Goal: Task Accomplishment & Management: Manage account settings

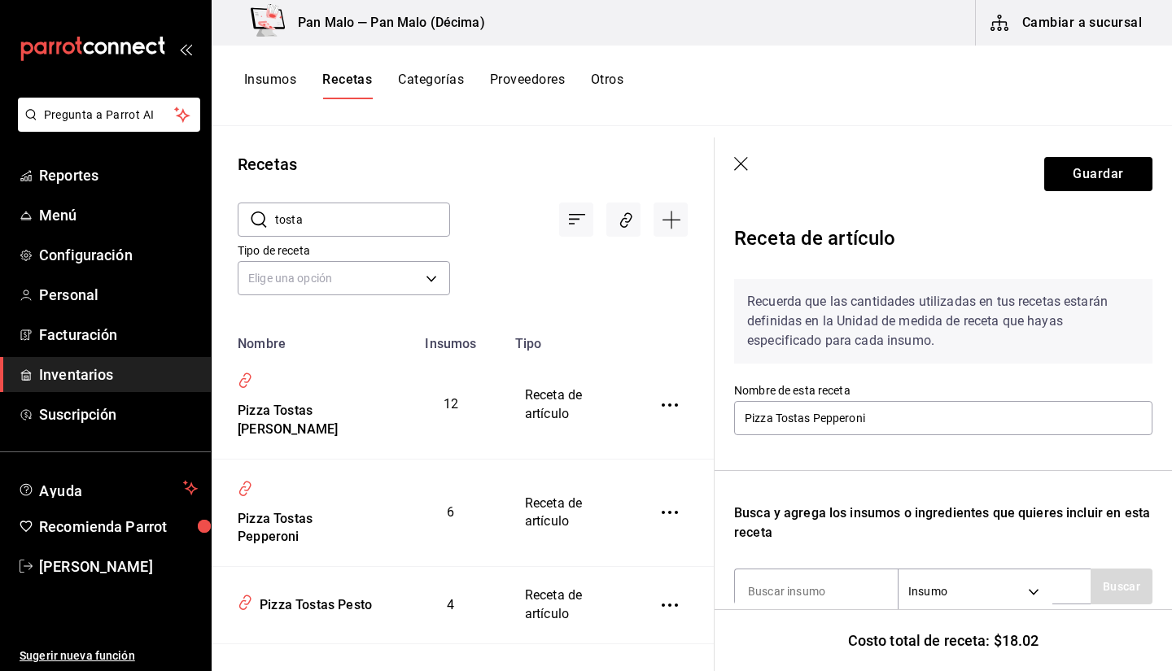
scroll to position [630, 0]
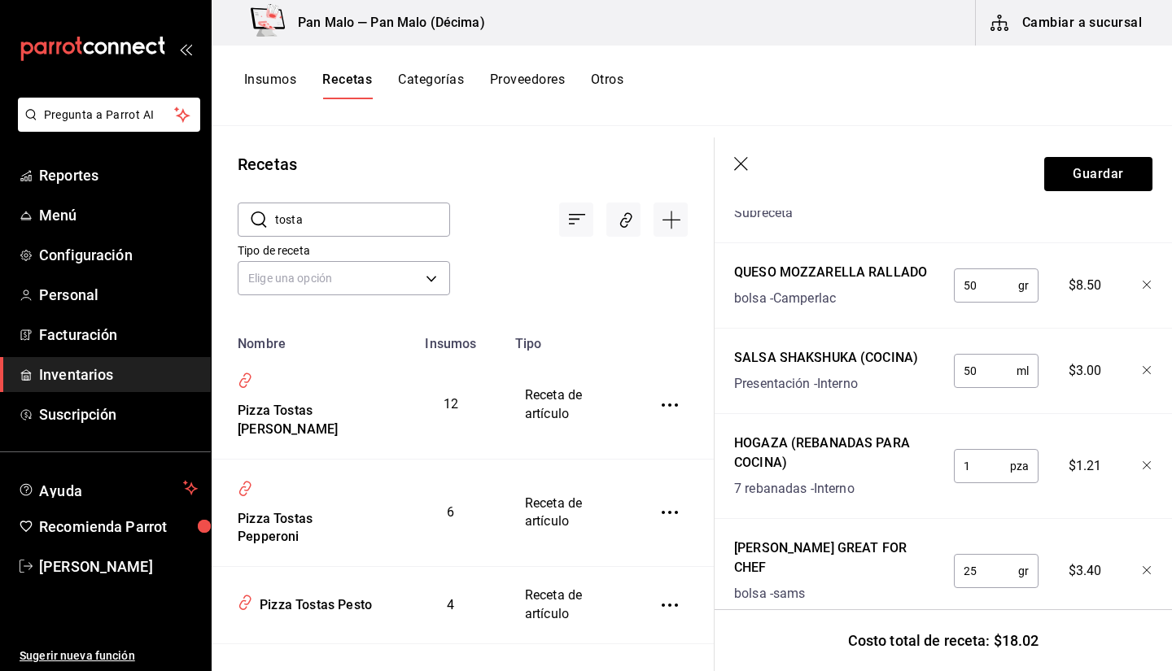
click at [126, 38] on icon "mailbox folders" at bounding box center [93, 49] width 146 height 24
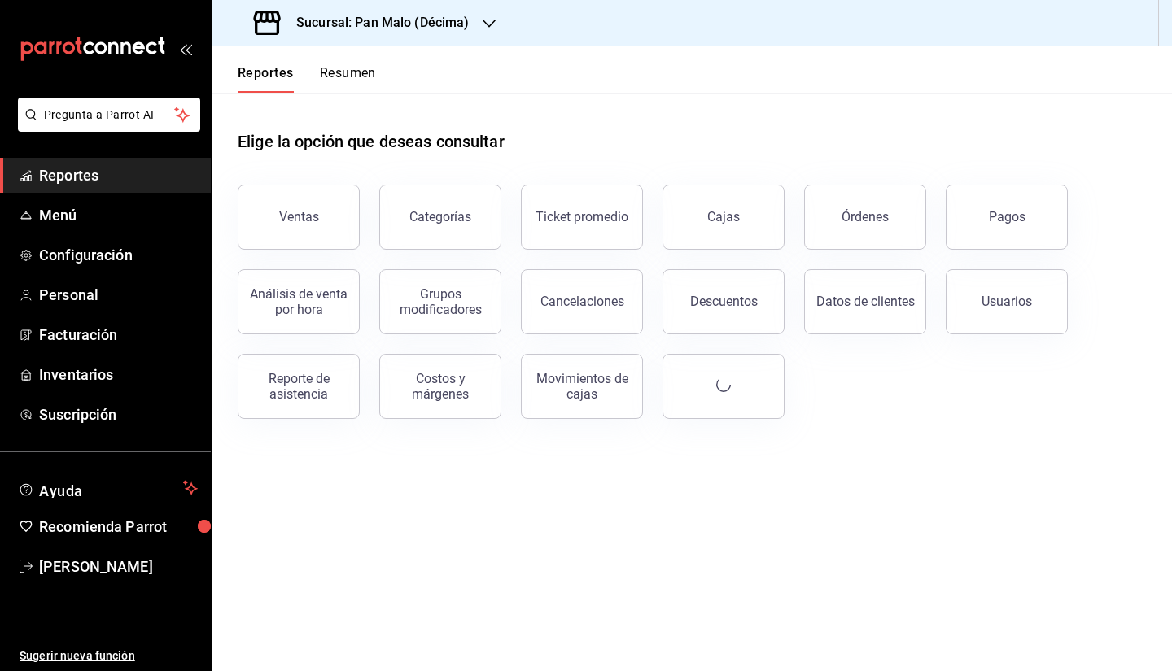
click at [184, 52] on icon "open_drawer_menu" at bounding box center [185, 48] width 13 height 13
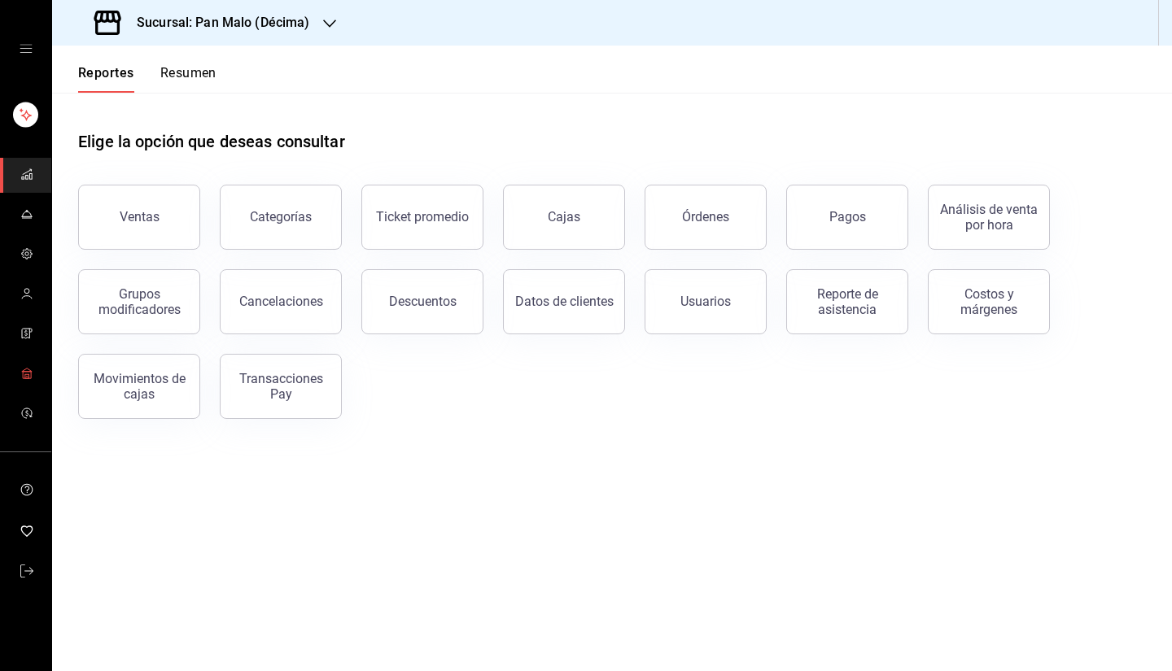
click at [10, 370] on link "mailbox folders" at bounding box center [25, 374] width 51 height 35
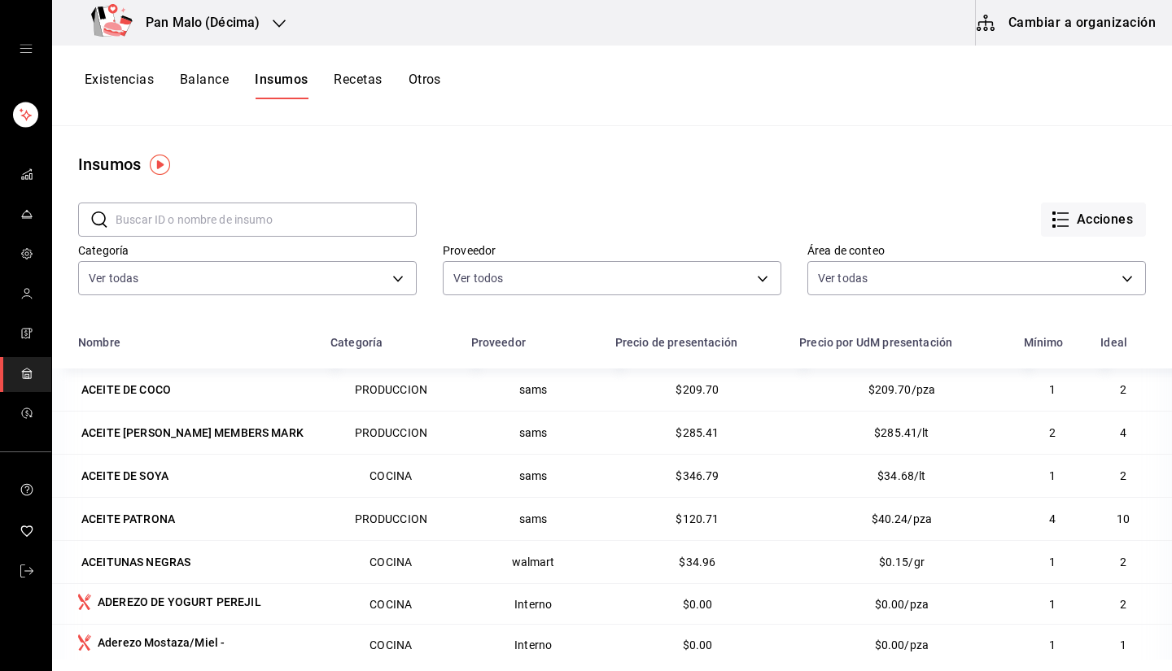
click at [20, 48] on icon "open drawer" at bounding box center [26, 48] width 13 height 13
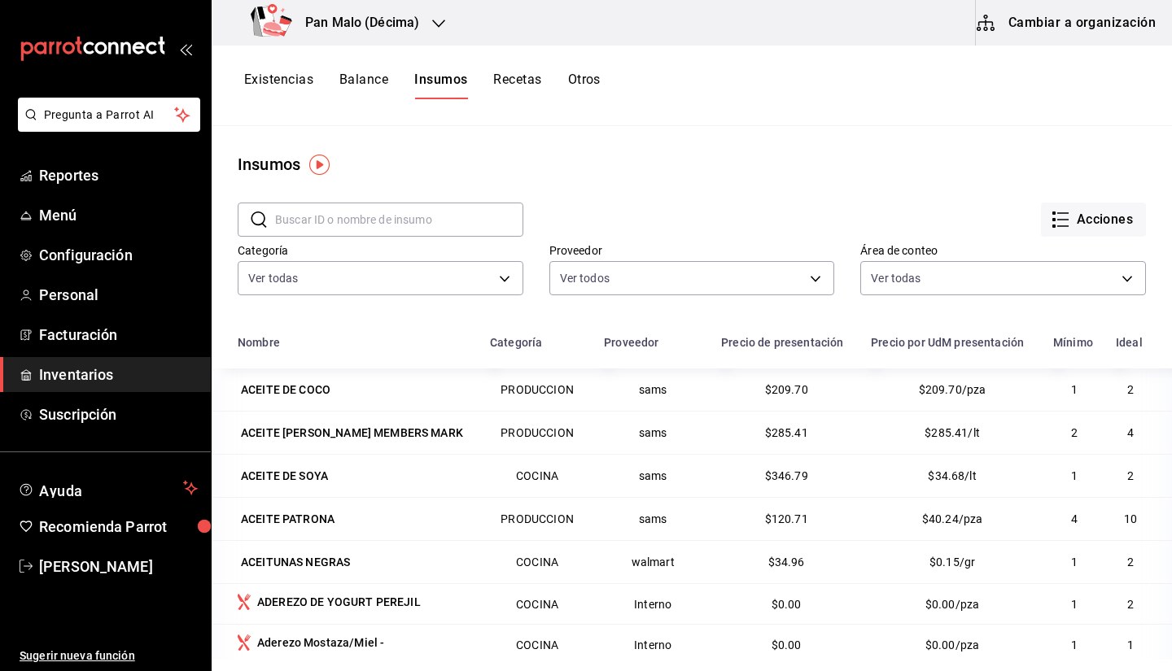
click at [340, 72] on button "Balance" at bounding box center [363, 86] width 49 height 28
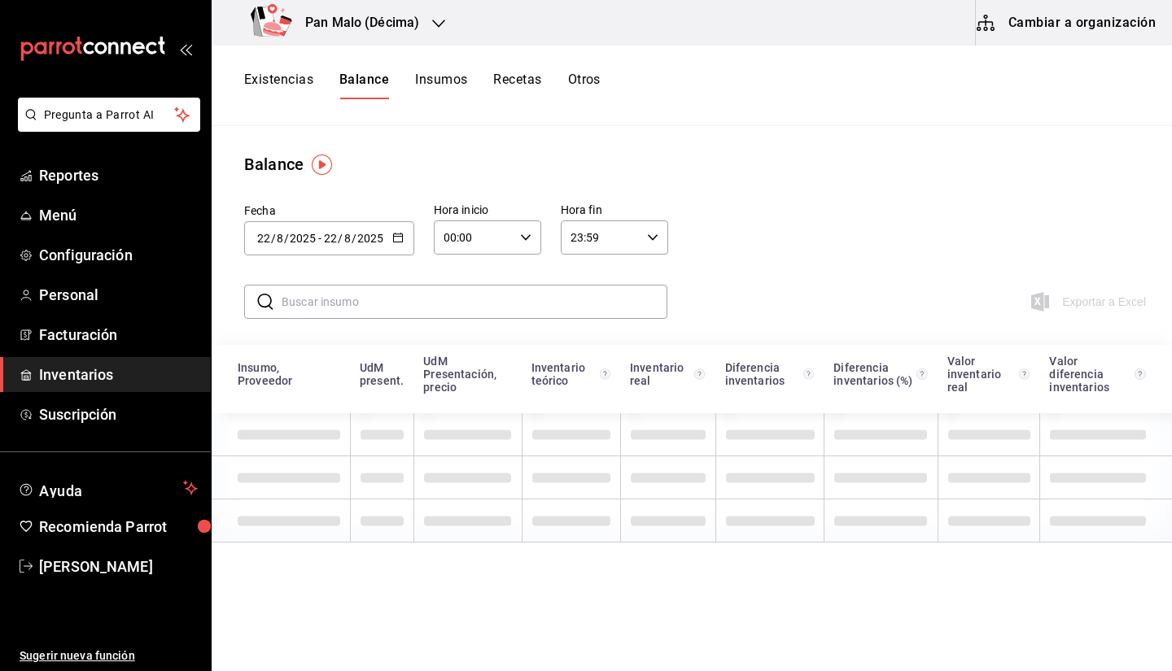
click at [276, 90] on button "Existencias" at bounding box center [278, 86] width 69 height 28
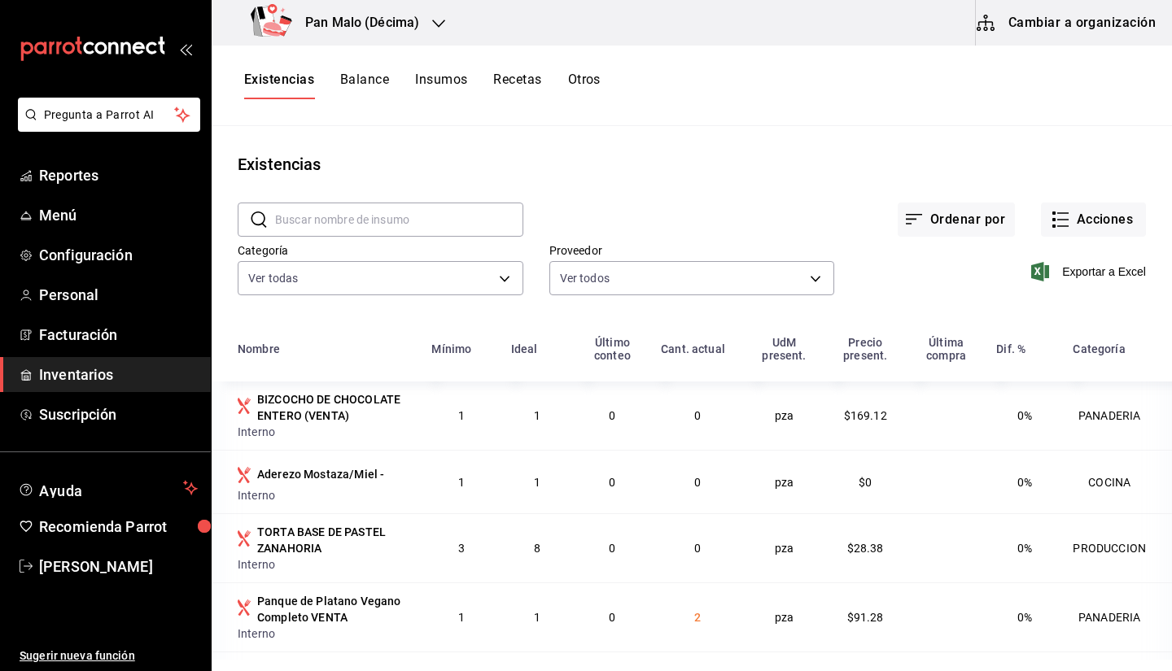
click at [1019, 13] on button "Cambiar a organización" at bounding box center [1067, 23] width 183 height 46
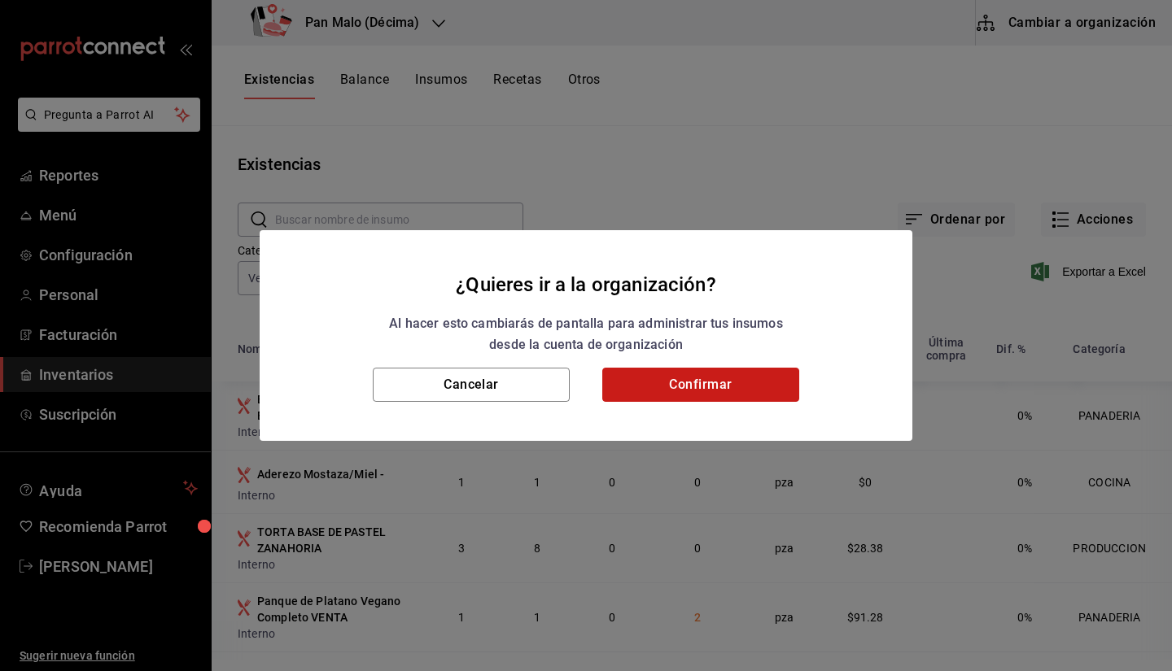
click at [700, 377] on button "Confirmar" at bounding box center [700, 385] width 197 height 34
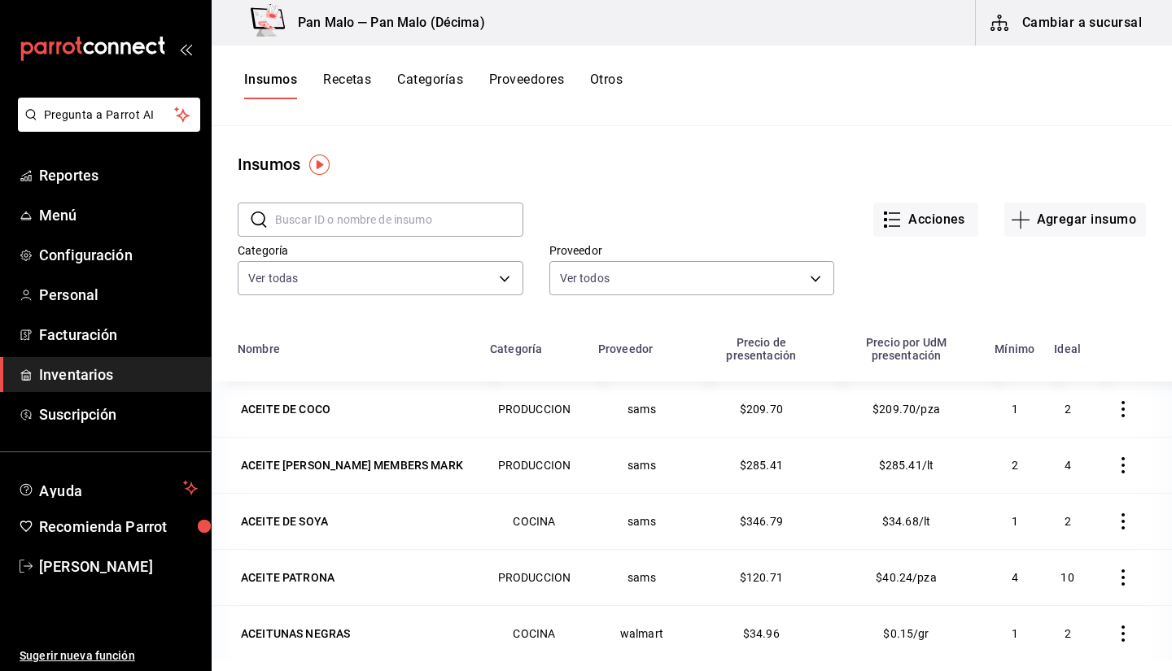
click at [393, 217] on input "text" at bounding box center [399, 219] width 248 height 33
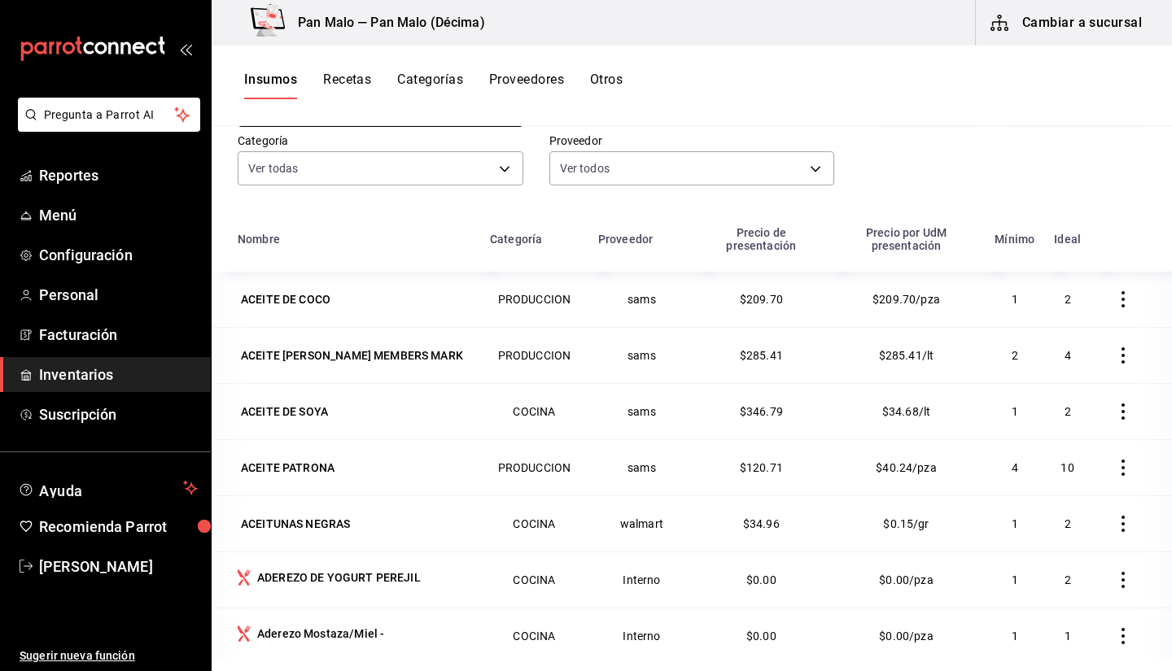
scroll to position [111, 0]
click at [1143, 254] on th at bounding box center [1130, 243] width 81 height 55
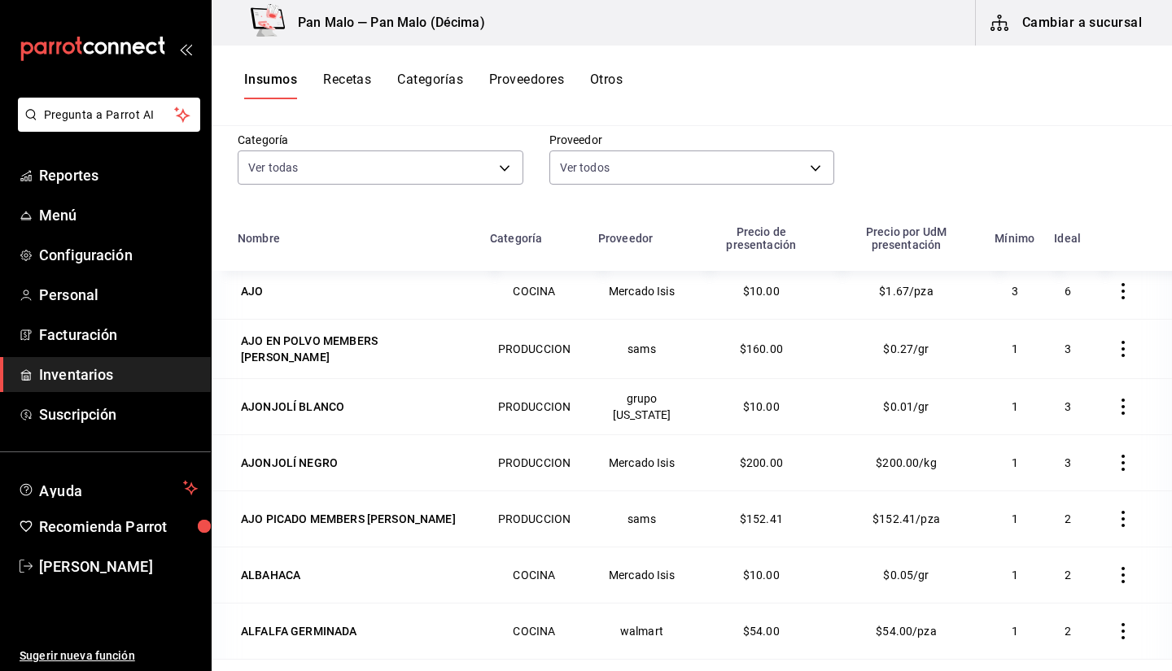
scroll to position [628, 0]
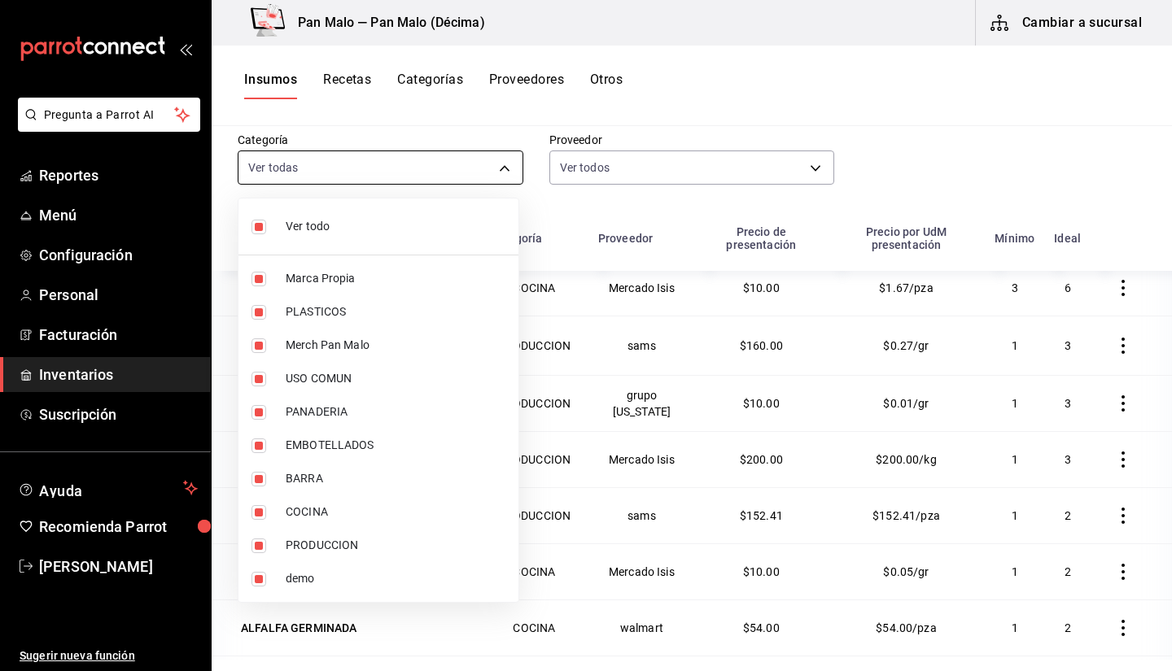
click at [495, 173] on body "Pregunta a Parrot AI Reportes Menú Configuración Personal Facturación Inventari…" at bounding box center [586, 330] width 1172 height 660
click at [630, 35] on div at bounding box center [586, 335] width 1172 height 671
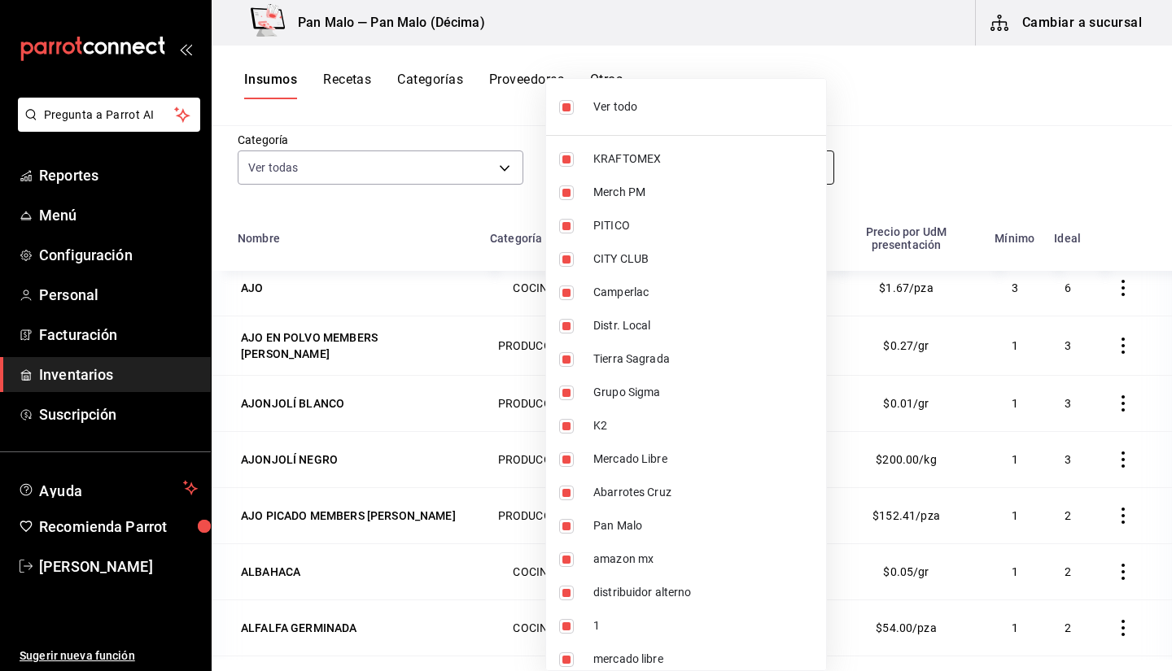
click at [666, 155] on body "Pregunta a Parrot AI Reportes Menú Configuración Personal Facturación Inventari…" at bounding box center [586, 330] width 1172 height 660
click at [866, 141] on div at bounding box center [586, 335] width 1172 height 671
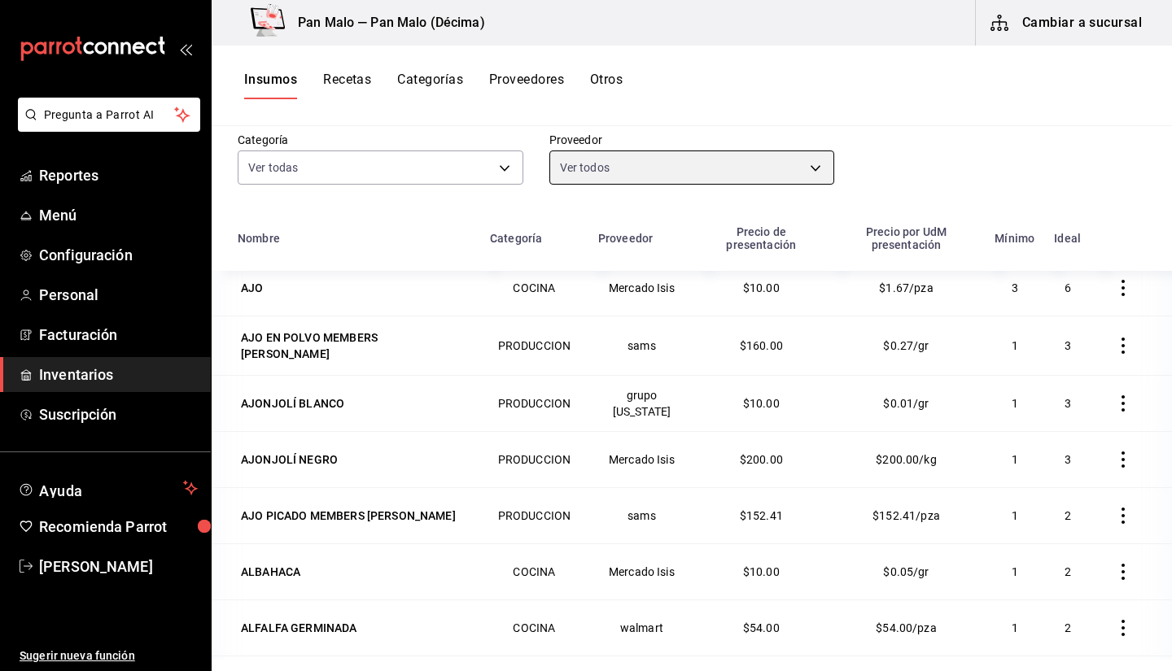
scroll to position [0, 0]
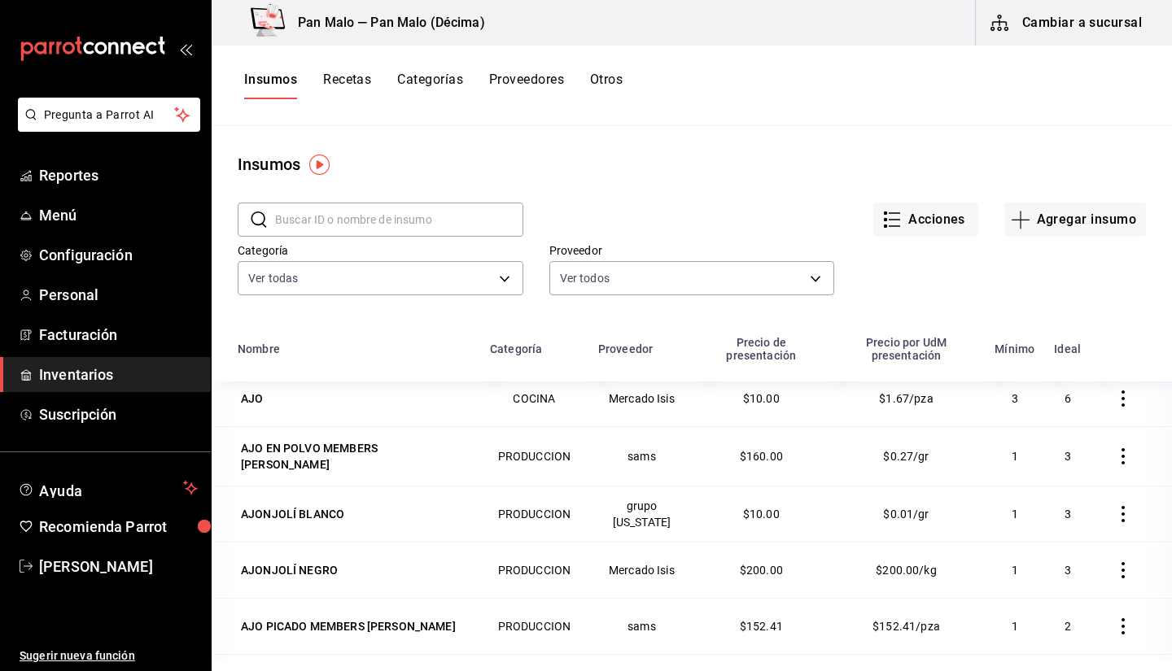
click at [729, 111] on div "Insumos Recetas Categorías Proveedores Otros" at bounding box center [692, 86] width 960 height 81
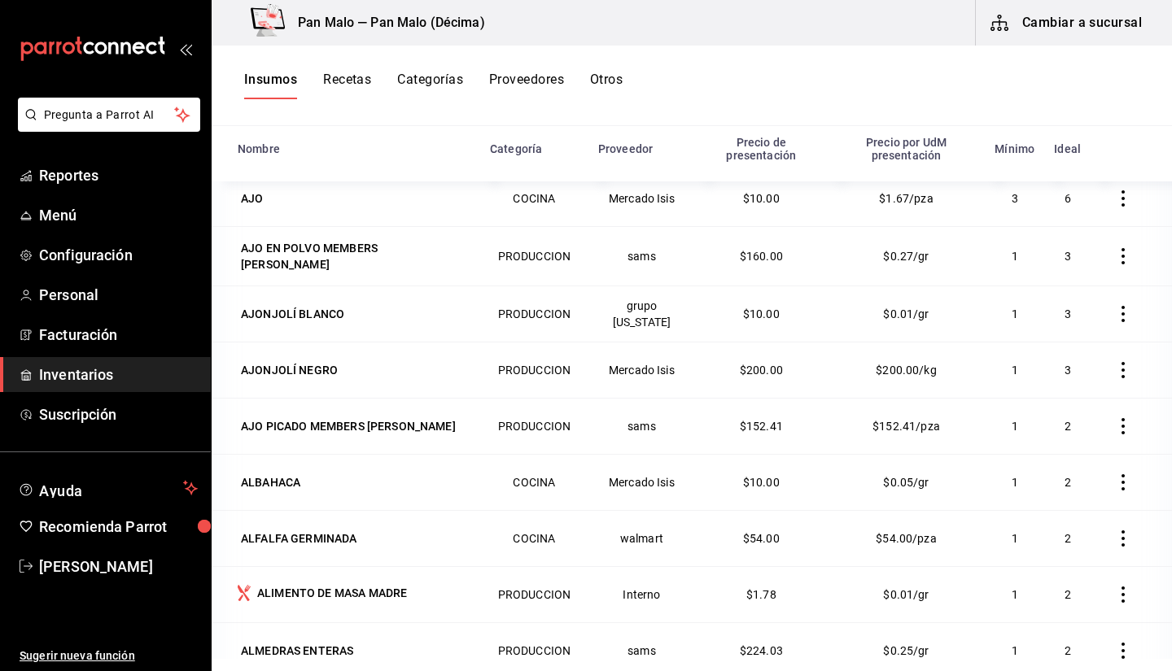
click at [1134, 258] on td at bounding box center [1130, 255] width 81 height 59
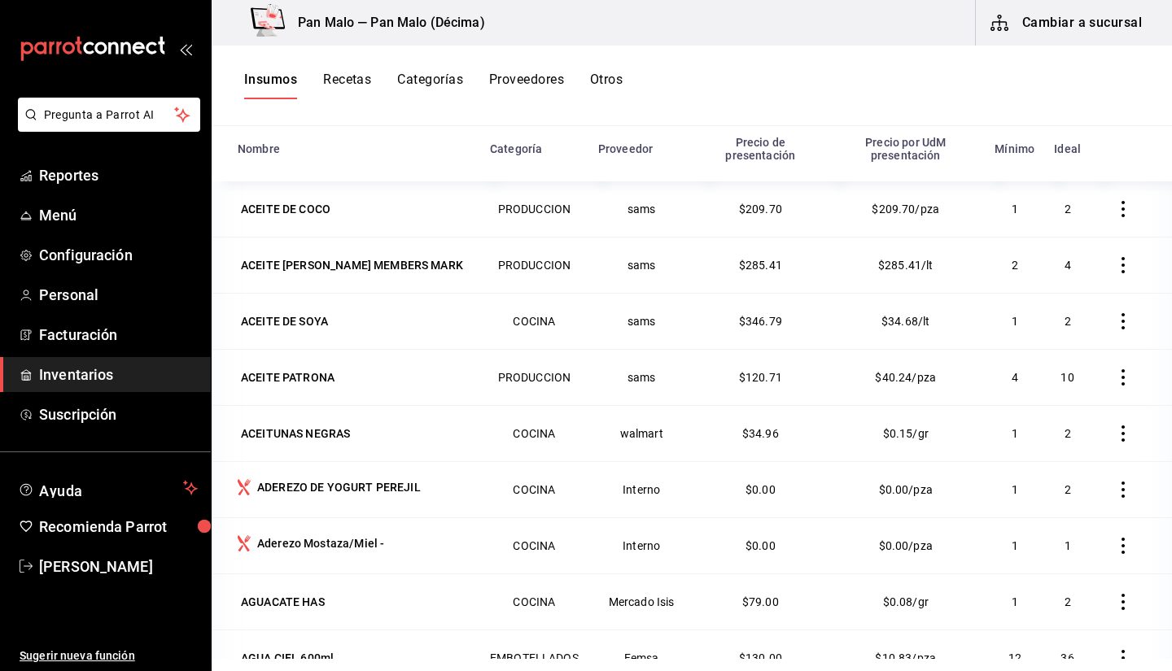
scroll to position [0, 0]
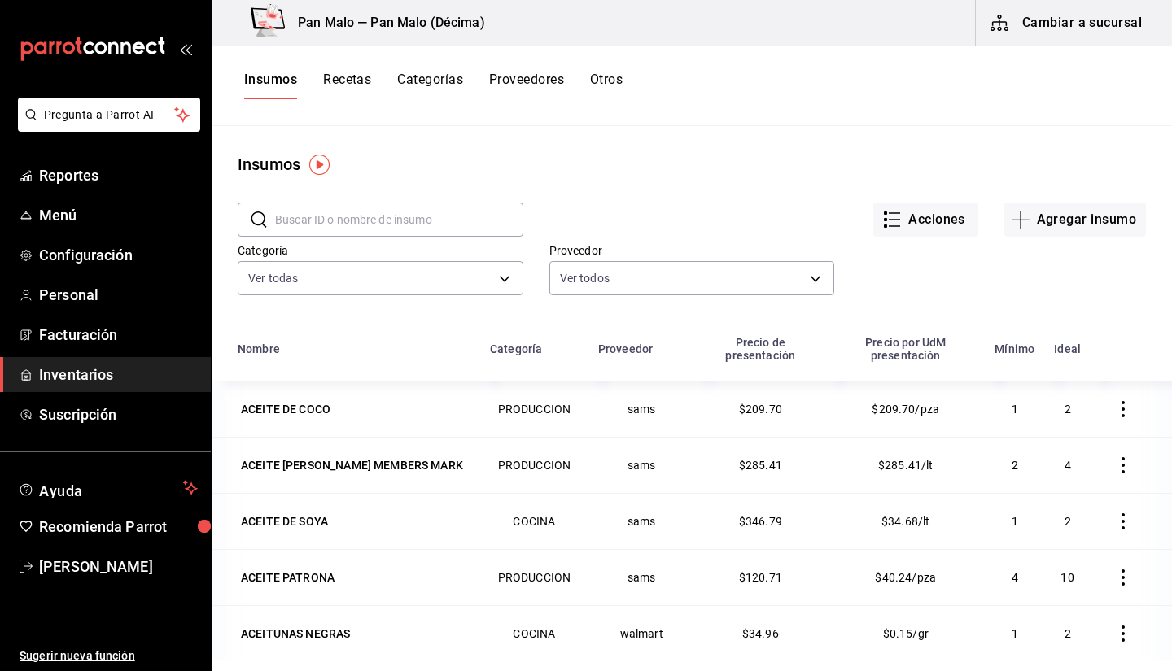
click at [382, 228] on input "text" at bounding box center [399, 219] width 248 height 33
click at [511, 76] on button "Proveedores" at bounding box center [526, 86] width 75 height 28
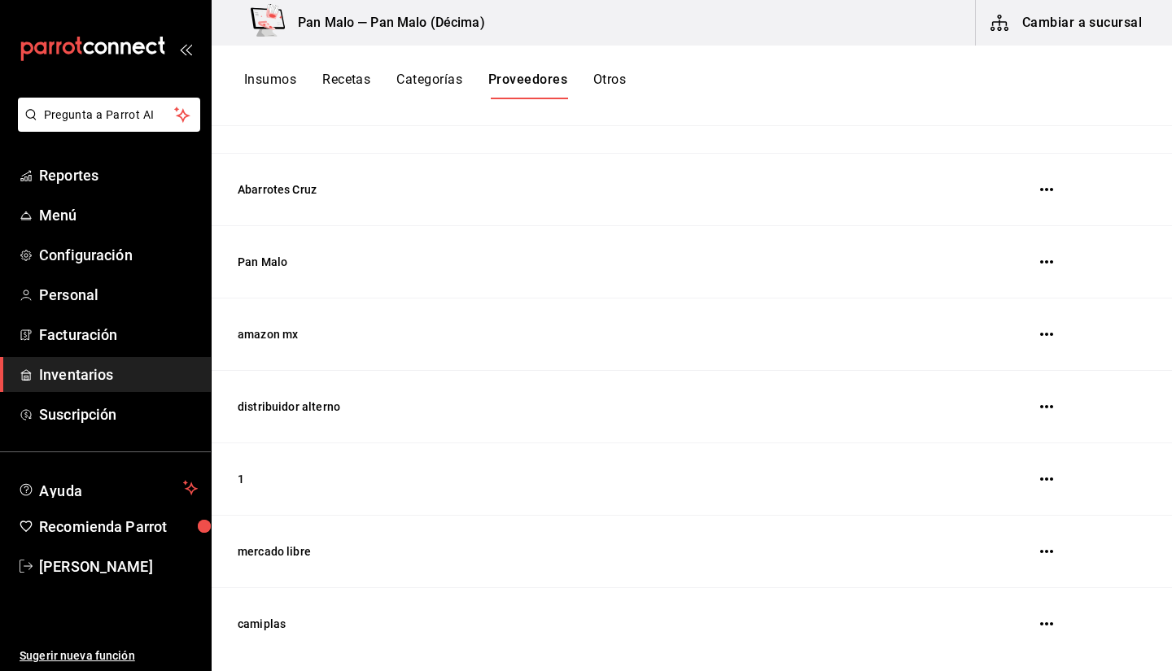
scroll to position [378, 0]
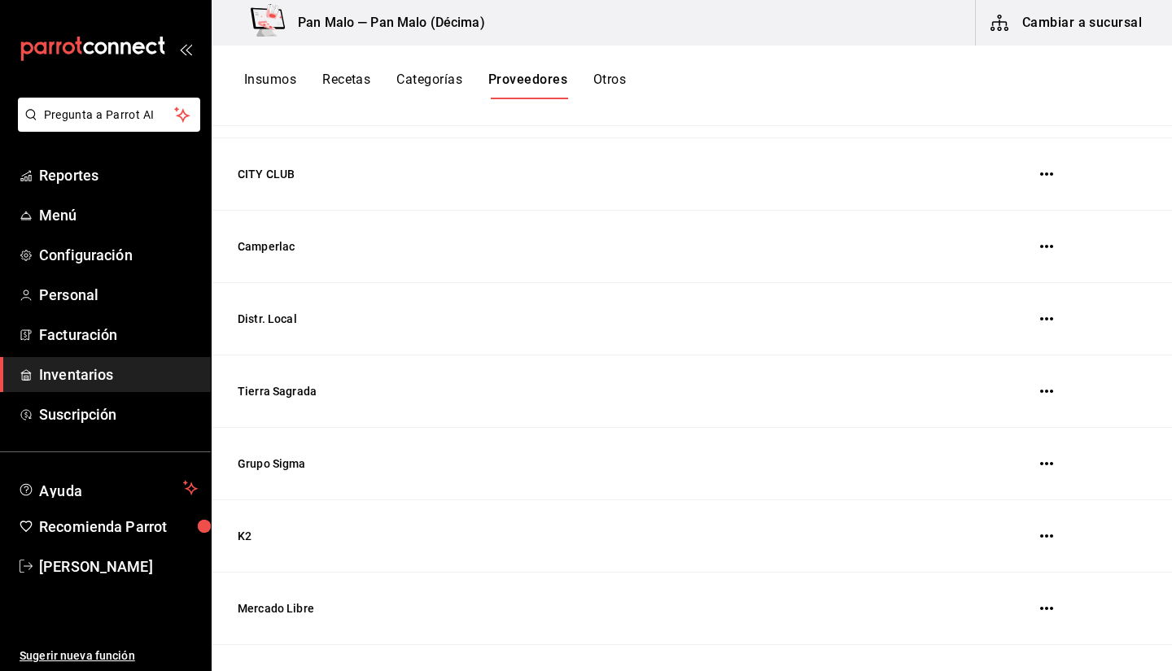
click at [429, 94] on button "Categorías" at bounding box center [429, 86] width 66 height 28
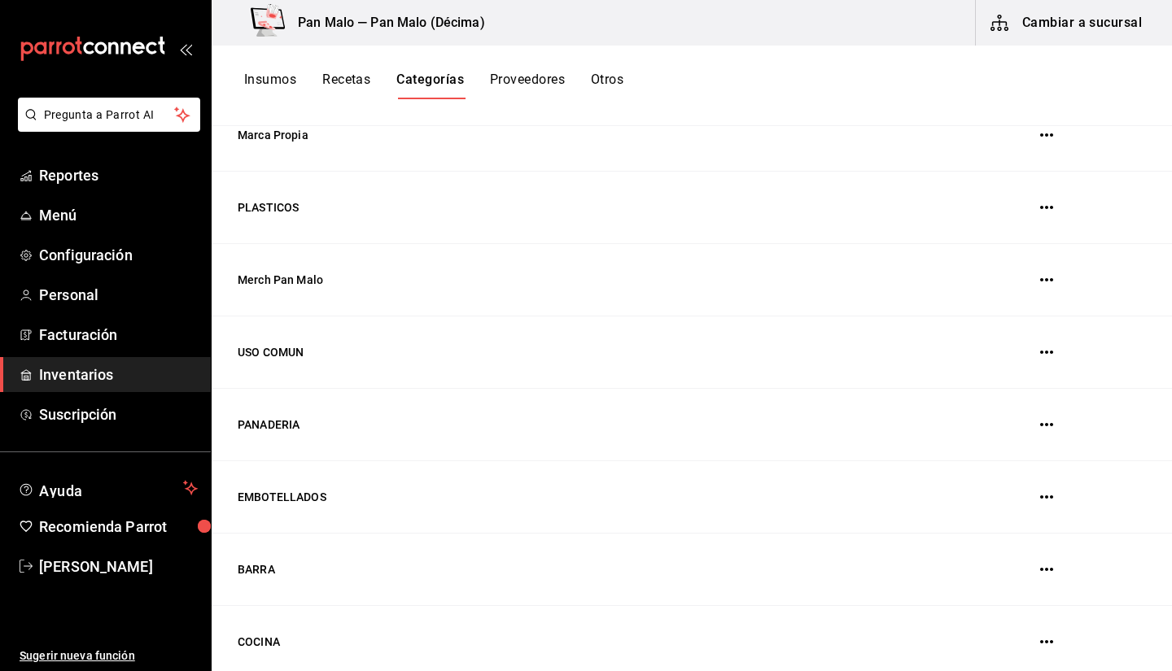
scroll to position [363, 0]
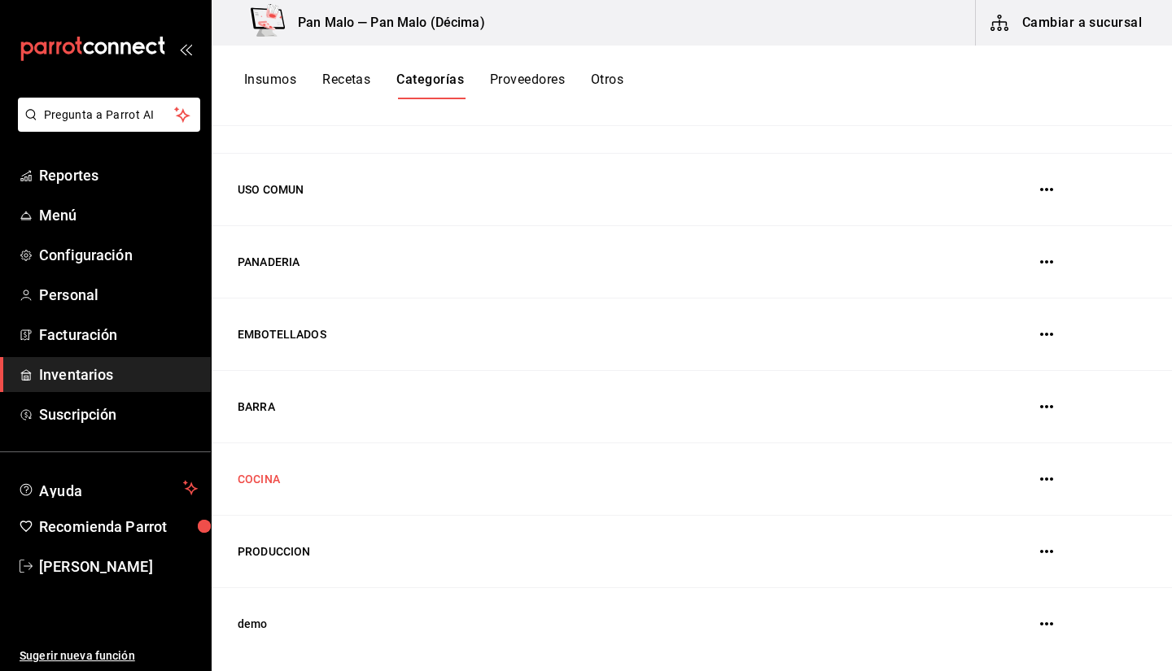
click at [424, 474] on td "COCINA" at bounding box center [570, 479] width 716 height 72
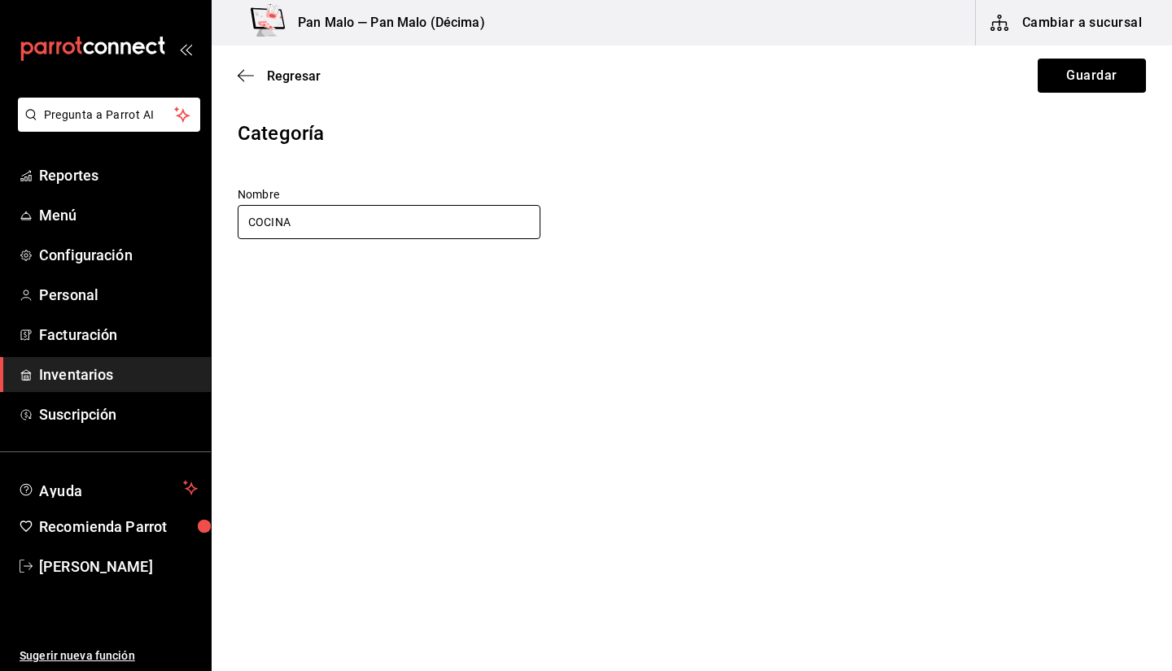
click at [249, 217] on input "COCINA" at bounding box center [389, 222] width 303 height 34
click at [332, 221] on input "COCINA" at bounding box center [389, 222] width 303 height 34
click at [360, 216] on input "COCINA" at bounding box center [389, 222] width 303 height 34
click at [338, 224] on input "COCINA" at bounding box center [389, 222] width 303 height 34
type input "COCINA"
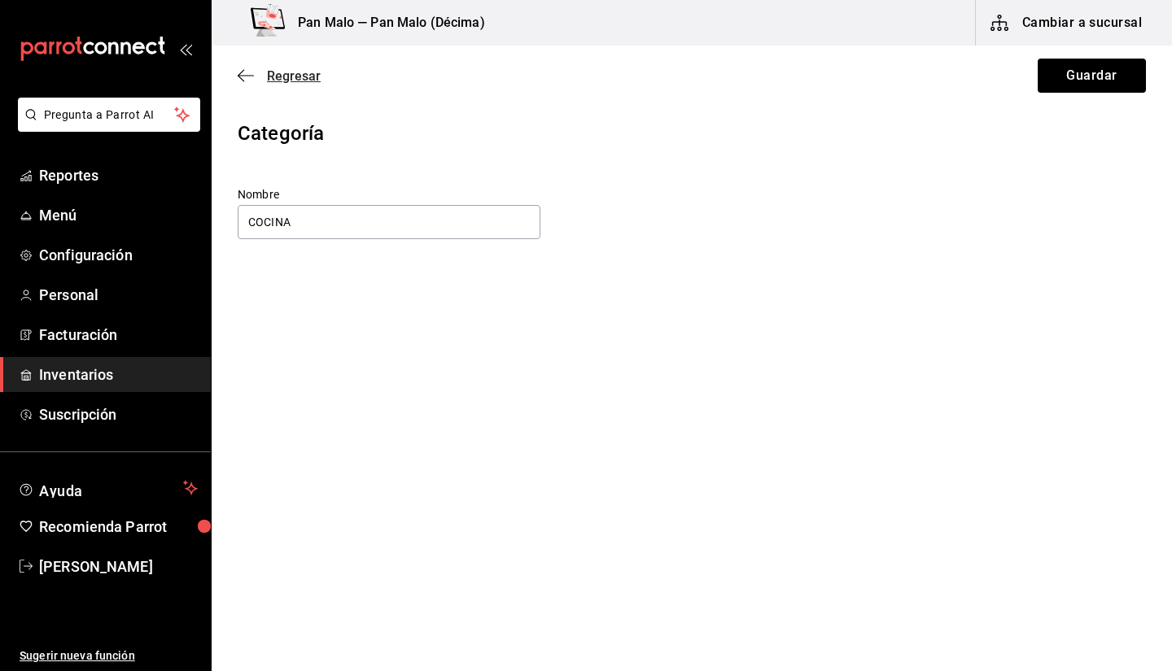
click at [243, 68] on icon "button" at bounding box center [246, 75] width 16 height 15
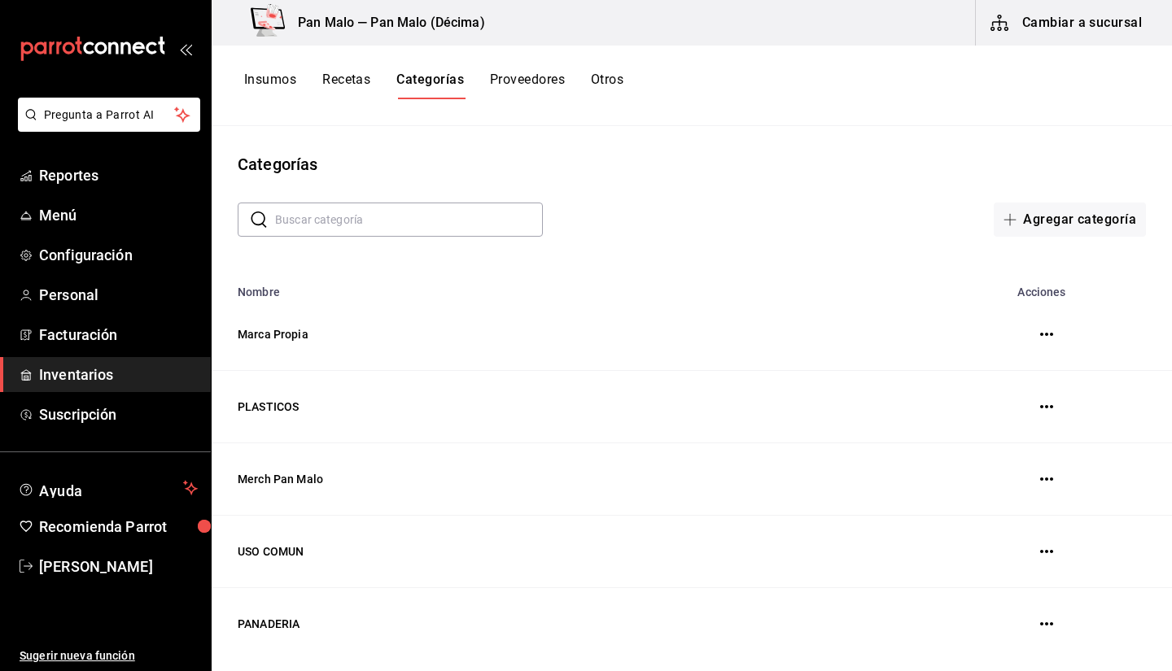
click at [120, 362] on link "Inventarios" at bounding box center [105, 374] width 211 height 35
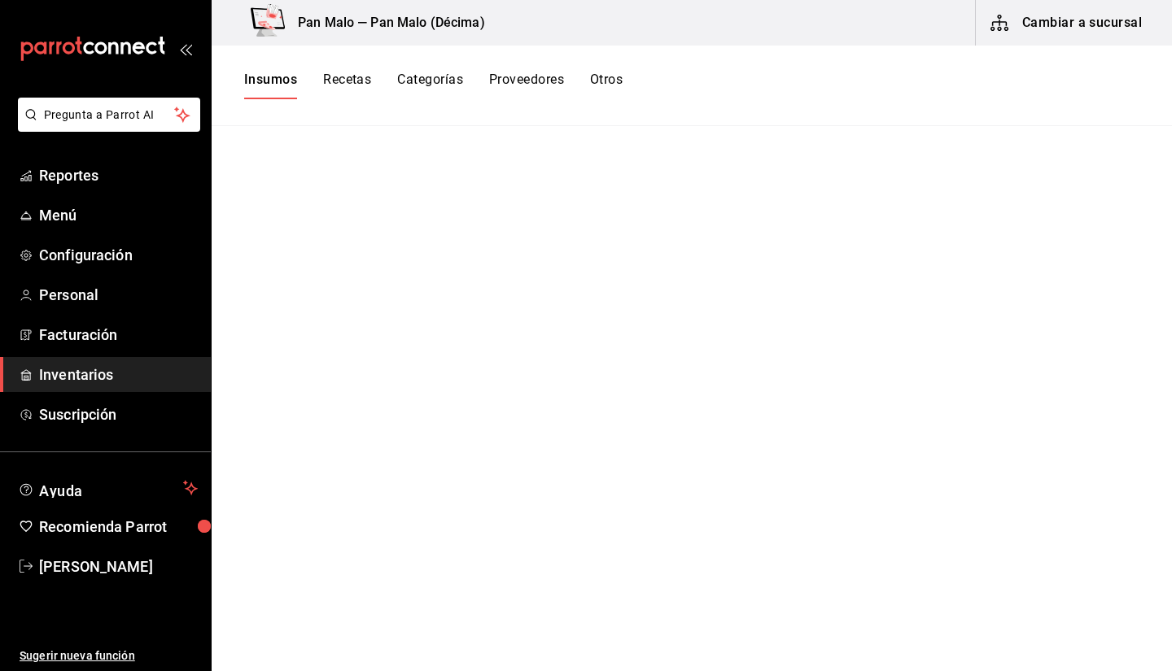
click at [279, 82] on button "Insumos" at bounding box center [270, 86] width 53 height 28
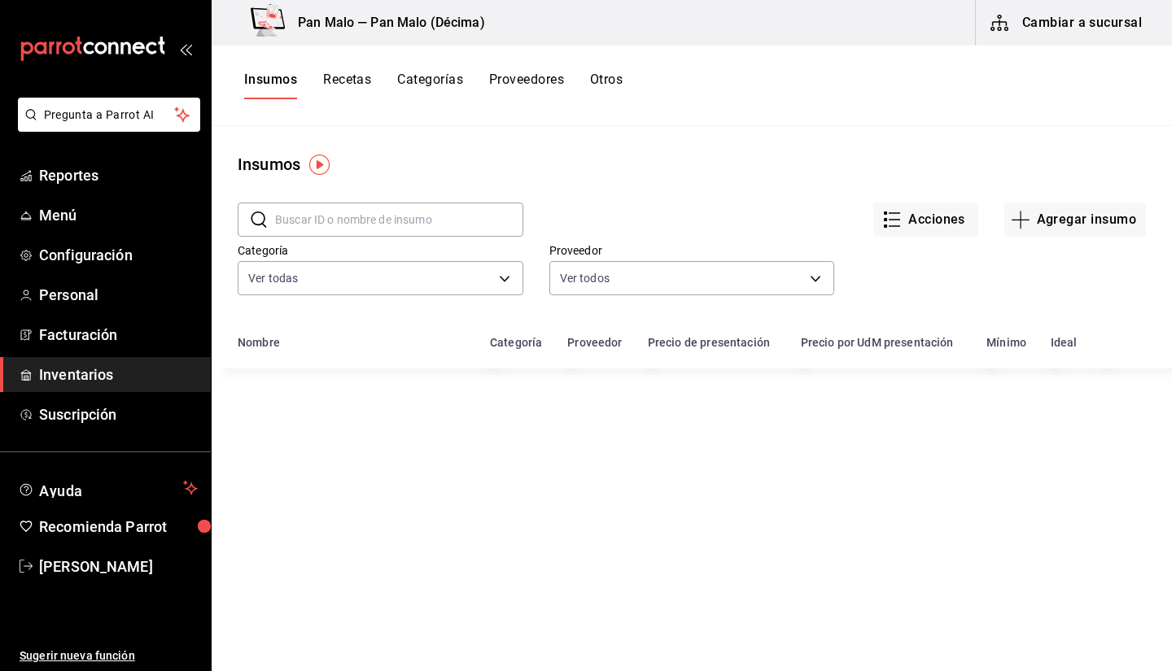
click at [1132, 42] on button "Cambiar a sucursal" at bounding box center [1067, 23] width 183 height 46
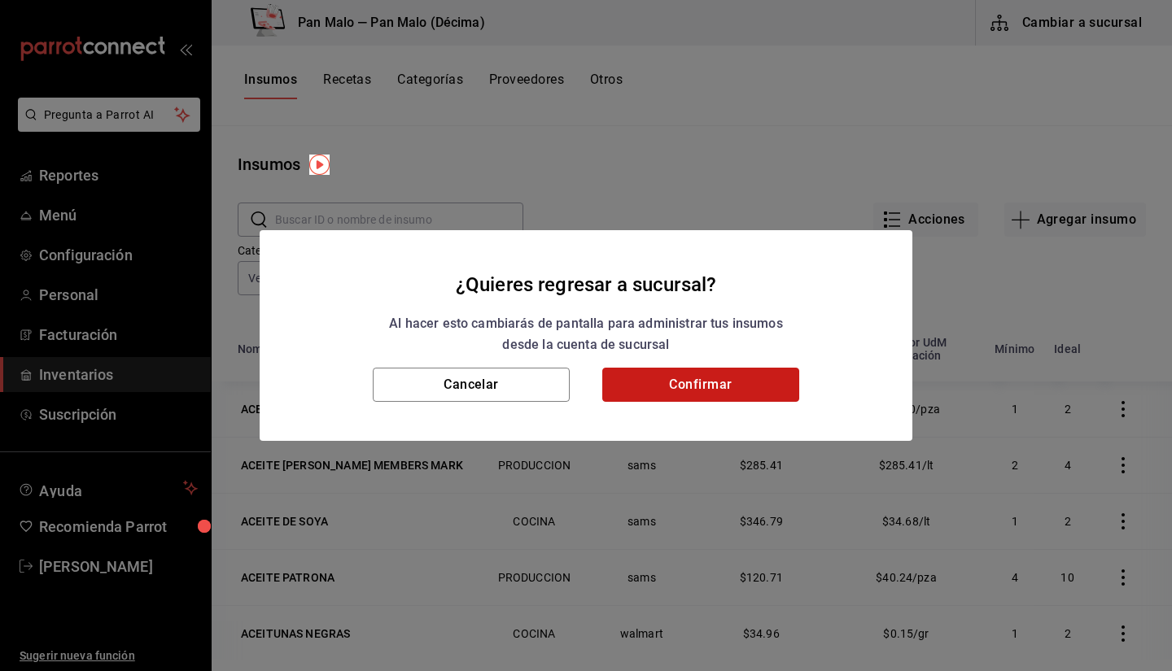
click at [701, 386] on button "Confirmar" at bounding box center [700, 385] width 197 height 34
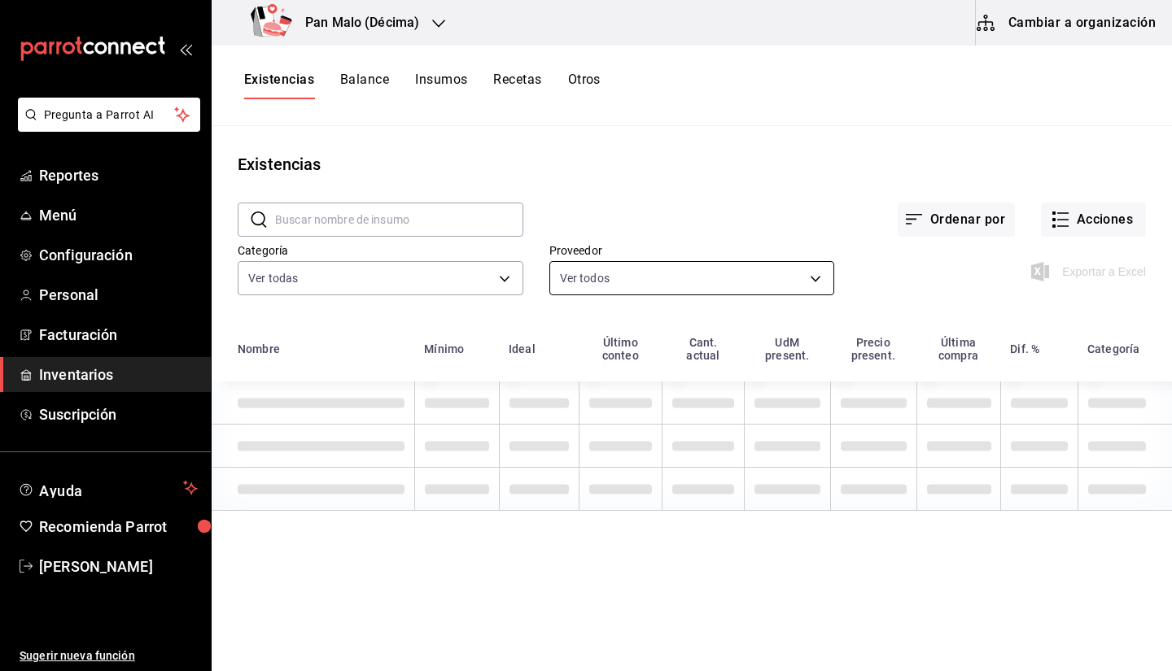
click at [738, 282] on body "Pregunta a Parrot AI Reportes Menú Configuración Personal Facturación Inventari…" at bounding box center [586, 330] width 1172 height 660
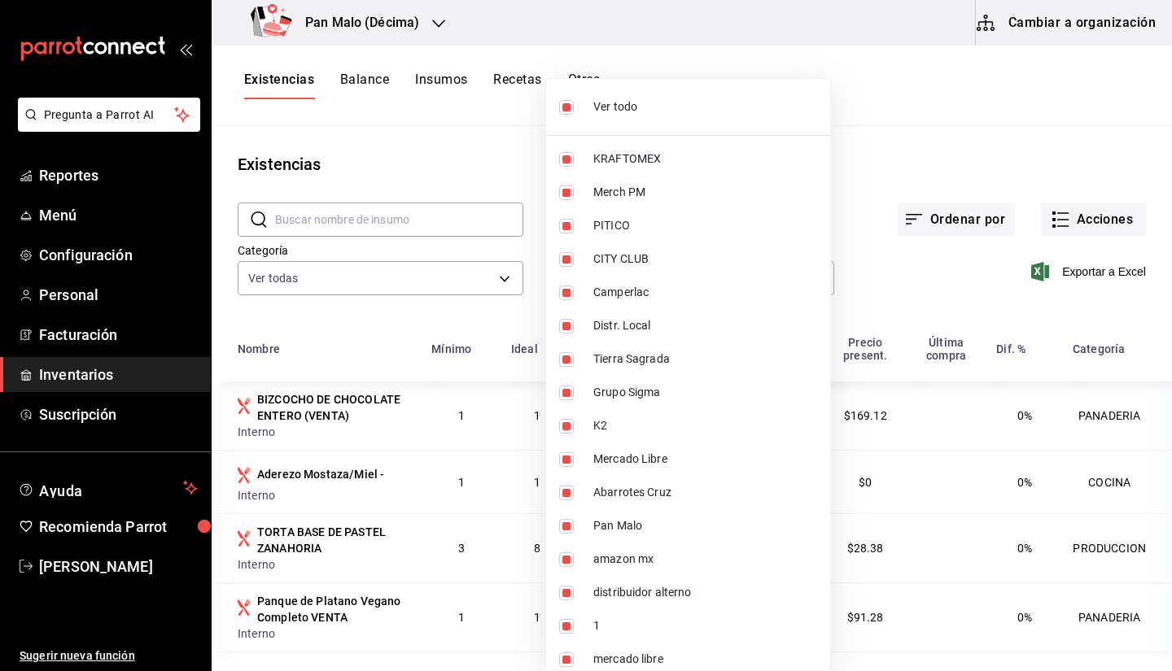
click at [353, 271] on div at bounding box center [586, 335] width 1172 height 671
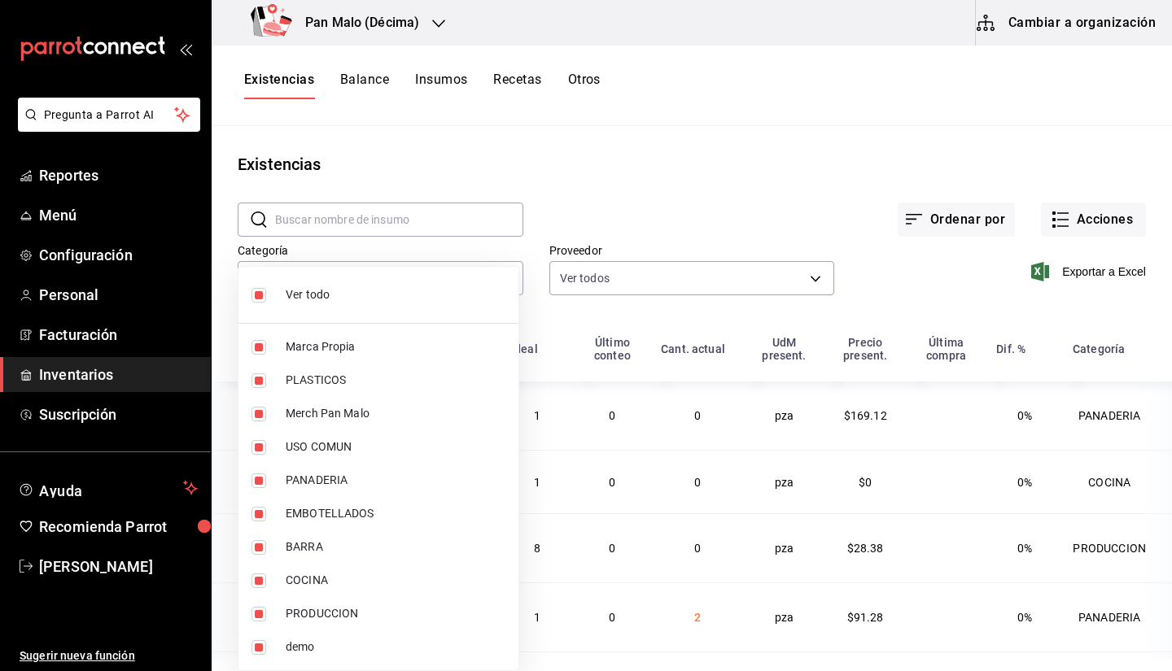
click at [353, 276] on body "Pregunta a Parrot AI Reportes Menú Configuración Personal Facturación Inventari…" at bounding box center [586, 330] width 1172 height 660
click at [1171, 275] on div at bounding box center [586, 335] width 1172 height 671
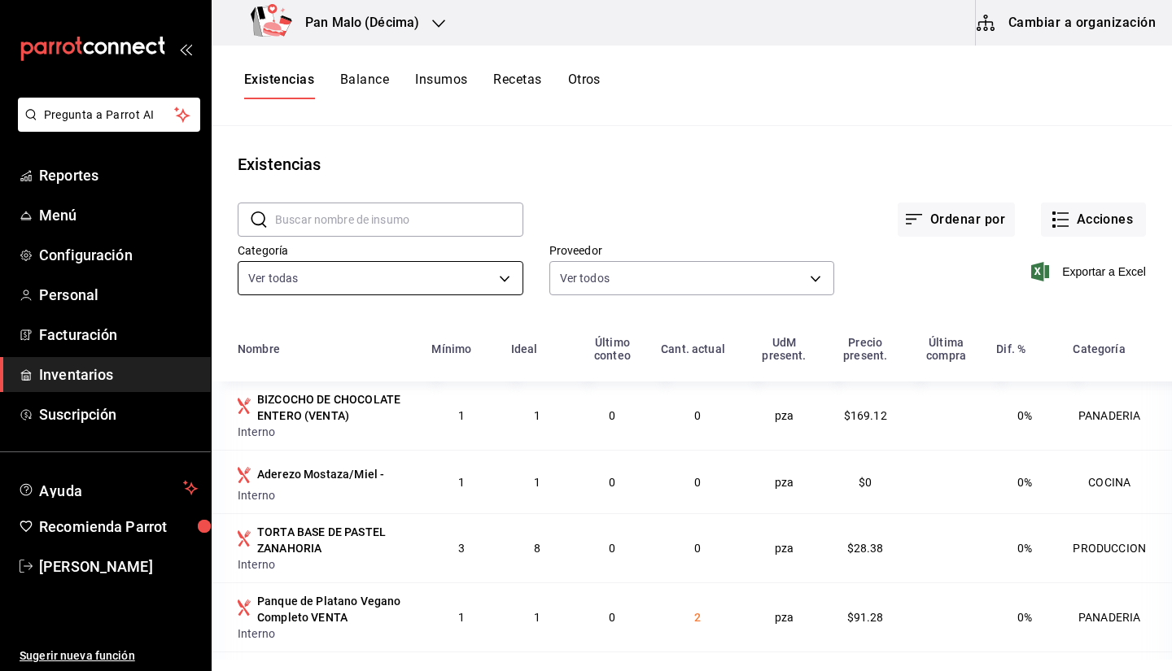
click at [458, 290] on body "Pregunta a Parrot AI Reportes Menú Configuración Personal Facturación Inventari…" at bounding box center [586, 330] width 1172 height 660
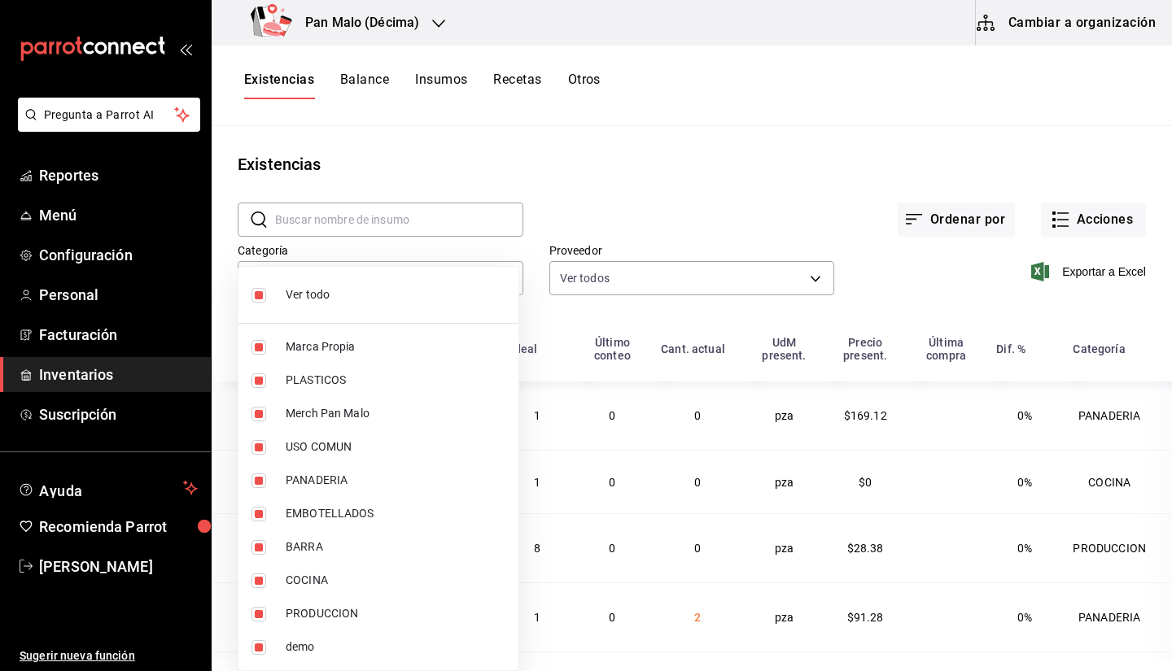
click at [609, 216] on div at bounding box center [586, 335] width 1172 height 671
click at [487, 272] on body "Pregunta a Parrot AI Reportes Menú Configuración Personal Facturación Inventari…" at bounding box center [586, 330] width 1172 height 660
click at [398, 308] on li "Ver todo" at bounding box center [378, 294] width 280 height 43
checkbox input "false"
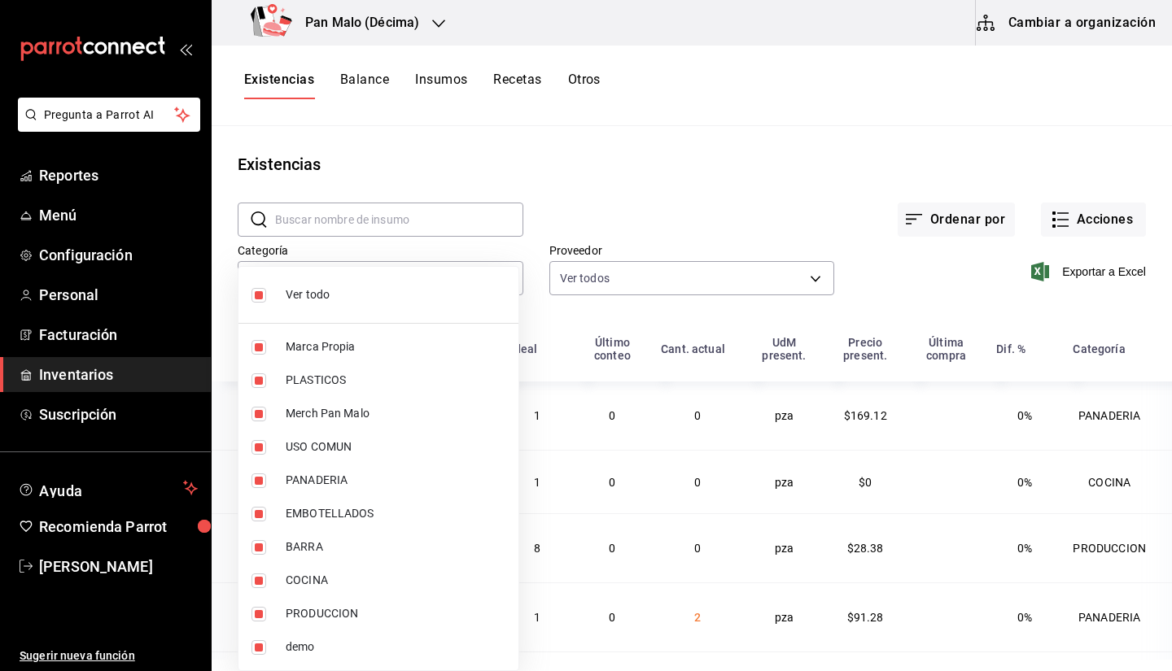
checkbox input "false"
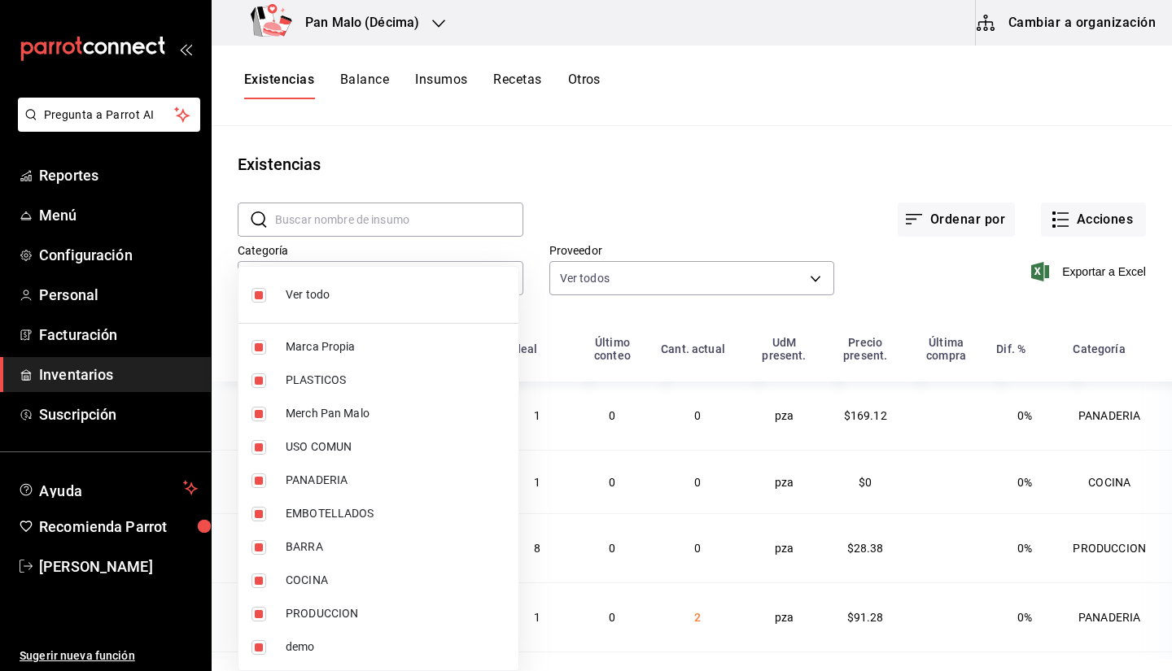
checkbox input "false"
drag, startPoint x: 1171, startPoint y: 290, endPoint x: 1164, endPoint y: 409, distance: 119.8
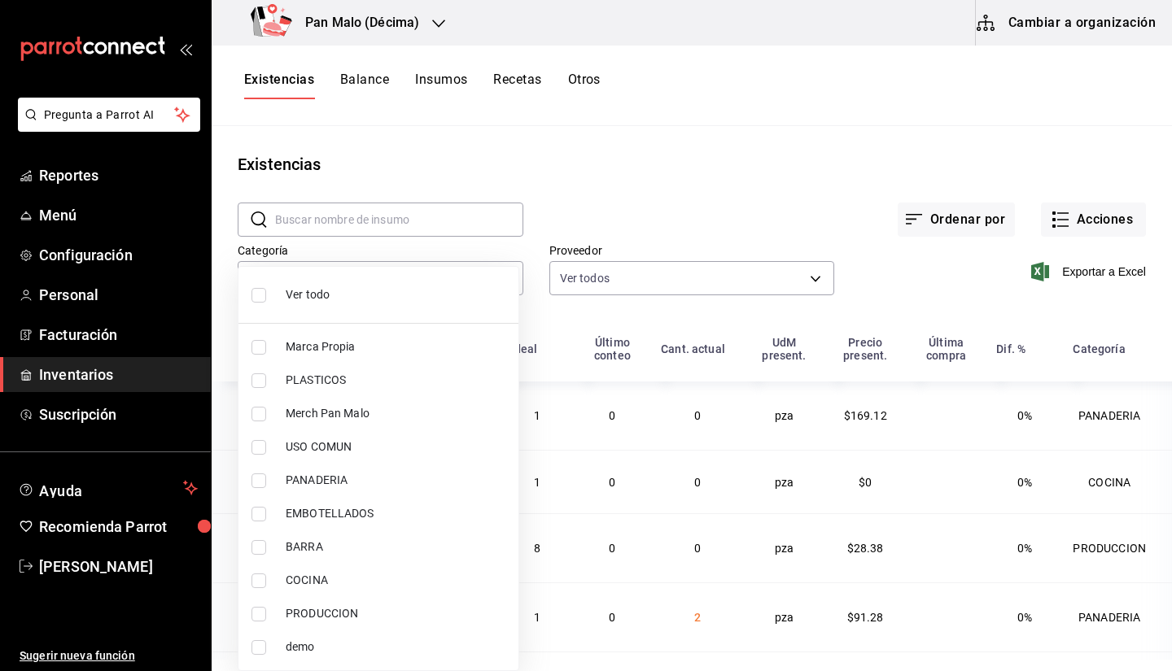
click at [1164, 409] on div at bounding box center [586, 335] width 1172 height 671
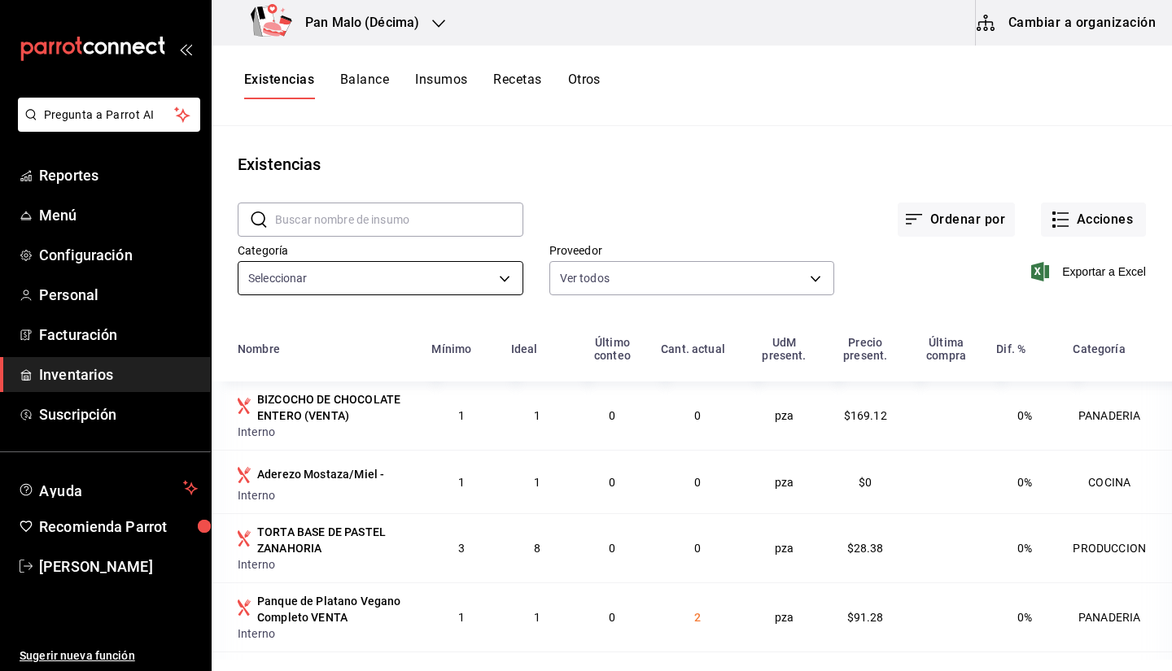
click at [452, 283] on body "Pregunta a Parrot AI Reportes Menú Configuración Personal Facturación Inventari…" at bounding box center [586, 330] width 1172 height 660
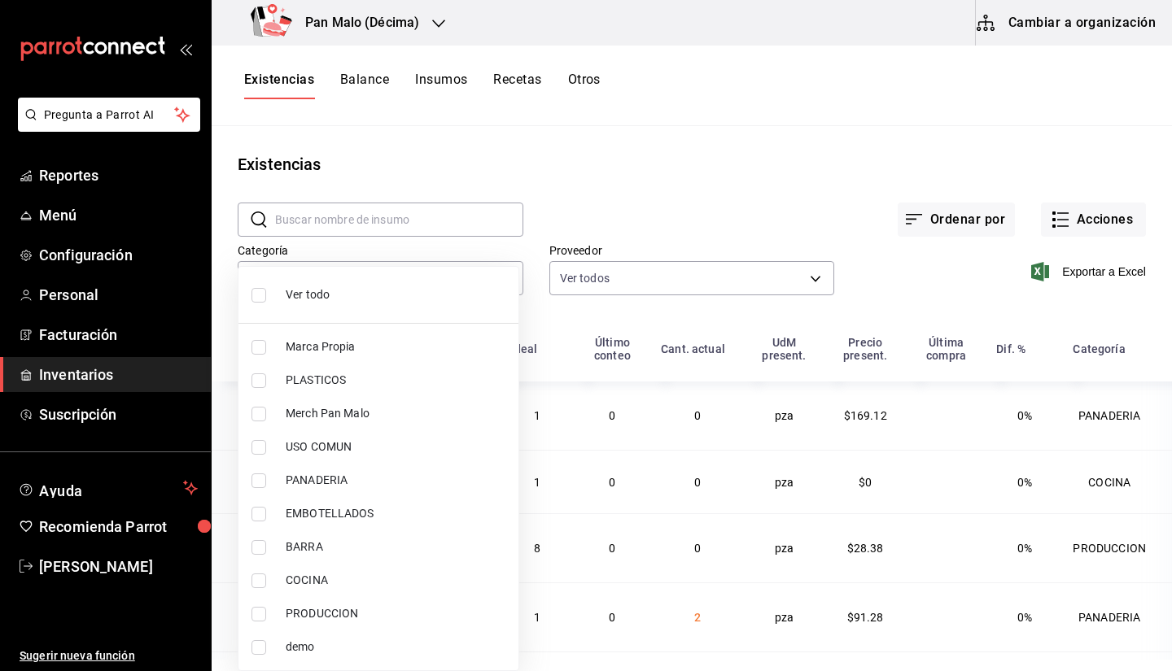
click at [557, 189] on div at bounding box center [586, 335] width 1172 height 671
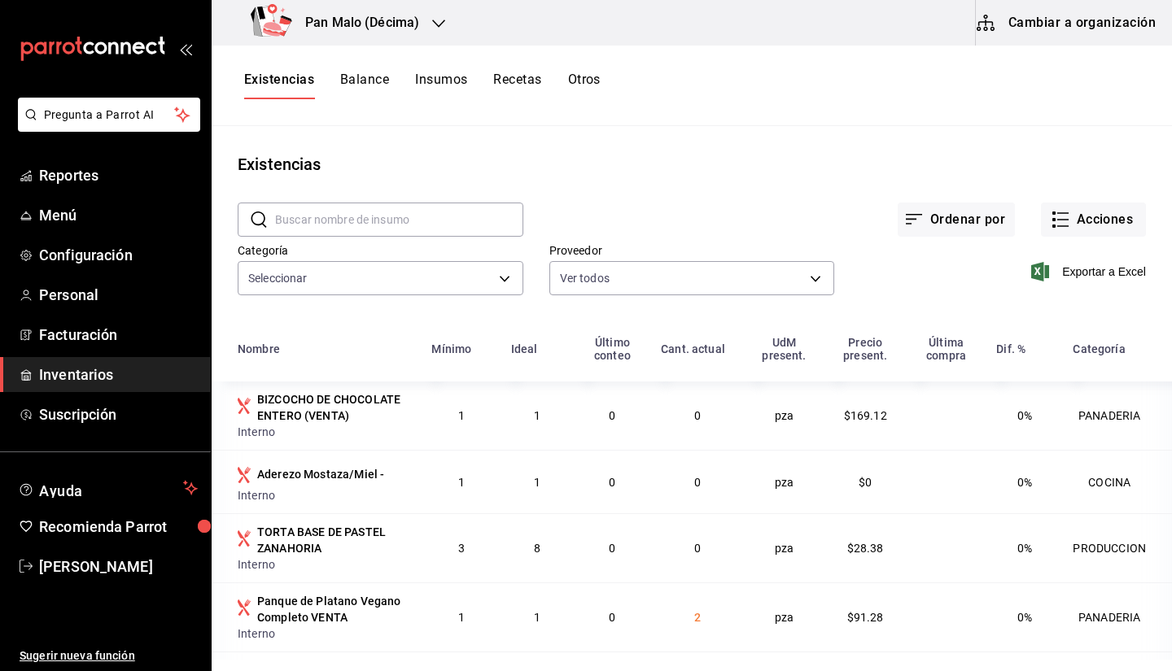
click at [289, 77] on button "Existencias" at bounding box center [279, 86] width 70 height 28
click at [51, 371] on span "Inventarios" at bounding box center [118, 375] width 159 height 22
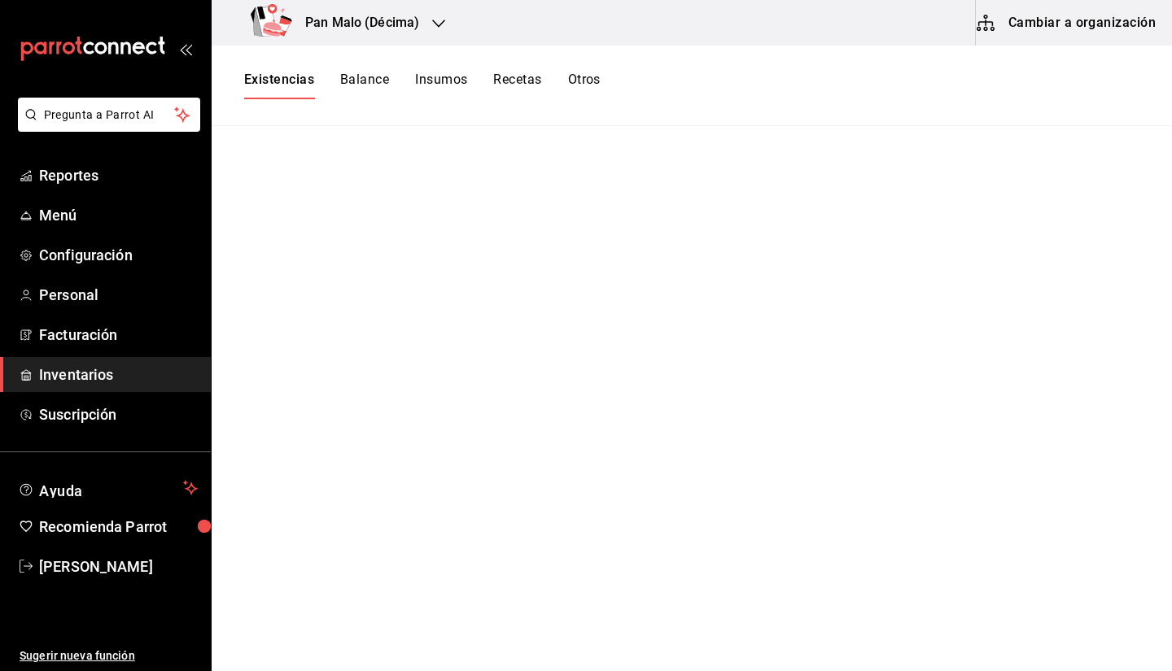
click at [591, 90] on button "Otros" at bounding box center [584, 86] width 33 height 28
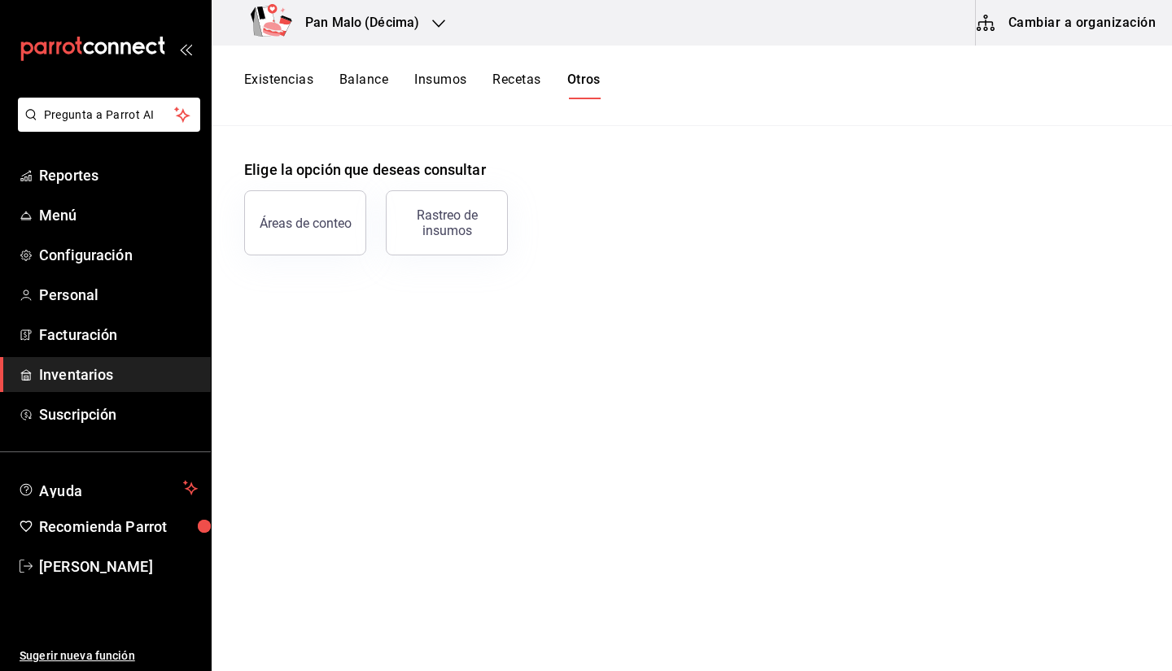
click at [109, 375] on span "Inventarios" at bounding box center [118, 375] width 159 height 22
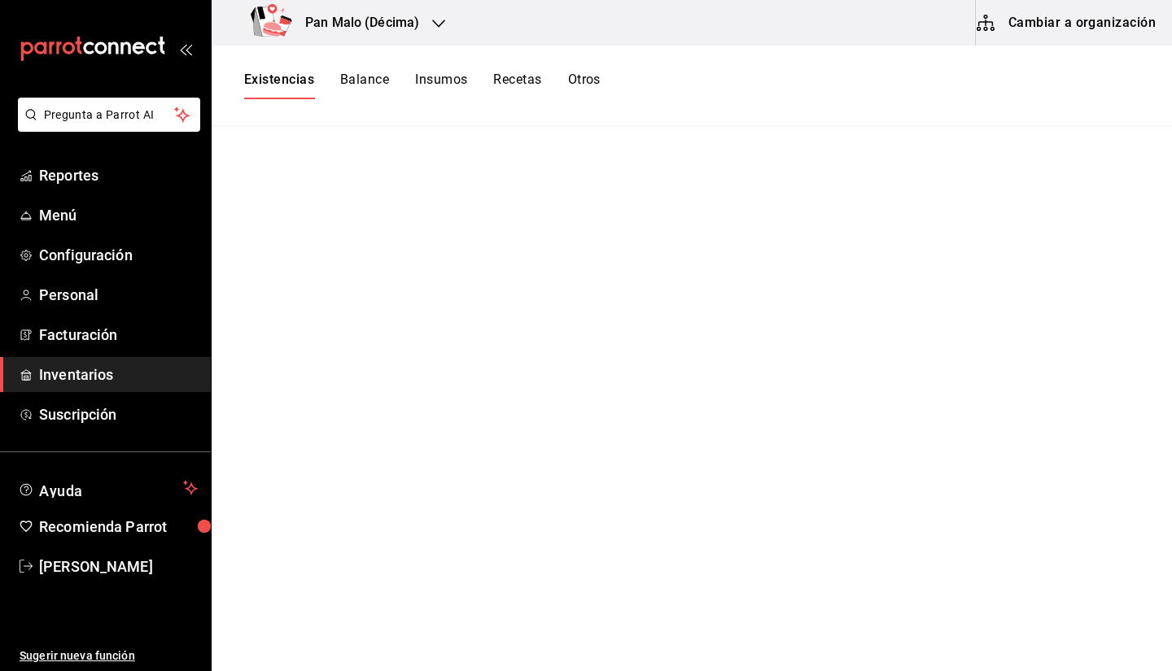
click at [1075, 41] on button "Cambiar a organización" at bounding box center [1067, 23] width 183 height 46
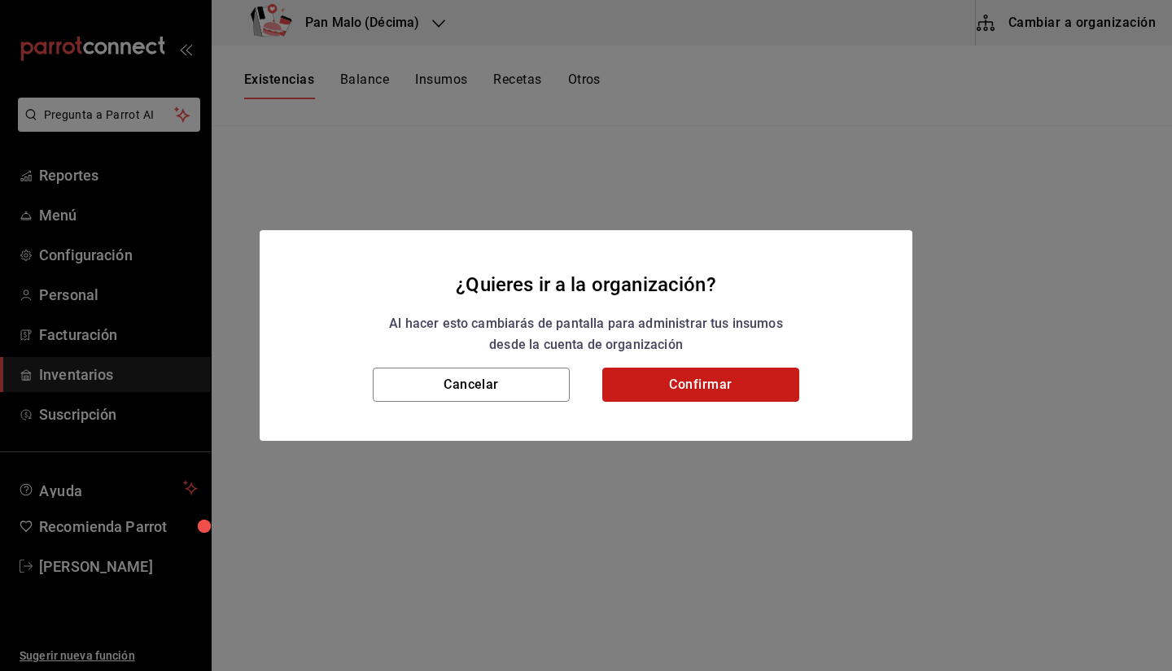
click at [704, 390] on button "Confirmar" at bounding box center [700, 385] width 197 height 34
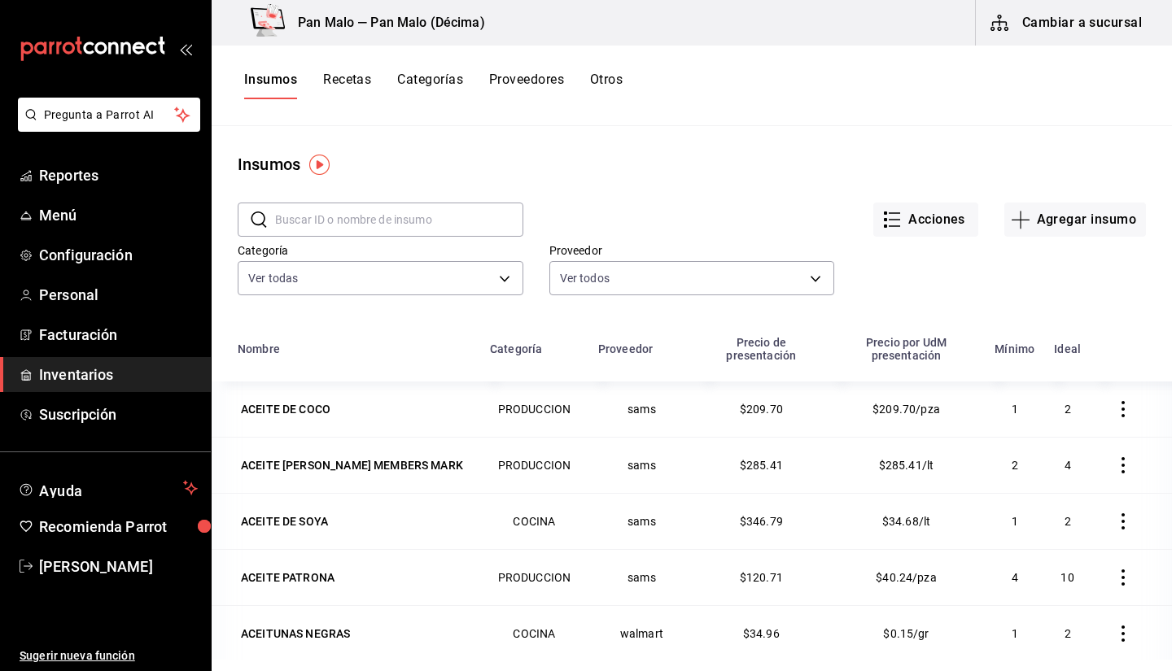
click at [340, 98] on button "Recetas" at bounding box center [347, 86] width 48 height 28
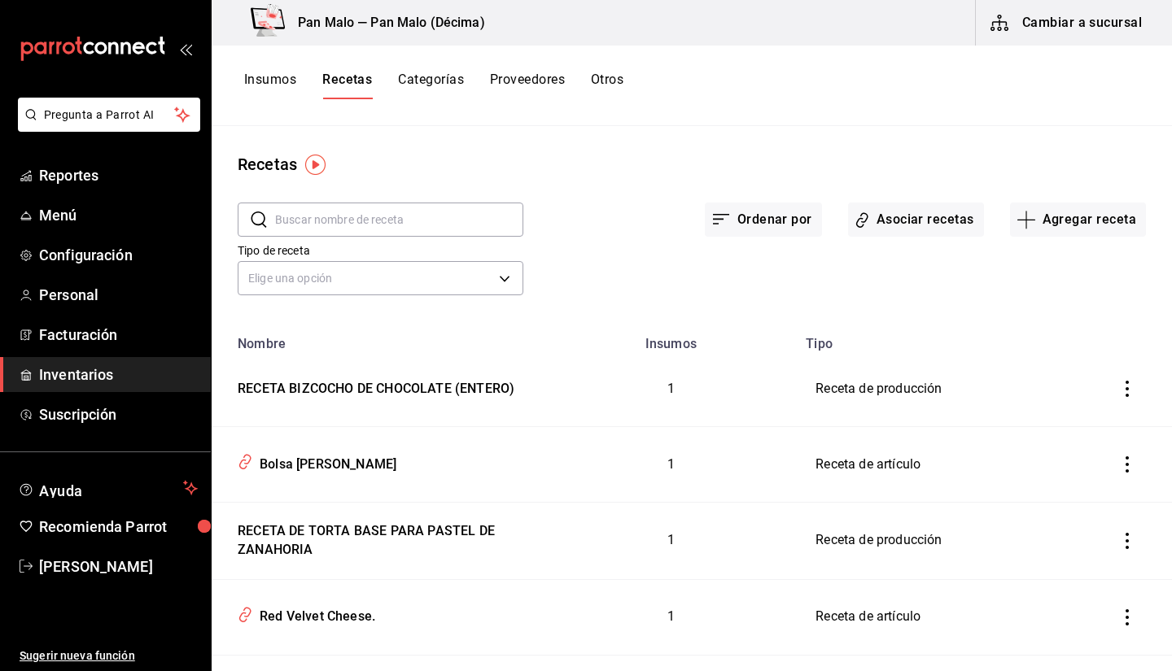
click at [267, 72] on button "Insumos" at bounding box center [270, 86] width 52 height 28
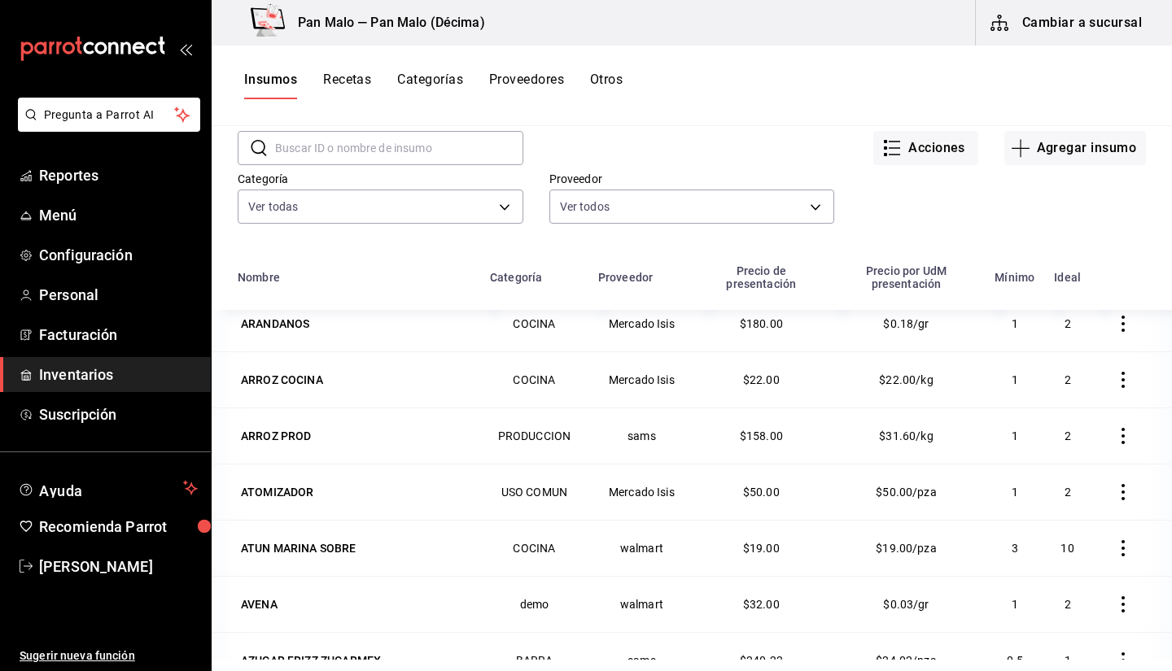
scroll to position [1385, 0]
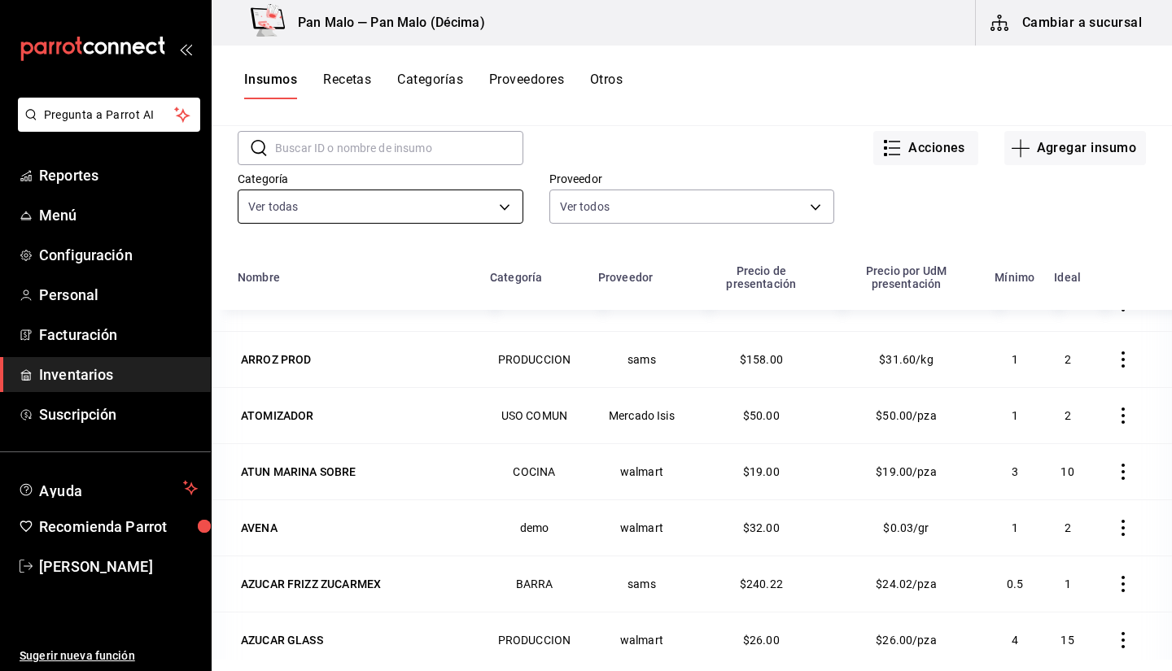
click at [404, 207] on body "Pregunta a Parrot AI Reportes Menú Configuración Personal Facturación Inventari…" at bounding box center [586, 330] width 1172 height 660
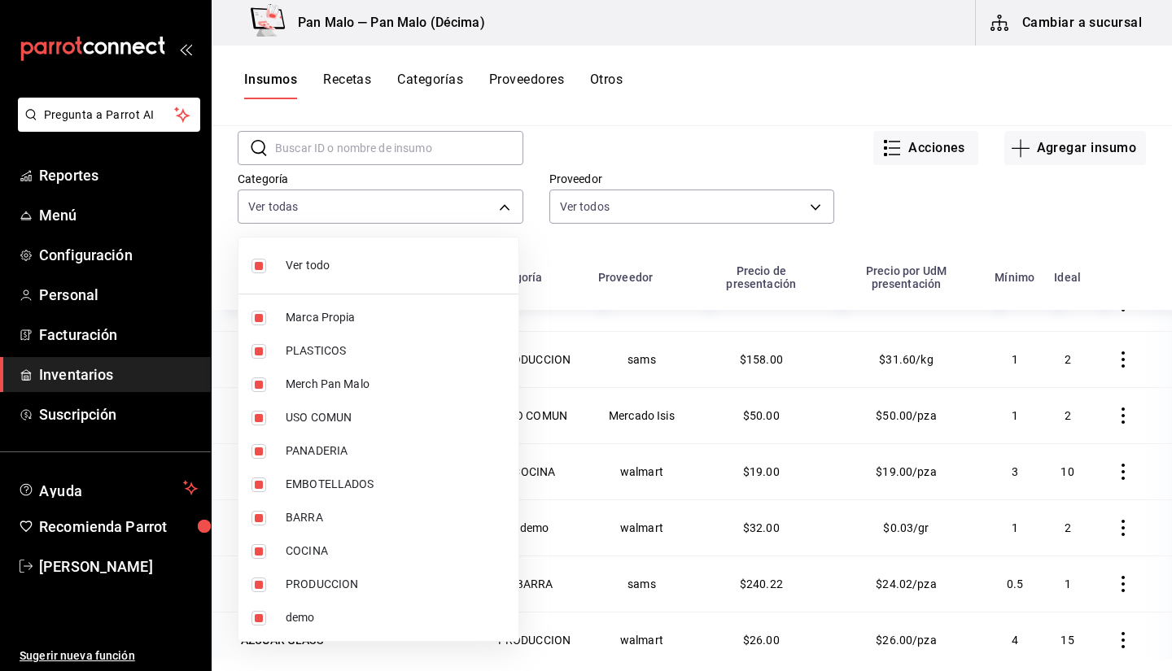
click at [682, 134] on div at bounding box center [586, 335] width 1172 height 671
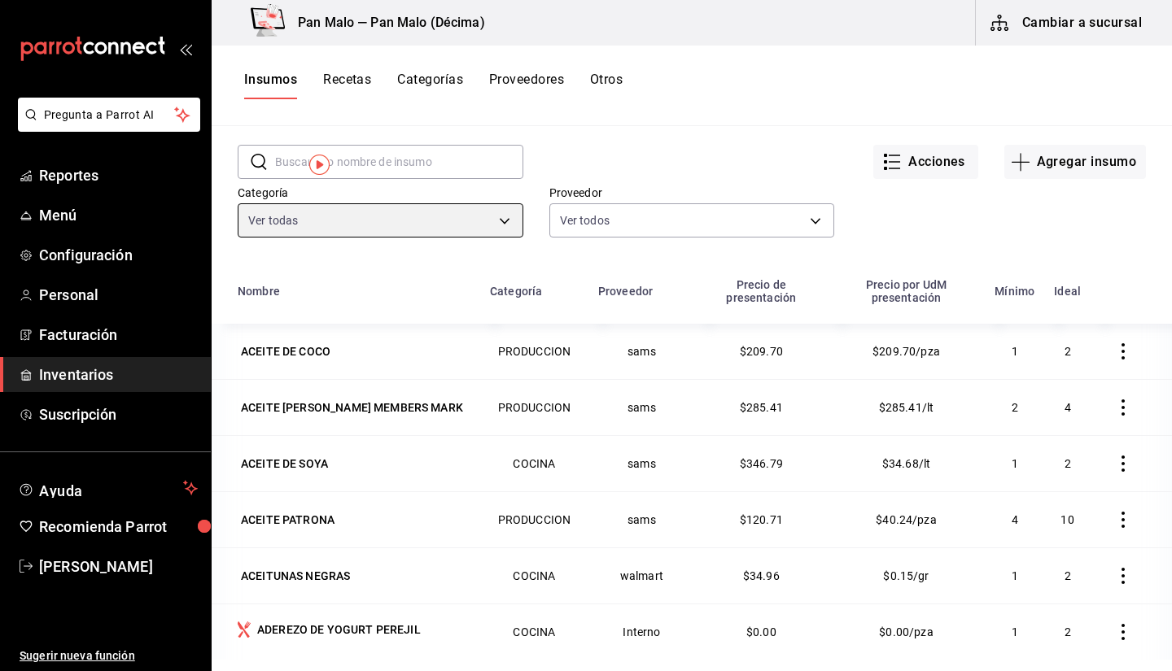
scroll to position [0, 0]
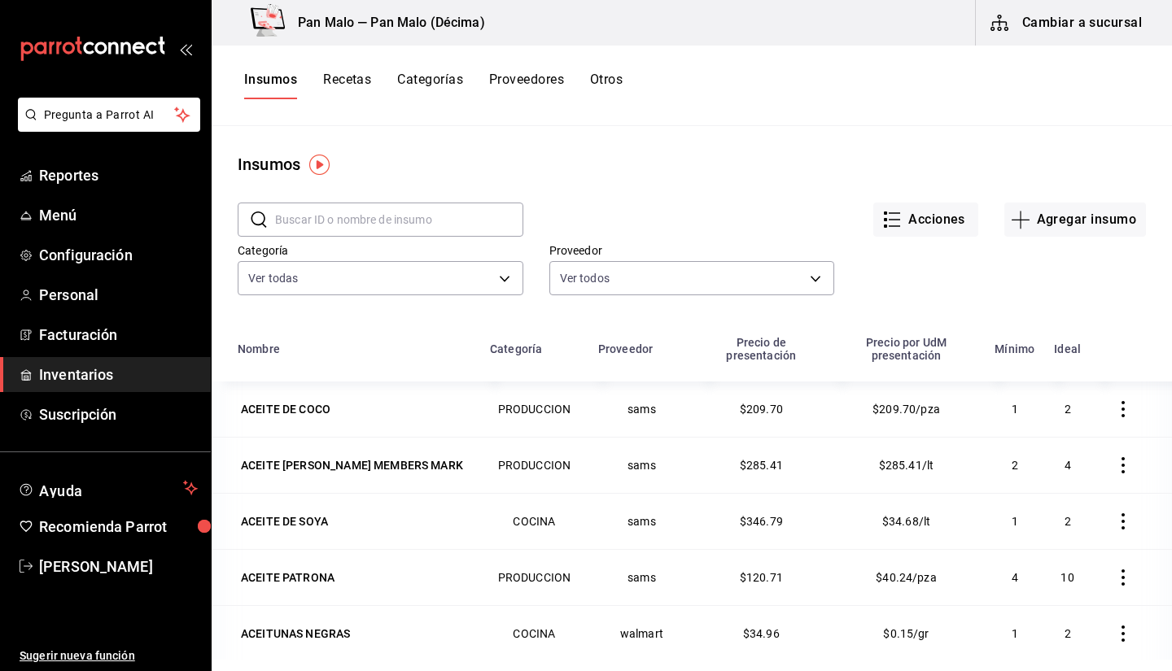
click at [446, 220] on input "text" at bounding box center [399, 219] width 248 height 33
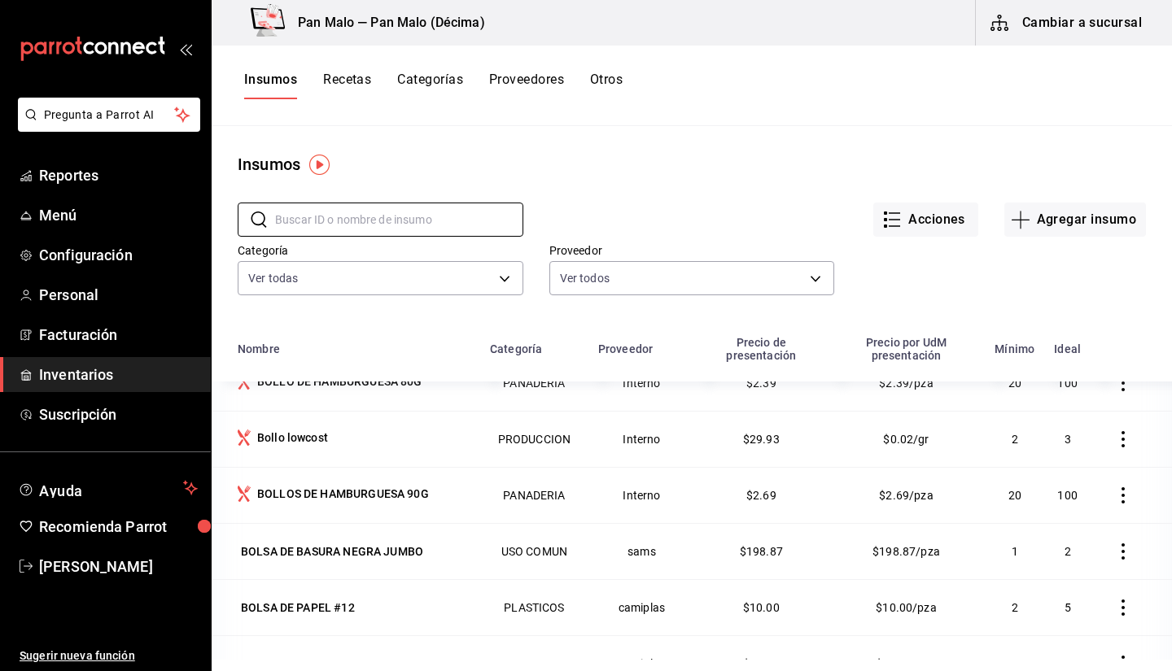
scroll to position [2787, 0]
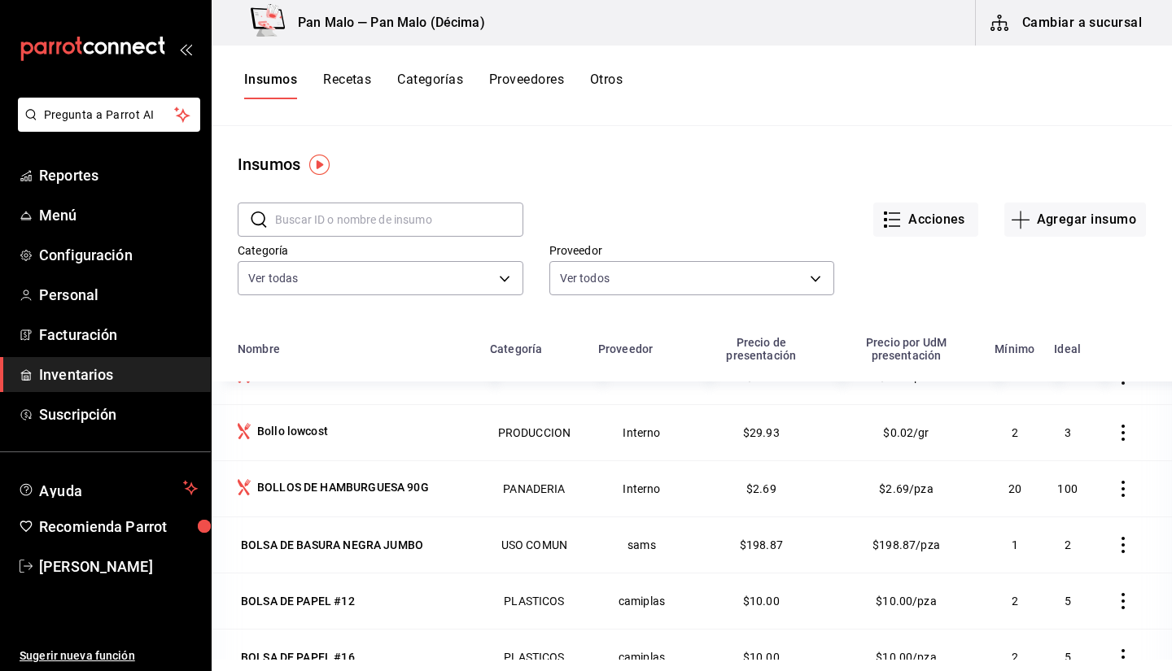
click at [367, 101] on div "Insumos Recetas Categorías Proveedores Otros" at bounding box center [692, 86] width 960 height 81
click at [352, 94] on button "Recetas" at bounding box center [347, 86] width 48 height 28
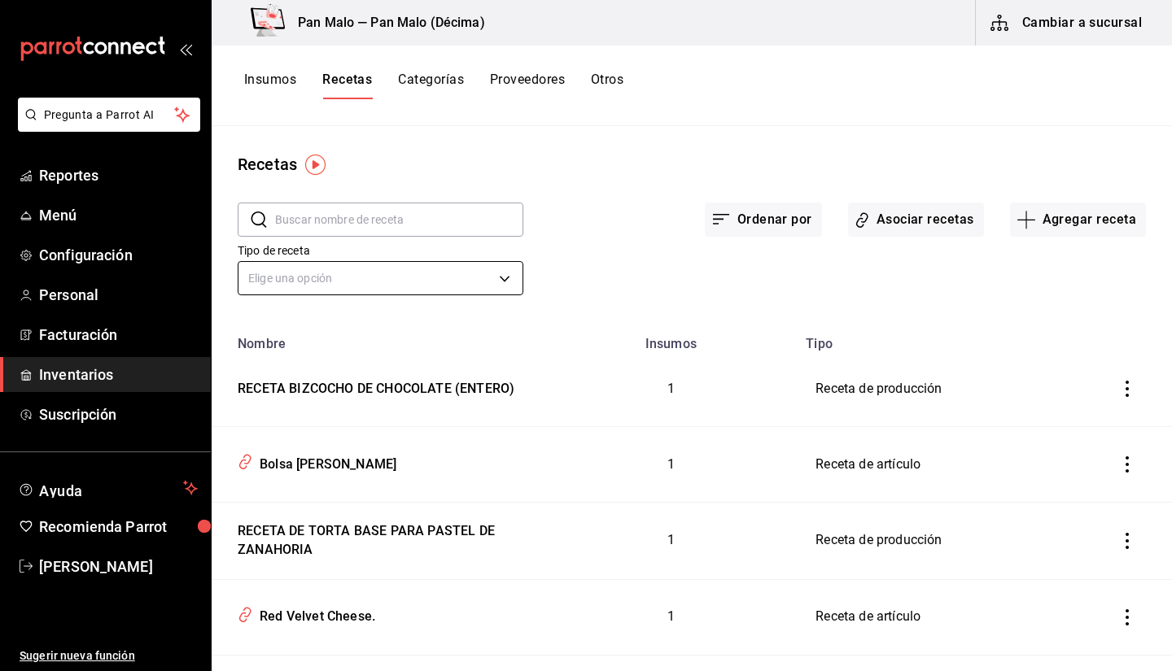
click at [415, 272] on body "Pregunta a Parrot AI Reportes Menú Configuración Personal Facturación Inventari…" at bounding box center [586, 330] width 1172 height 660
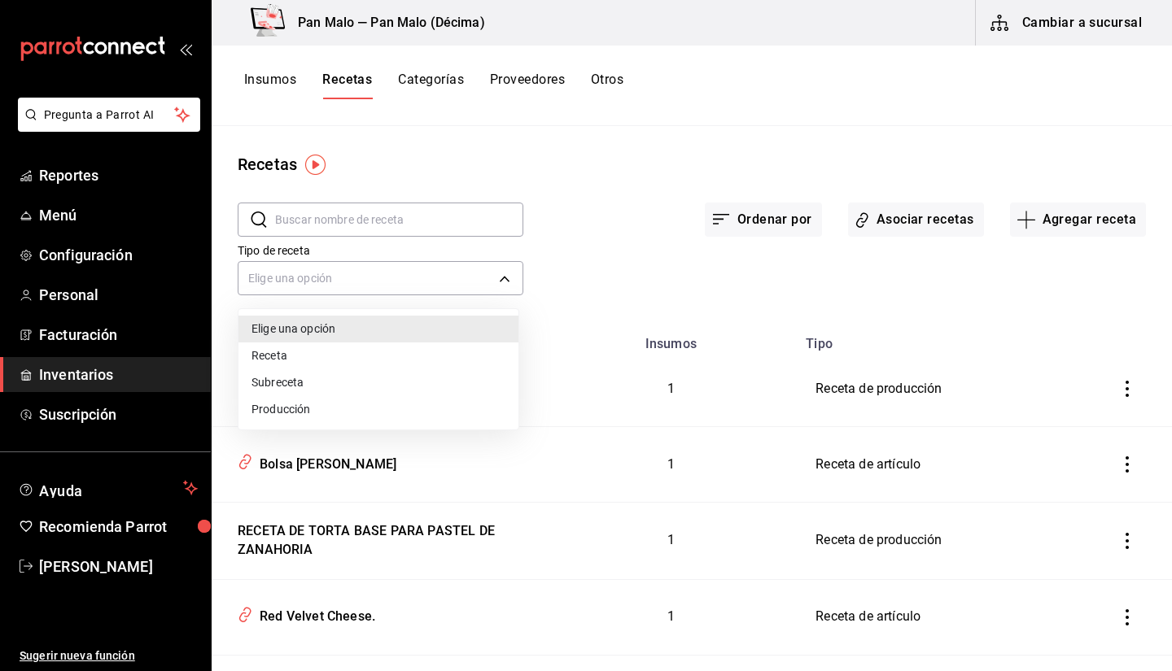
click at [470, 357] on li "Receta" at bounding box center [378, 356] width 280 height 27
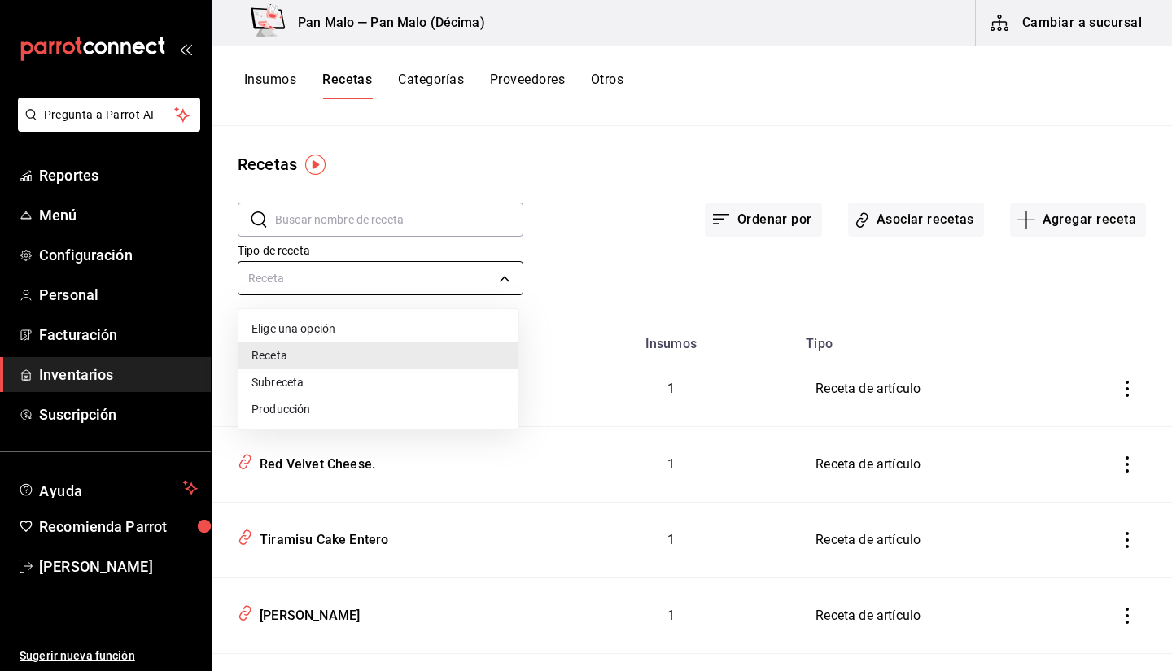
click at [325, 271] on body "Pregunta a Parrot AI Reportes Menú Configuración Personal Facturación Inventari…" at bounding box center [586, 330] width 1172 height 660
click at [324, 331] on li "Elige una opción" at bounding box center [378, 329] width 280 height 27
type input "default"
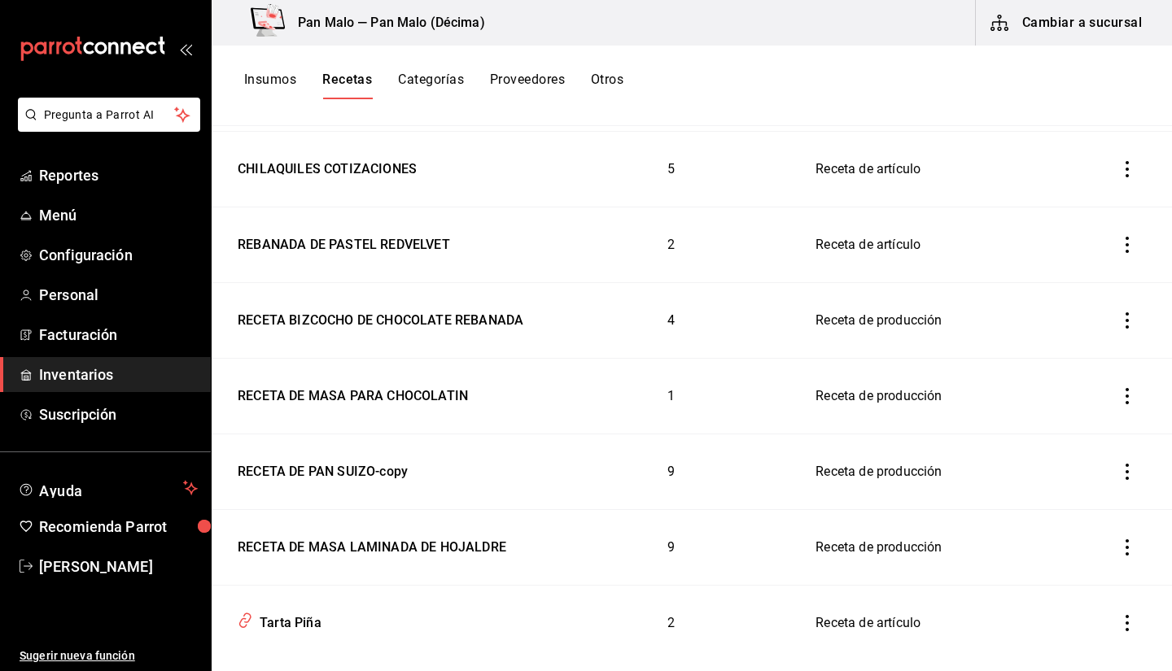
scroll to position [12021, 0]
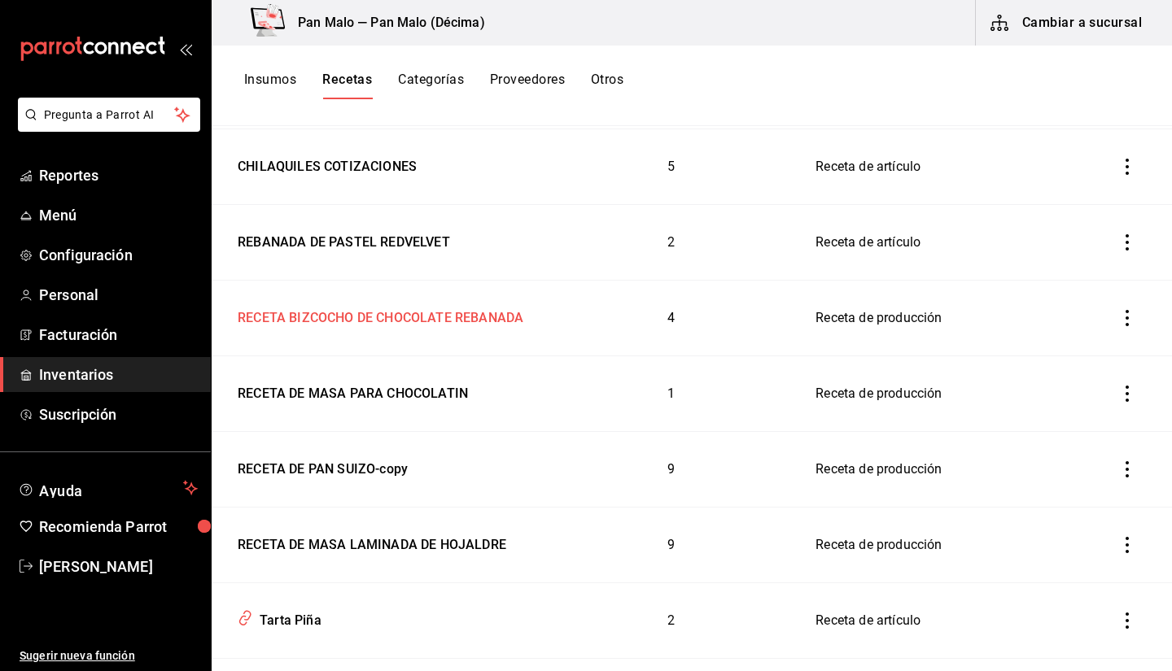
click at [282, 312] on div "RECETA BIZCOCHO DE CHOCOLATE REBANADA" at bounding box center [377, 315] width 292 height 25
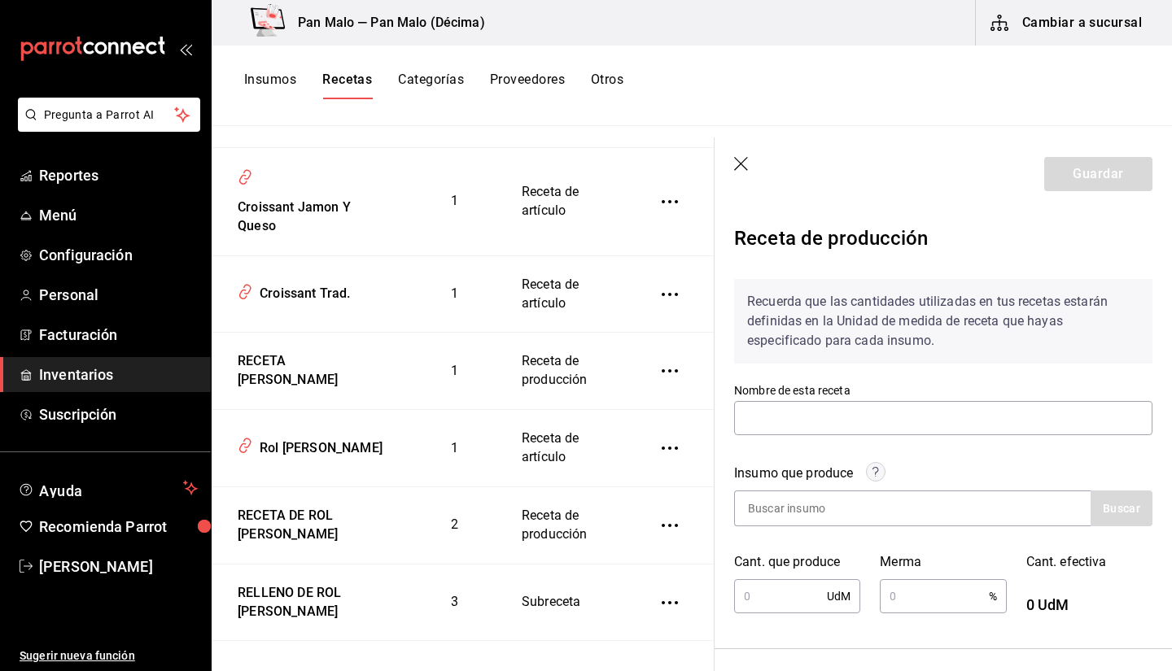
type input "RECETA BIZCOCHO DE CHOCOLATE REBANADA"
type input "8"
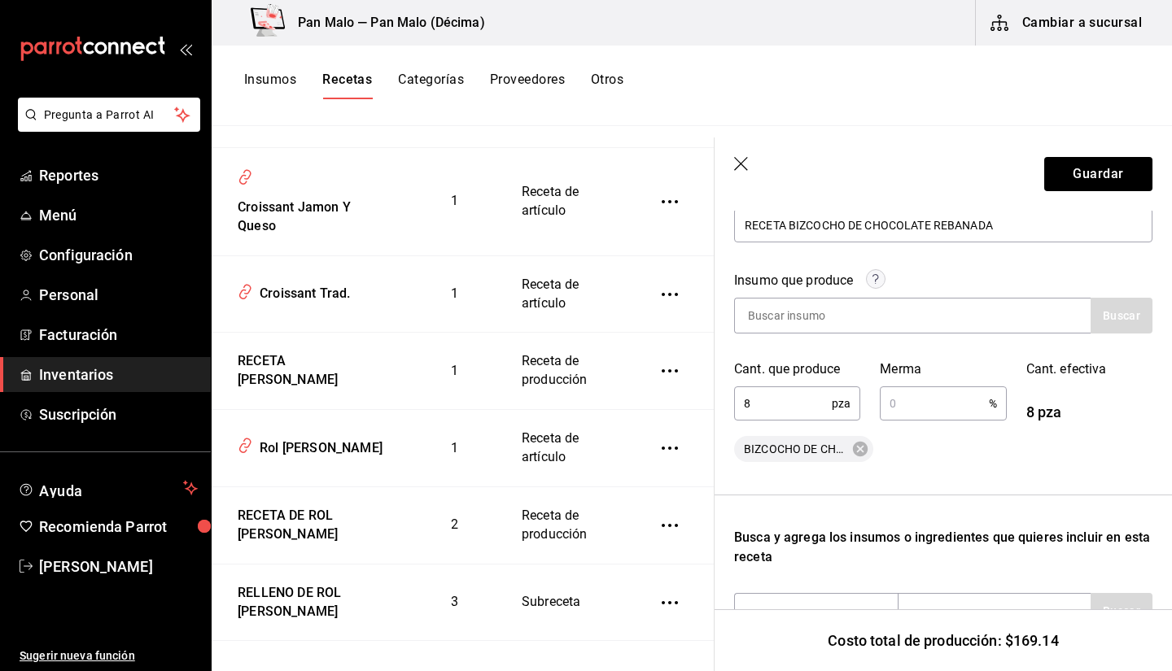
scroll to position [191, 0]
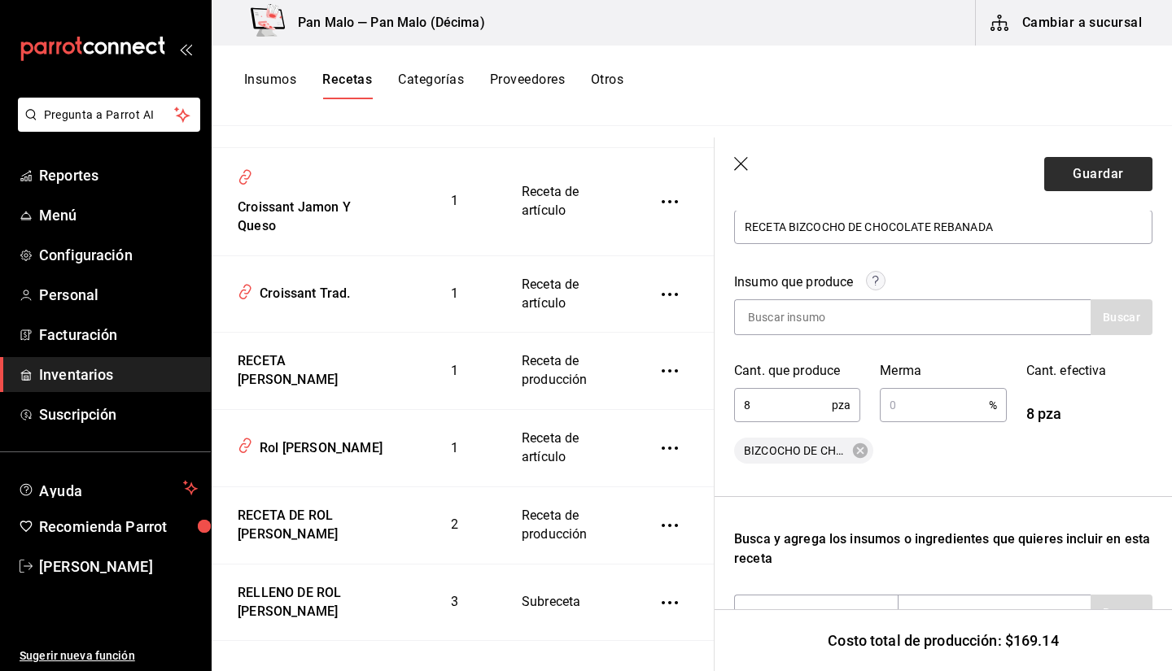
click at [1111, 186] on button "Guardar" at bounding box center [1098, 174] width 108 height 34
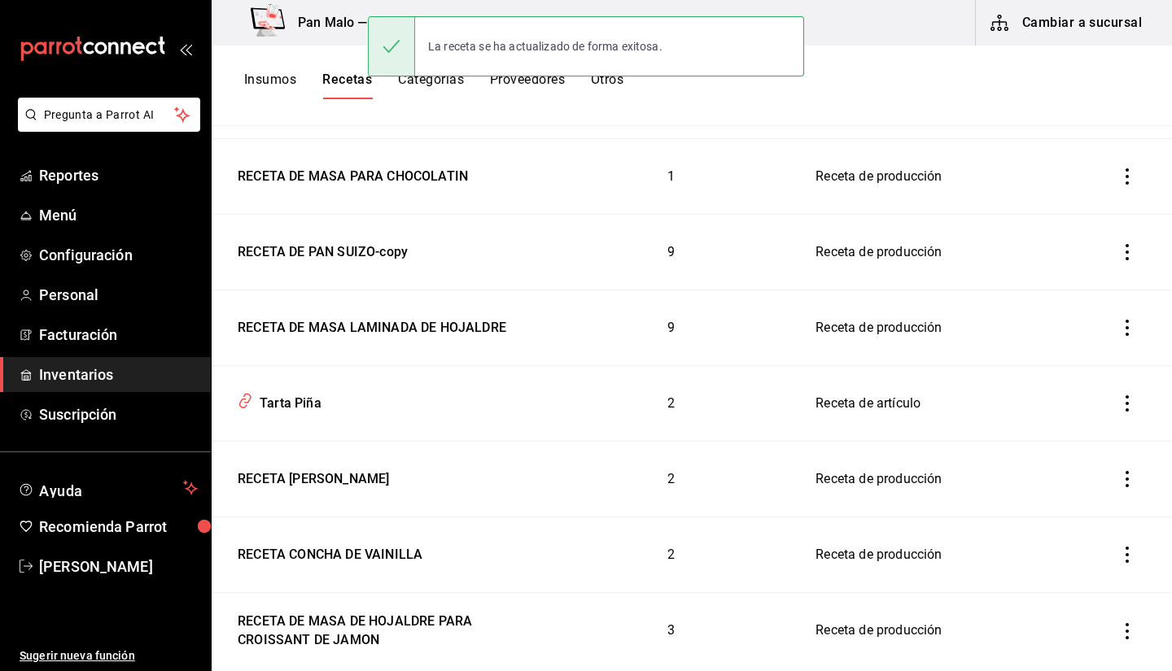
scroll to position [12269, 0]
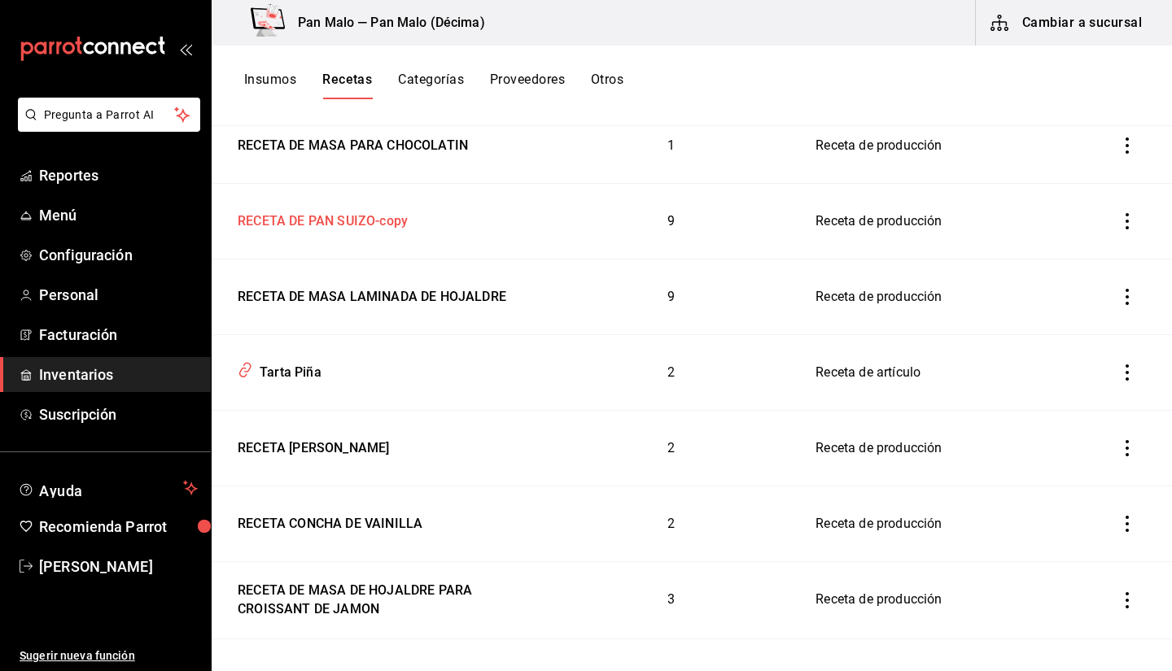
click at [478, 186] on td "RECETA DE PAN SUIZO-copy" at bounding box center [379, 222] width 334 height 76
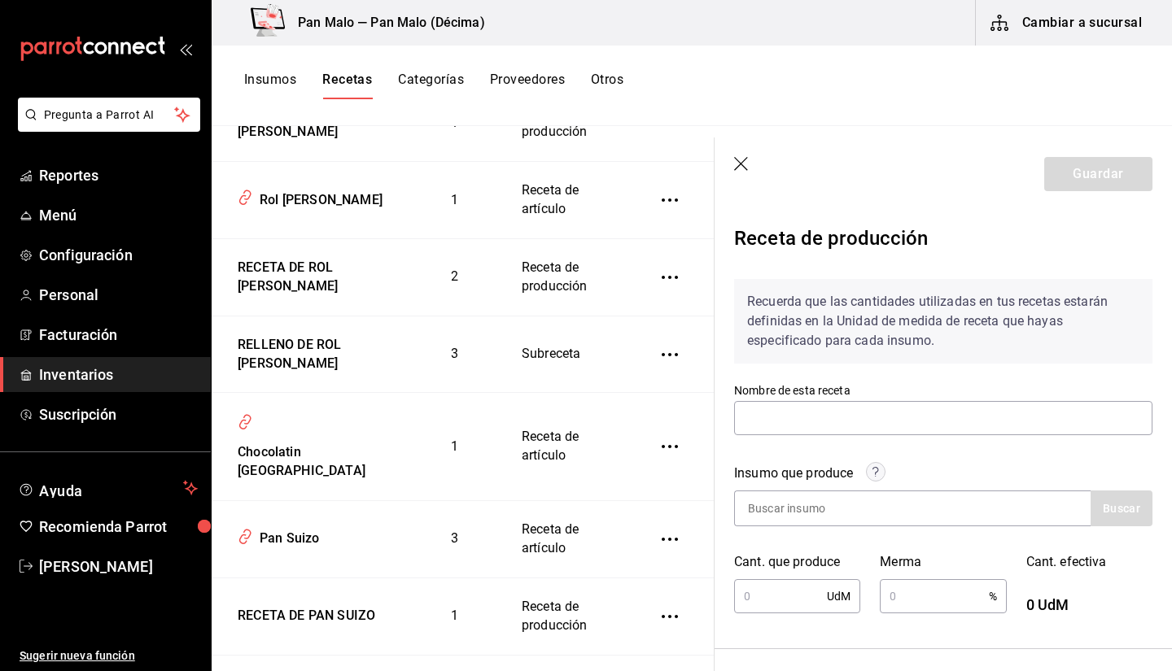
type input "RECETA DE PAN SUIZO-copy"
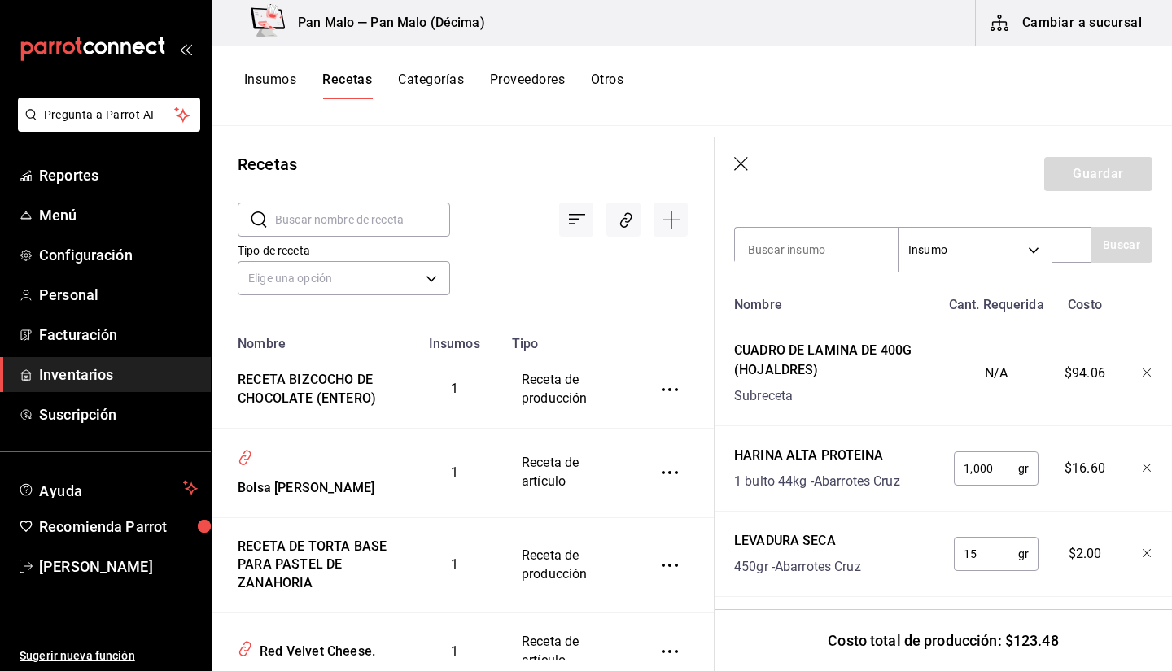
click at [366, 222] on input "text" at bounding box center [362, 219] width 175 height 33
type input "SAL"
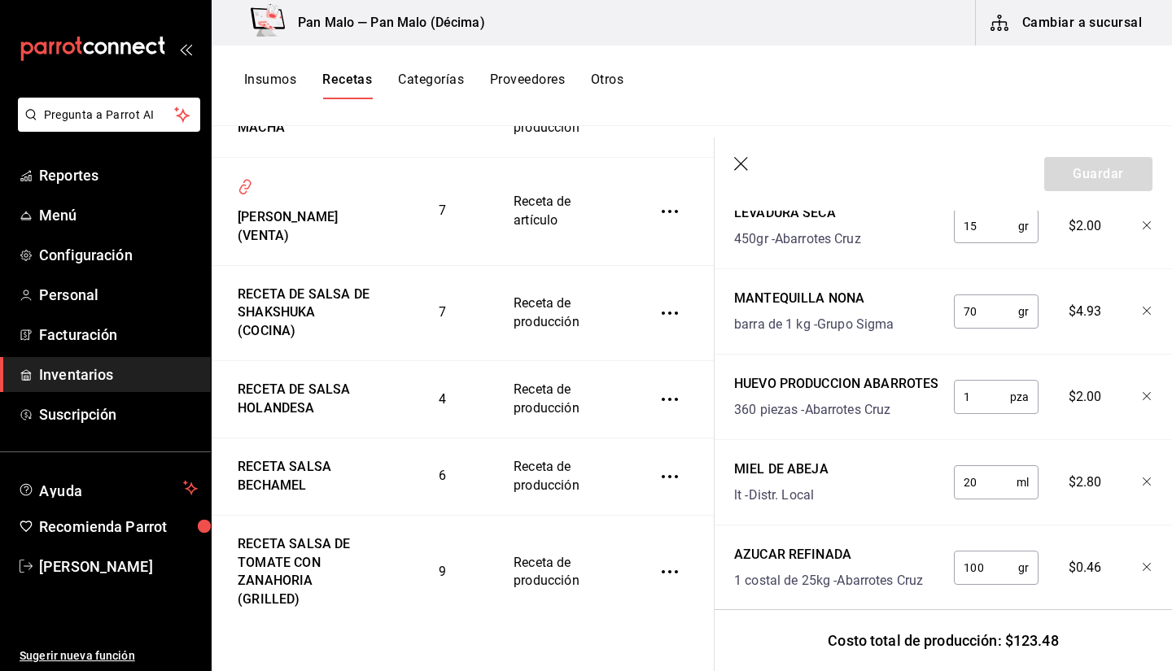
scroll to position [841, 0]
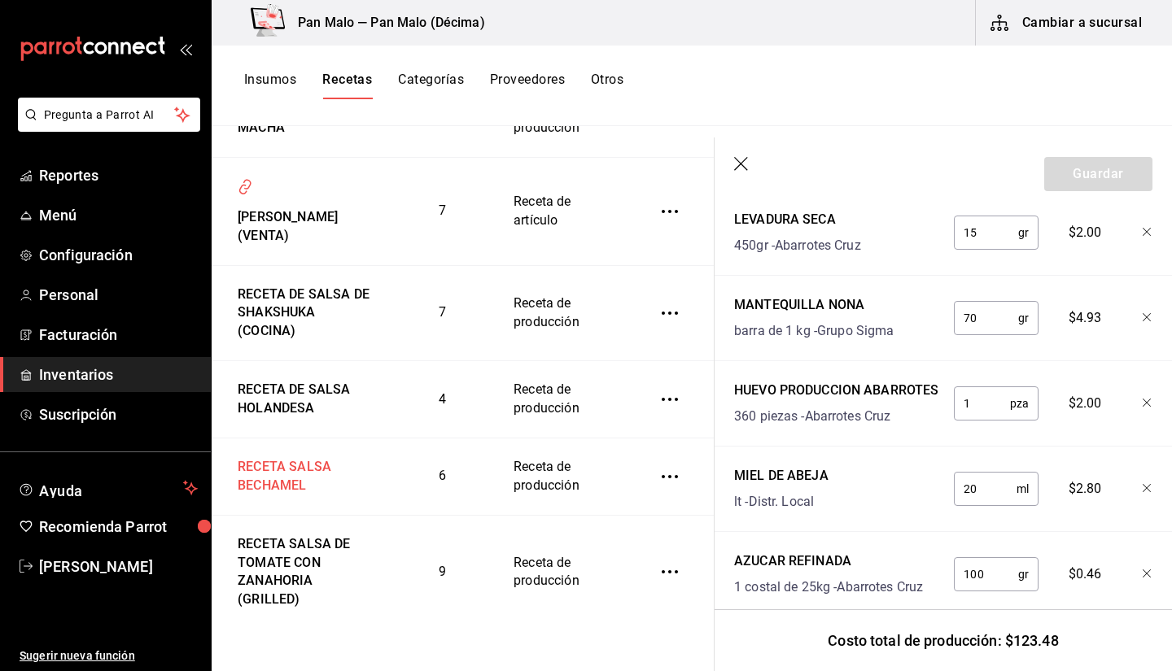
click at [273, 487] on div "RECETA SALSA BECHAMEL" at bounding box center [301, 474] width 140 height 44
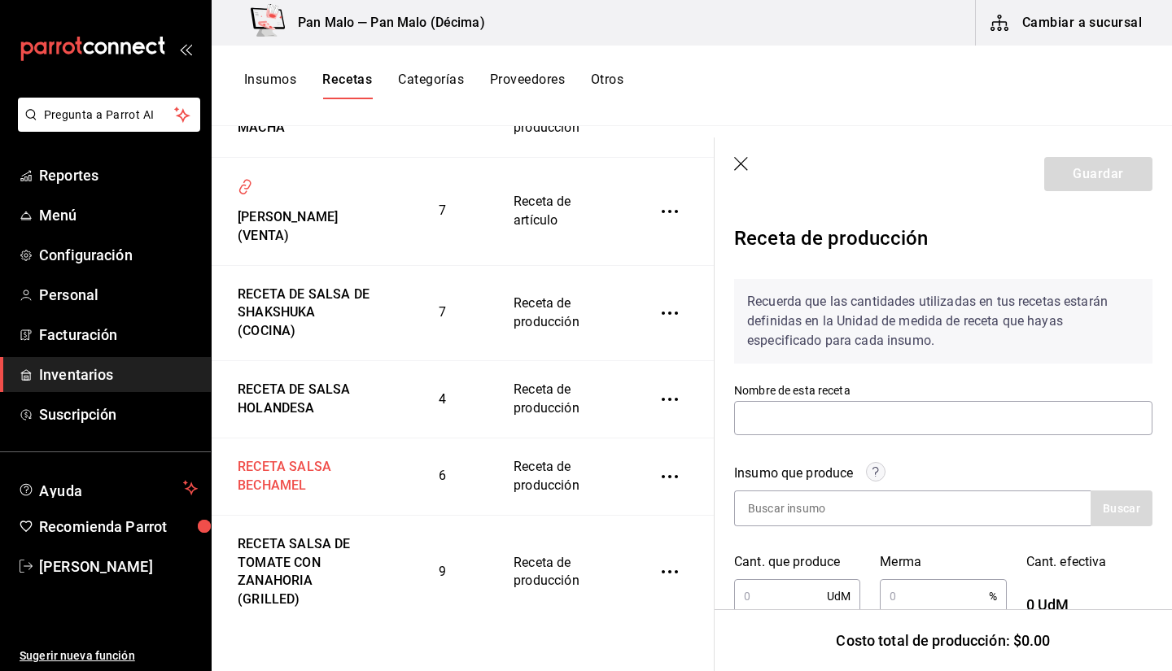
type input "RECETA SALSA BECHAMEL"
type input "600"
type input "10"
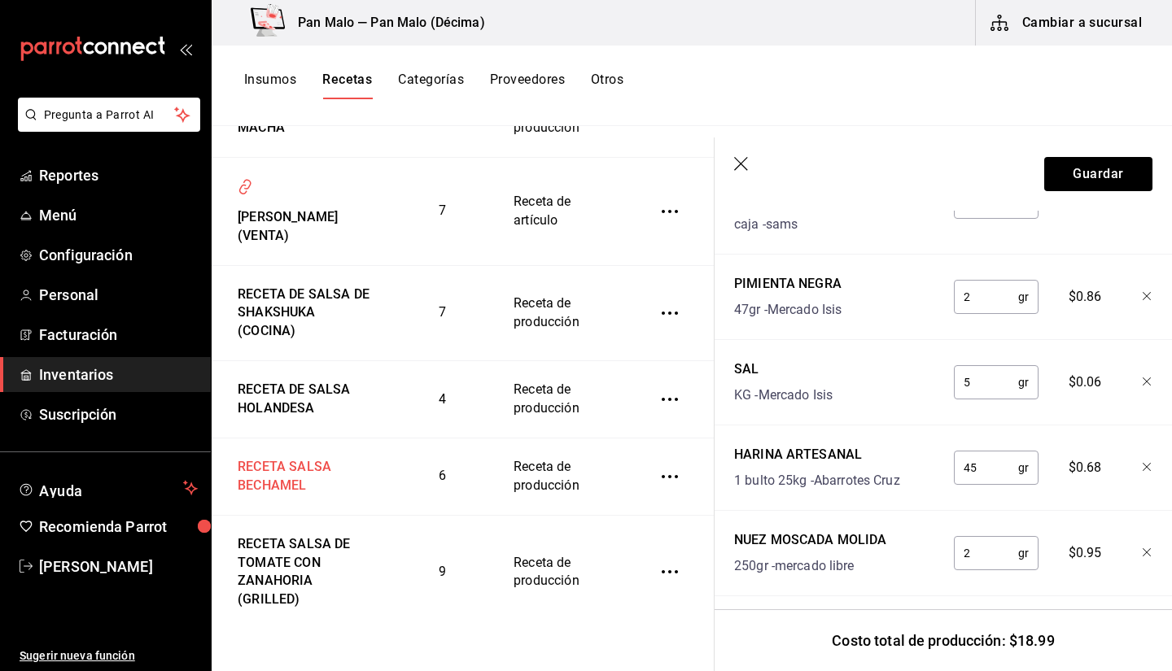
scroll to position [819, 0]
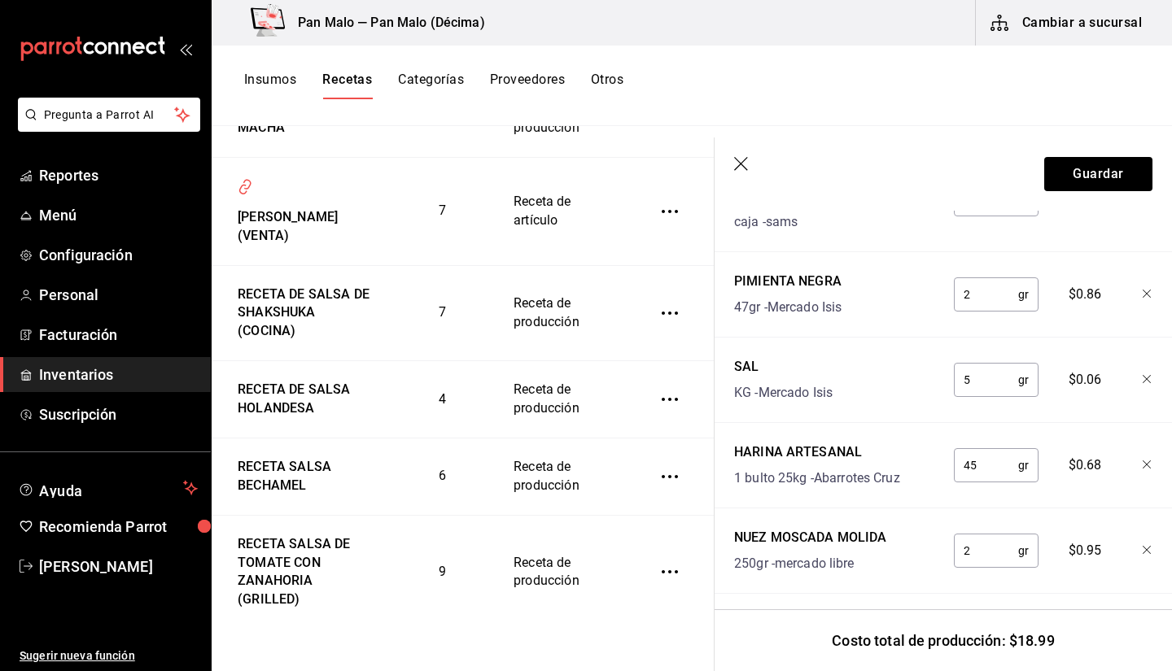
click at [129, 365] on span "Inventarios" at bounding box center [118, 375] width 159 height 22
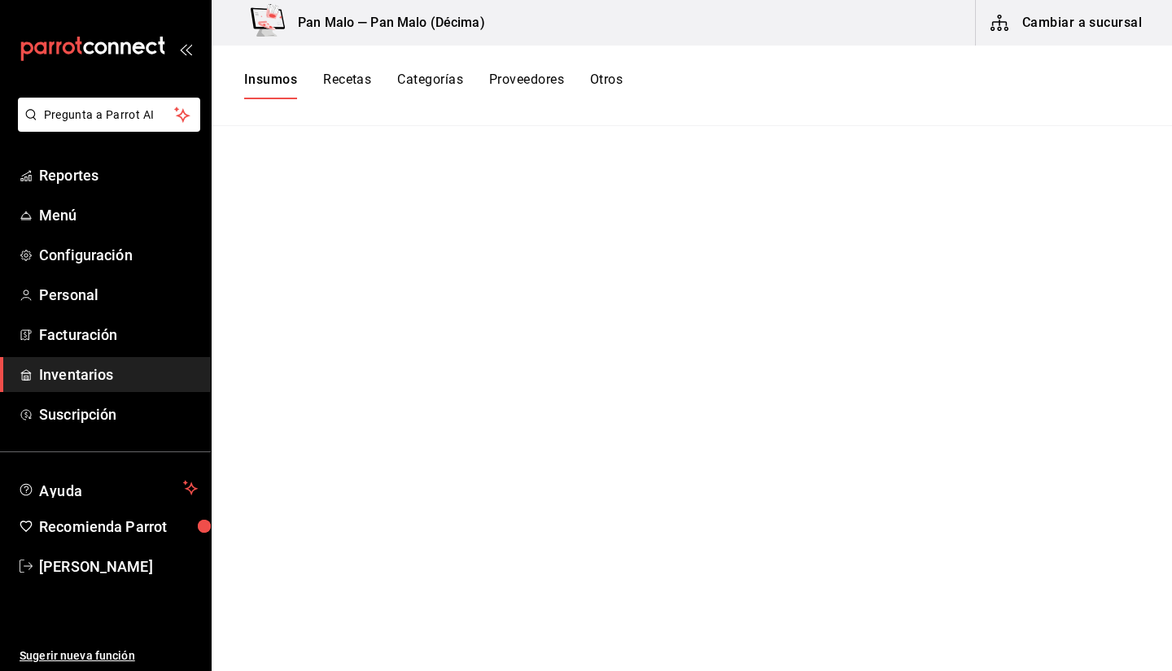
click at [360, 84] on button "Recetas" at bounding box center [347, 86] width 48 height 28
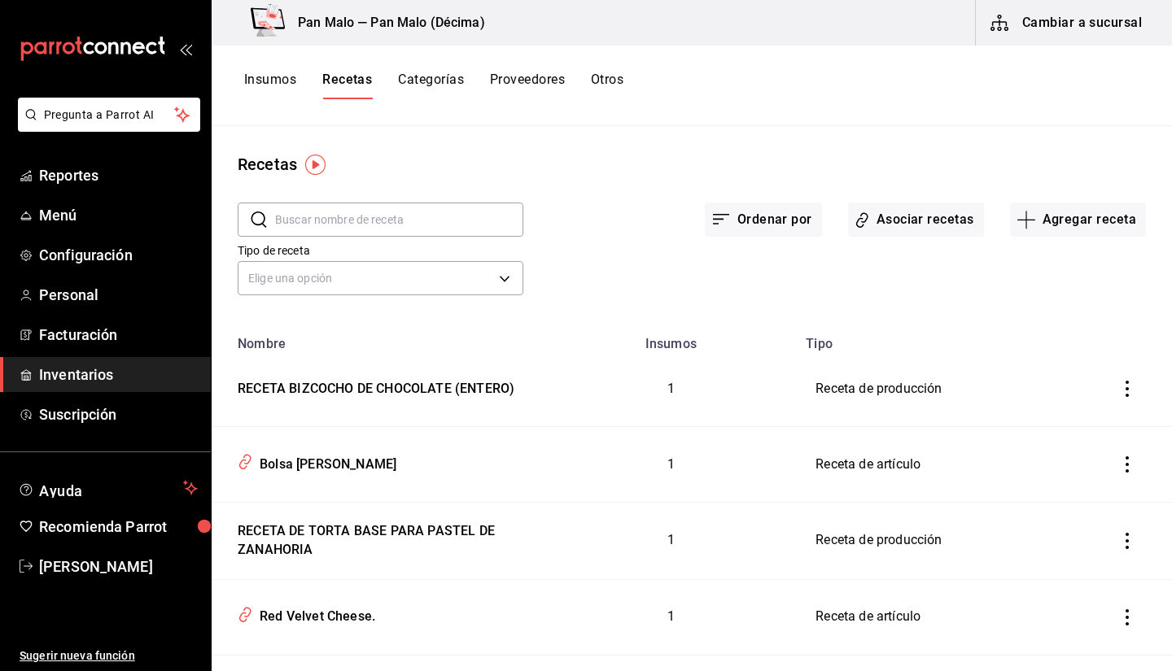
click at [268, 78] on button "Insumos" at bounding box center [270, 86] width 52 height 28
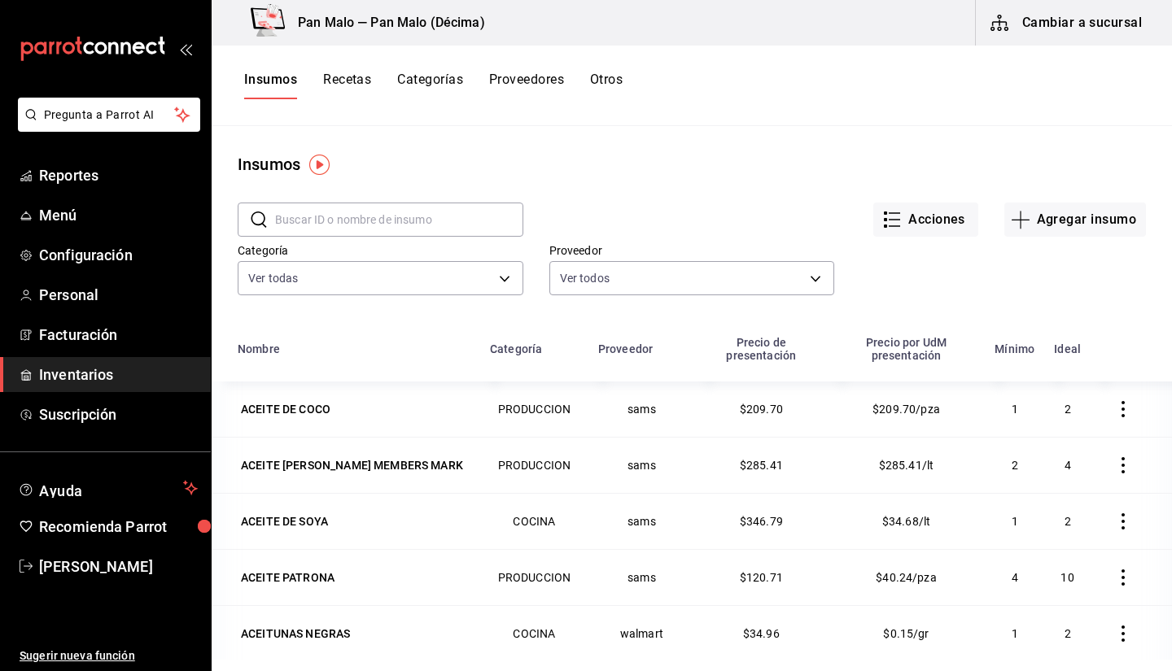
click at [1139, 390] on td at bounding box center [1130, 409] width 81 height 55
click at [1117, 323] on div "​ ​ Acciones Agregar insumo Categoría Ver todas 57a97c15-a577-4602-bf7e-77eca11…" at bounding box center [692, 252] width 960 height 150
click at [1137, 349] on th at bounding box center [1130, 353] width 81 height 55
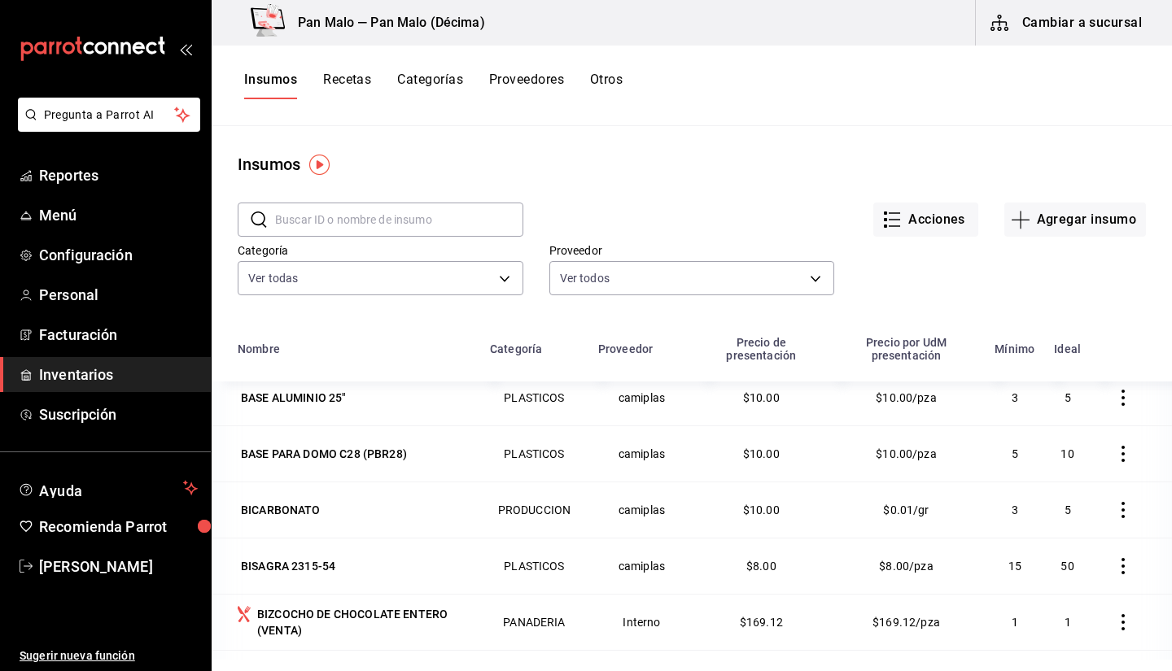
scroll to position [2156, 0]
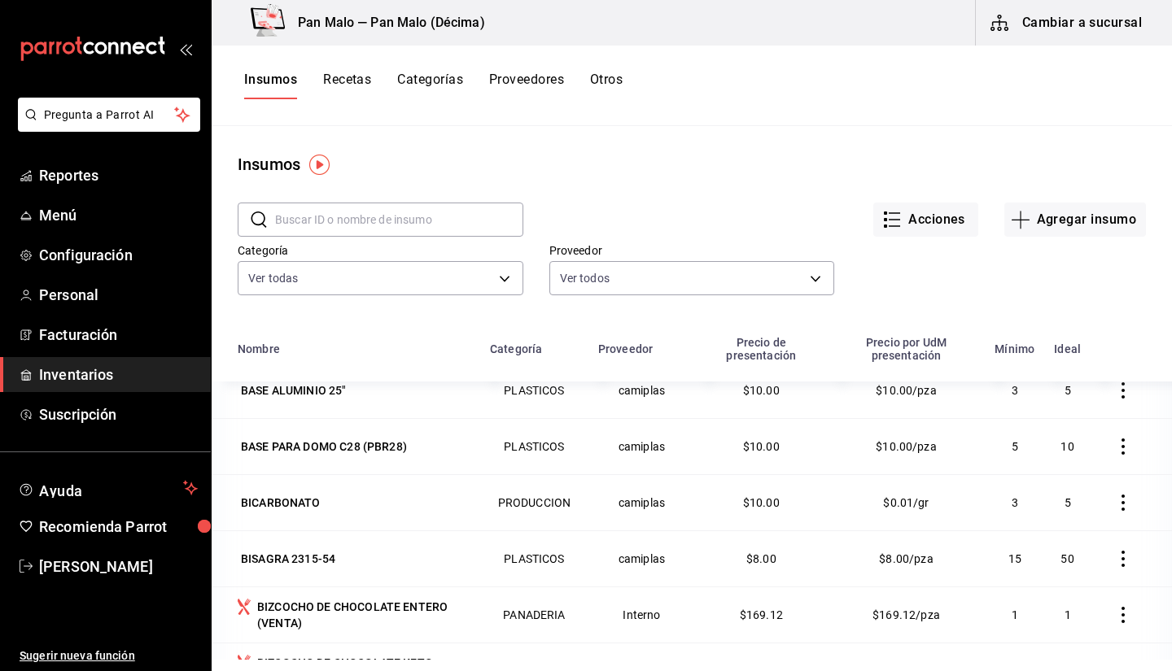
click at [785, 166] on div "Insumos" at bounding box center [692, 164] width 960 height 24
click at [358, 229] on input "text" at bounding box center [399, 219] width 248 height 33
click at [360, 80] on button "Recetas" at bounding box center [347, 86] width 48 height 28
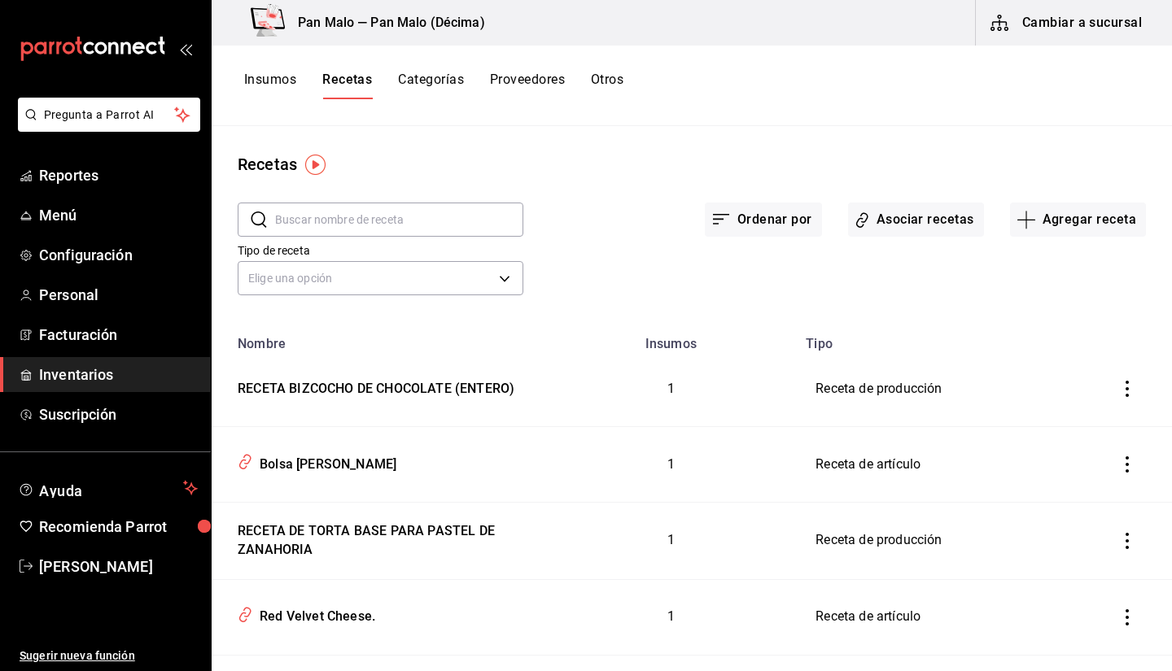
click at [374, 221] on input "text" at bounding box center [399, 219] width 248 height 33
click at [609, 206] on div "Ordenar por Asociar recetas Agregar receta" at bounding box center [834, 207] width 623 height 60
click at [398, 217] on input "text" at bounding box center [399, 219] width 248 height 33
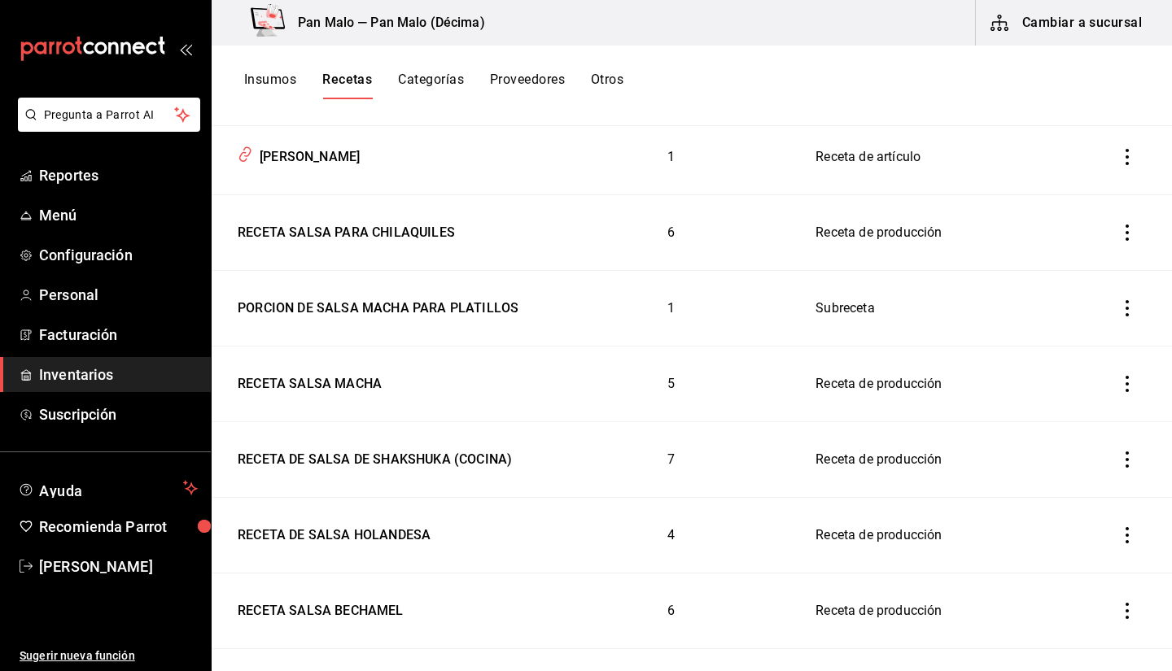
scroll to position [312, 0]
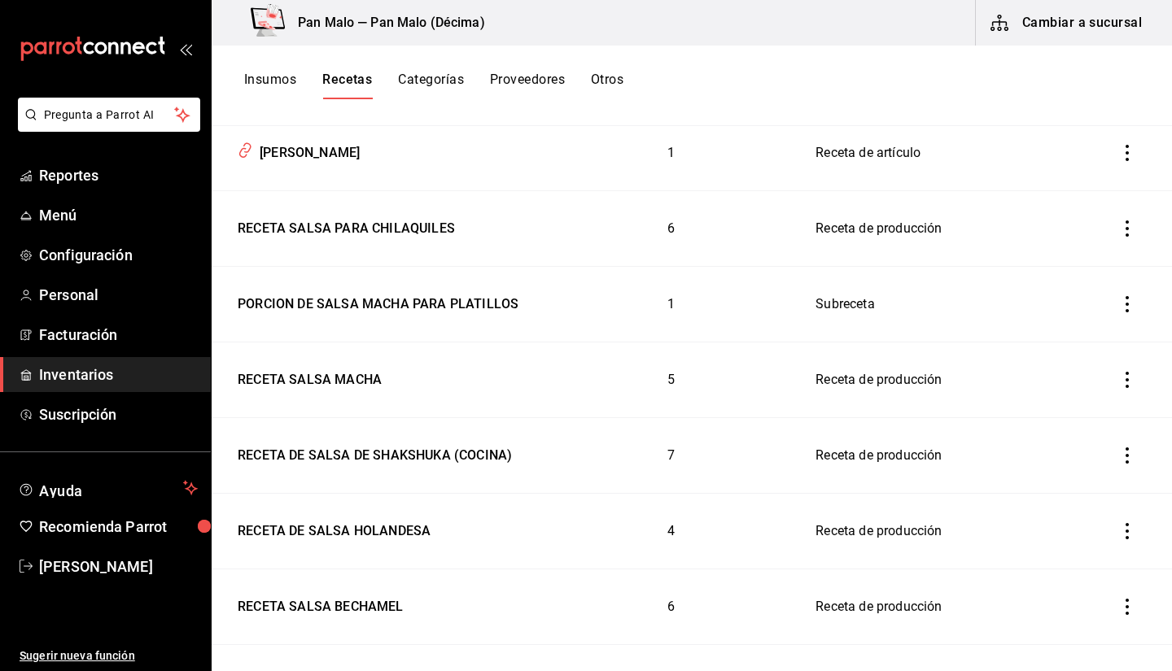
type input "salsa"
click at [545, 447] on td "7" at bounding box center [670, 456] width 251 height 76
click at [477, 451] on div "RECETA DE SALSA DE SHAKSHUKA (COCINA)" at bounding box center [371, 452] width 281 height 25
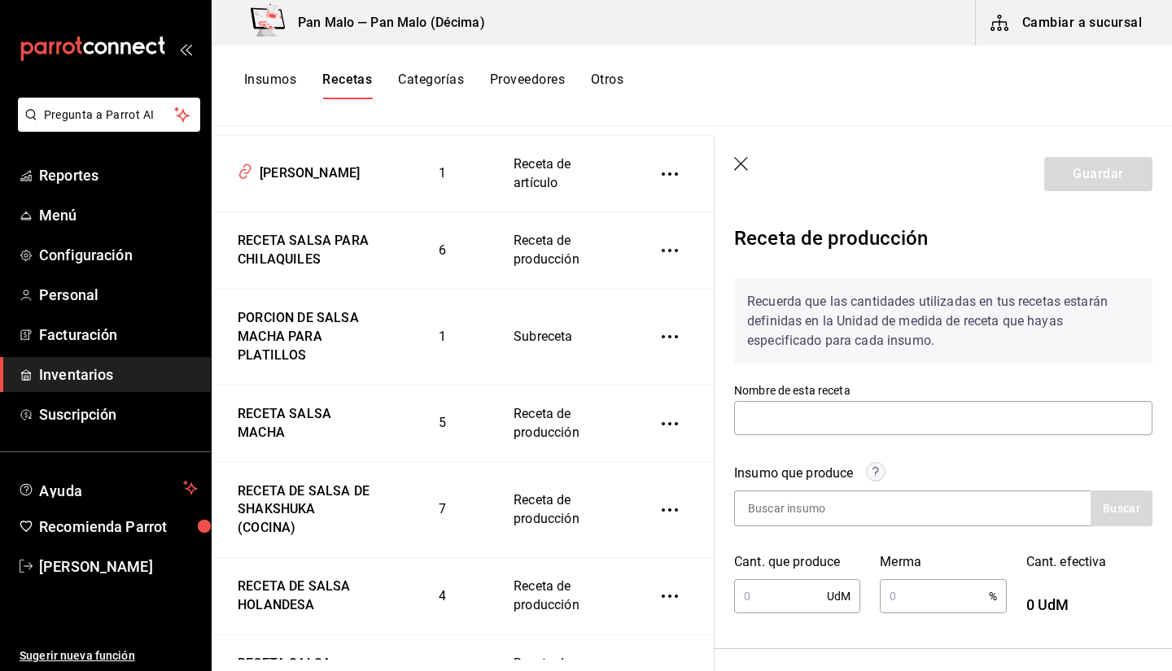
type input "RECETA DE SALSA DE SHAKSHUKA (COCINA)"
type input "1,500"
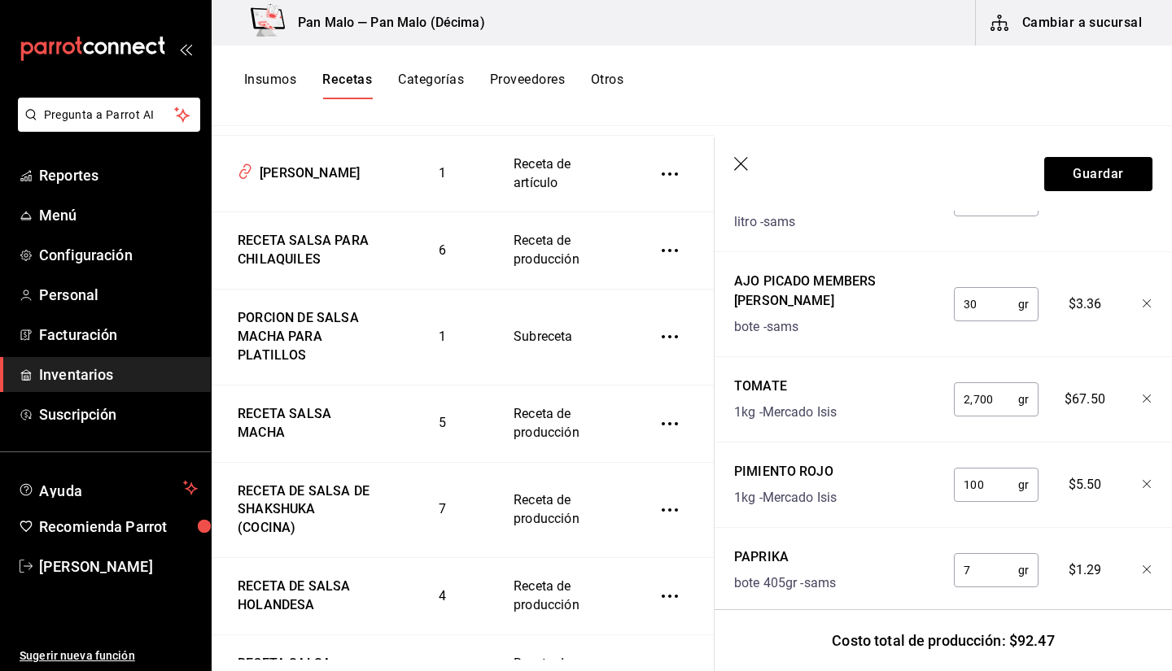
scroll to position [819, 0]
click at [989, 469] on input "100" at bounding box center [986, 485] width 64 height 33
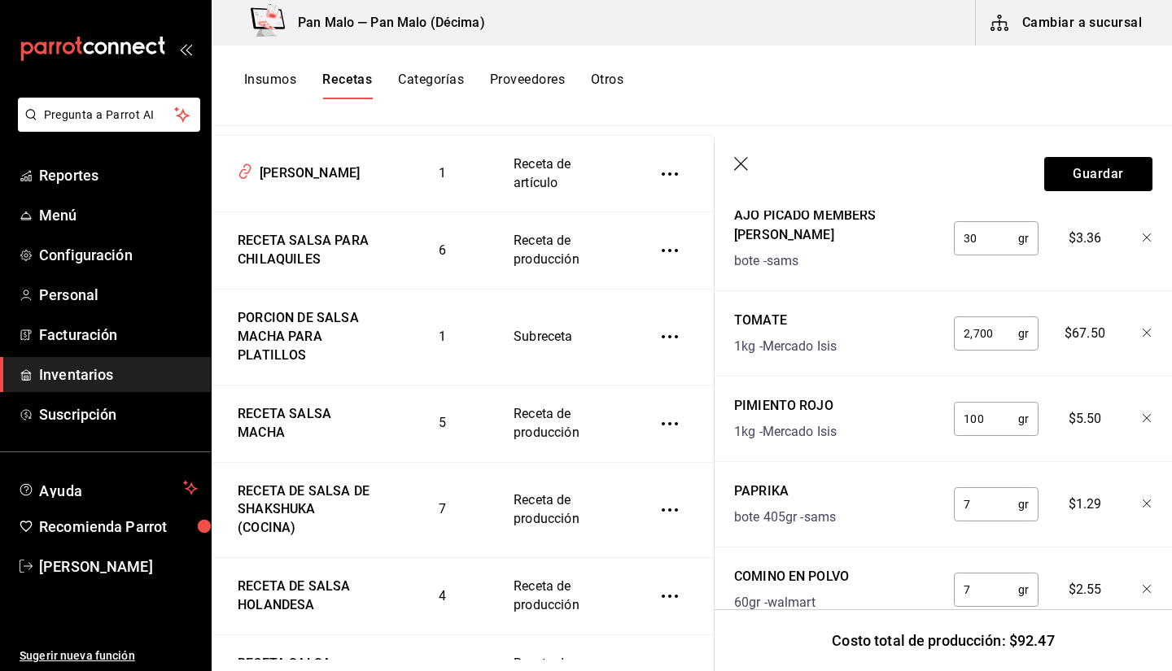
scroll to position [924, 0]
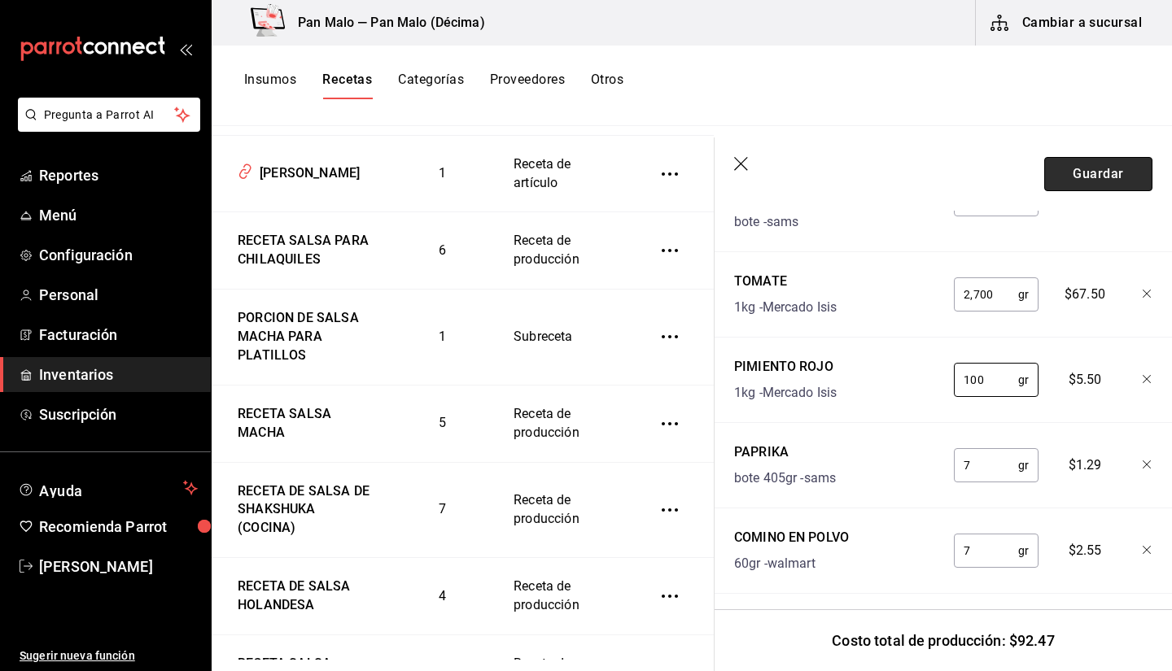
click at [1117, 179] on button "Guardar" at bounding box center [1098, 174] width 108 height 34
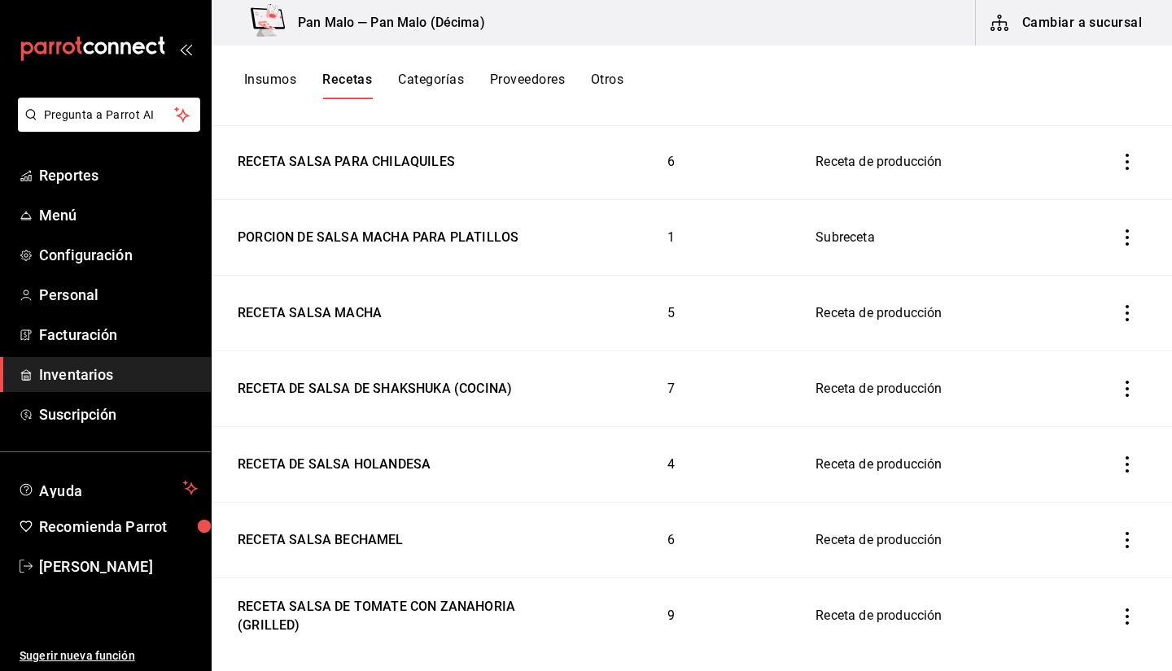
scroll to position [406, 0]
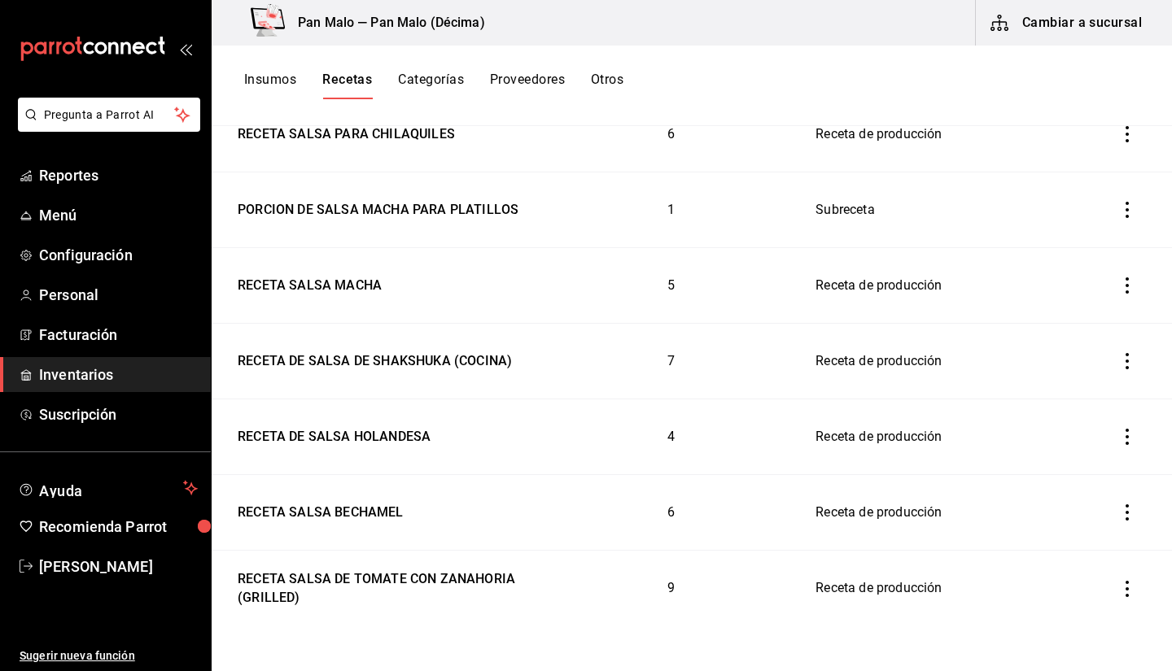
click at [292, 280] on div "RECETA SALSA MACHA" at bounding box center [306, 282] width 151 height 25
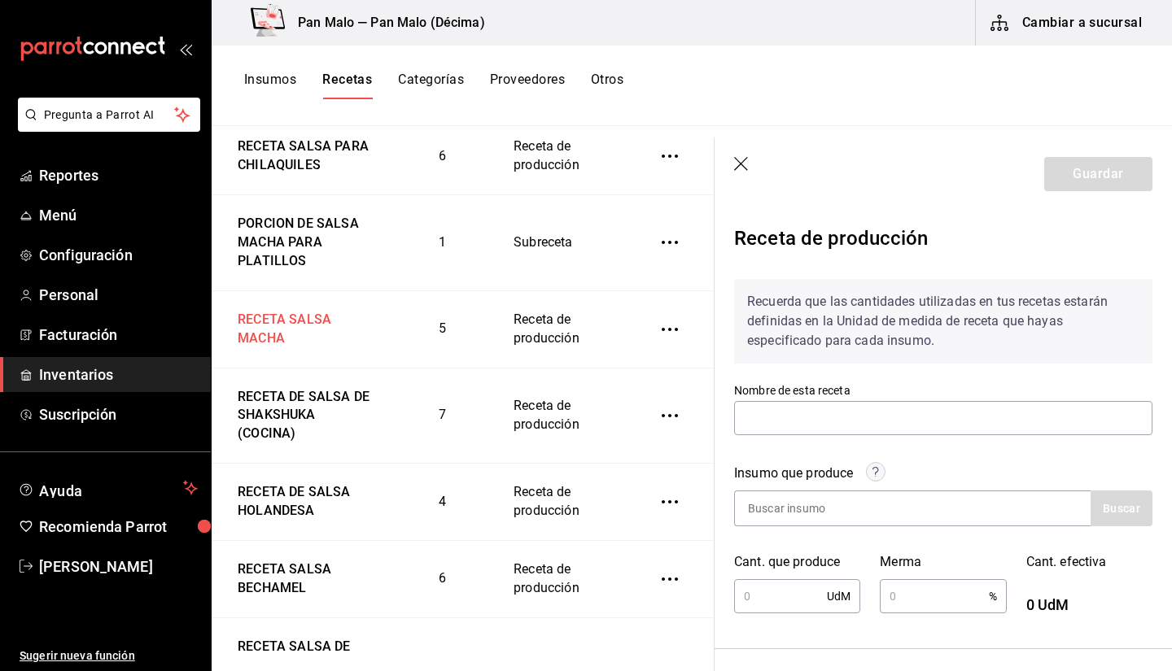
type input "RECETA SALSA MACHA"
type input "430"
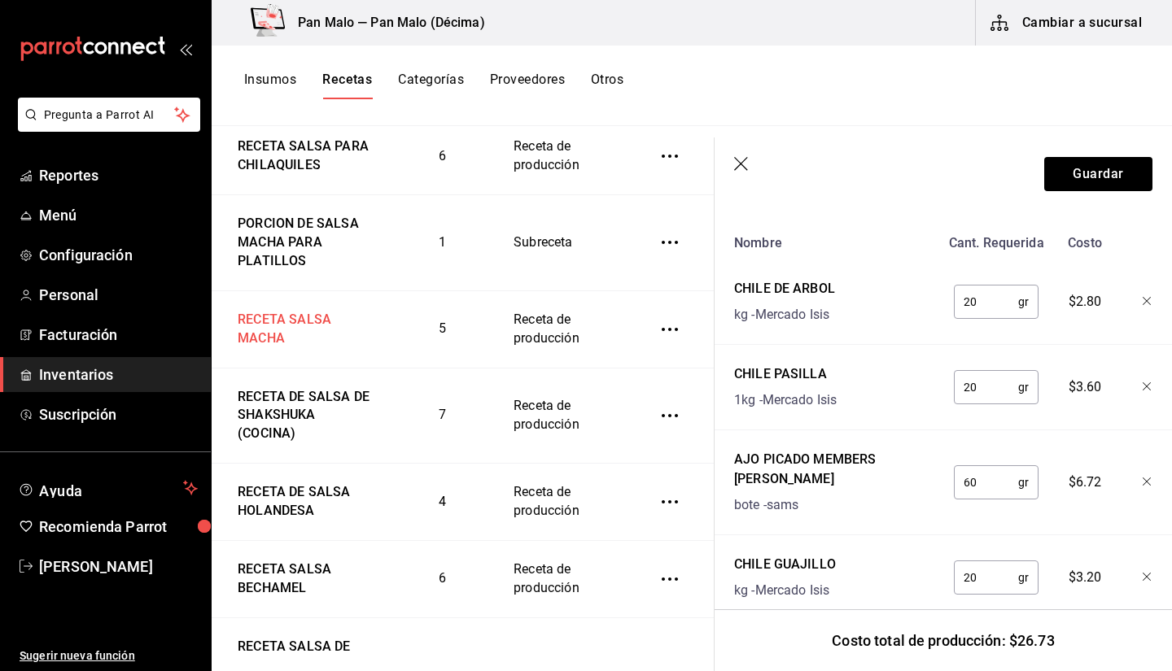
scroll to position [619, 0]
click at [734, 165] on icon "button" at bounding box center [742, 165] width 16 height 16
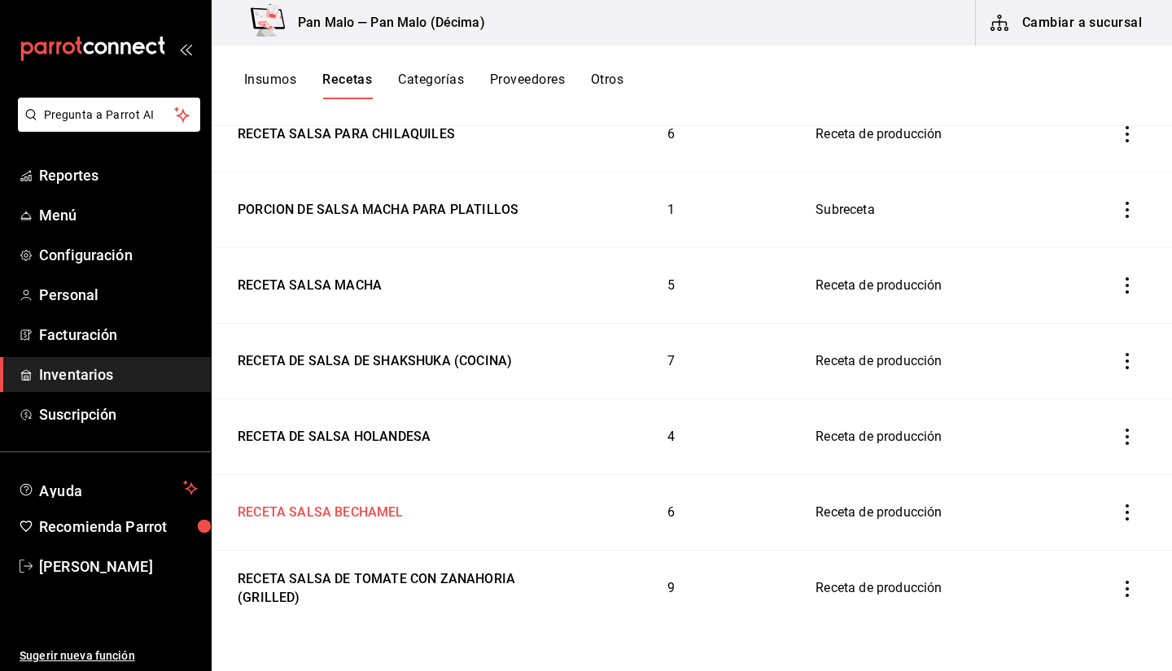
click at [338, 512] on div "RECETA SALSA BECHAMEL" at bounding box center [317, 509] width 173 height 25
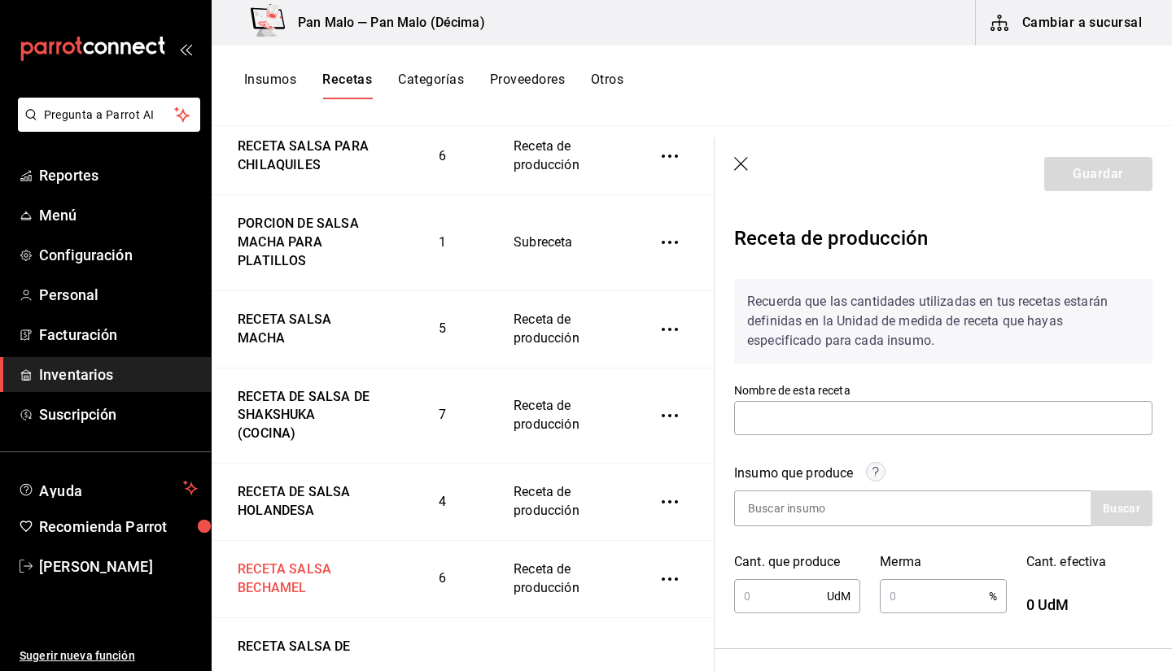
type input "RECETA SALSA BECHAMEL"
type input "600"
type input "10"
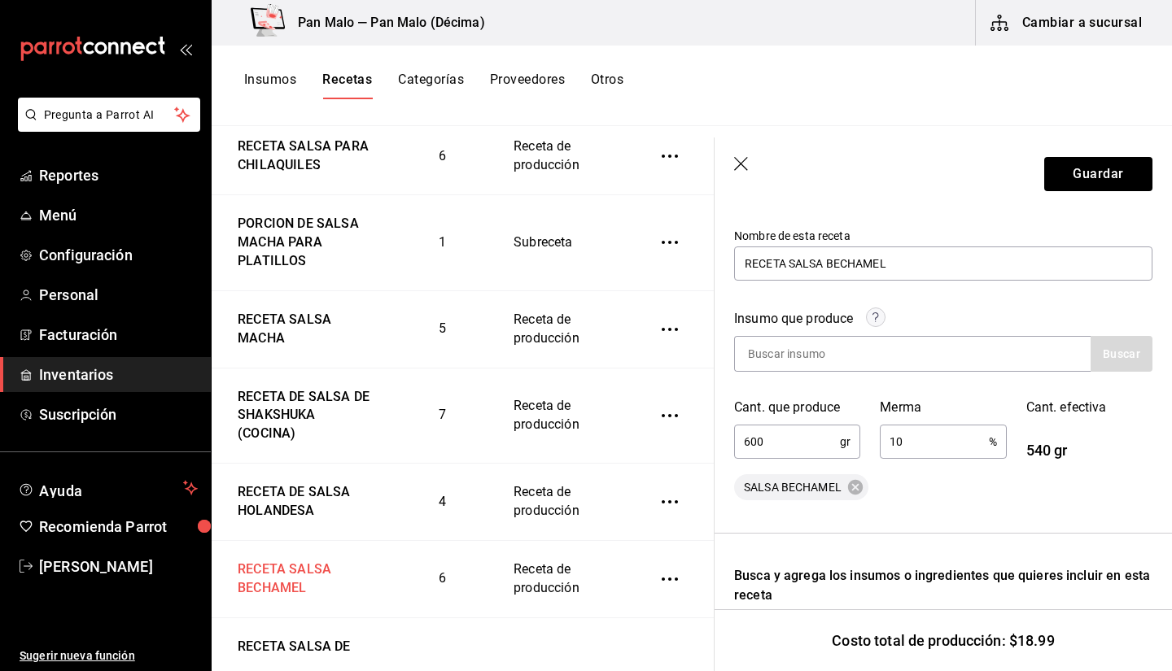
scroll to position [491, 0]
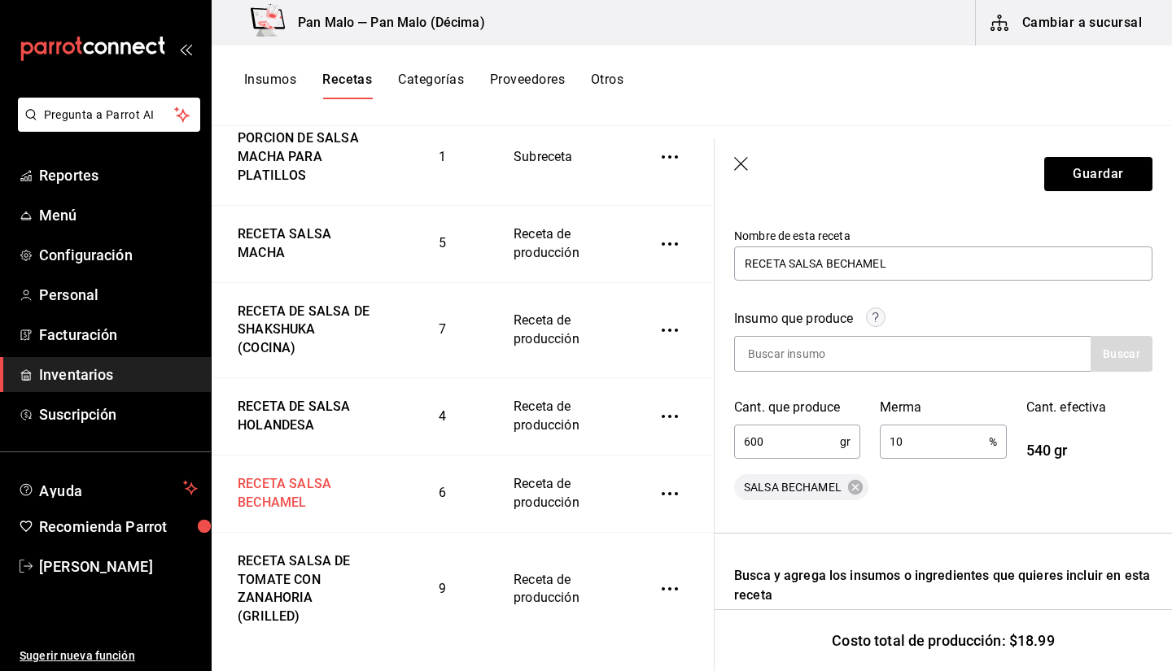
click at [269, 558] on div "RECETA SALSA DE TOMATE CON ZANAHORIA (GRILLED)" at bounding box center [301, 586] width 140 height 81
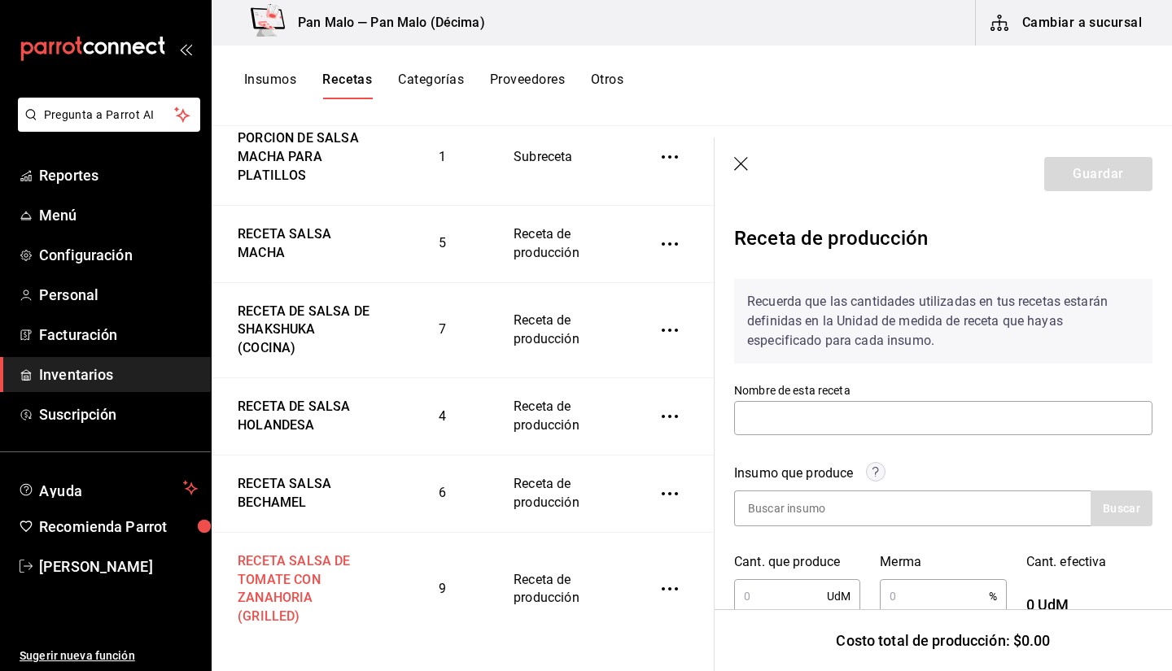
type input "RECETA SALSA DE TOMATE CON ZANAHORIA (GRILLED)"
type input "1,200"
type input "10"
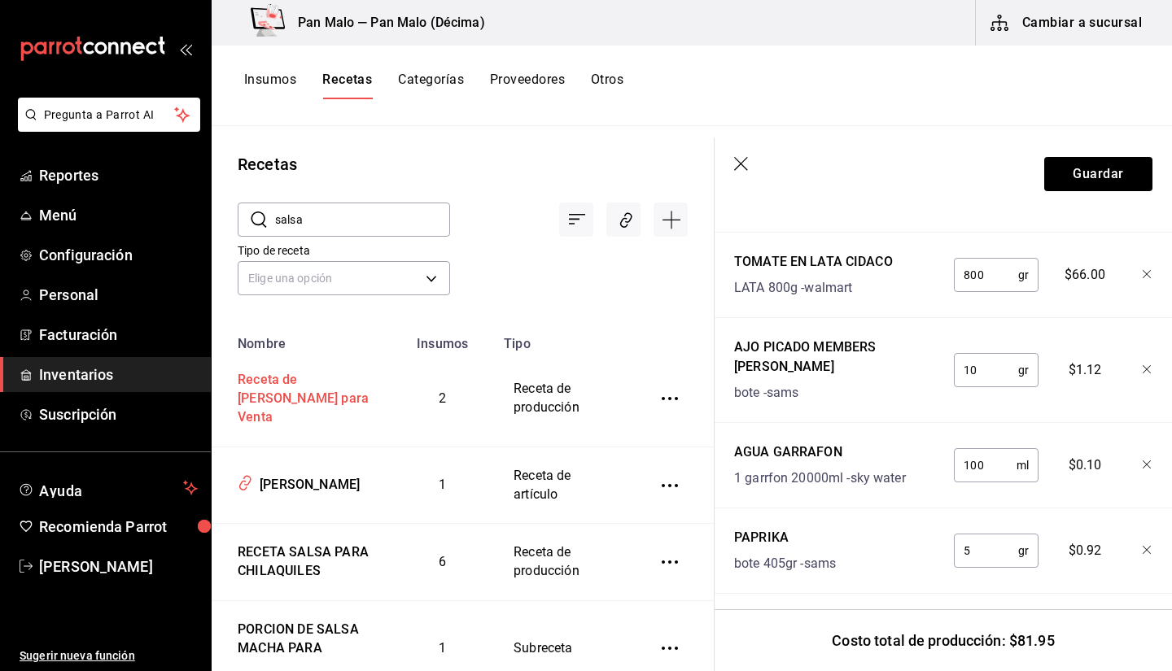
click at [257, 377] on div "Receta de [PERSON_NAME] para Venta" at bounding box center [301, 396] width 140 height 63
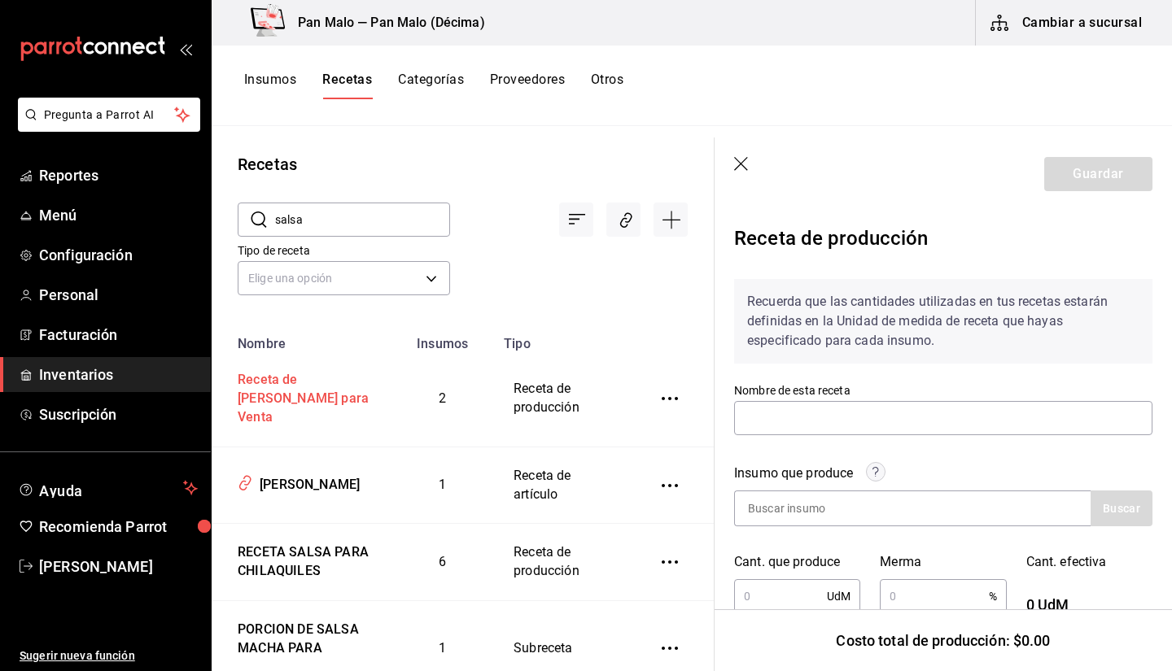
type input "Receta de [PERSON_NAME] para Venta"
type input "1"
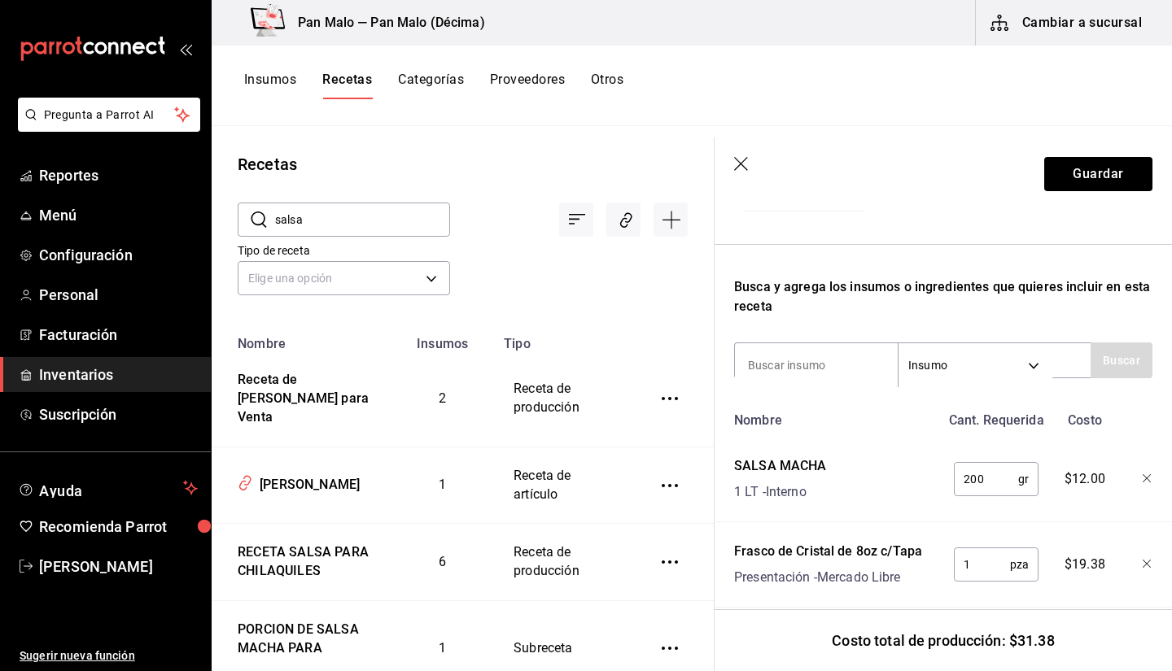
scroll to position [477, 0]
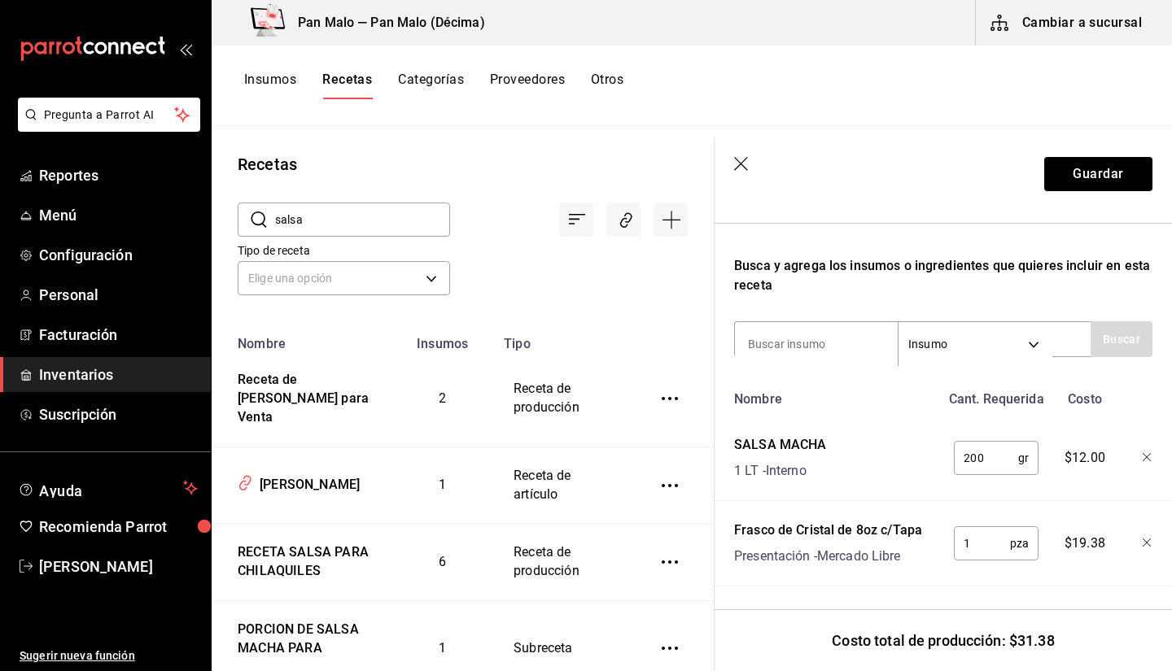
click at [187, 55] on div "mailbox folders" at bounding box center [105, 49] width 211 height 98
click at [187, 51] on icon "open_drawer_menu" at bounding box center [189, 50] width 7 height 12
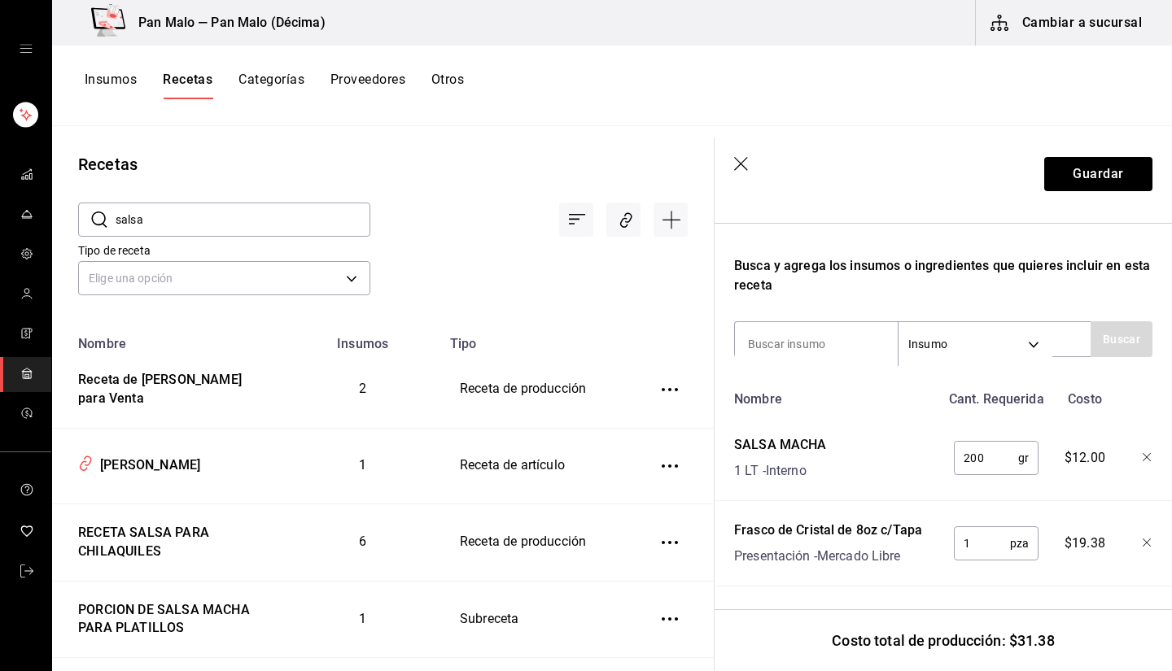
click at [164, 224] on input "salsa" at bounding box center [243, 219] width 255 height 33
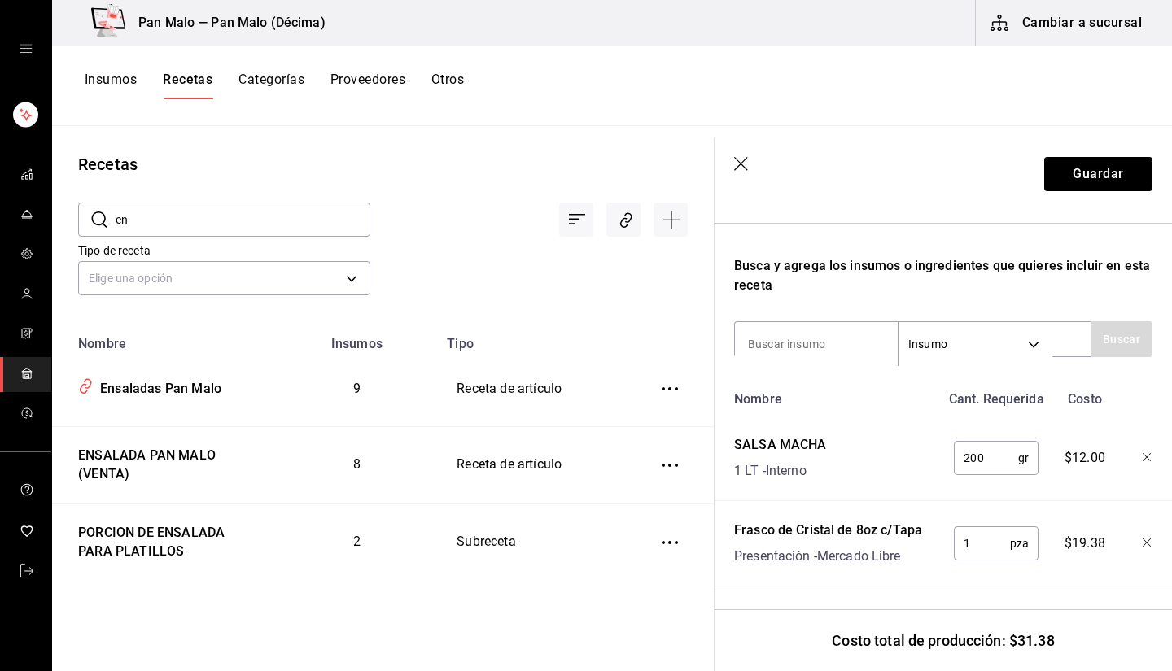
type input "e"
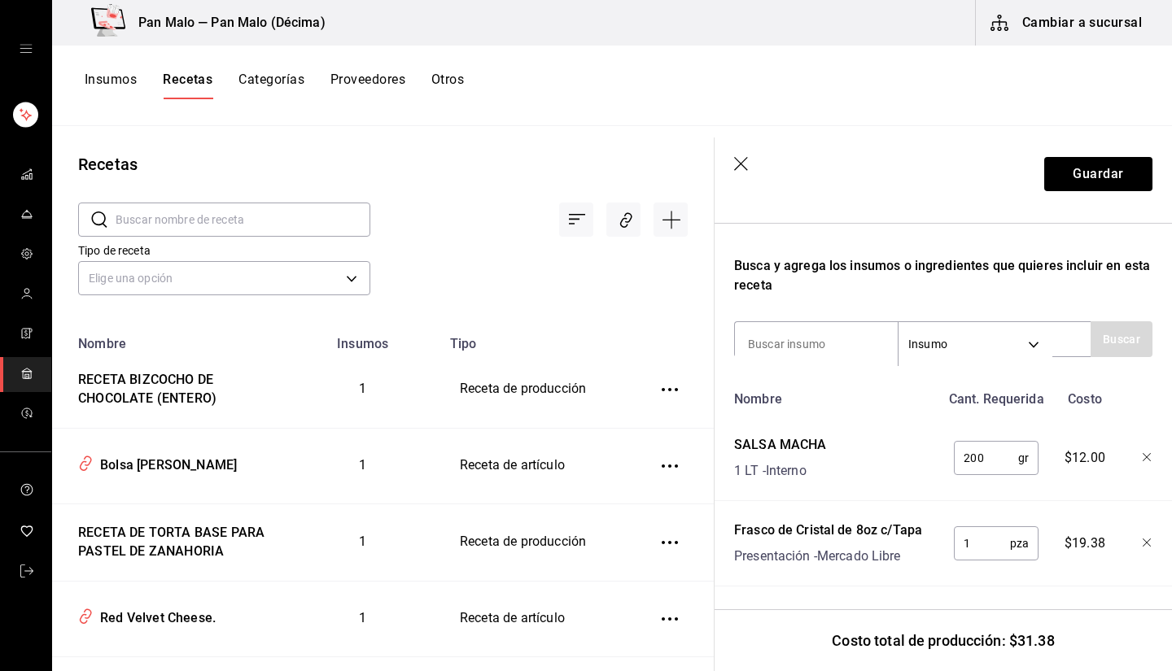
click at [34, 385] on link "mailbox folders" at bounding box center [25, 374] width 51 height 35
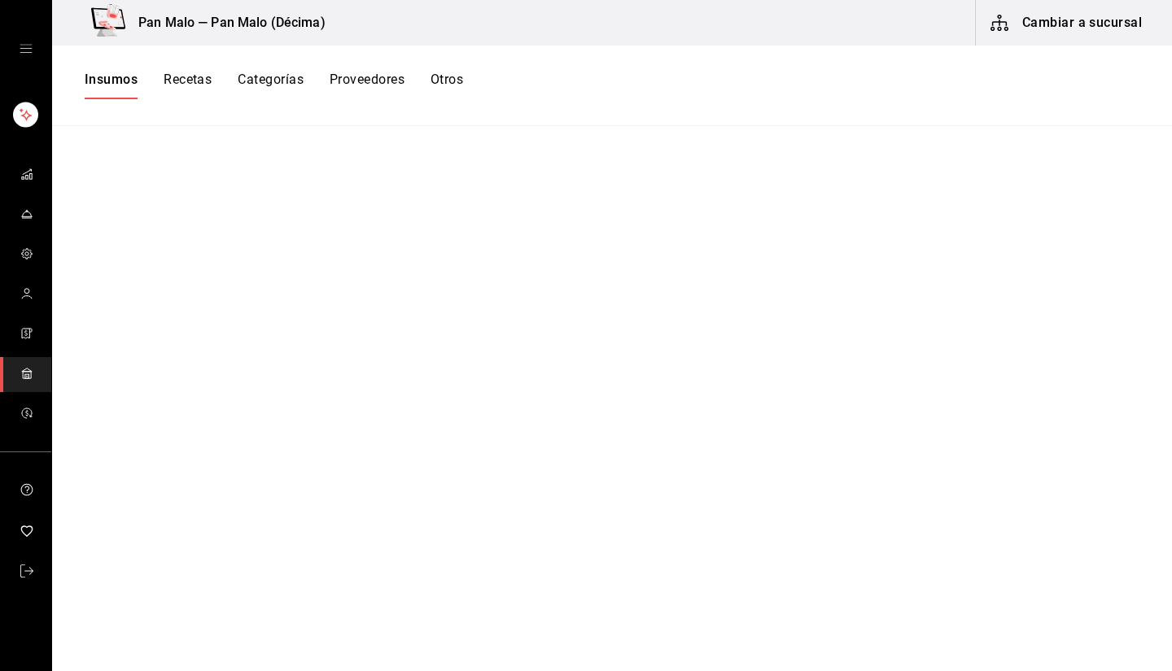
click at [1001, 31] on icon "button" at bounding box center [1000, 23] width 20 height 20
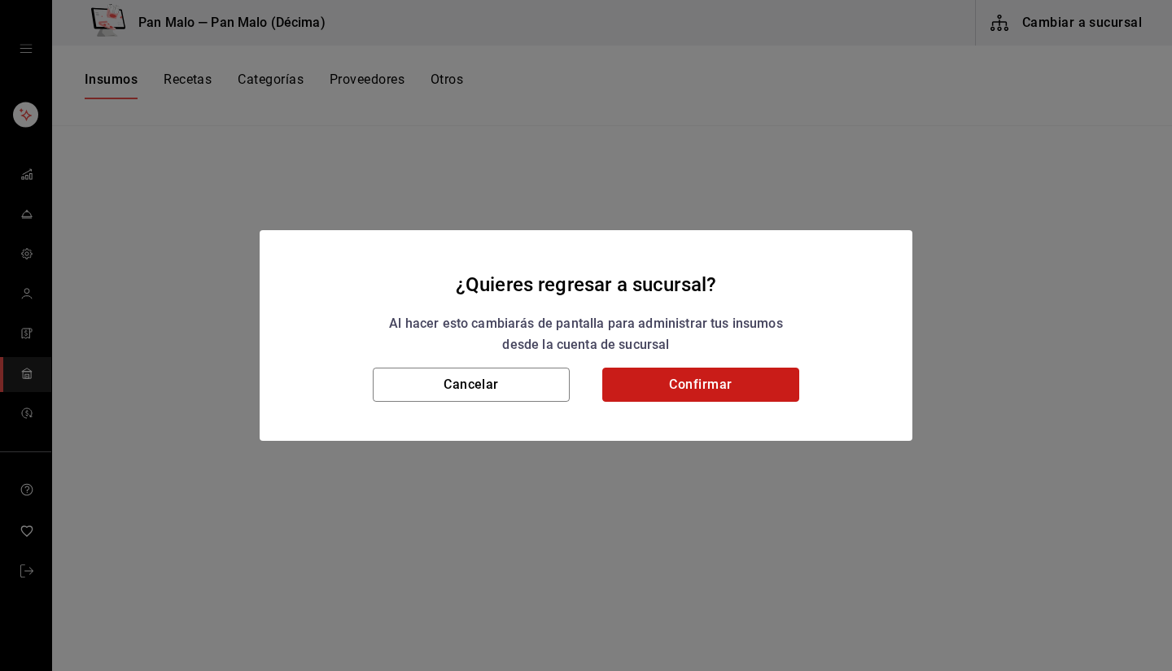
click at [747, 377] on button "Confirmar" at bounding box center [700, 385] width 197 height 34
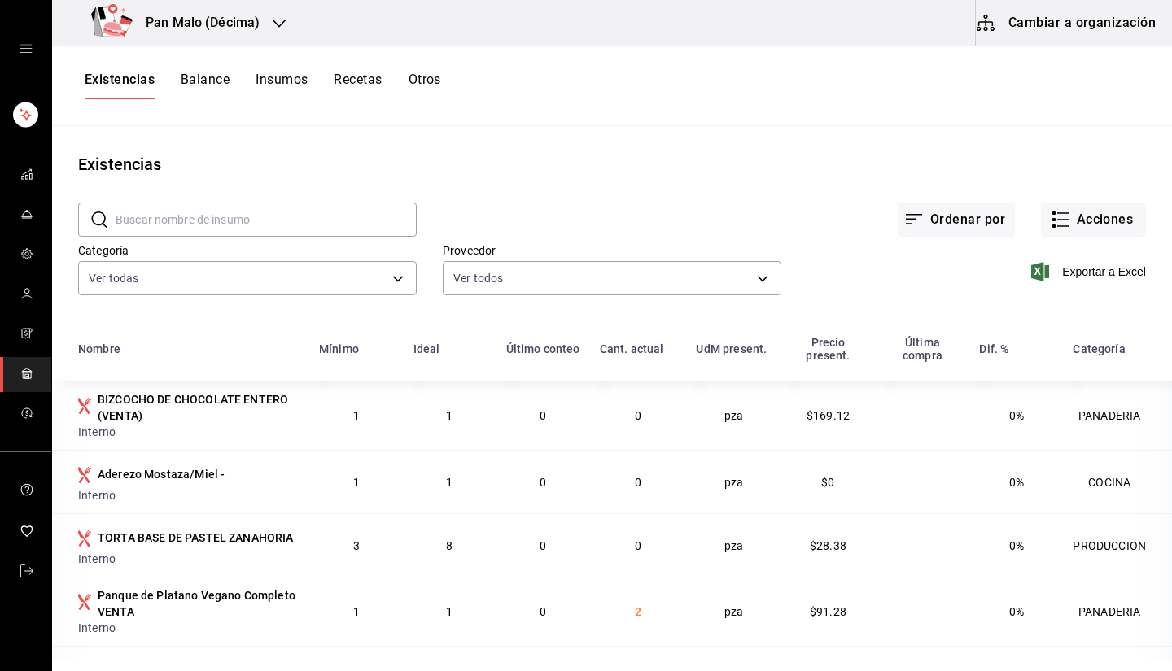
click at [325, 200] on div "​ ​" at bounding box center [234, 207] width 365 height 60
click at [315, 208] on input "text" at bounding box center [266, 219] width 301 height 33
click at [1058, 232] on button "Acciones" at bounding box center [1093, 220] width 105 height 34
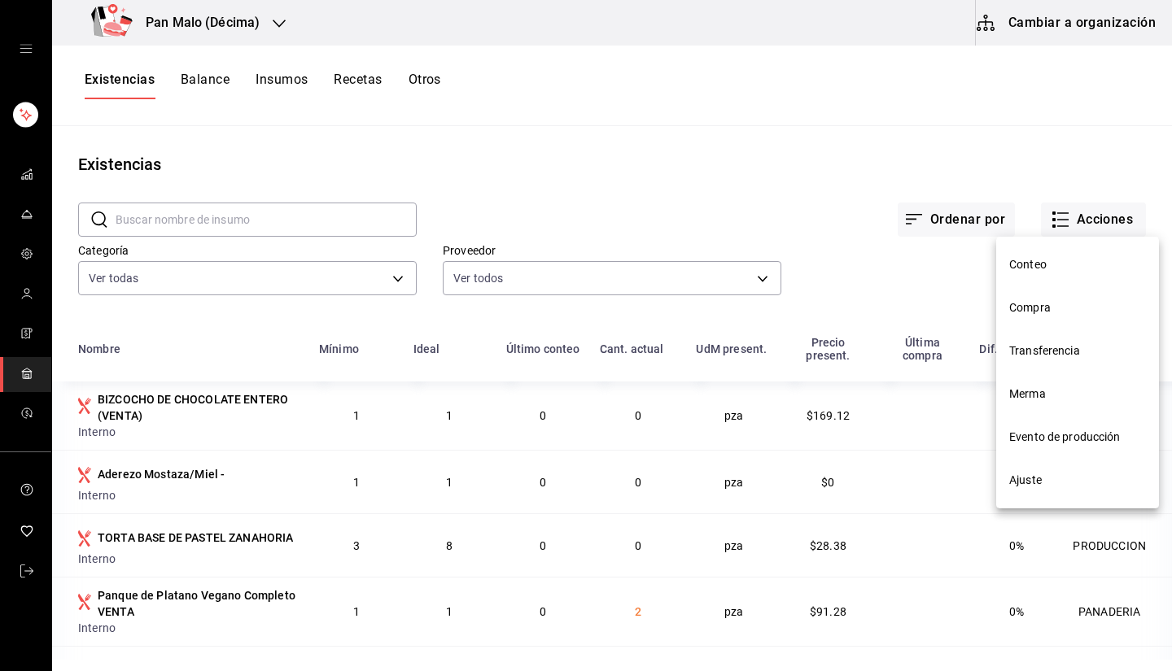
click at [1037, 490] on li "Ajuste" at bounding box center [1077, 480] width 163 height 43
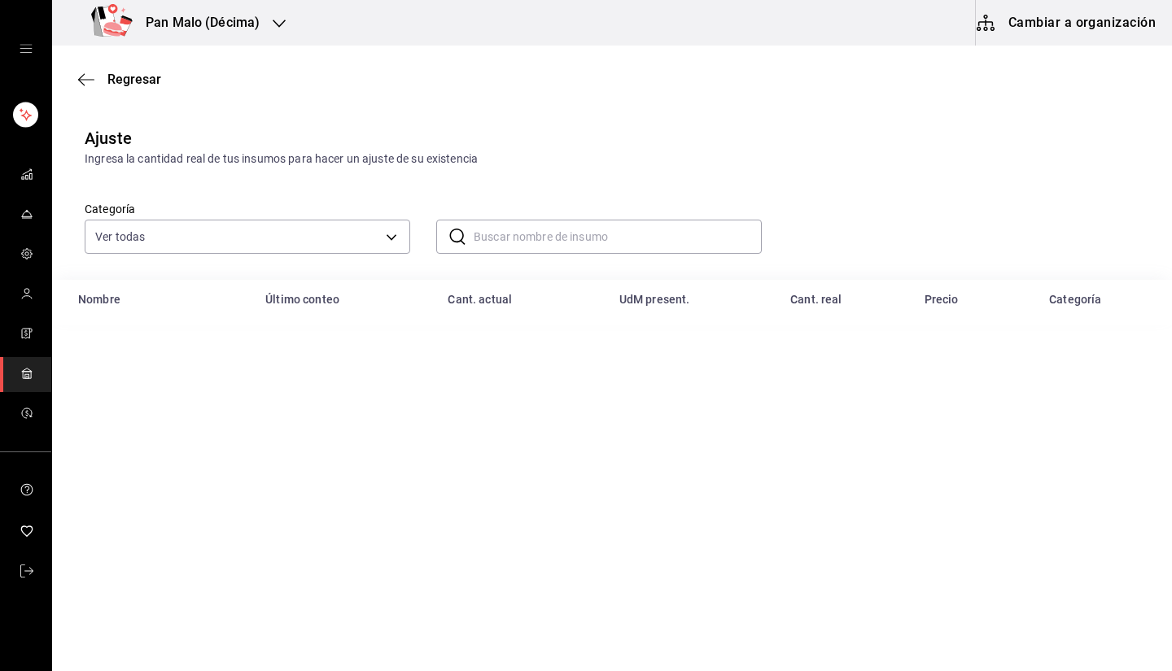
click at [485, 239] on input "text" at bounding box center [618, 237] width 288 height 33
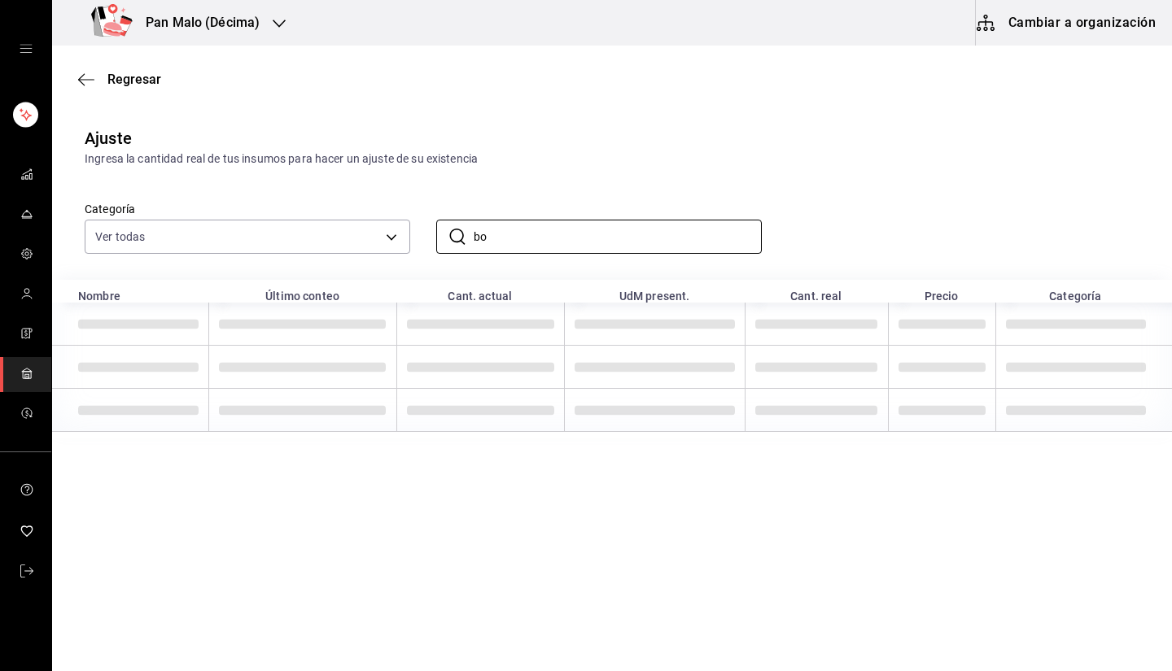
type input "b"
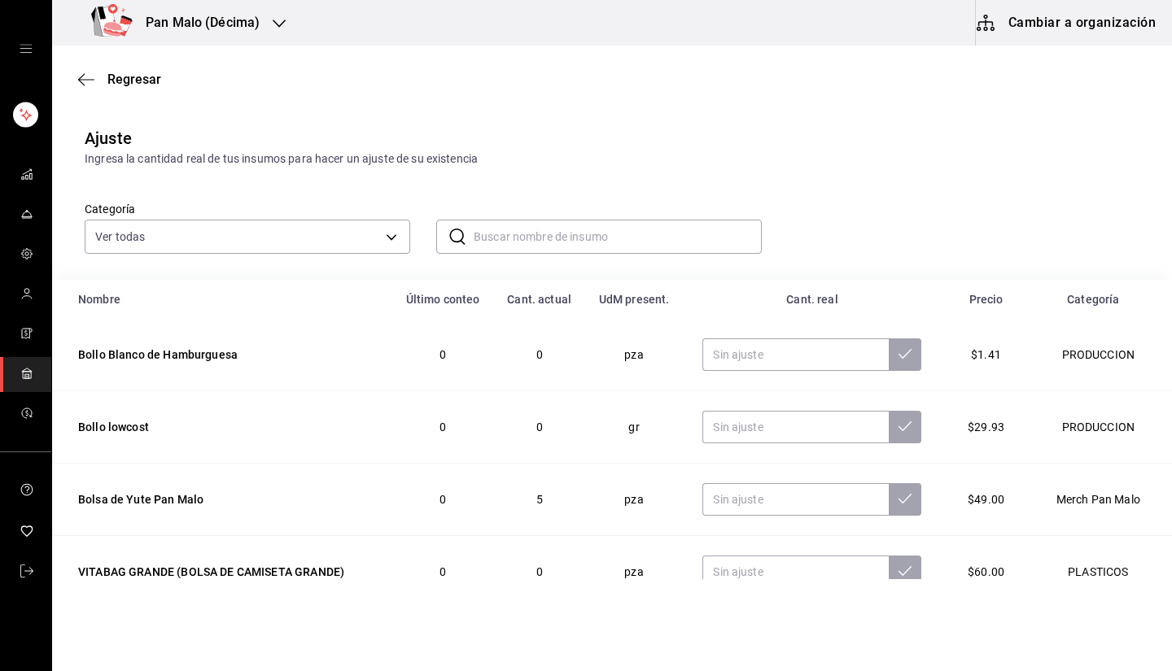
click at [255, 29] on h3 "Pan Malo (Décima)" at bounding box center [196, 23] width 127 height 20
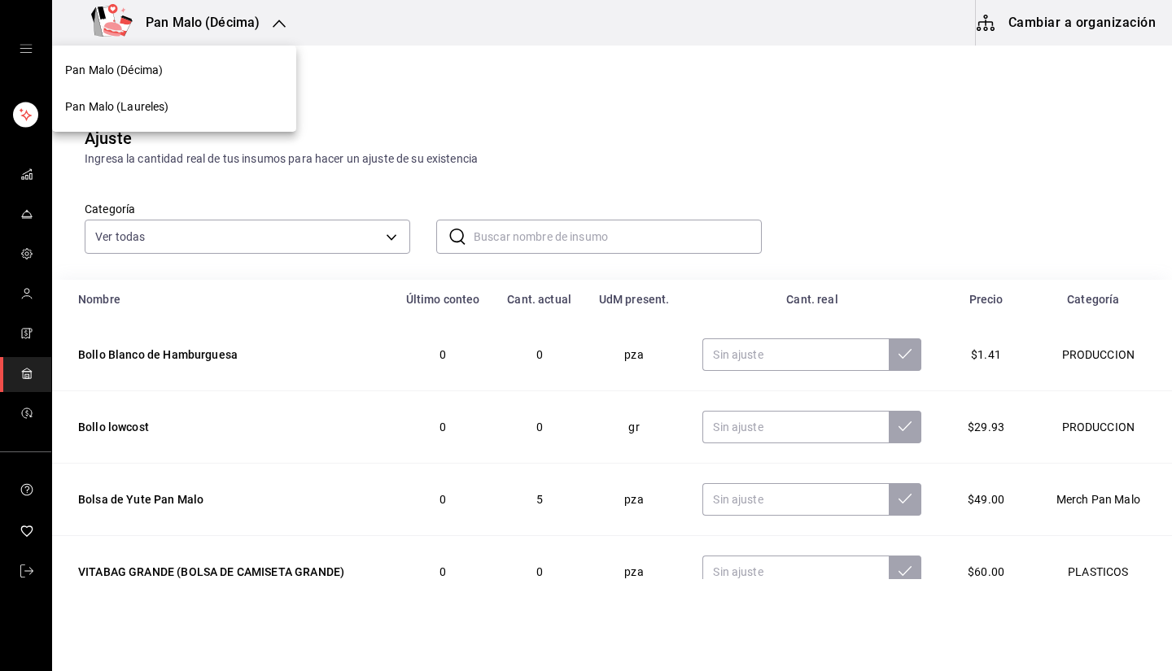
click at [531, 230] on div at bounding box center [586, 335] width 1172 height 671
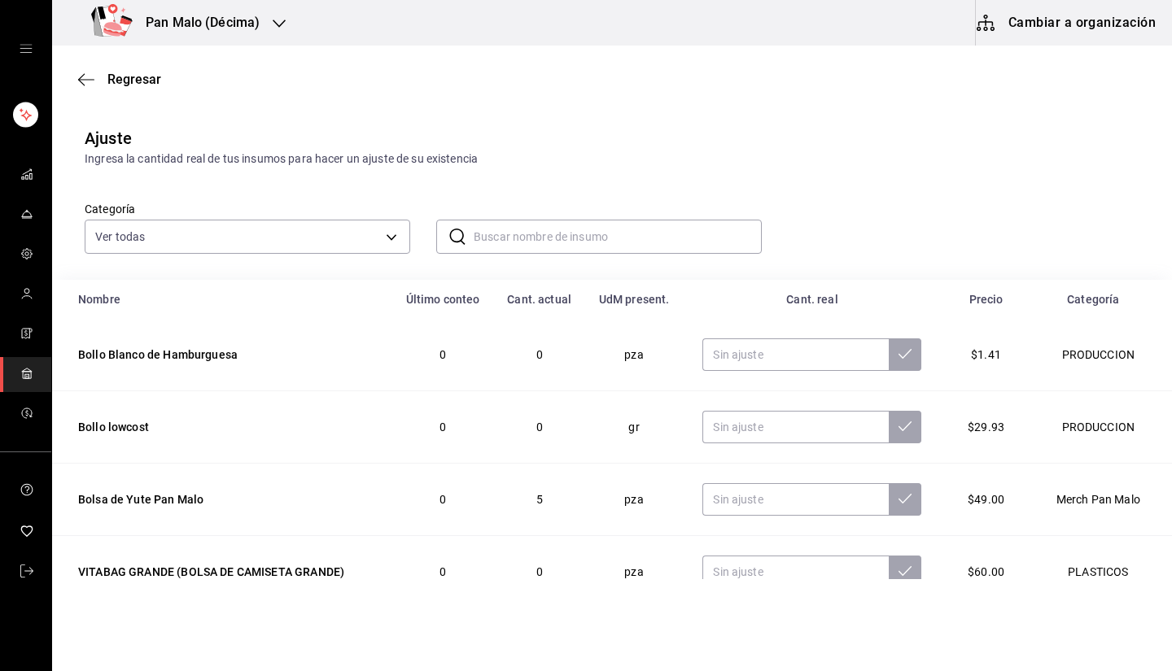
click at [283, 17] on icon "button" at bounding box center [279, 23] width 13 height 13
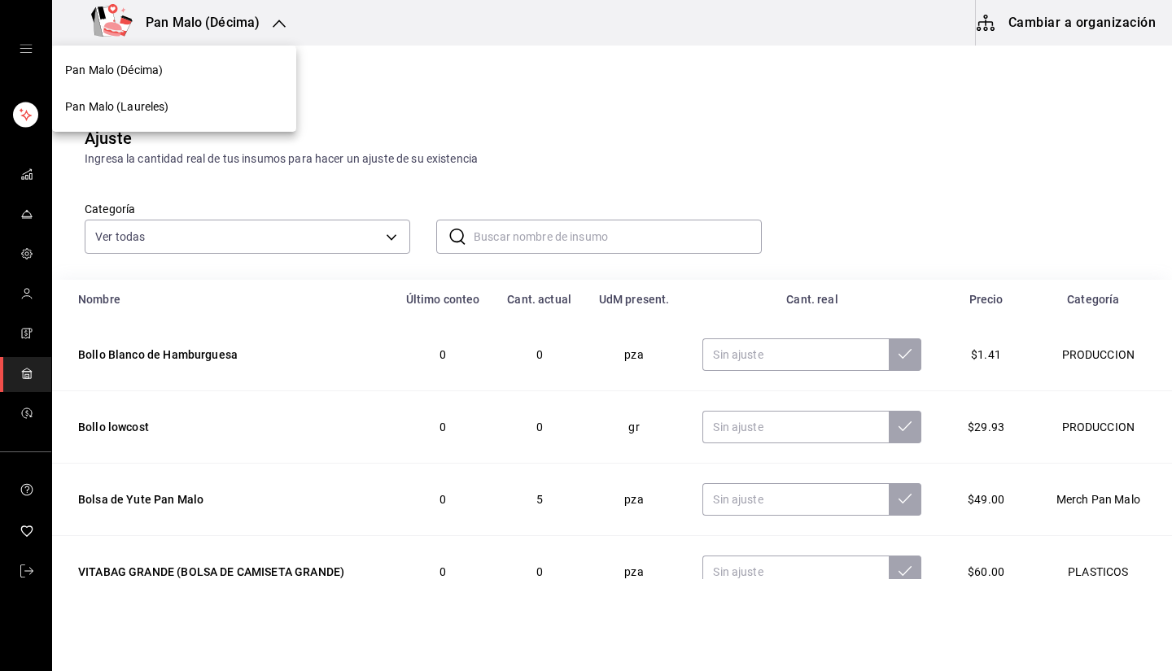
click at [203, 107] on div "Pan Malo (Laureles)" at bounding box center [174, 106] width 218 height 17
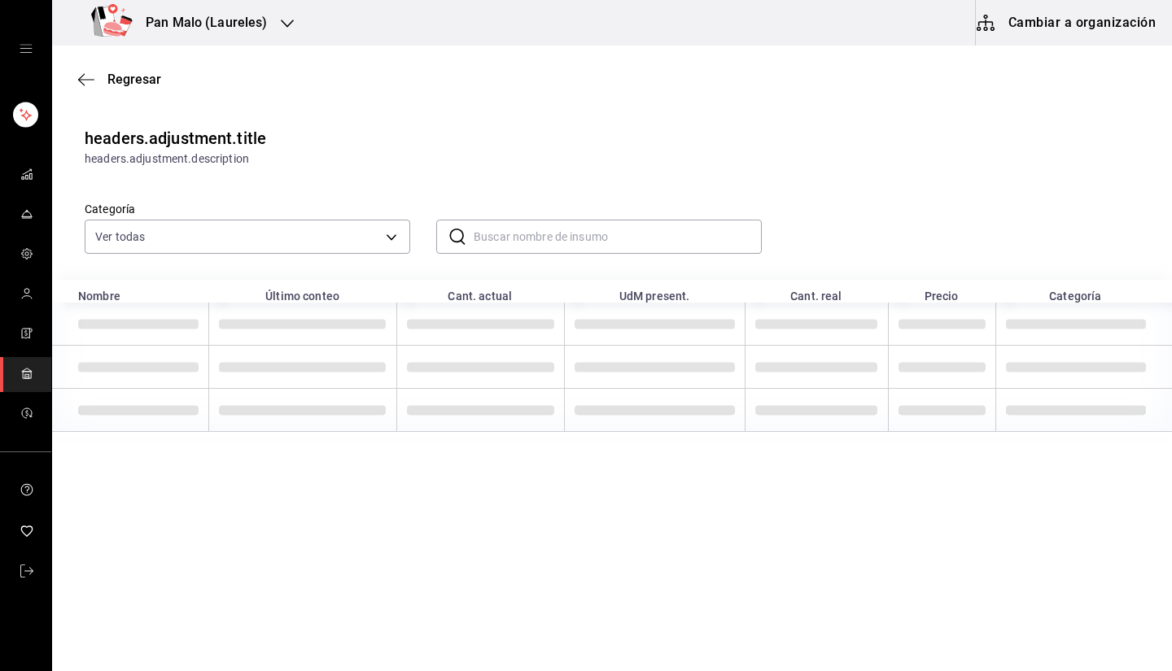
click at [513, 241] on input "text" at bounding box center [618, 237] width 288 height 33
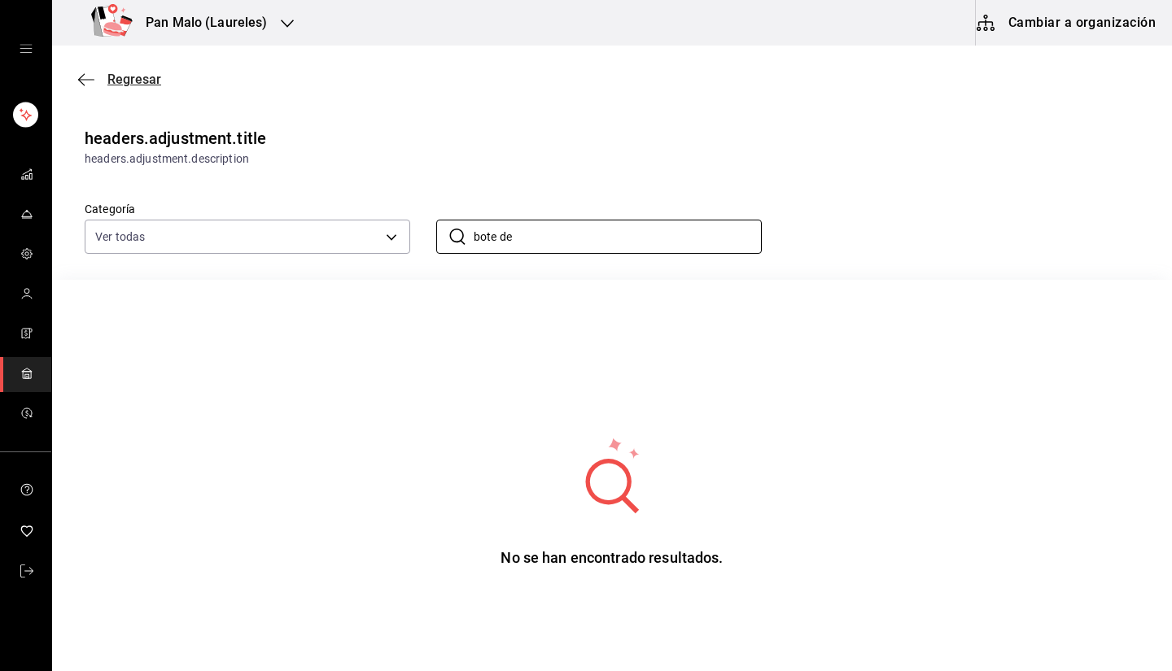
type input "bote de"
click at [90, 86] on span "Regresar" at bounding box center [119, 79] width 83 height 15
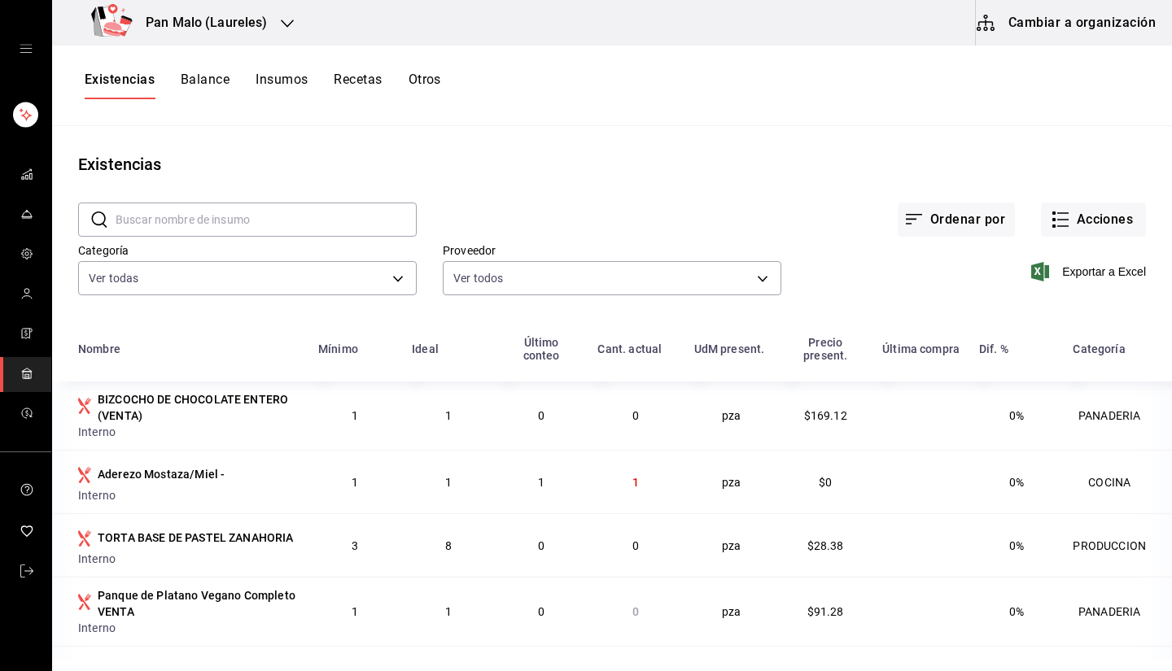
click at [21, 52] on icon "open drawer" at bounding box center [26, 49] width 12 height 8
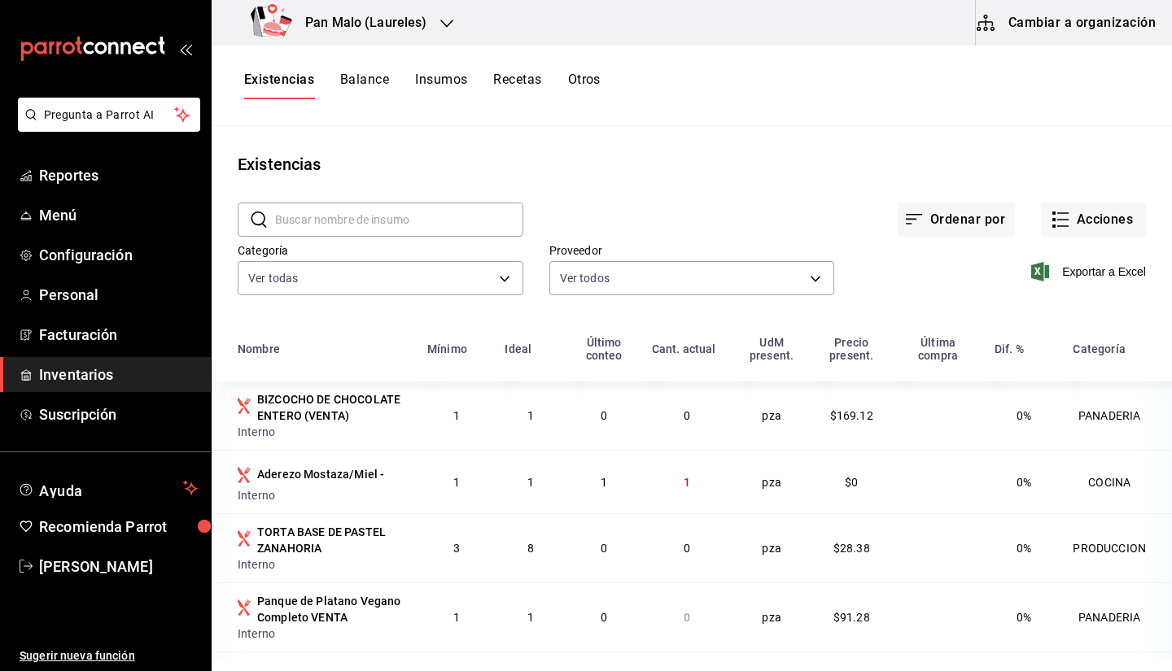
click at [1064, 37] on button "Cambiar a organización" at bounding box center [1067, 23] width 183 height 46
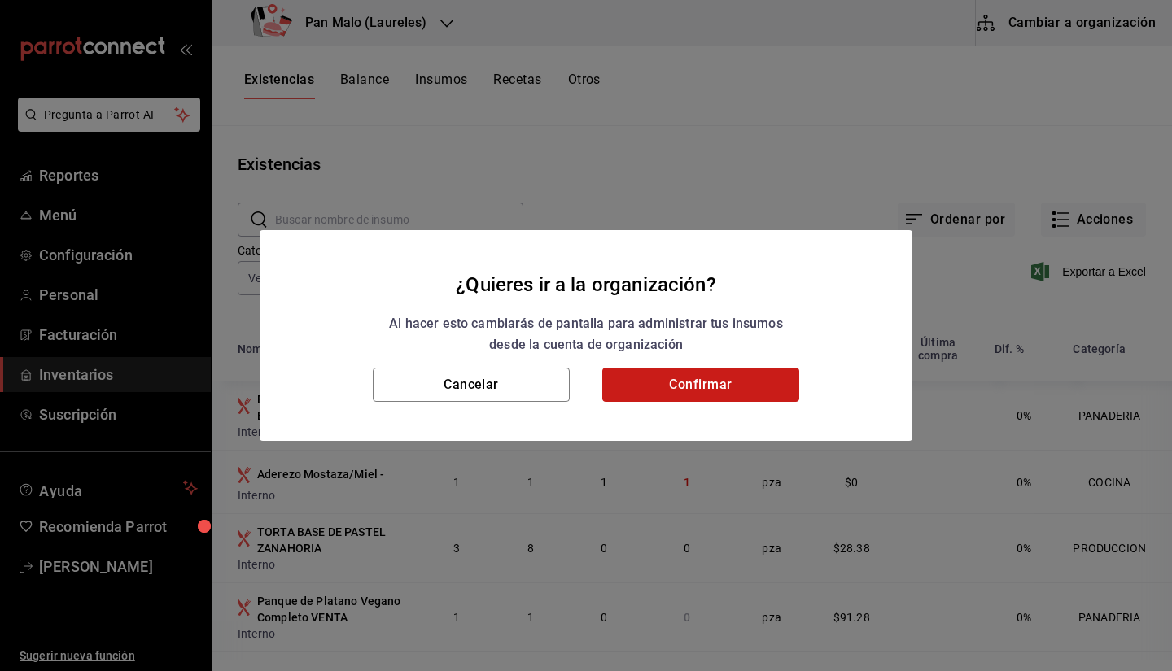
click at [671, 378] on button "Confirmar" at bounding box center [700, 385] width 197 height 34
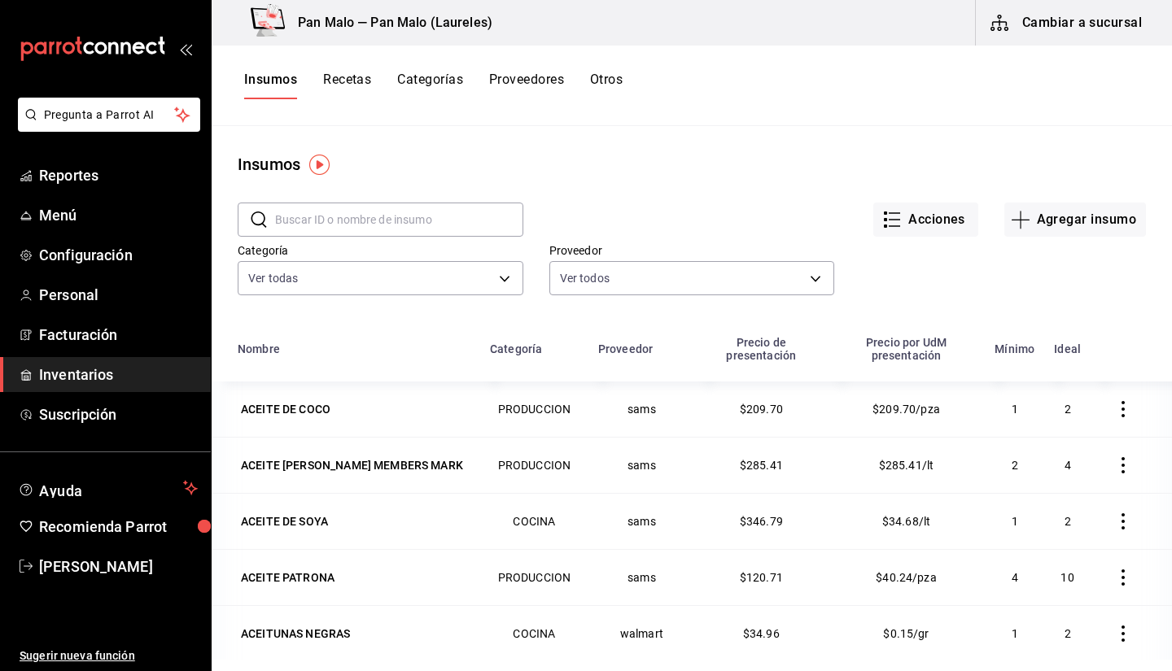
click at [359, 234] on input "text" at bounding box center [399, 219] width 248 height 33
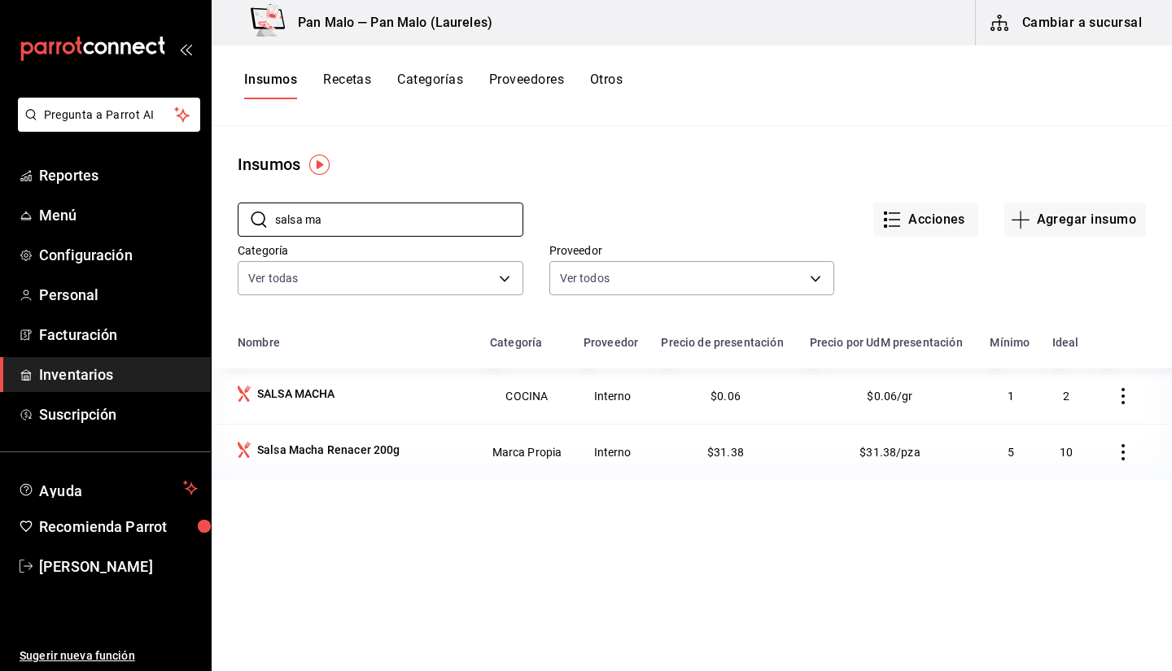
type input "salsa ma"
click at [1036, 38] on button "Cambiar a sucursal" at bounding box center [1067, 23] width 183 height 46
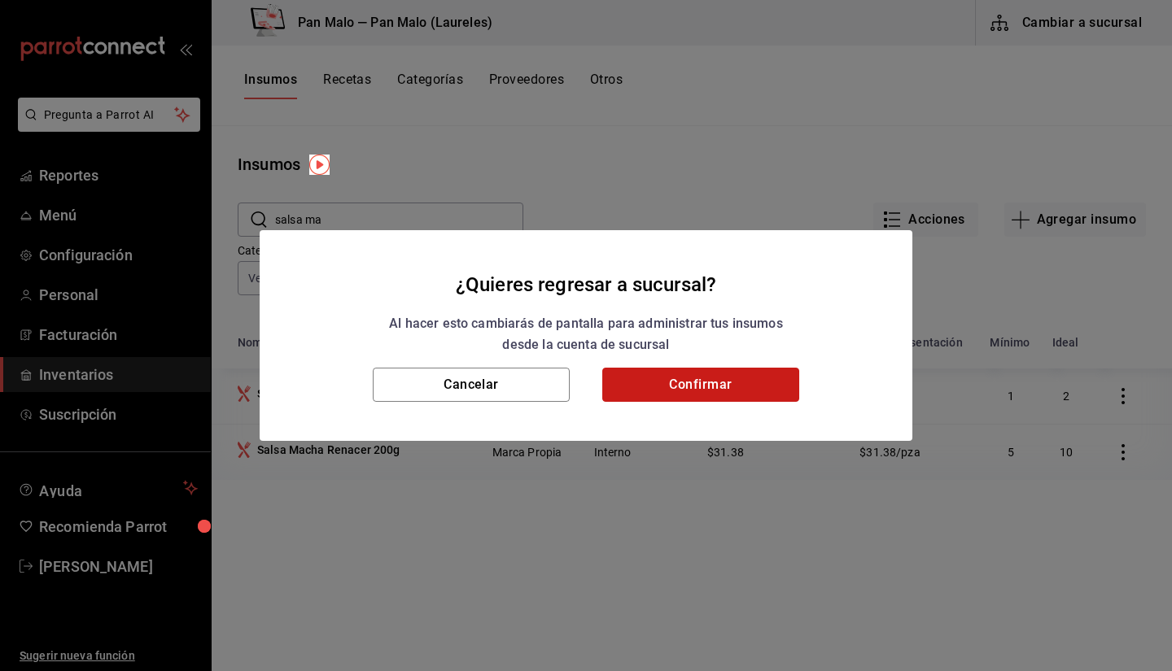
click at [679, 376] on button "Confirmar" at bounding box center [700, 385] width 197 height 34
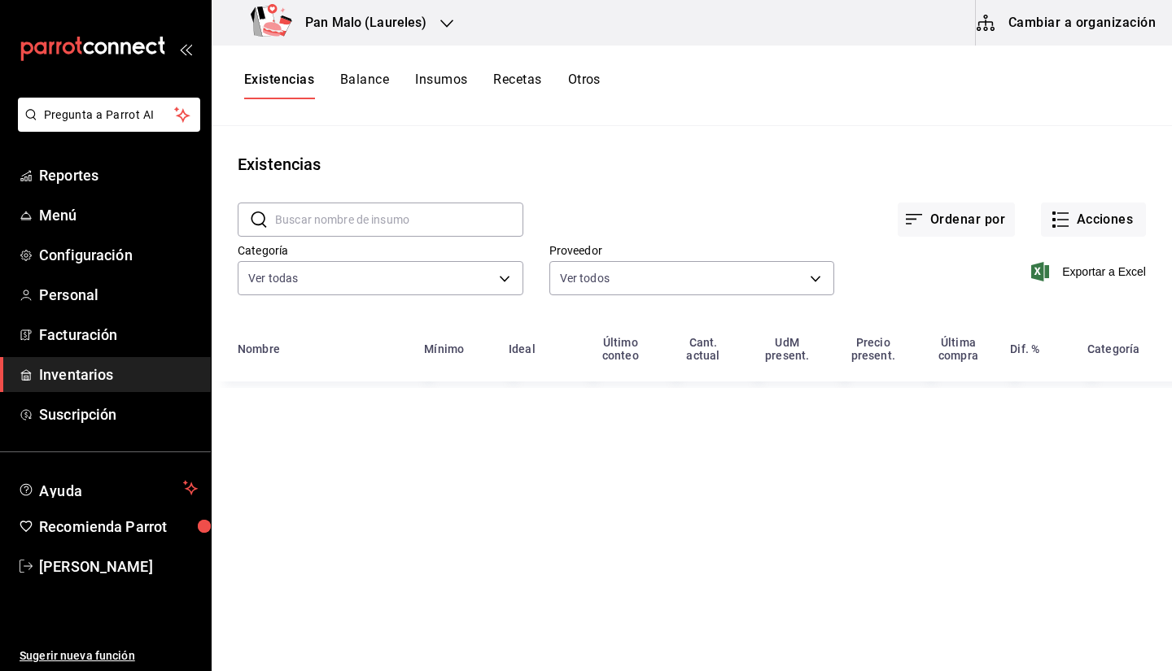
click at [310, 208] on input "text" at bounding box center [399, 219] width 248 height 33
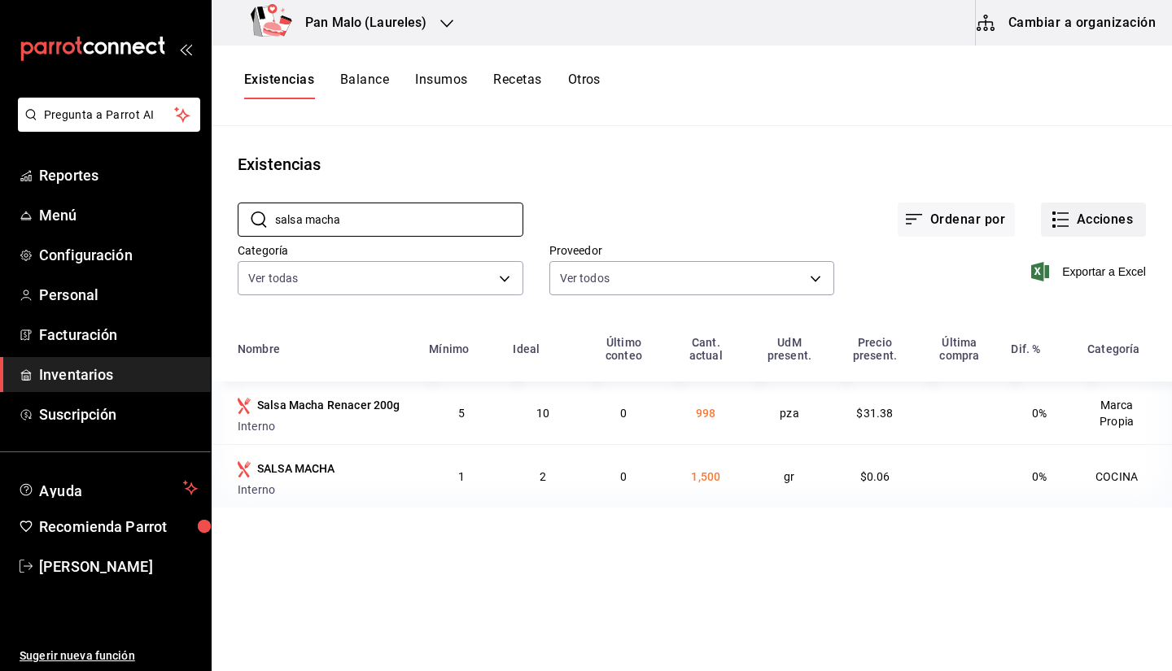
type input "salsa macha"
click at [1082, 225] on button "Acciones" at bounding box center [1093, 220] width 105 height 34
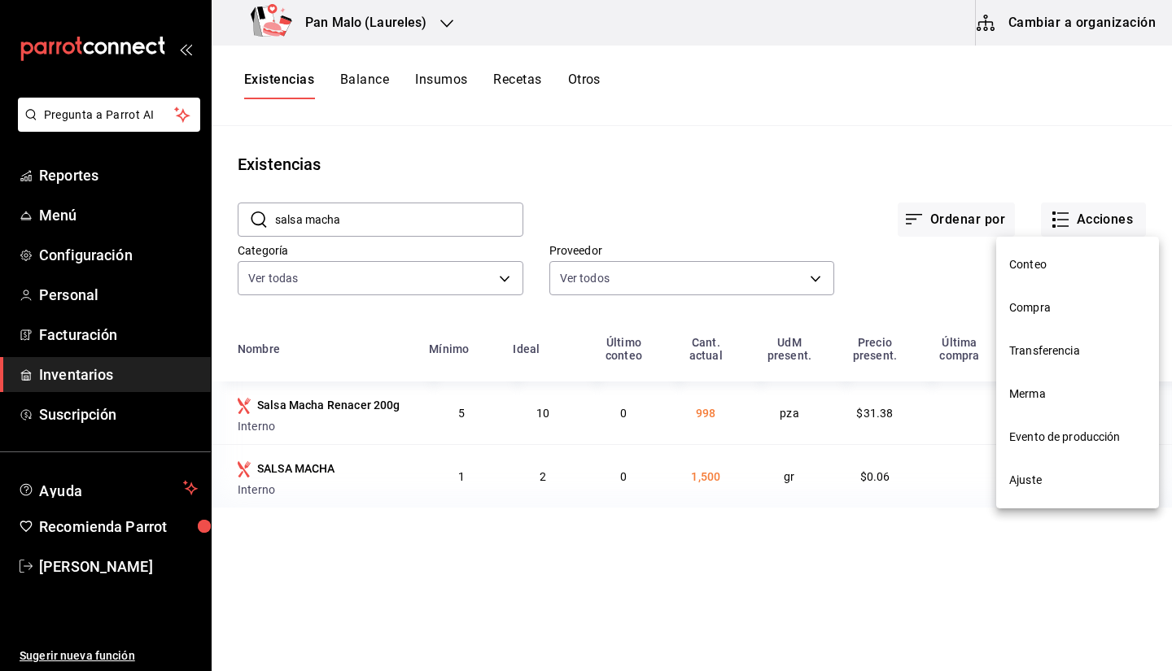
click at [1034, 492] on li "Ajuste" at bounding box center [1077, 480] width 163 height 43
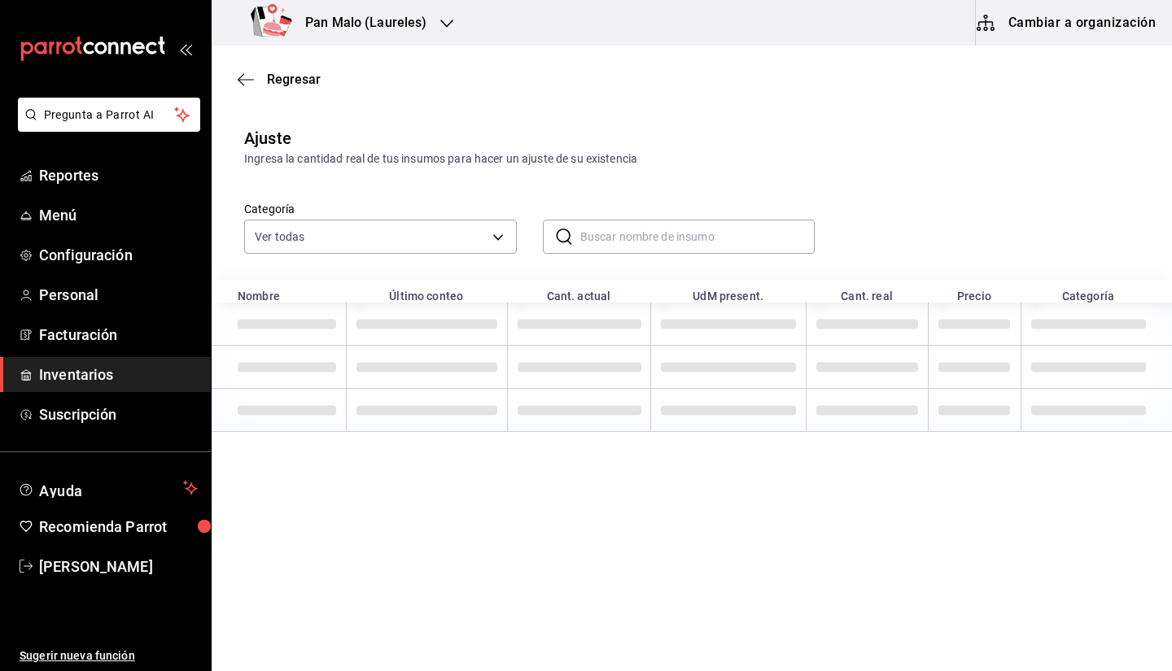
click at [621, 249] on input "text" at bounding box center [697, 237] width 235 height 33
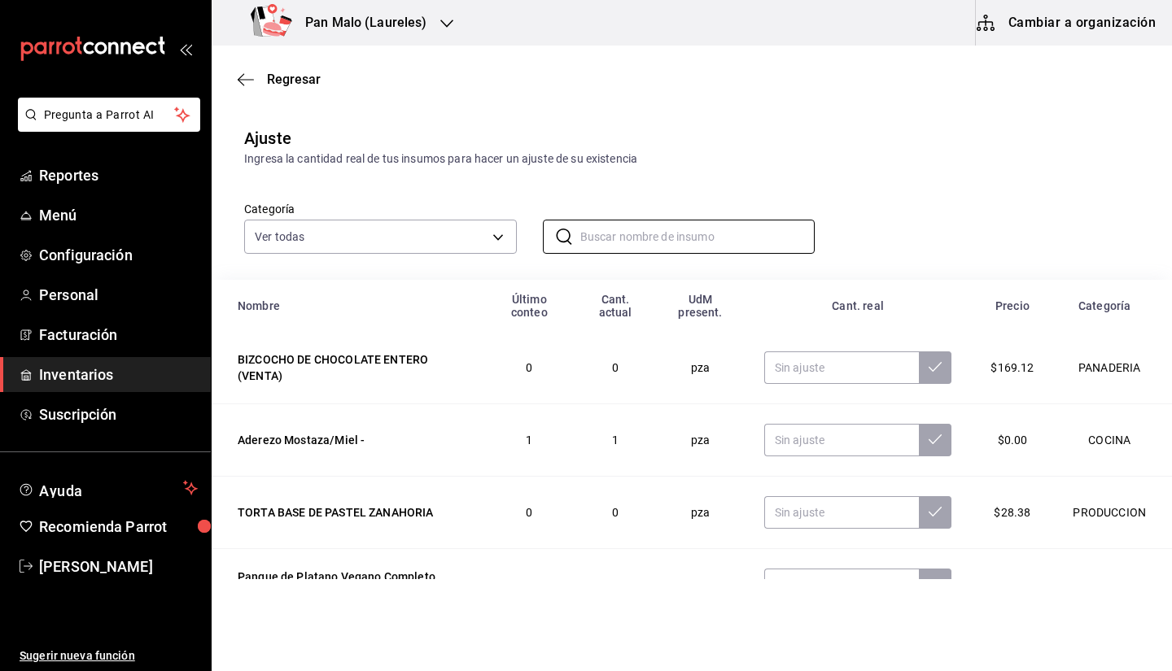
click at [730, 155] on div "Ingresa la cantidad real de tus insumos para hacer un ajuste de su existencia" at bounding box center [691, 159] width 895 height 17
click at [617, 240] on input "text" at bounding box center [697, 237] width 235 height 33
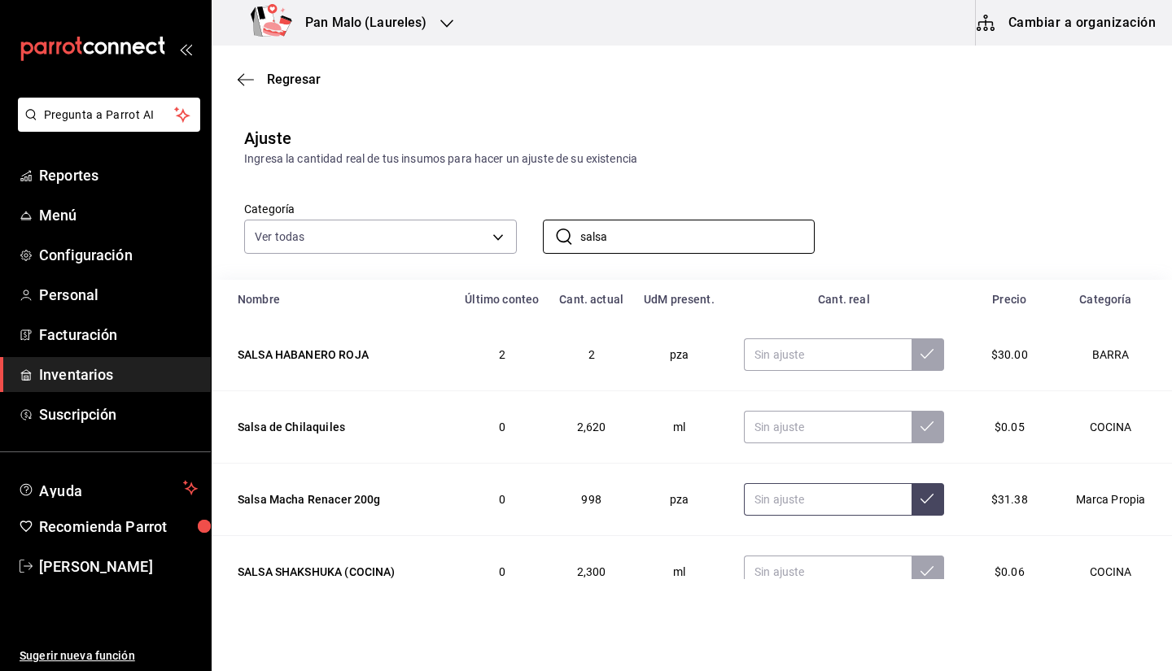
type input "salsa"
click at [804, 491] on input "text" at bounding box center [827, 499] width 167 height 33
type input "4.00"
click at [920, 496] on icon at bounding box center [926, 498] width 13 height 13
click at [661, 236] on input "salsa" at bounding box center [697, 237] width 235 height 33
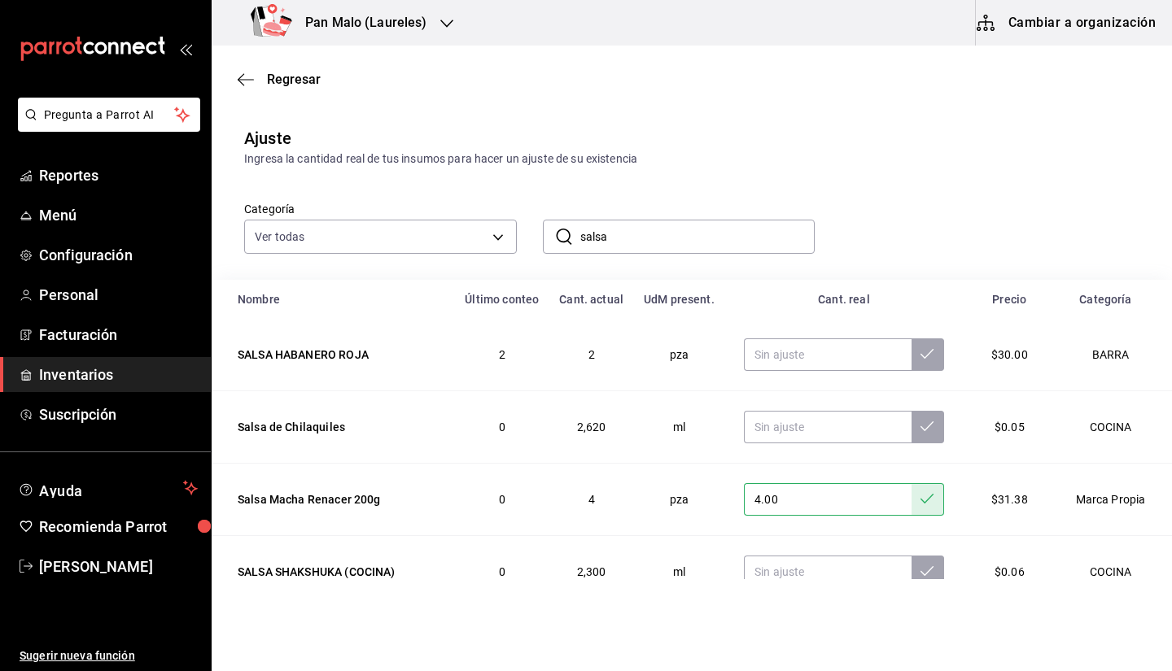
click at [661, 236] on input "salsa" at bounding box center [697, 237] width 235 height 33
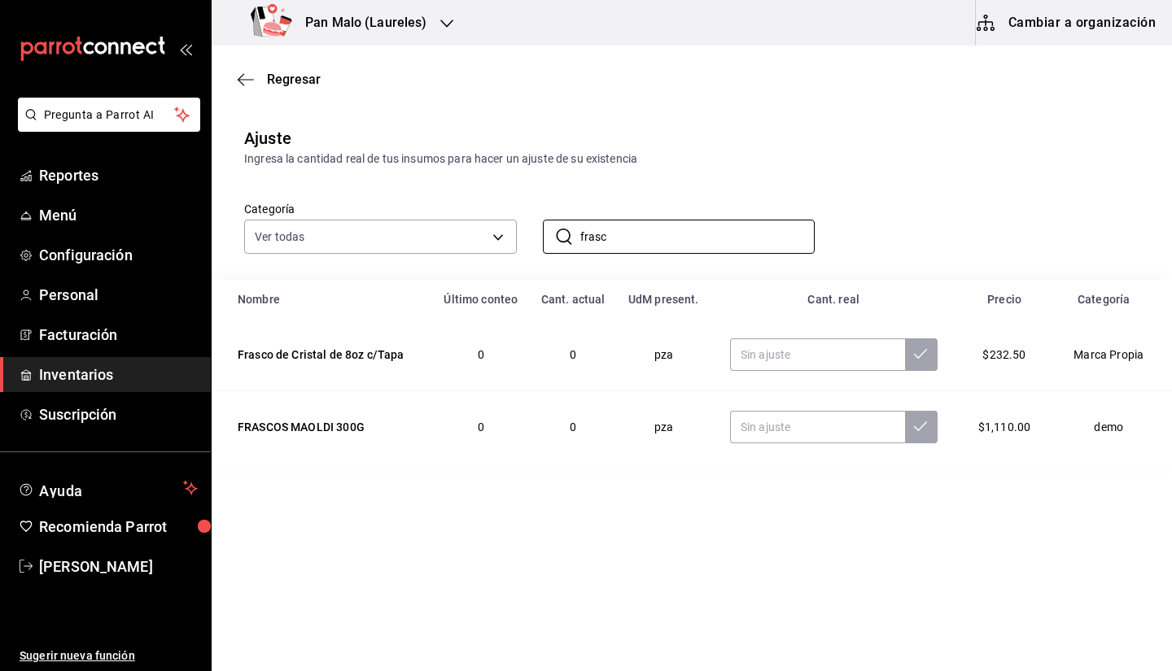
type input "frasc"
click at [765, 373] on td at bounding box center [833, 355] width 247 height 72
click at [780, 349] on input "text" at bounding box center [817, 355] width 175 height 33
type input "5.00"
click at [248, 80] on icon "button" at bounding box center [246, 79] width 16 height 1
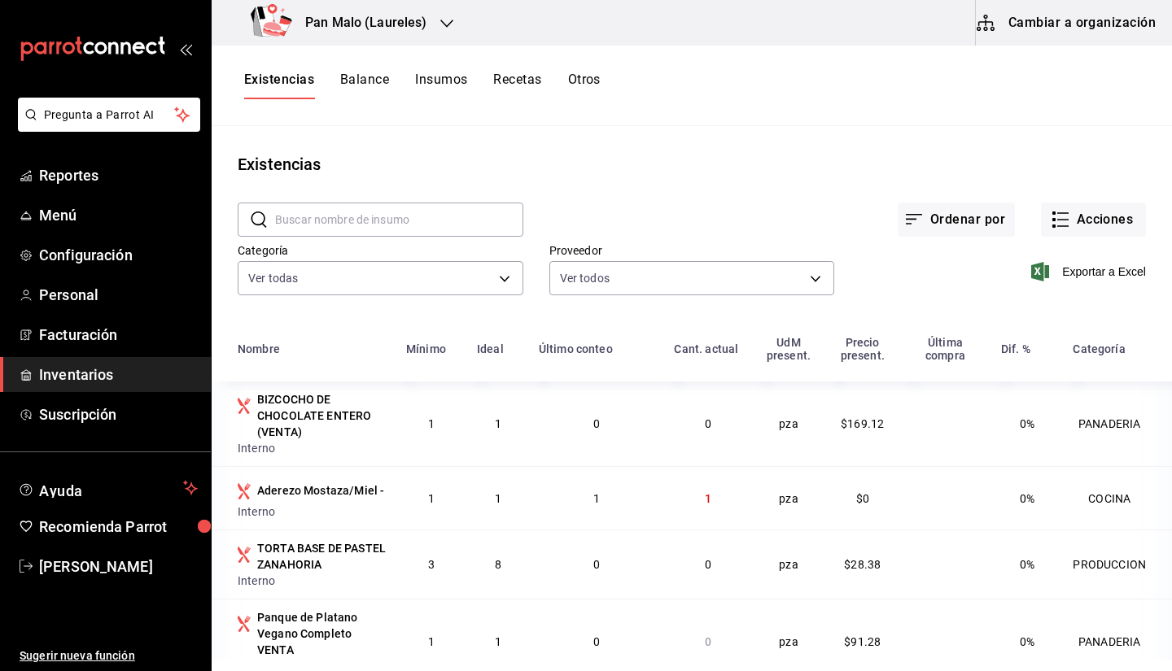
click at [593, 159] on div "Existencias" at bounding box center [692, 164] width 960 height 24
click at [435, 7] on div "Pan Malo (Laureles)" at bounding box center [342, 23] width 235 height 46
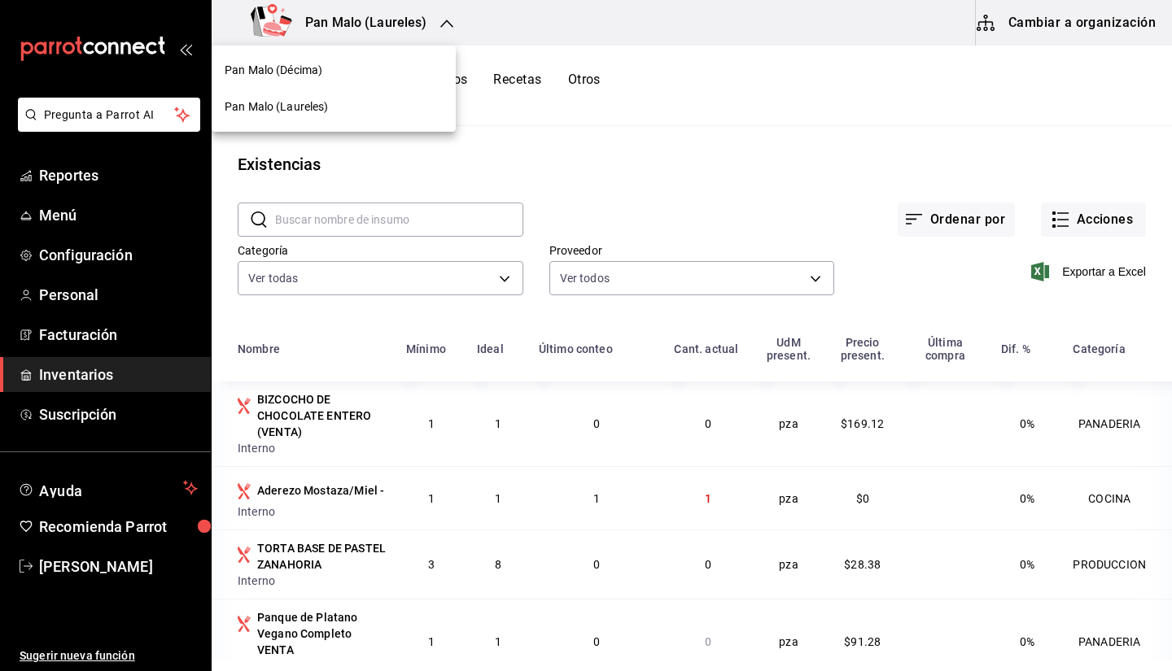
click at [380, 85] on div "Pan Malo (Décima)" at bounding box center [334, 70] width 244 height 37
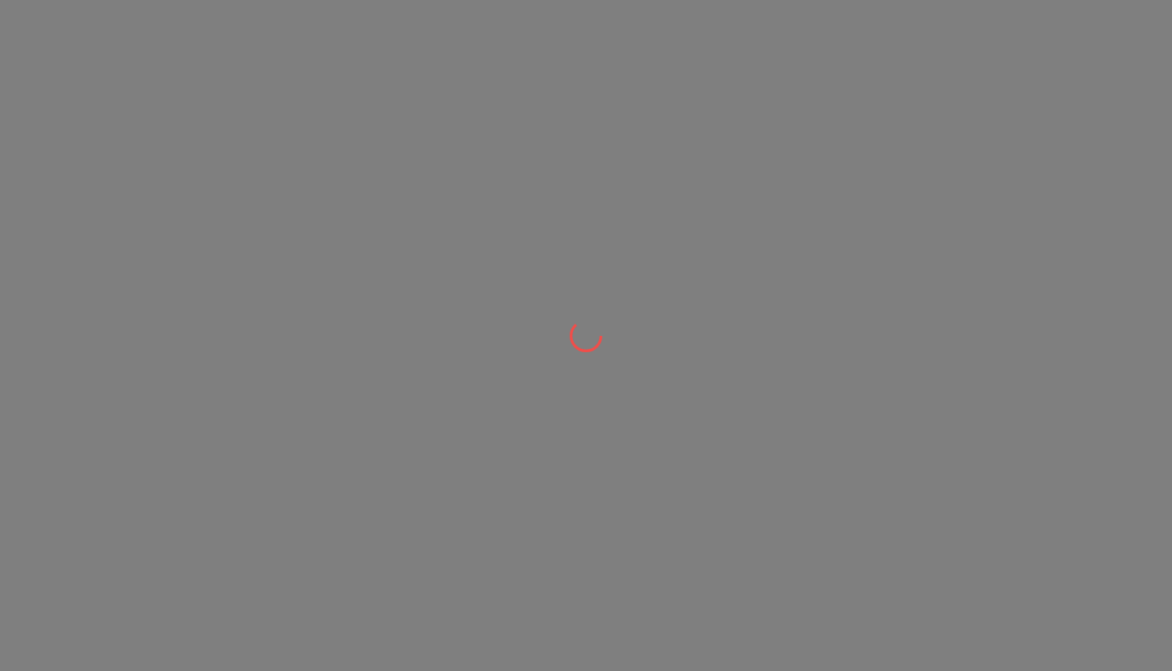
click at [382, 212] on div at bounding box center [586, 335] width 1172 height 671
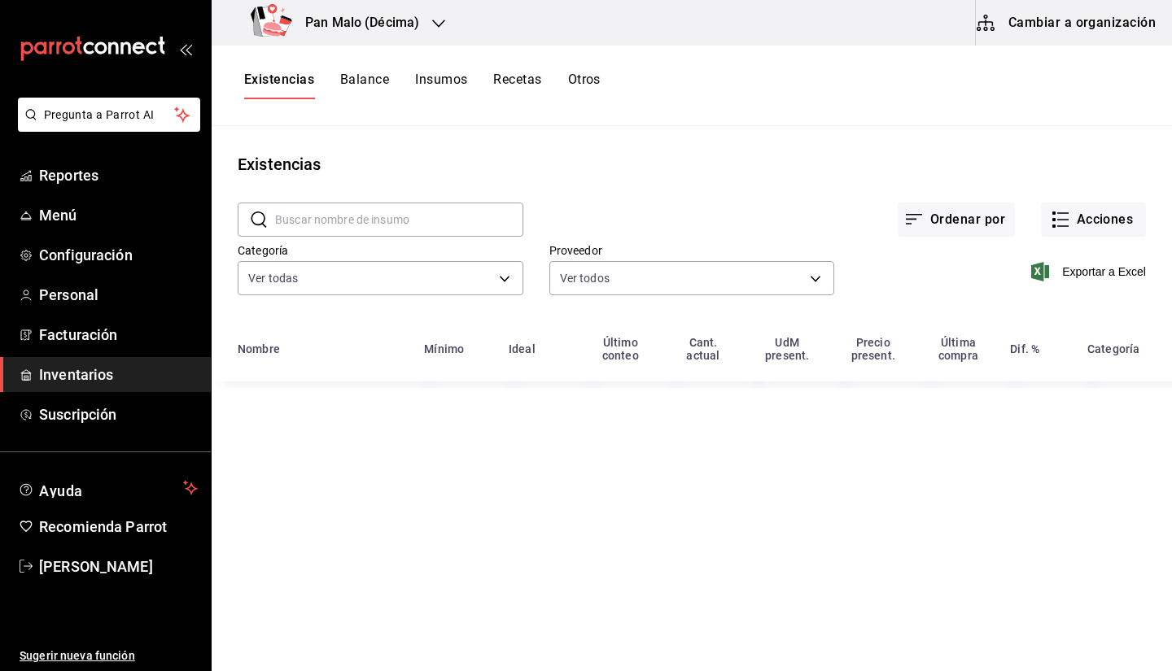
click at [391, 216] on input "text" at bounding box center [399, 219] width 248 height 33
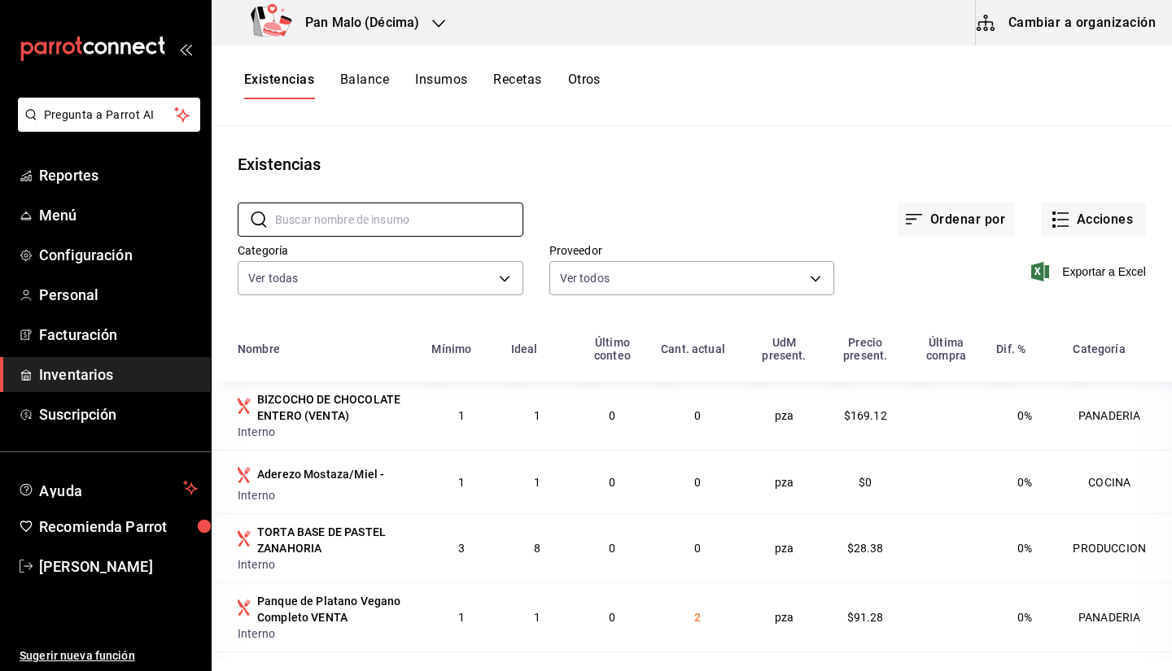
click at [577, 194] on div "Ordenar por Acciones" at bounding box center [834, 207] width 623 height 60
click at [323, 218] on input "text" at bounding box center [399, 219] width 248 height 33
click at [1100, 229] on button "Acciones" at bounding box center [1093, 220] width 105 height 34
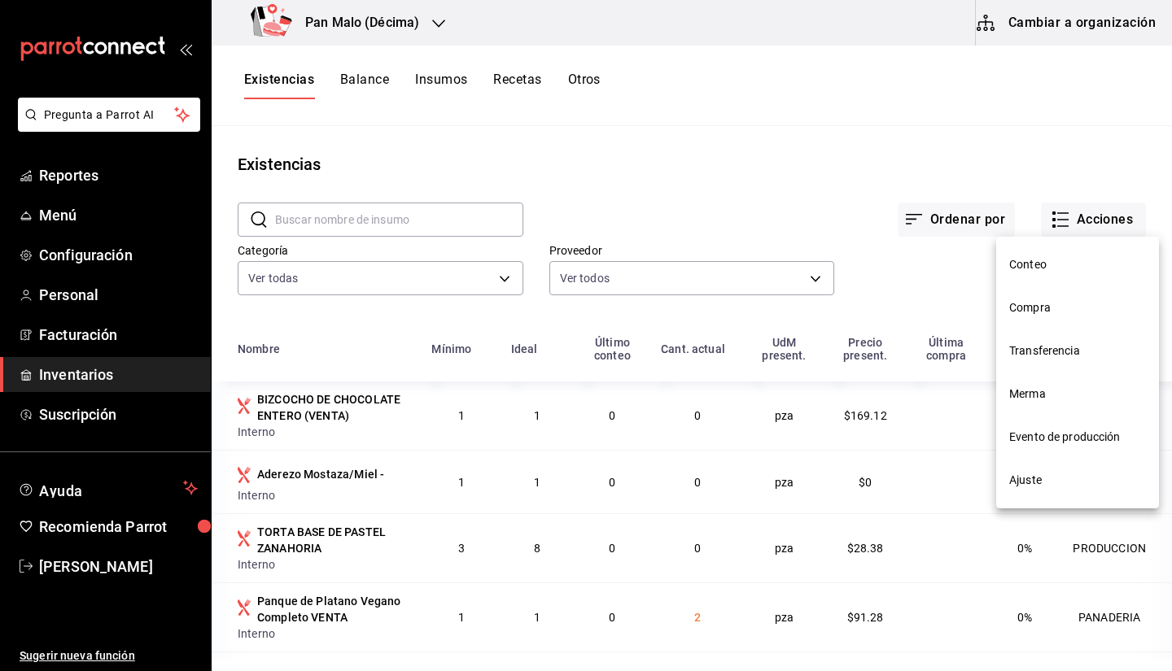
drag, startPoint x: 1028, startPoint y: 503, endPoint x: 1027, endPoint y: 475, distance: 27.7
click at [1027, 475] on nav "Conteo Compra Transferencia Merma Evento de producción Ajuste" at bounding box center [1077, 373] width 163 height 272
click at [1027, 475] on span "Ajuste" at bounding box center [1077, 480] width 137 height 17
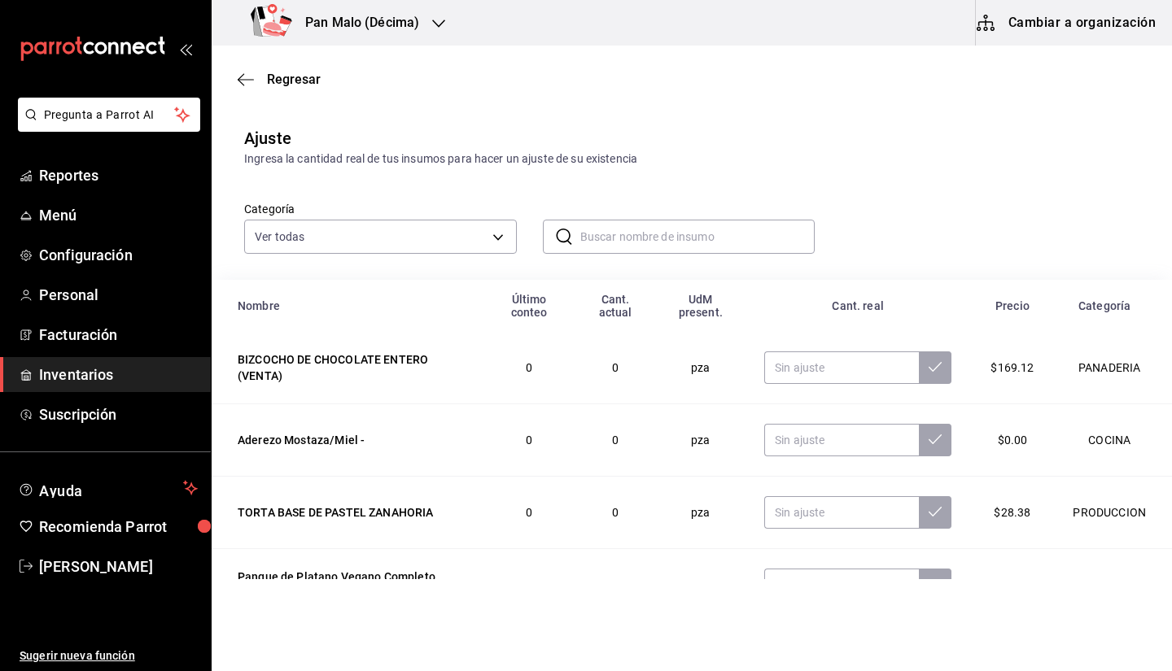
click at [619, 245] on input "text" at bounding box center [697, 237] width 235 height 33
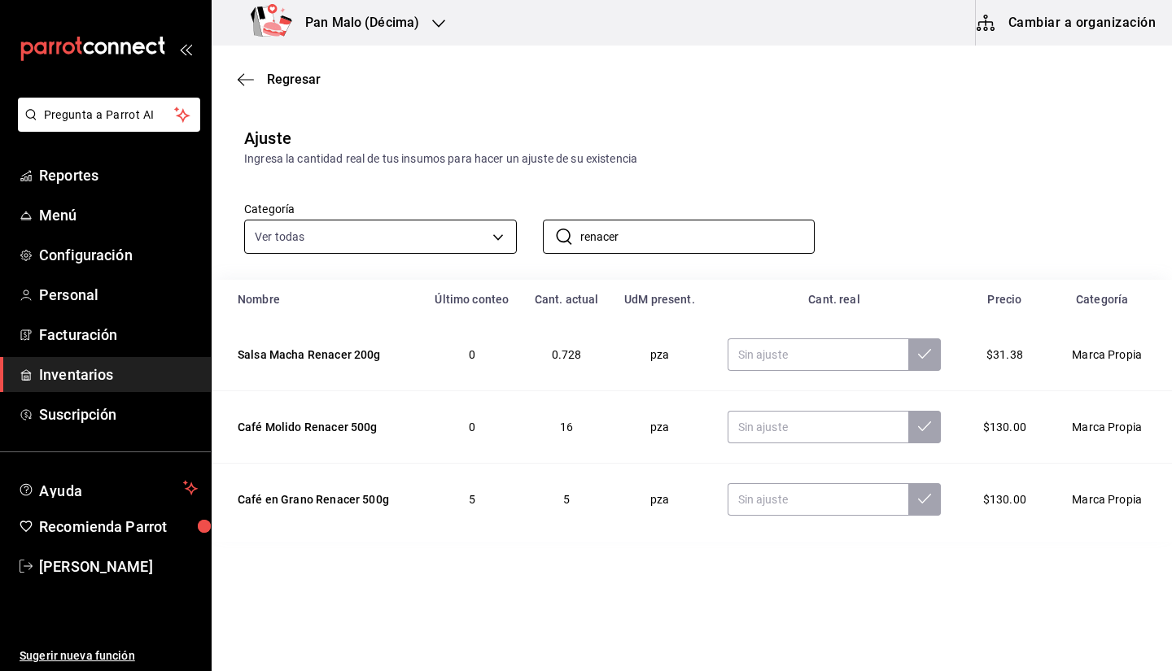
type input "renacer"
click at [390, 231] on body "Pregunta a Parrot AI Reportes Menú Configuración Personal Facturación Inventari…" at bounding box center [586, 289] width 1172 height 579
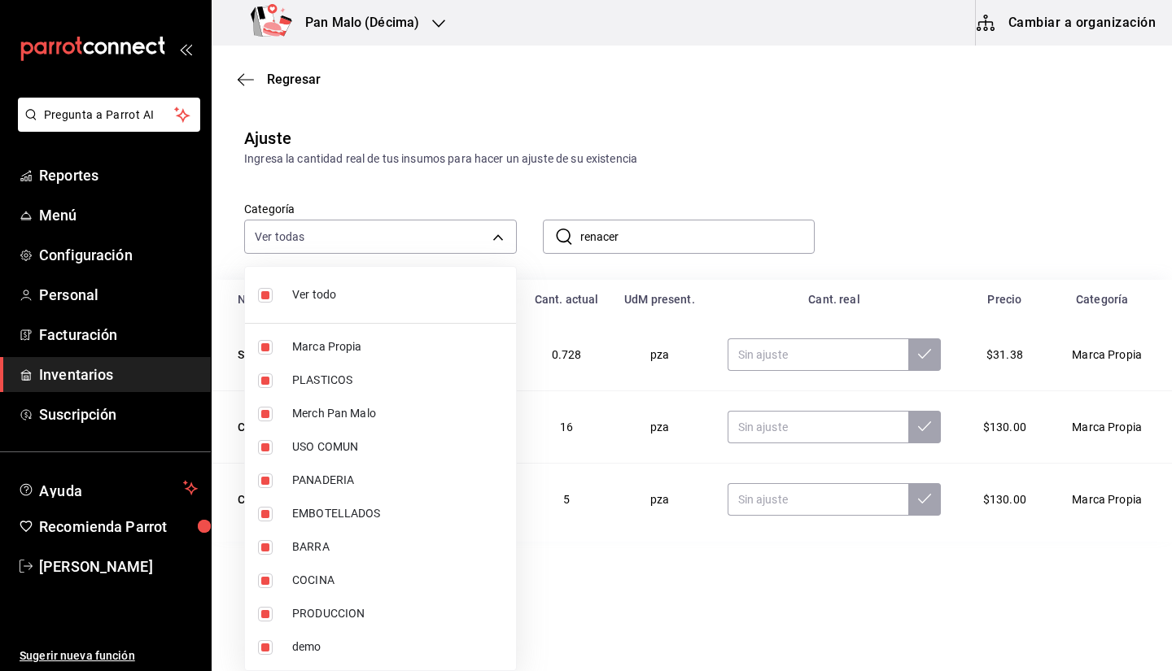
click at [655, 146] on div at bounding box center [586, 335] width 1172 height 671
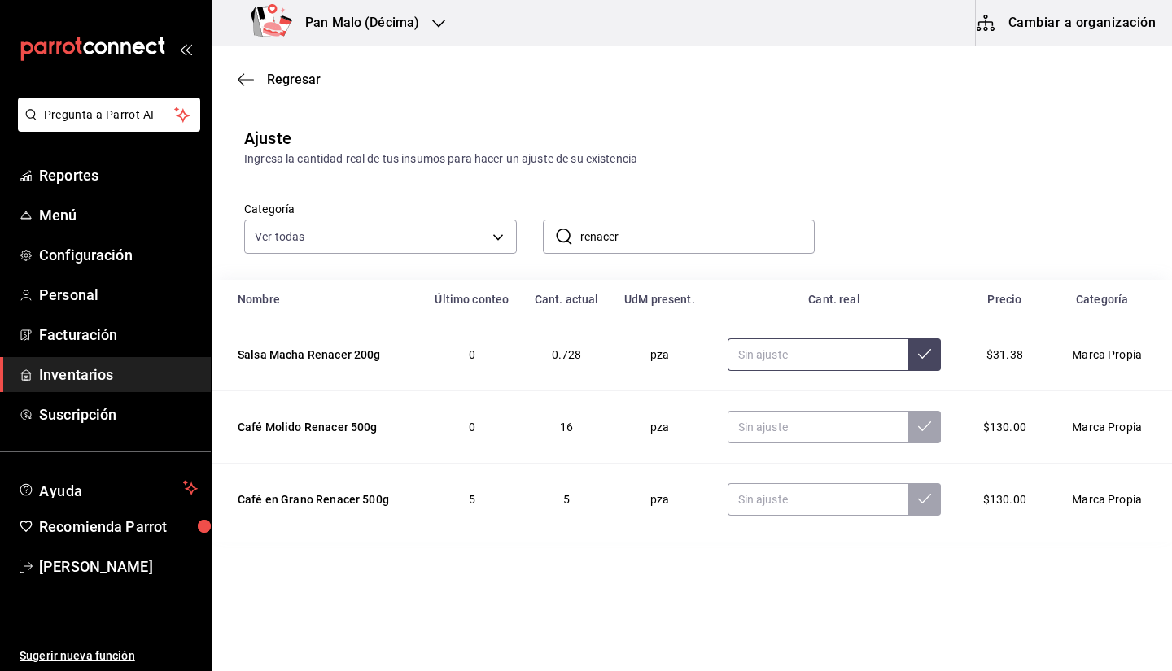
click at [807, 356] on input "text" at bounding box center [817, 355] width 181 height 33
type input "6.00"
click at [764, 437] on input "text" at bounding box center [817, 427] width 181 height 33
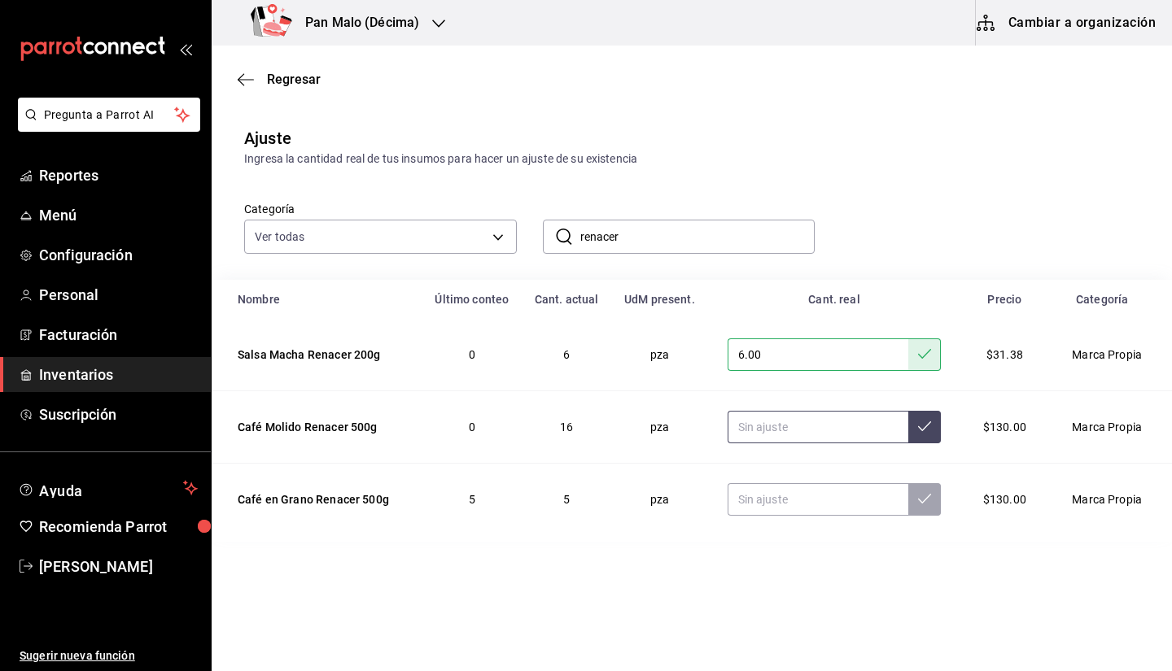
click at [759, 436] on input "text" at bounding box center [817, 427] width 181 height 33
click at [740, 504] on input "text" at bounding box center [817, 499] width 181 height 33
type input "3.00"
click at [777, 427] on input "text" at bounding box center [817, 427] width 181 height 33
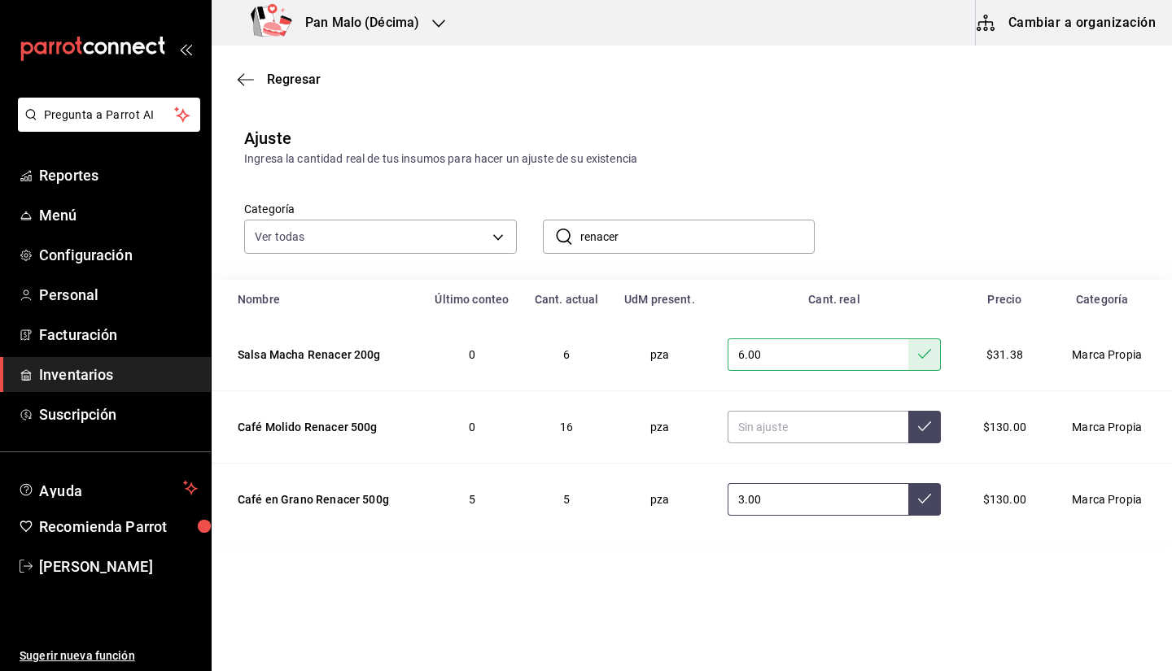
click at [911, 490] on button at bounding box center [924, 499] width 33 height 33
click at [638, 234] on input "renacer" at bounding box center [697, 237] width 235 height 33
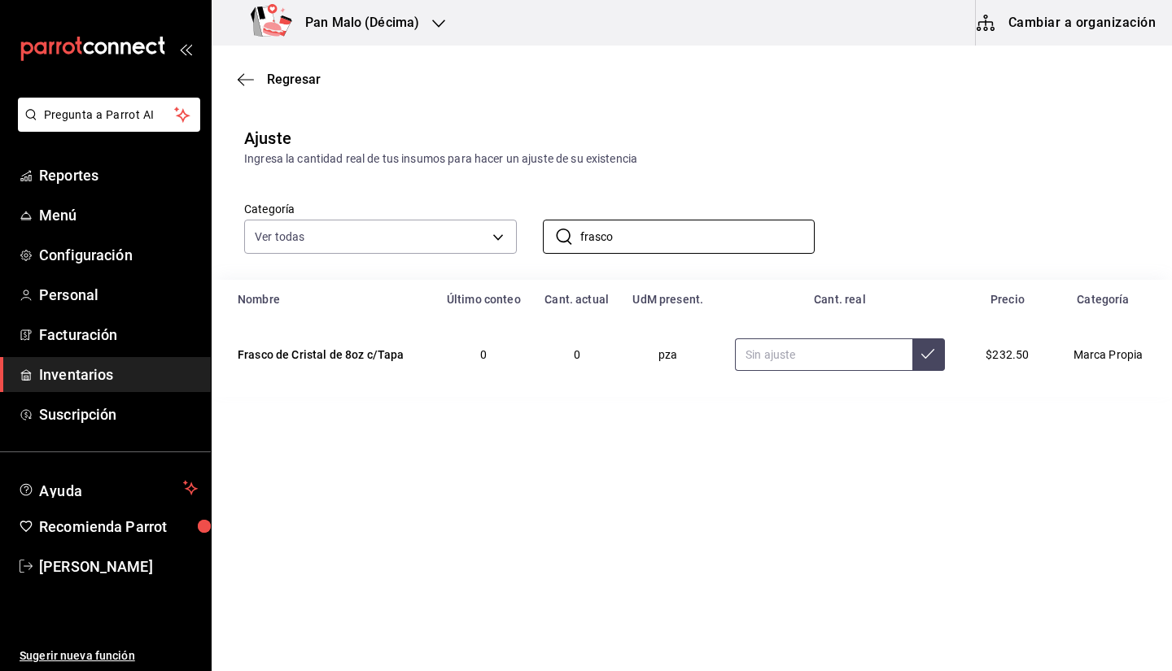
type input "frasco"
click at [820, 355] on input "text" at bounding box center [823, 355] width 177 height 33
type input "6.00"
click at [724, 249] on input "frasco" at bounding box center [697, 237] width 235 height 33
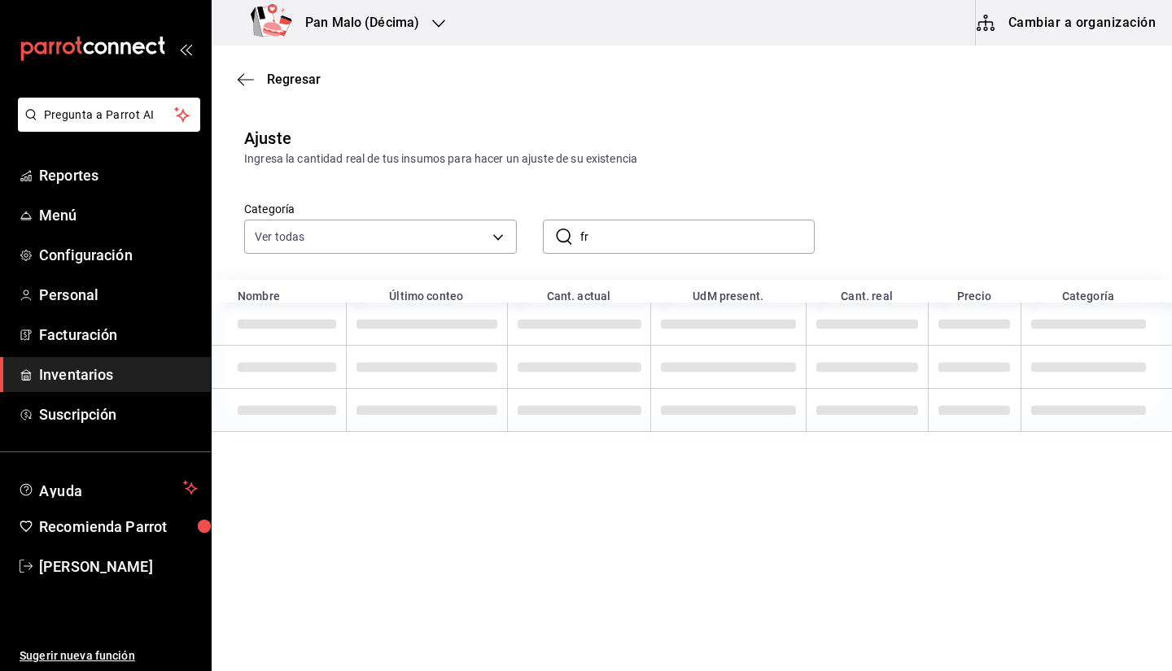
type input "f"
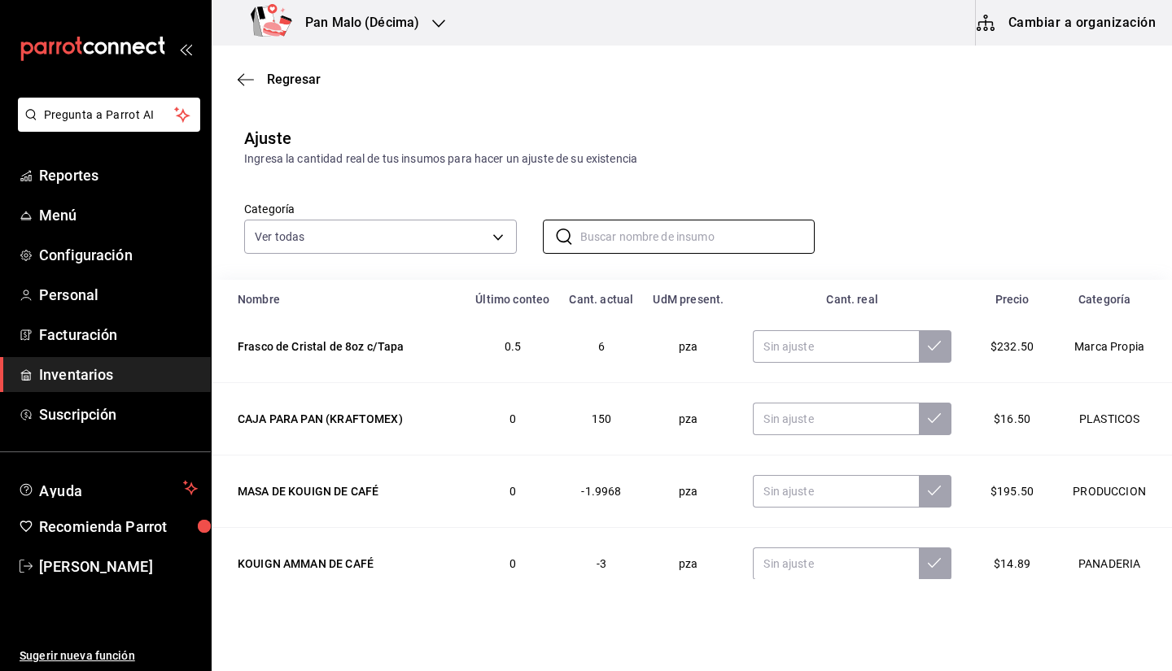
scroll to position [7, 0]
click at [761, 413] on input "text" at bounding box center [836, 420] width 166 height 33
type input "151.00"
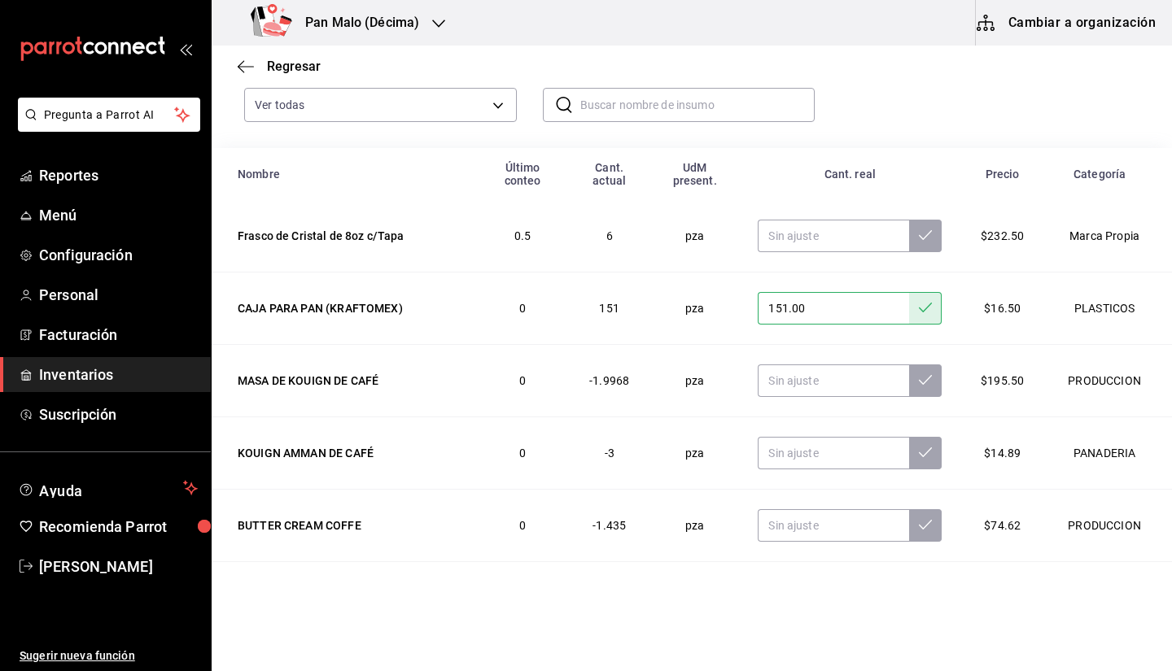
scroll to position [0, 0]
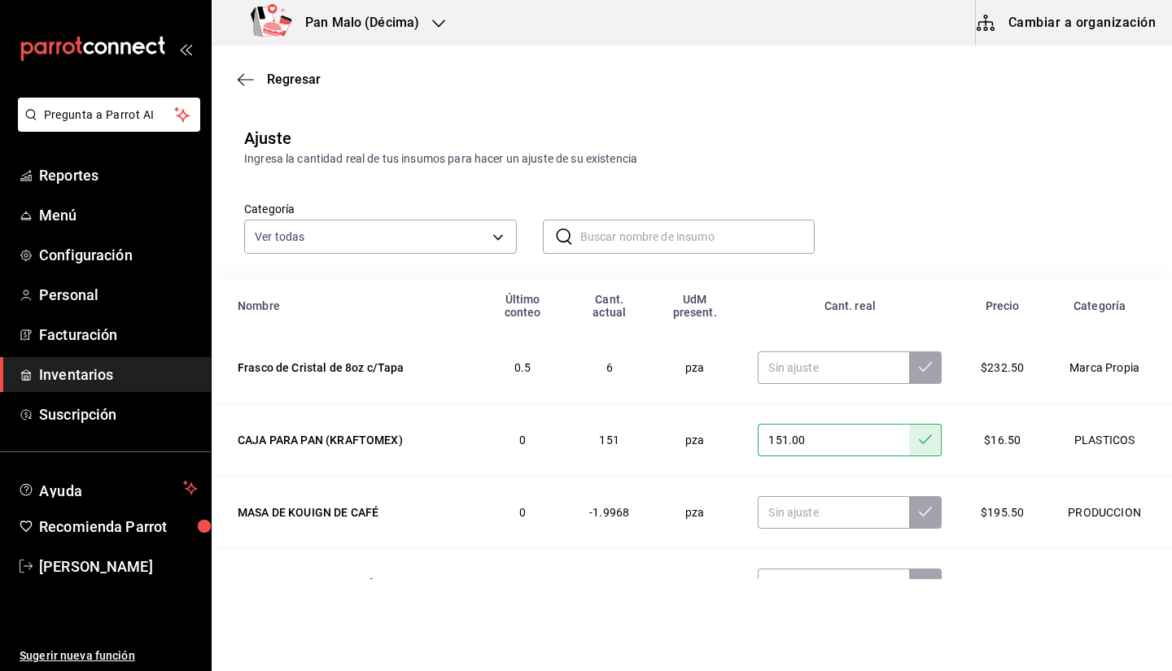
click at [661, 240] on input "text" at bounding box center [697, 237] width 235 height 33
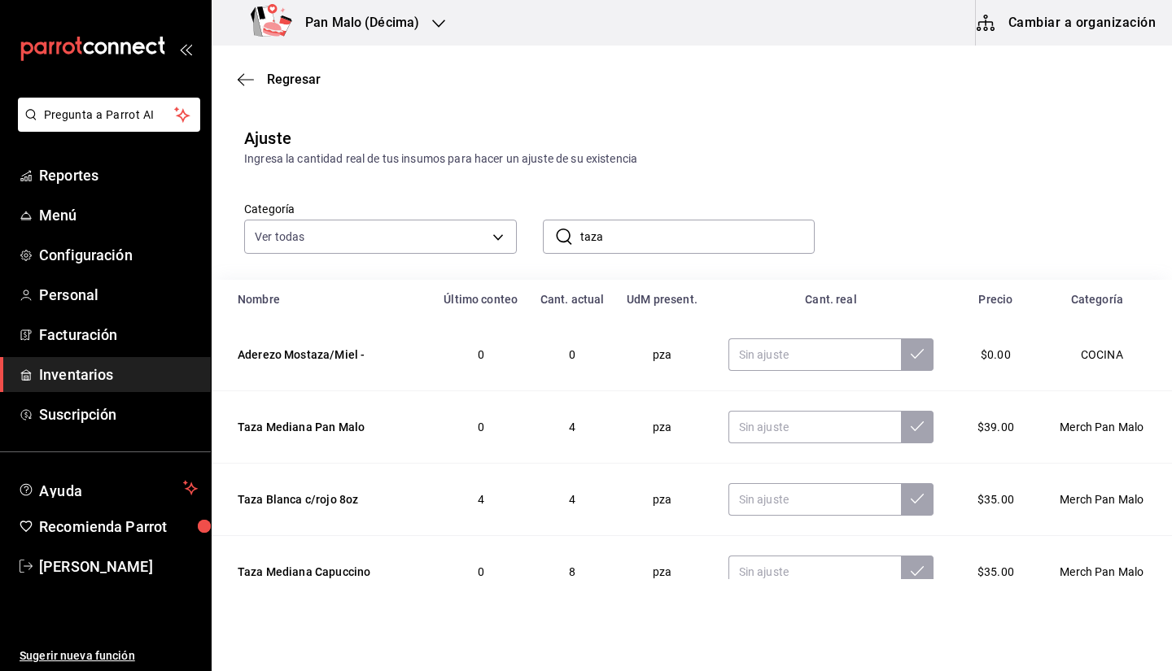
type input "taza"
click at [874, 179] on div "Categoría Ver todas 57a97c15-a577-4602-bf7e-77eca11ca1d4,845d24ca-60dd-4e7e-b3c…" at bounding box center [665, 211] width 895 height 86
click at [483, 247] on body "Pregunta a Parrot AI Reportes Menú Configuración Personal Facturación Inventari…" at bounding box center [586, 289] width 1172 height 579
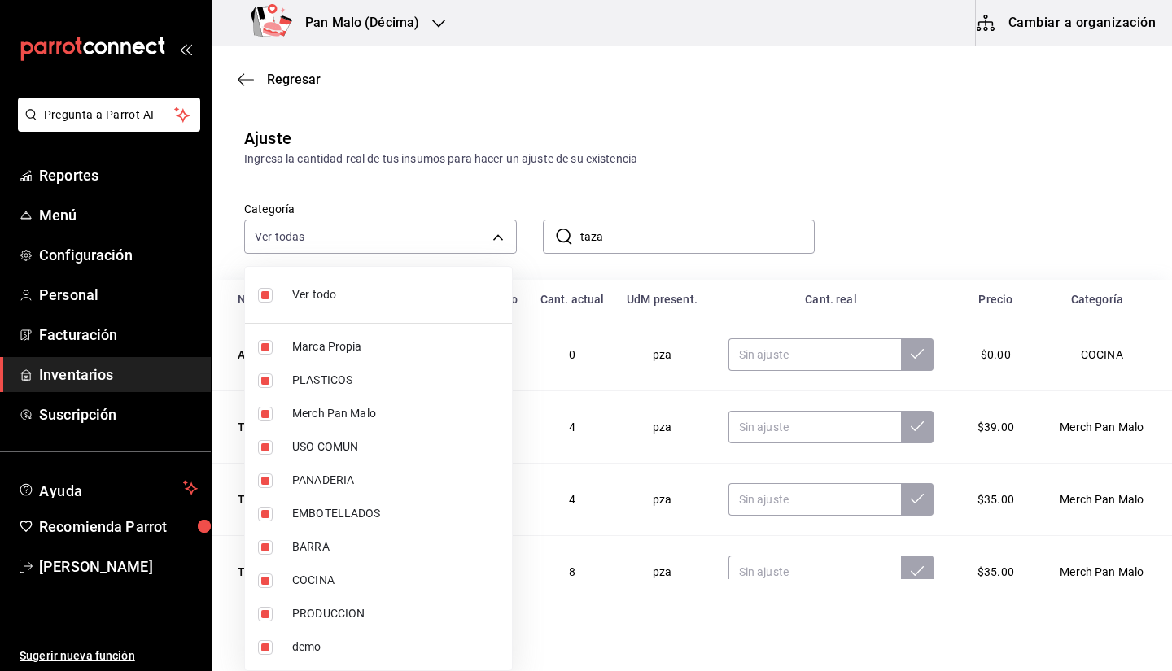
click at [434, 294] on span "Ver todo" at bounding box center [395, 294] width 207 height 17
checkbox input "false"
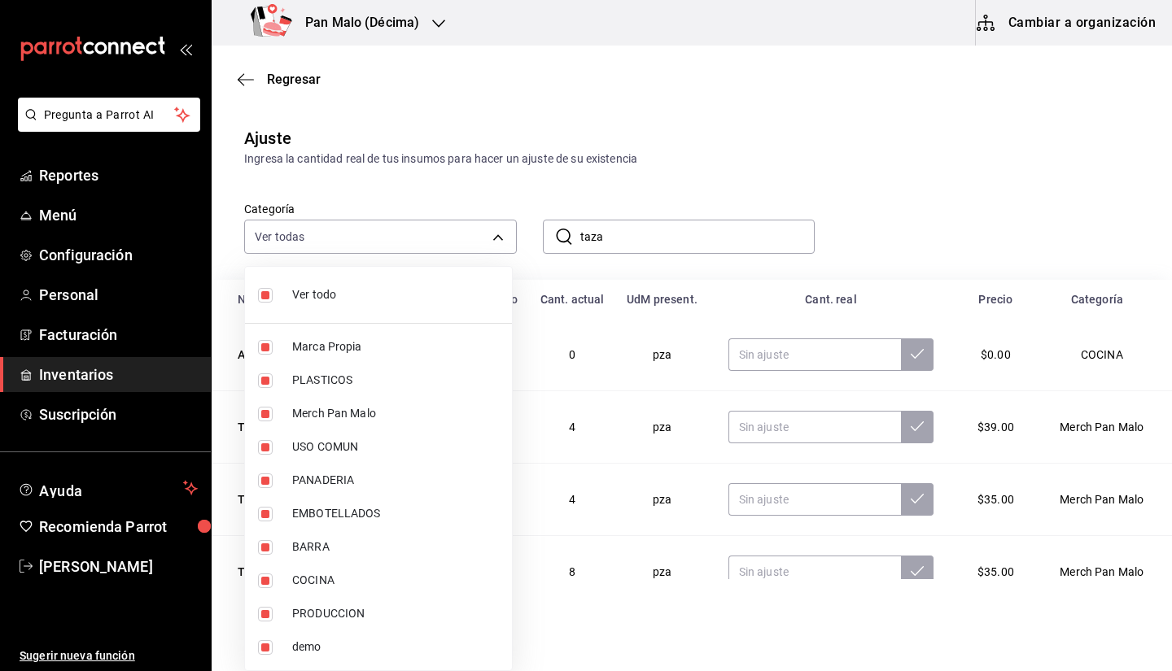
checkbox input "false"
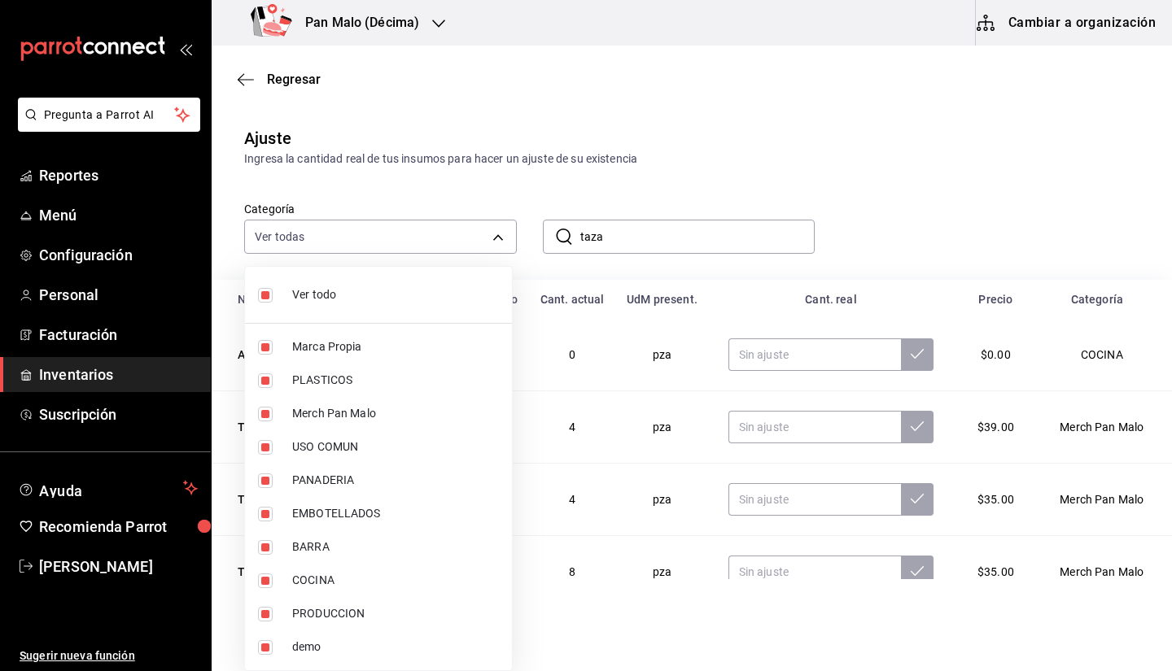
checkbox input "false"
click at [416, 415] on span "Merch Pan Malo" at bounding box center [395, 413] width 207 height 17
type input "d258234b-eb86-4f23-b0af-7f39f8376d1d"
checkbox input "true"
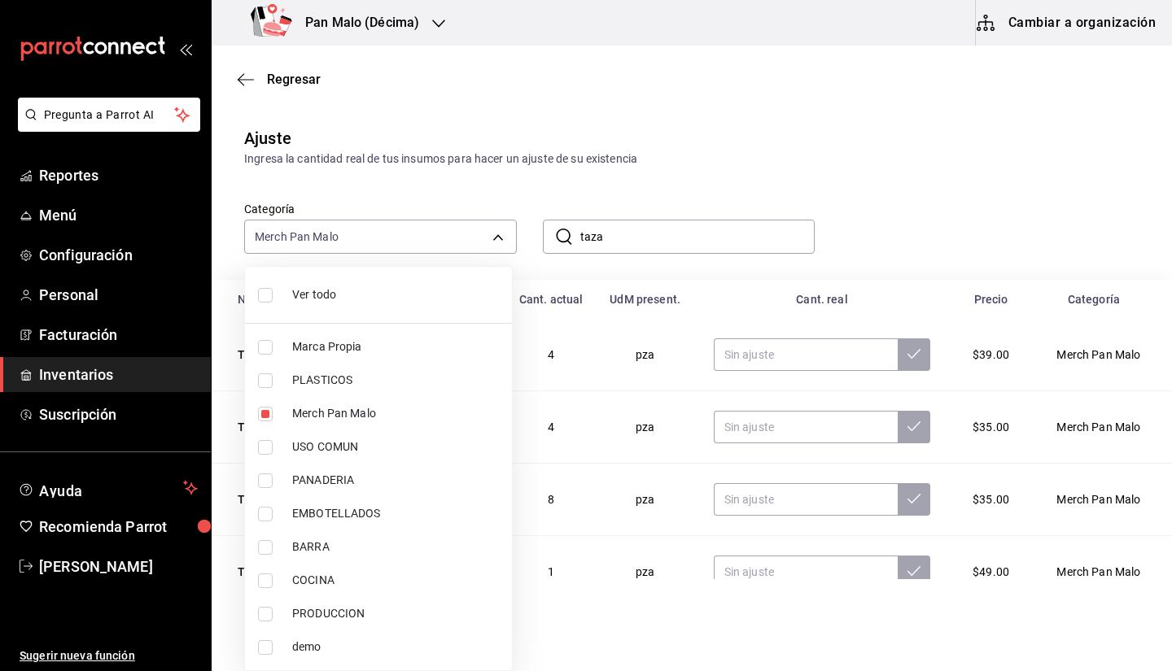
click at [931, 138] on div at bounding box center [586, 335] width 1172 height 671
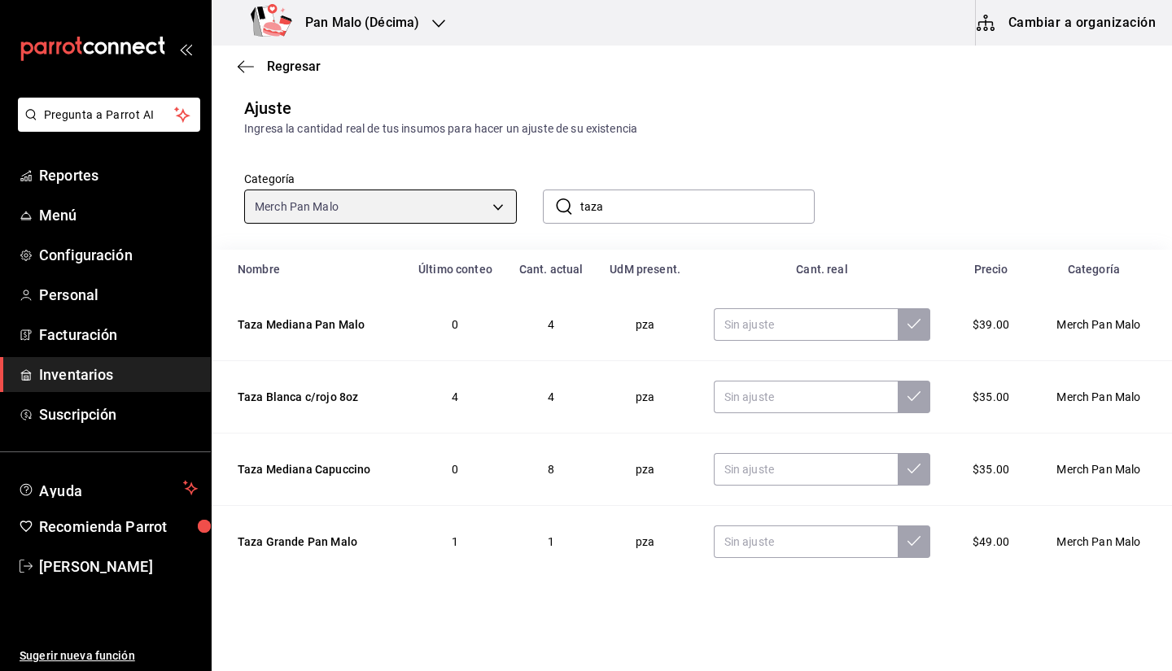
scroll to position [36, 0]
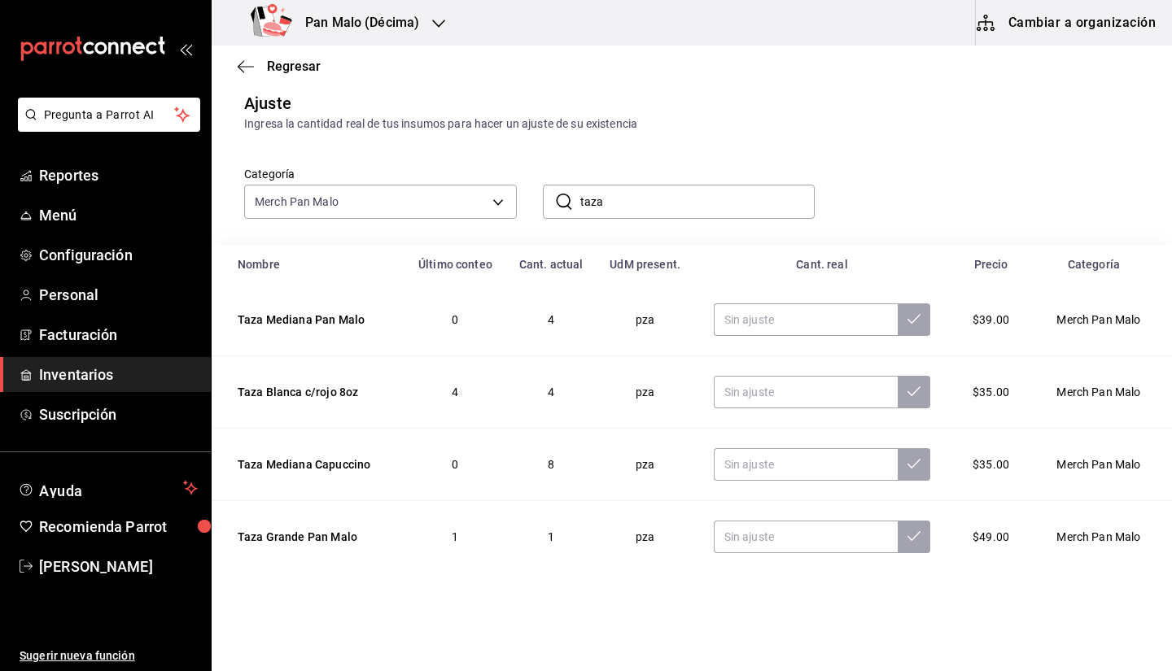
click at [706, 208] on input "taza" at bounding box center [697, 202] width 235 height 33
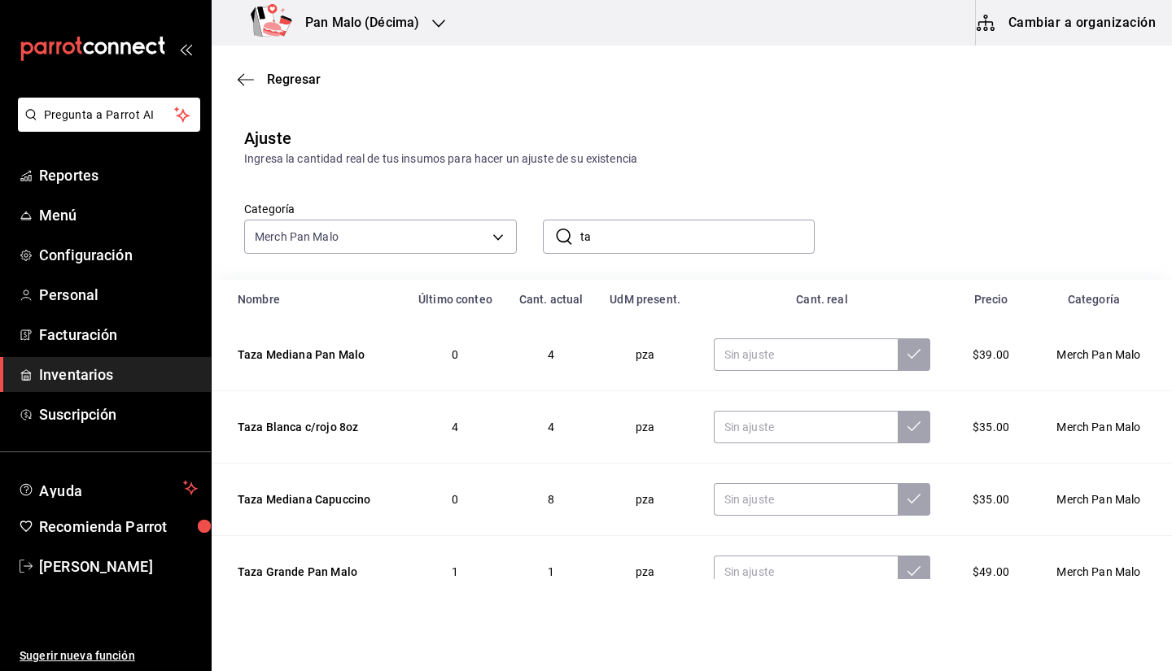
type input "t"
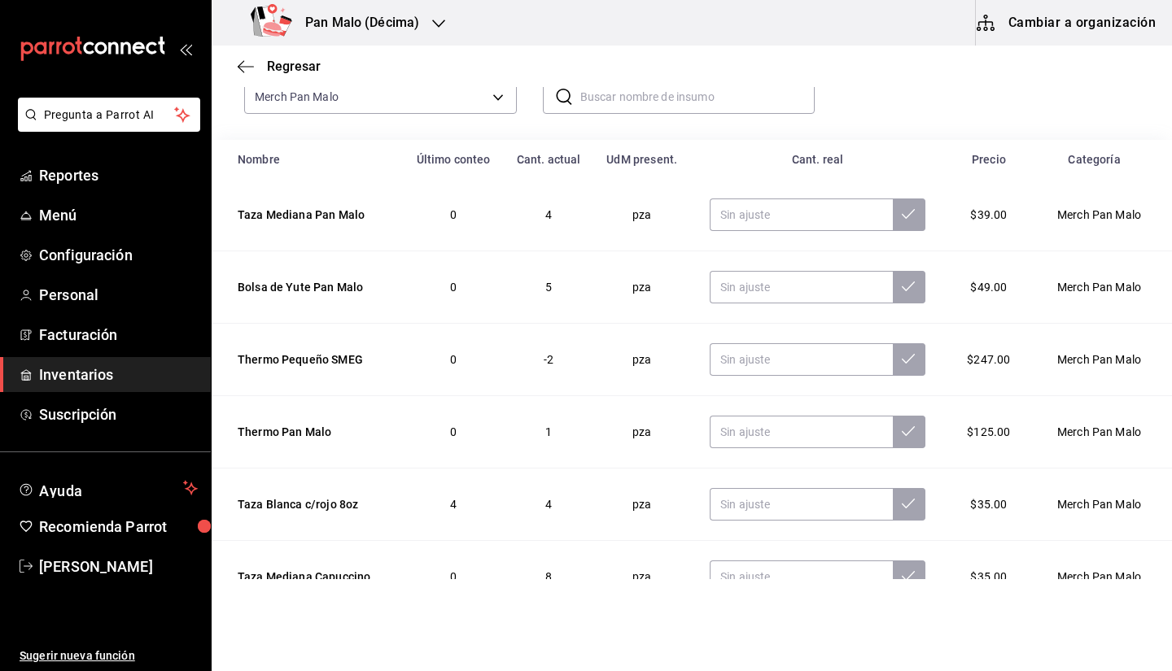
scroll to position [149, 0]
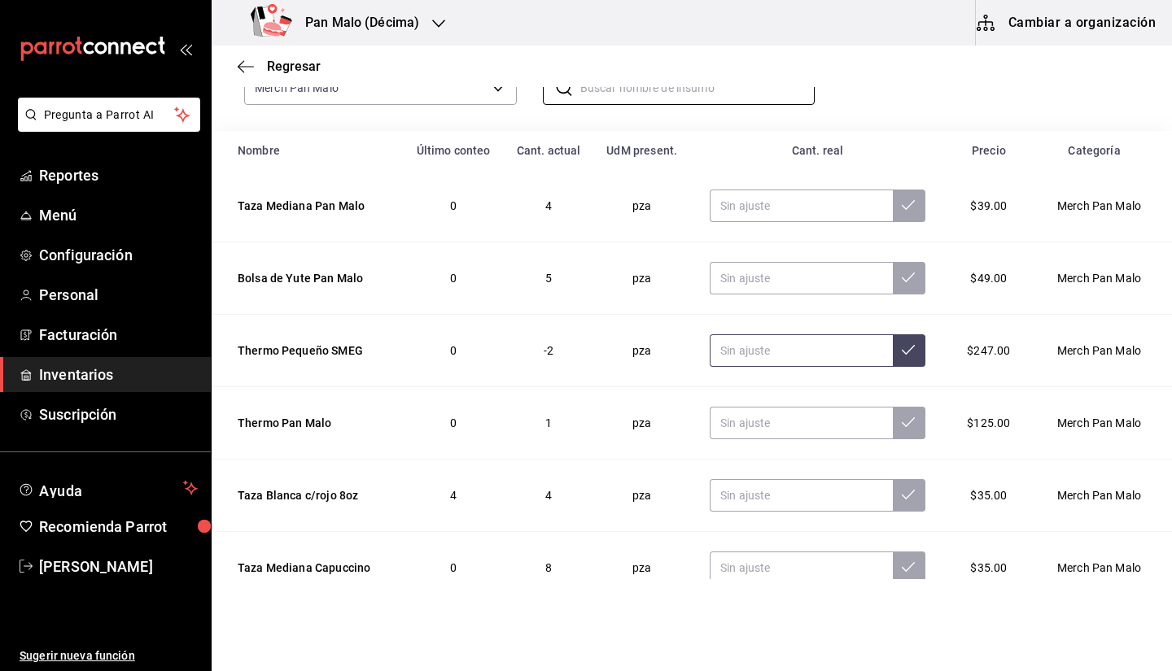
click at [797, 352] on input "text" at bounding box center [801, 350] width 182 height 33
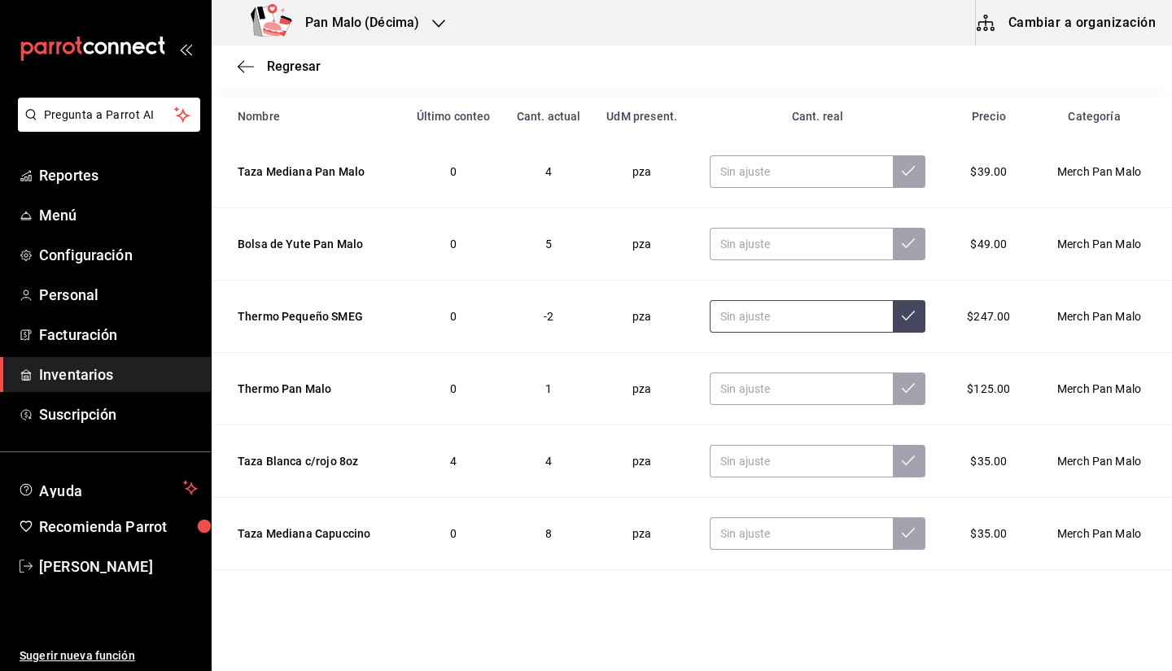
scroll to position [183, 0]
type input "1.00"
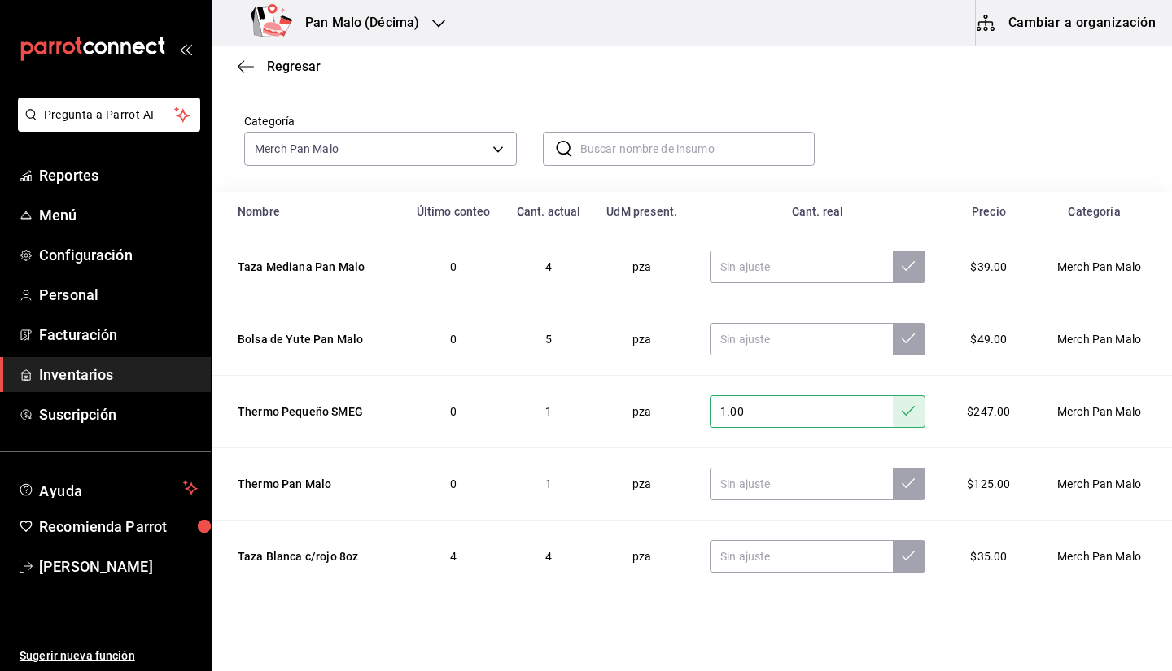
scroll to position [0, 0]
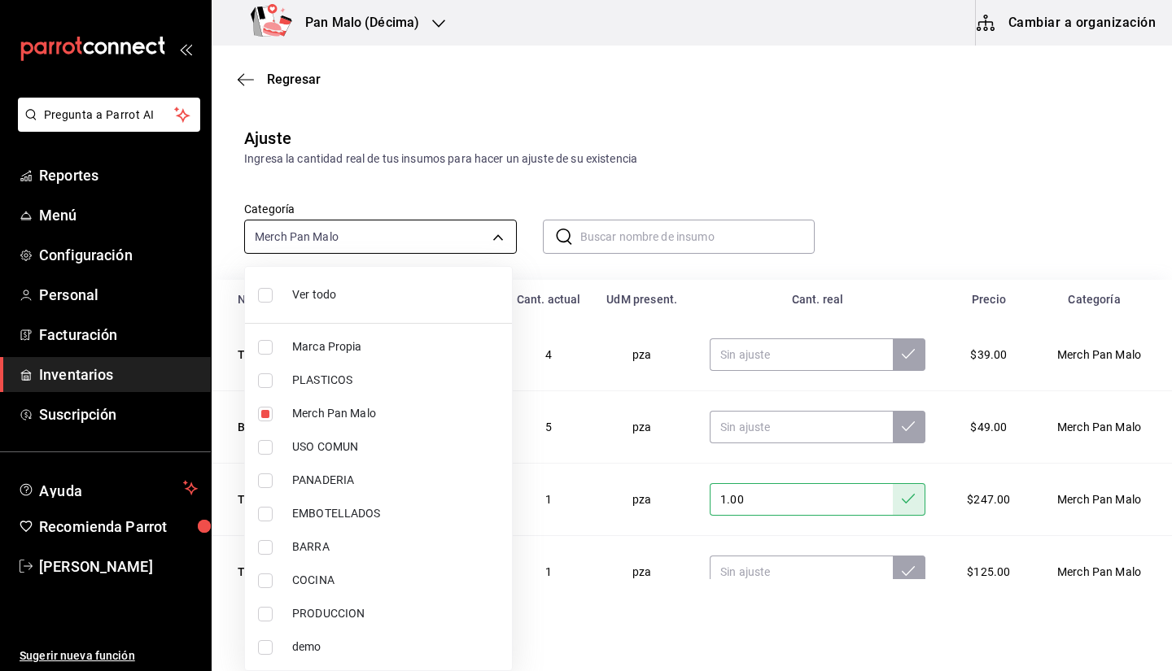
click at [371, 242] on body "Pregunta a Parrot AI Reportes Menú Configuración Personal Facturación Inventari…" at bounding box center [586, 289] width 1172 height 579
click at [362, 356] on li "Marca Propia" at bounding box center [378, 346] width 267 height 33
type input "d258234b-eb86-4f23-b0af-7f39f8376d1d,57a97c15-a577-4602-bf7e-77eca11ca1d4"
checkbox input "true"
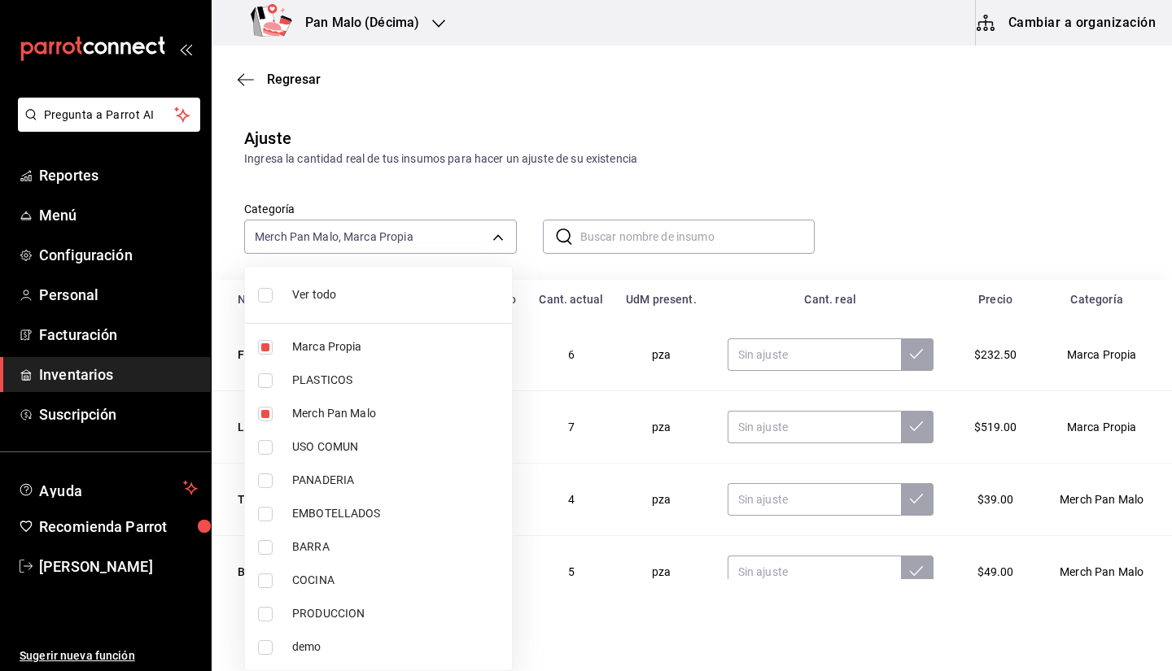
click at [388, 408] on span "Merch Pan Malo" at bounding box center [395, 413] width 207 height 17
type input "57a97c15-a577-4602-bf7e-77eca11ca1d4"
checkbox input "false"
click at [1123, 209] on div at bounding box center [586, 335] width 1172 height 671
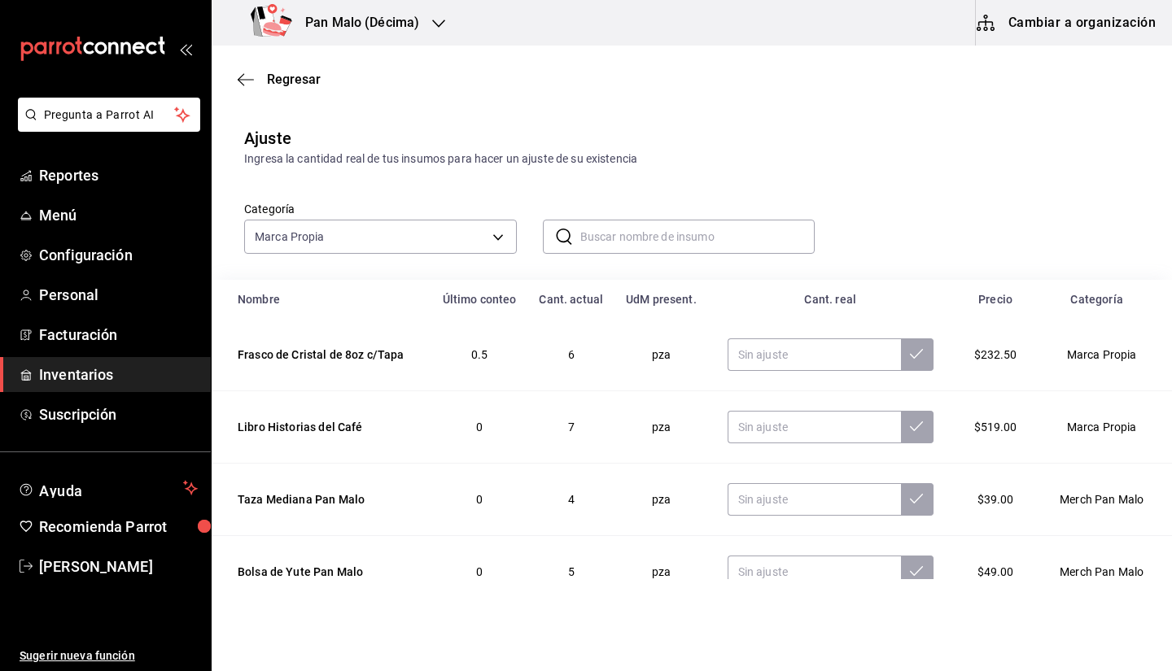
drag, startPoint x: 1171, startPoint y: 153, endPoint x: 1074, endPoint y: 160, distance: 97.1
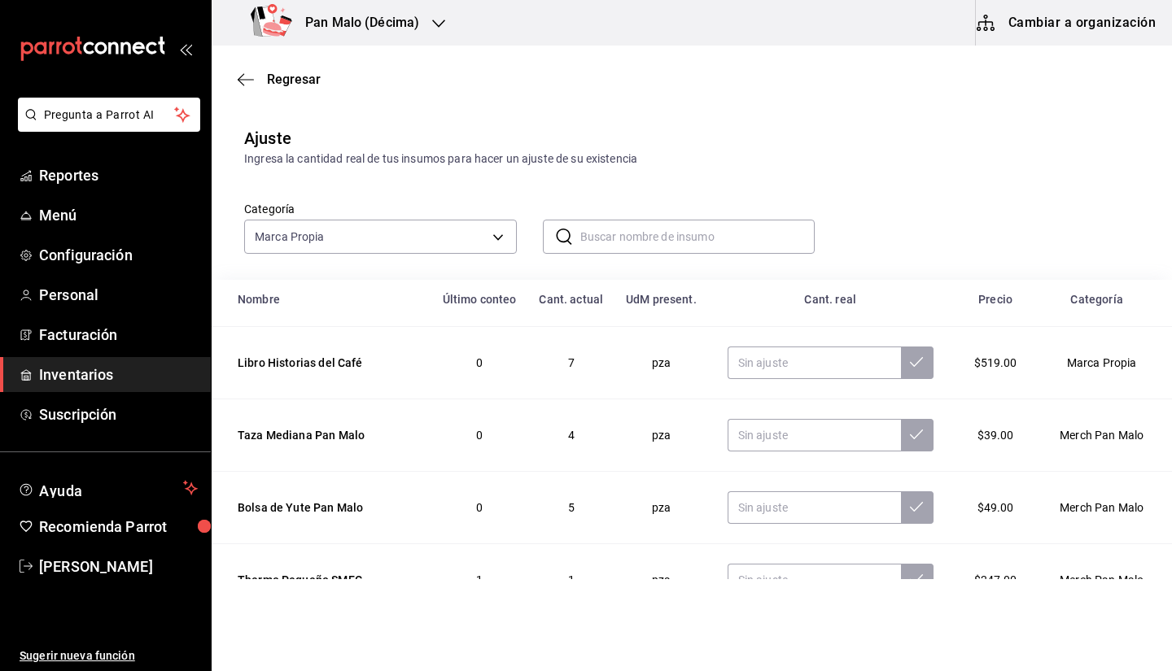
scroll to position [63, 0]
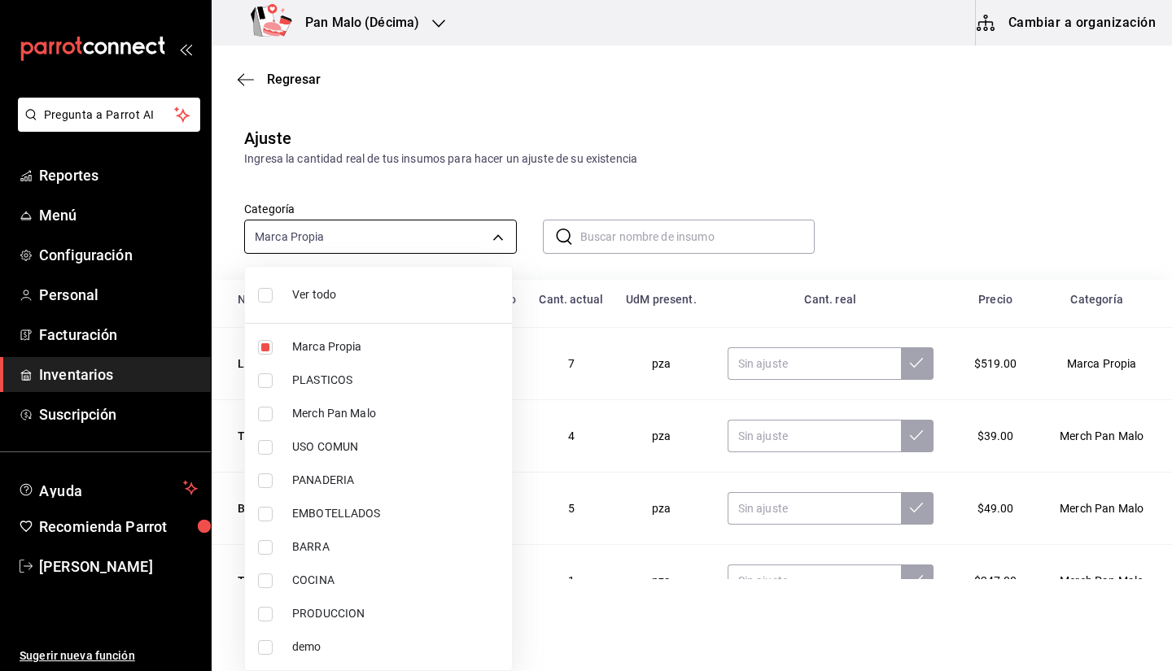
click at [401, 238] on body "Pregunta a Parrot AI Reportes Menú Configuración Personal Facturación Inventari…" at bounding box center [586, 289] width 1172 height 579
click at [352, 350] on span "Marca Propia" at bounding box center [395, 347] width 207 height 17
checkbox input "false"
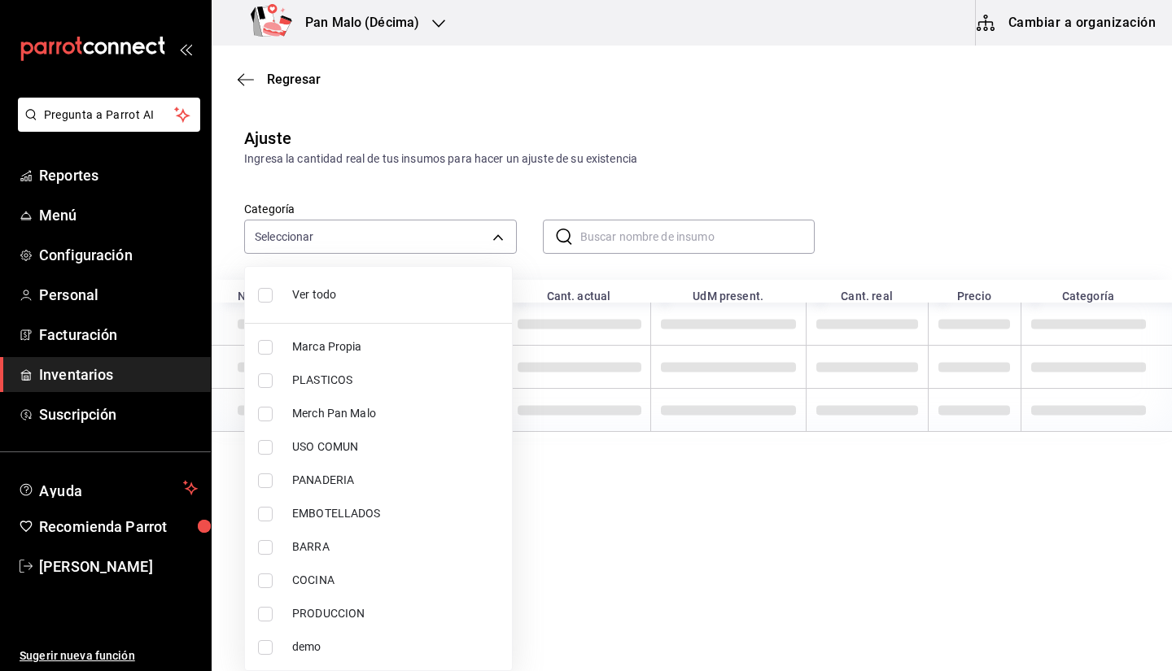
click at [352, 350] on span "Marca Propia" at bounding box center [395, 347] width 207 height 17
type input "57a97c15-a577-4602-bf7e-77eca11ca1d4"
checkbox input "true"
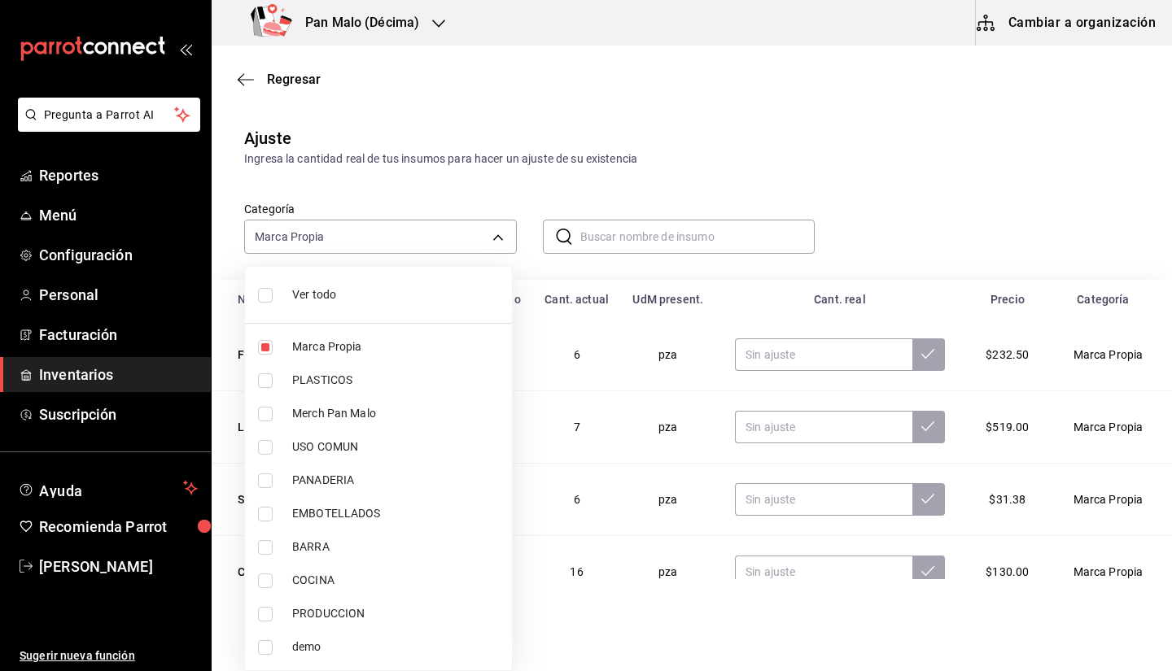
click at [703, 151] on div at bounding box center [586, 335] width 1172 height 671
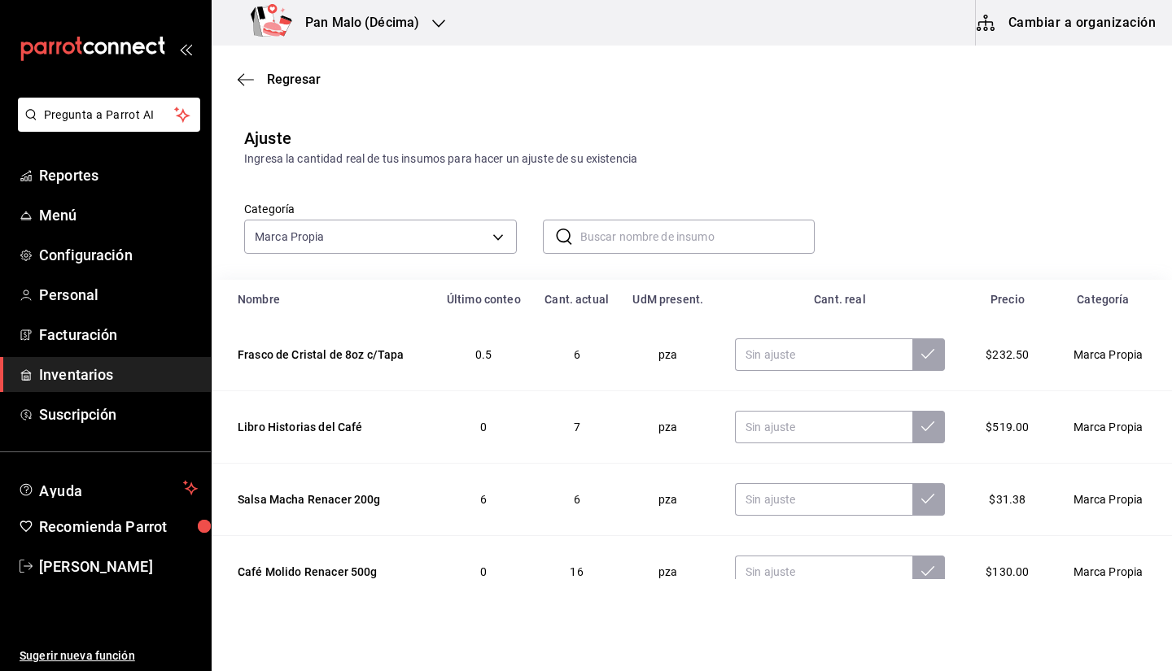
click at [1157, 183] on div "Categoría Marca Propia 57a97c15-a577-4602-bf7e-77eca11ca1d4 ​ ​" at bounding box center [692, 224] width 960 height 112
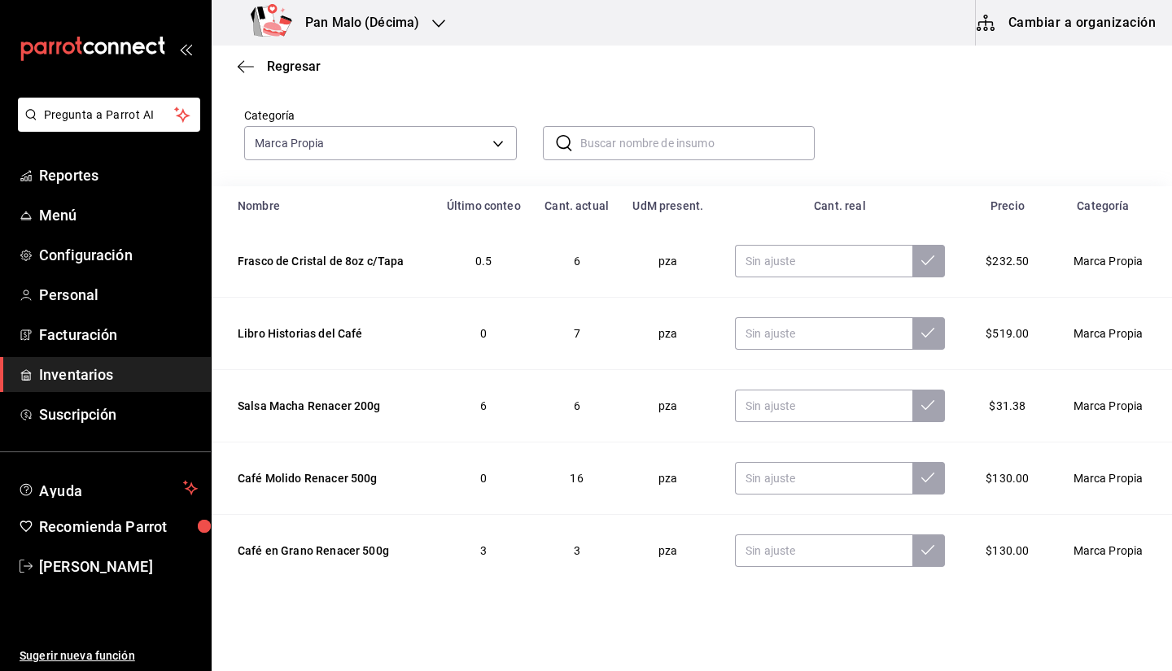
scroll to position [108, 0]
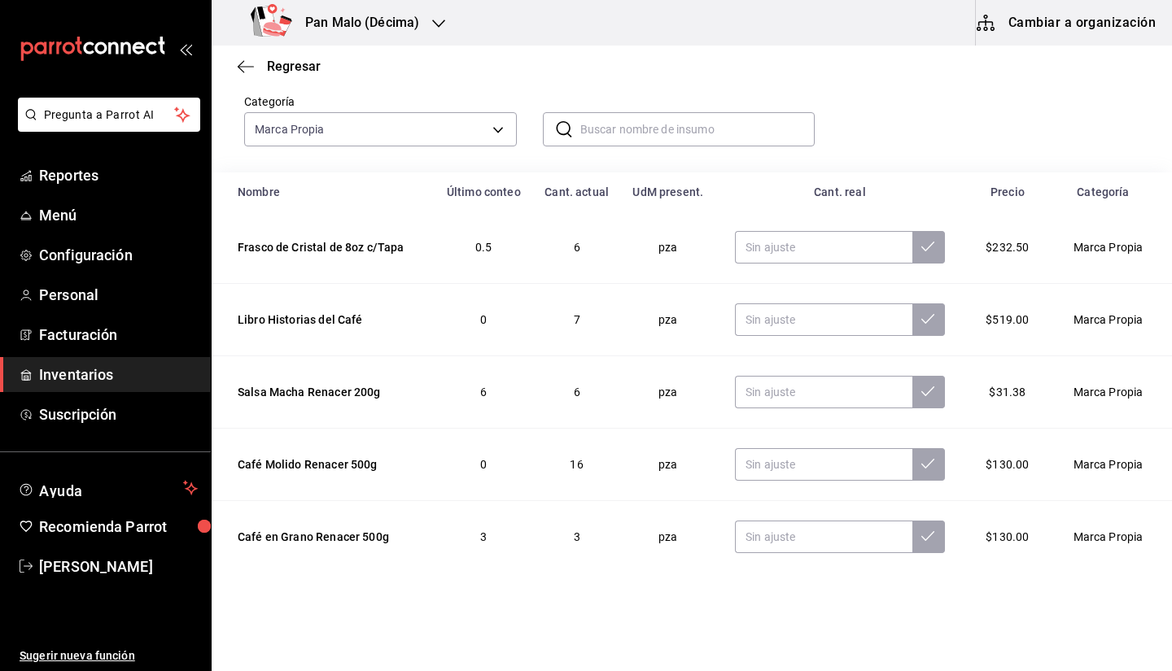
click at [975, 135] on div "Categoría Marca Propia 57a97c15-a577-4602-bf7e-77eca11ca1d4 ​ ​" at bounding box center [665, 103] width 895 height 86
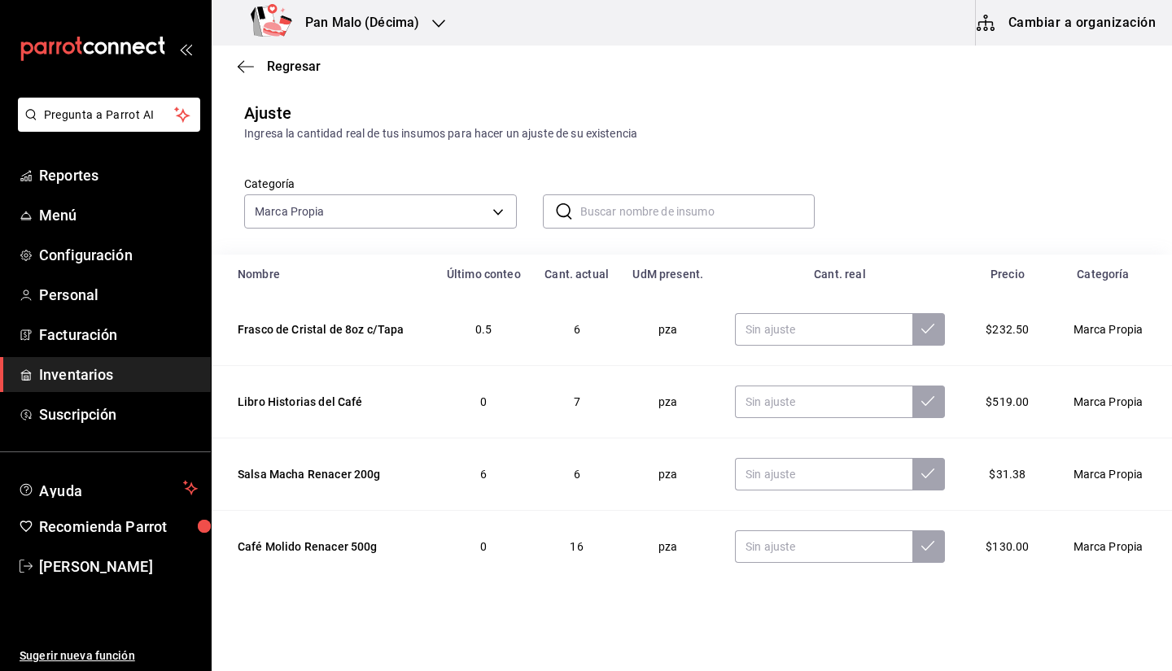
scroll to position [0, 0]
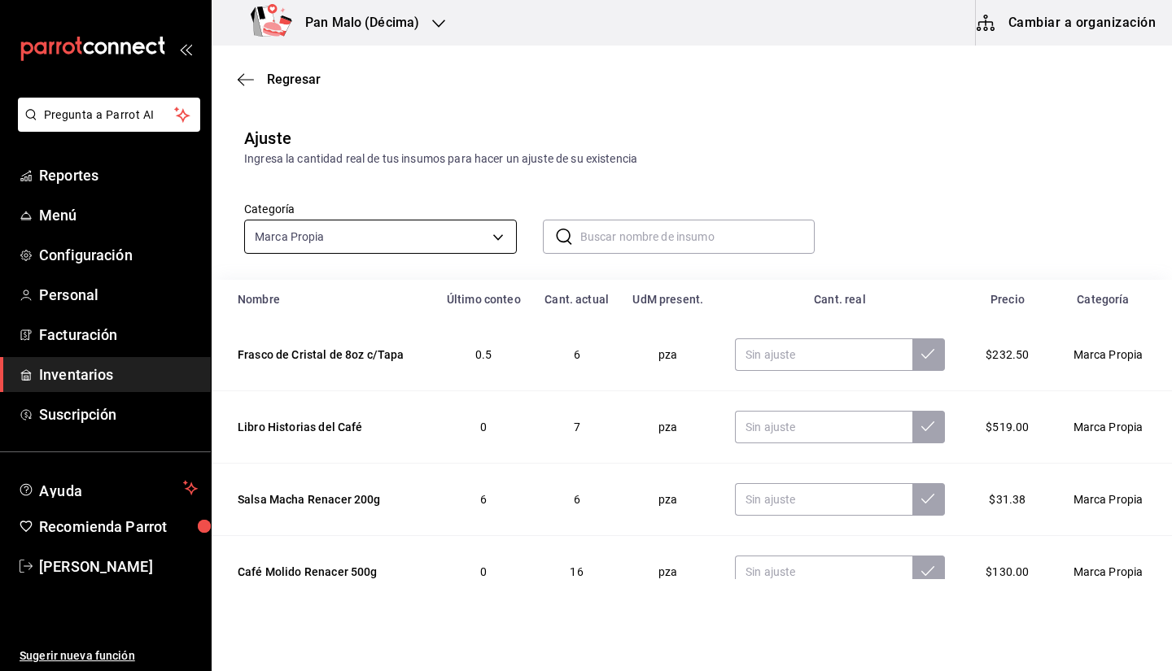
click at [475, 238] on body "Pregunta a Parrot AI Reportes Menú Configuración Personal Facturación Inventari…" at bounding box center [586, 289] width 1172 height 579
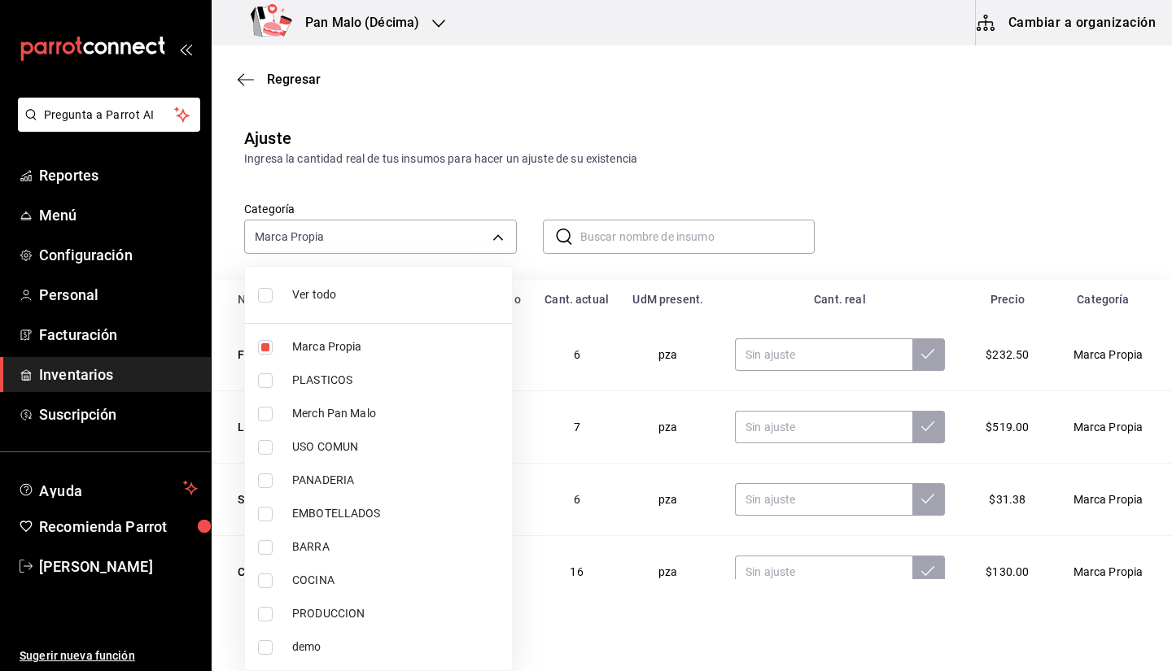
click at [440, 355] on span "Marca Propia" at bounding box center [395, 347] width 207 height 17
checkbox input "false"
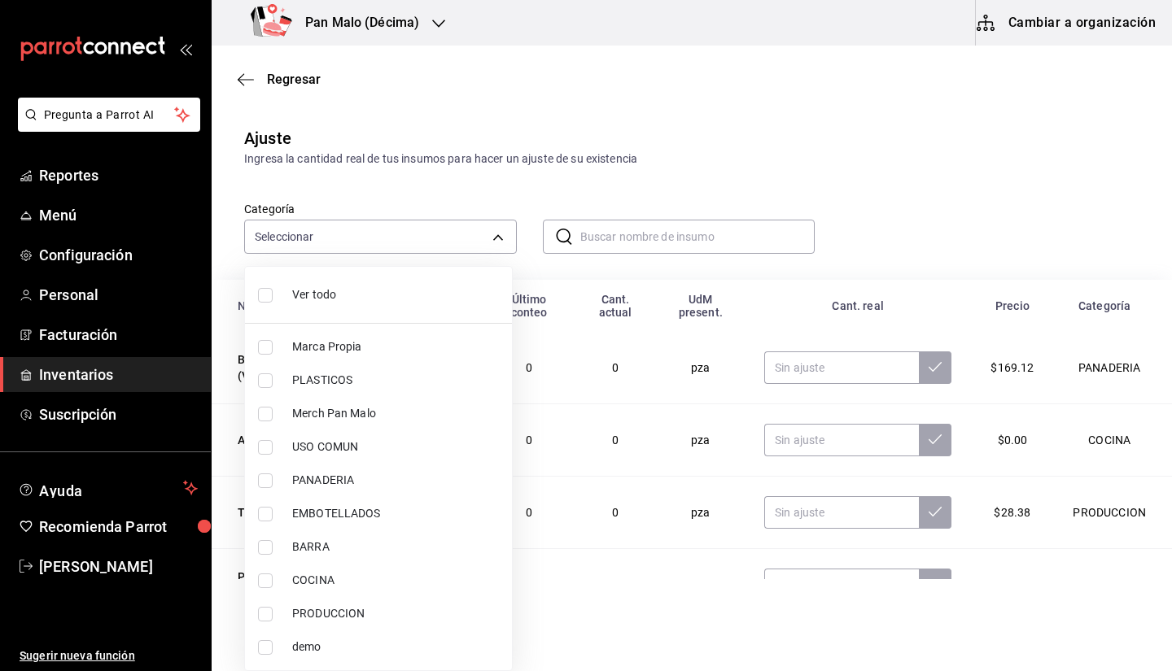
click at [409, 410] on span "Merch Pan Malo" at bounding box center [395, 413] width 207 height 17
type input "d258234b-eb86-4f23-b0af-7f39f8376d1d"
checkbox input "true"
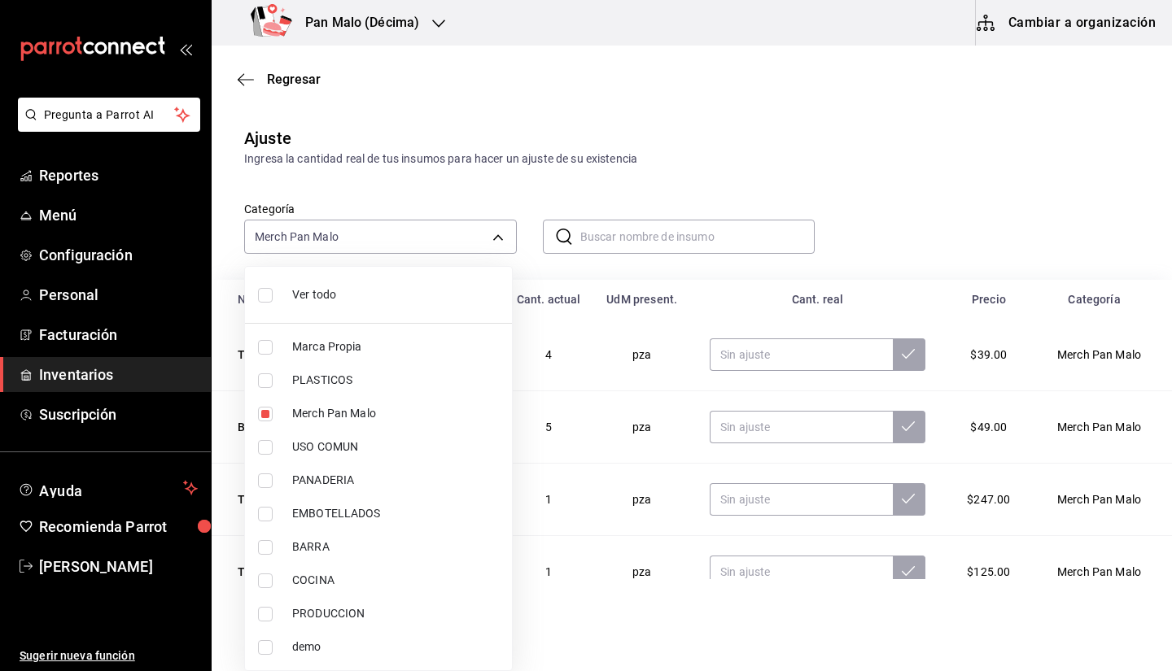
click at [911, 209] on div at bounding box center [586, 335] width 1172 height 671
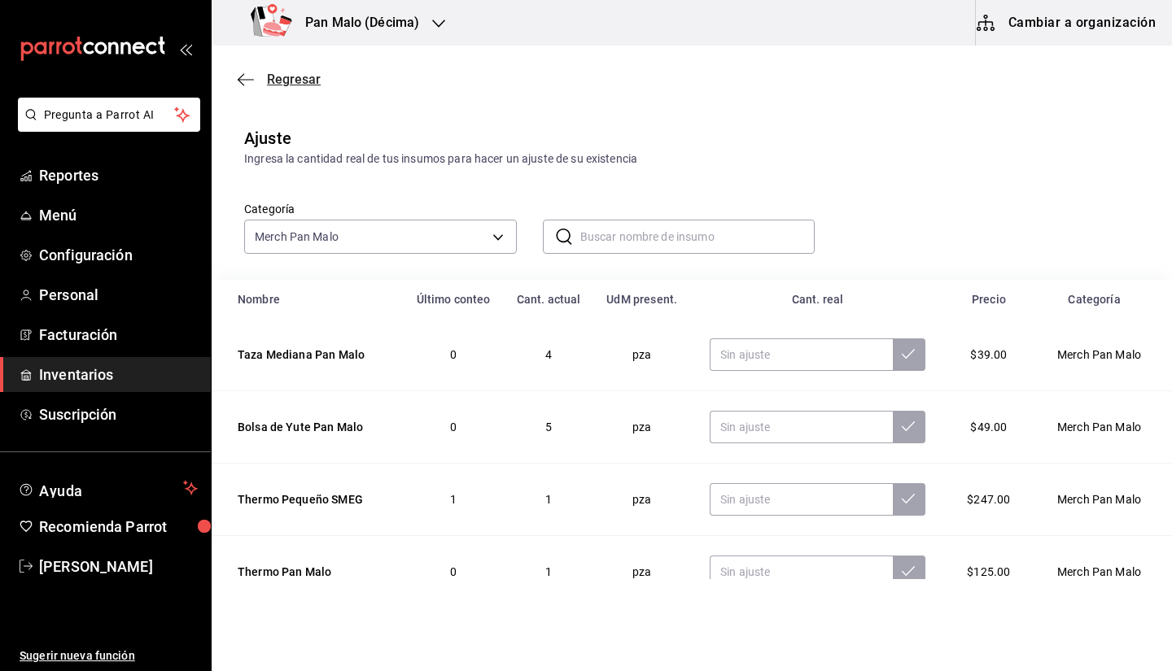
click at [241, 79] on icon "button" at bounding box center [246, 79] width 16 height 1
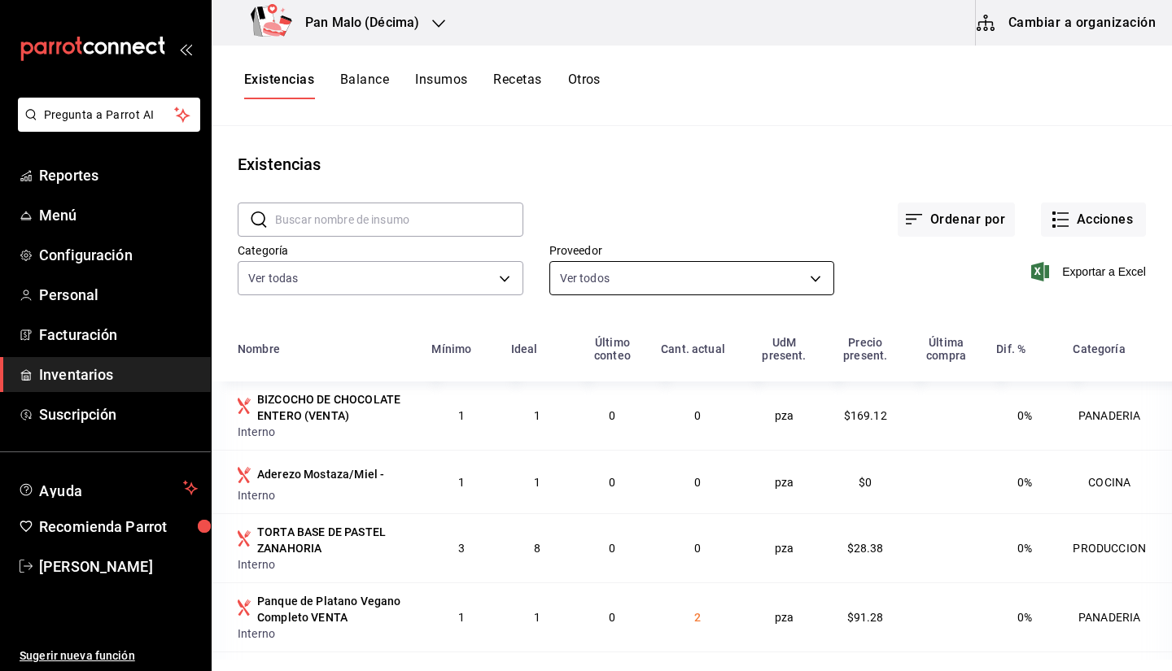
click at [802, 293] on body "Pregunta a Parrot AI Reportes Menú Configuración Personal Facturación Inventari…" at bounding box center [586, 330] width 1172 height 660
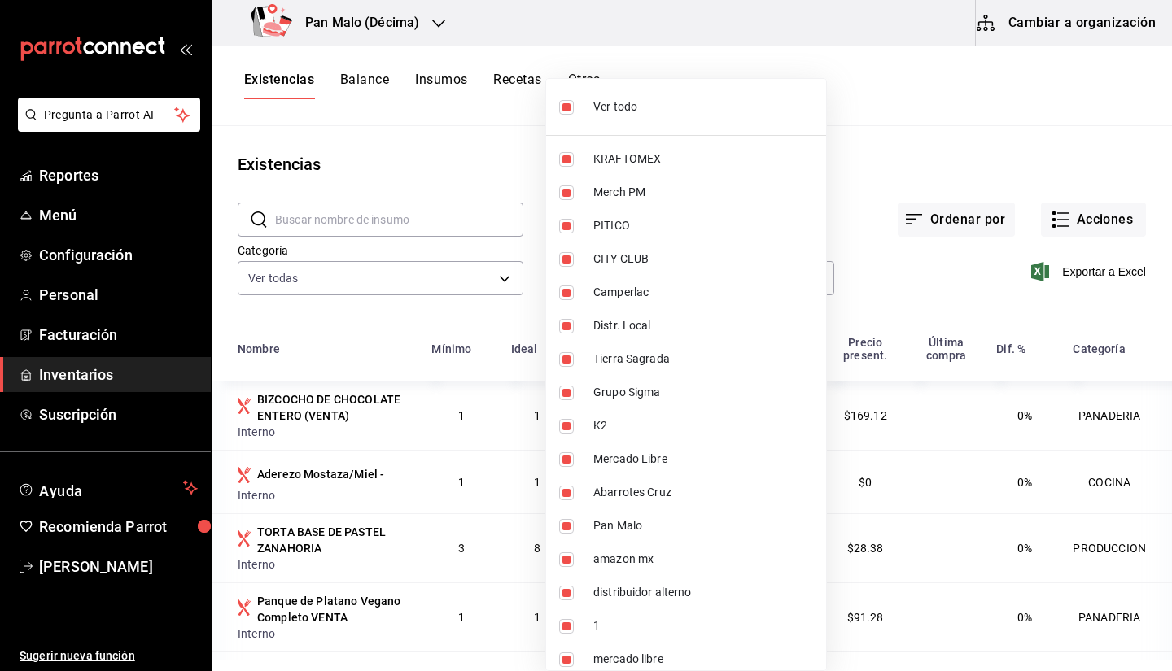
click at [899, 186] on div at bounding box center [586, 335] width 1172 height 671
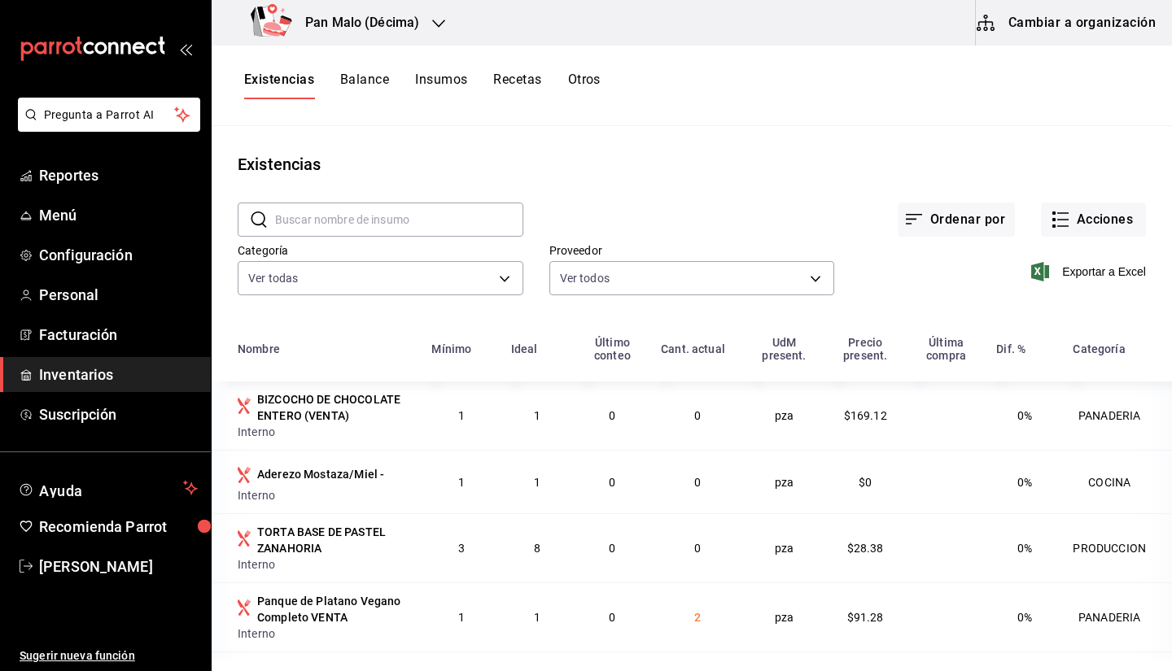
click at [513, 94] on button "Recetas" at bounding box center [517, 86] width 48 height 28
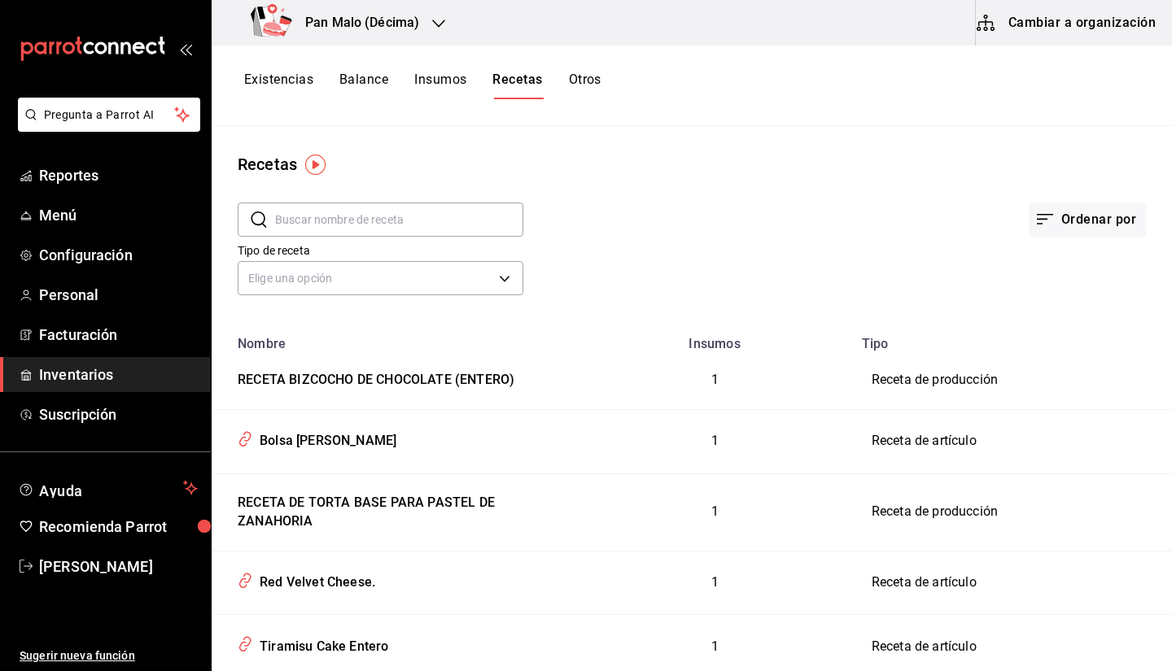
click at [1090, 18] on button "Cambiar a organización" at bounding box center [1067, 23] width 183 height 46
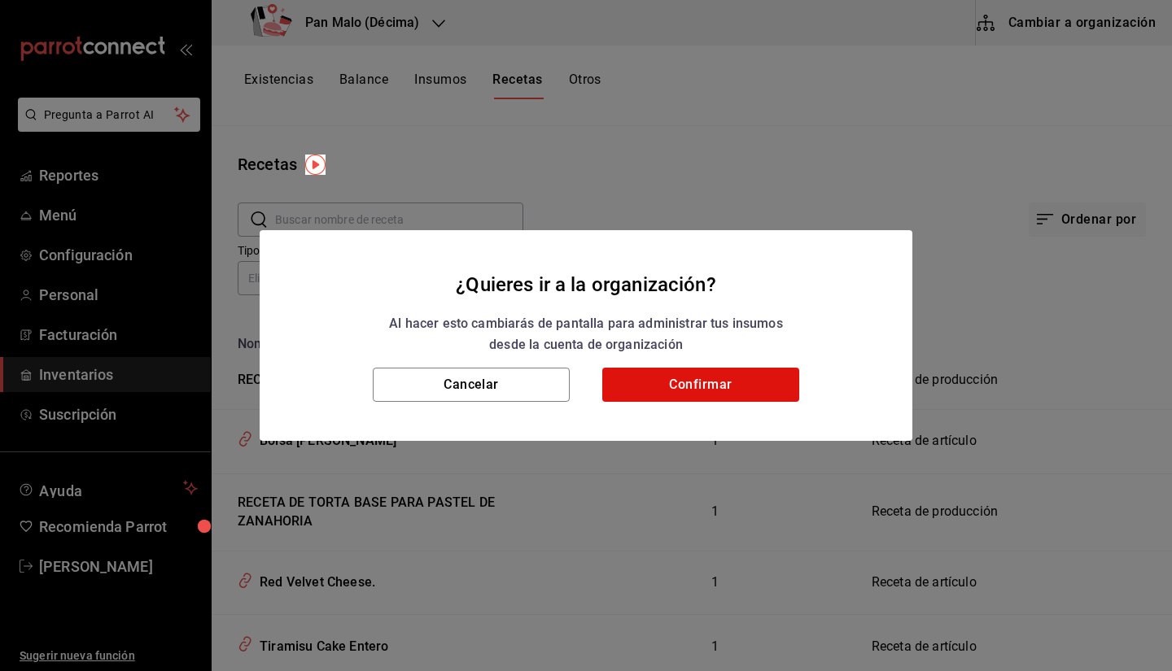
click at [752, 128] on div "¿Quieres ir a la organización? Al hacer esto cambiarás de pantalla para adminis…" at bounding box center [586, 335] width 1172 height 671
click at [733, 383] on button "Confirmar" at bounding box center [700, 385] width 197 height 34
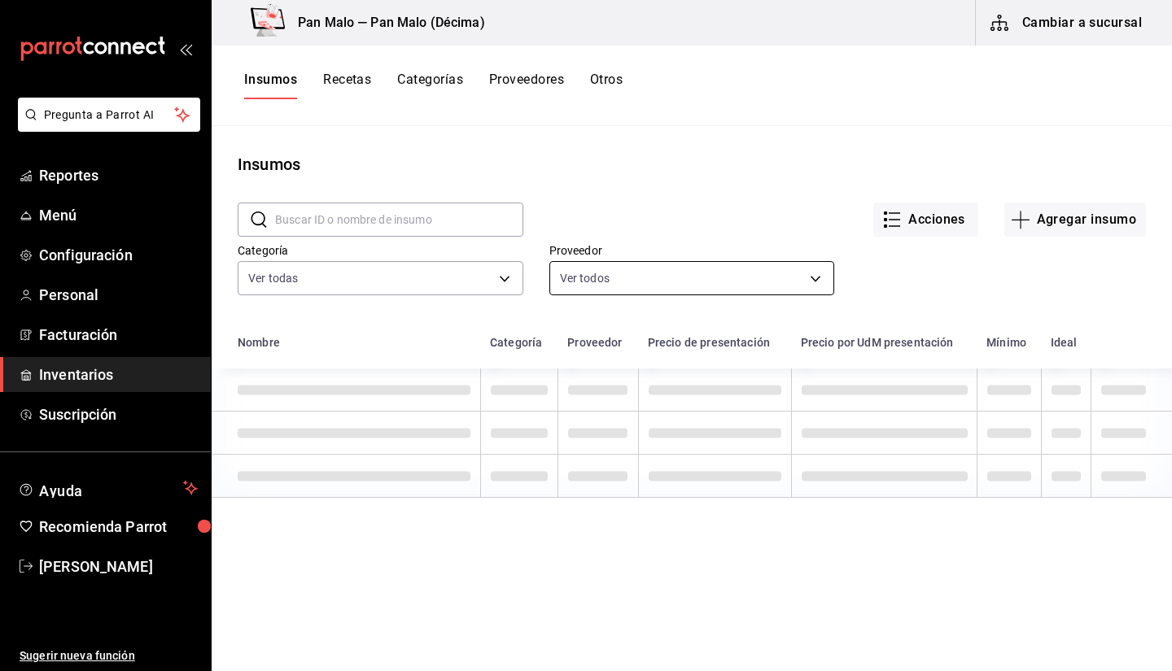
scroll to position [53, 0]
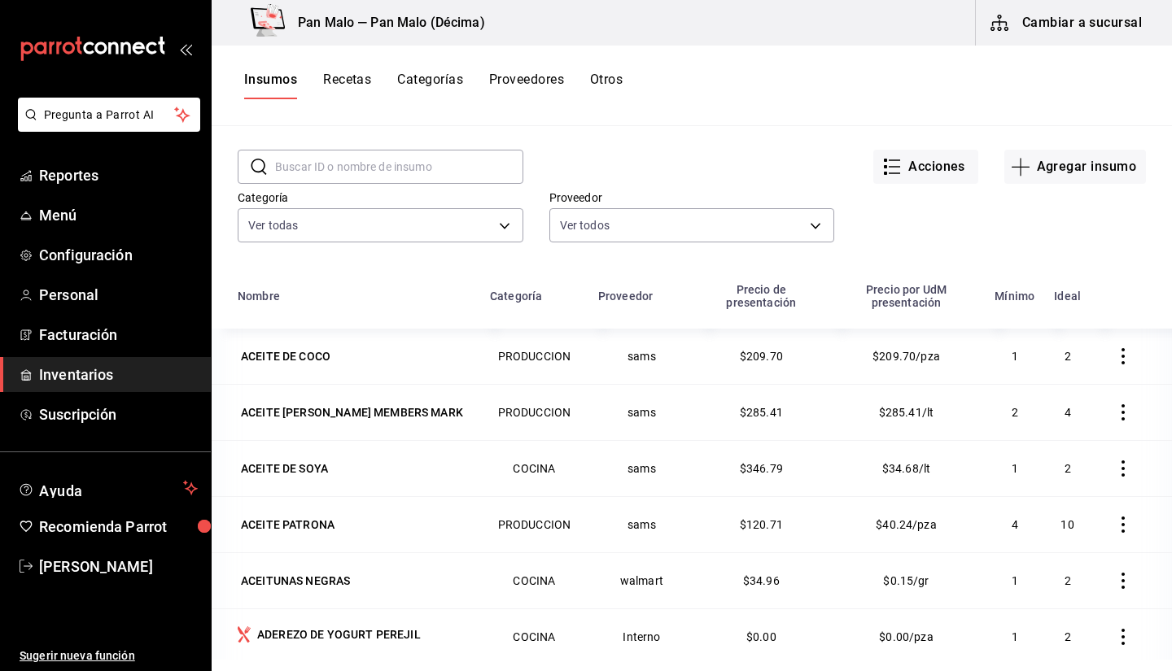
click at [436, 168] on input "text" at bounding box center [399, 167] width 248 height 33
click at [588, 178] on div "Proveedor Ver todos 36340c73-94e1-4ffc-8e70-5641b5614b16,62d2566f-a3bd-4000-8dc…" at bounding box center [679, 205] width 312 height 83
click at [410, 221] on body "Pregunta a Parrot AI Reportes Menú Configuración Personal Facturación Inventari…" at bounding box center [586, 330] width 1172 height 660
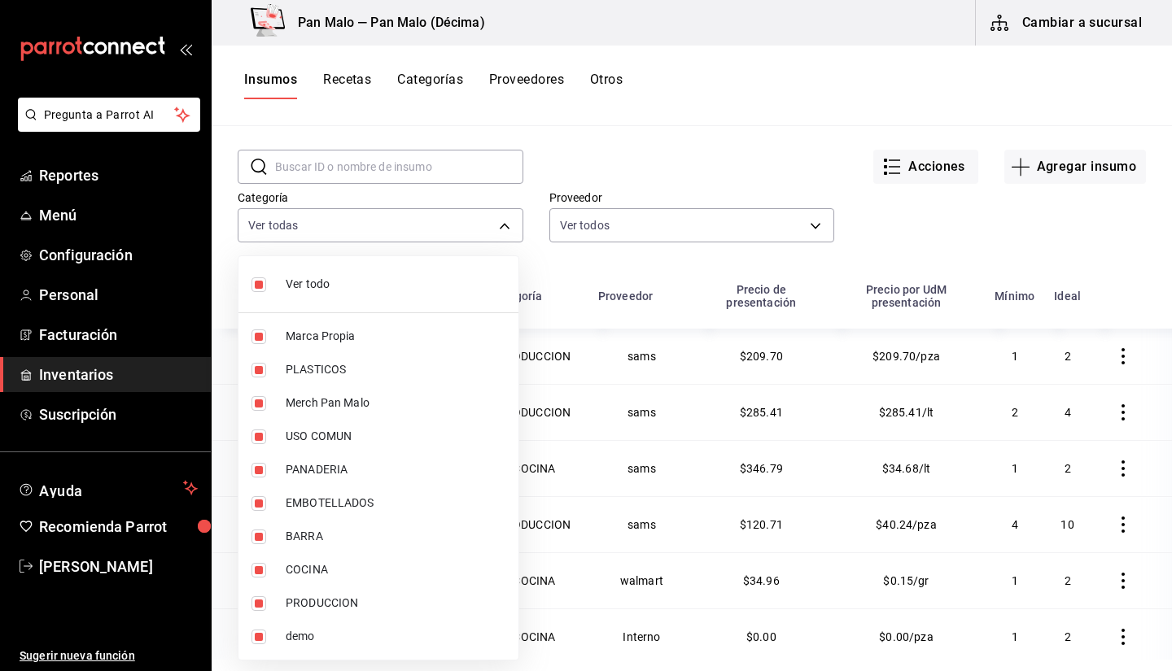
click at [335, 555] on li "COCINA" at bounding box center [378, 569] width 280 height 33
type input "57a97c15-a577-4602-bf7e-77eca11ca1d4,845d24ca-60dd-4e7e-b3c9-ca2702778d83,d2582…"
checkbox input "false"
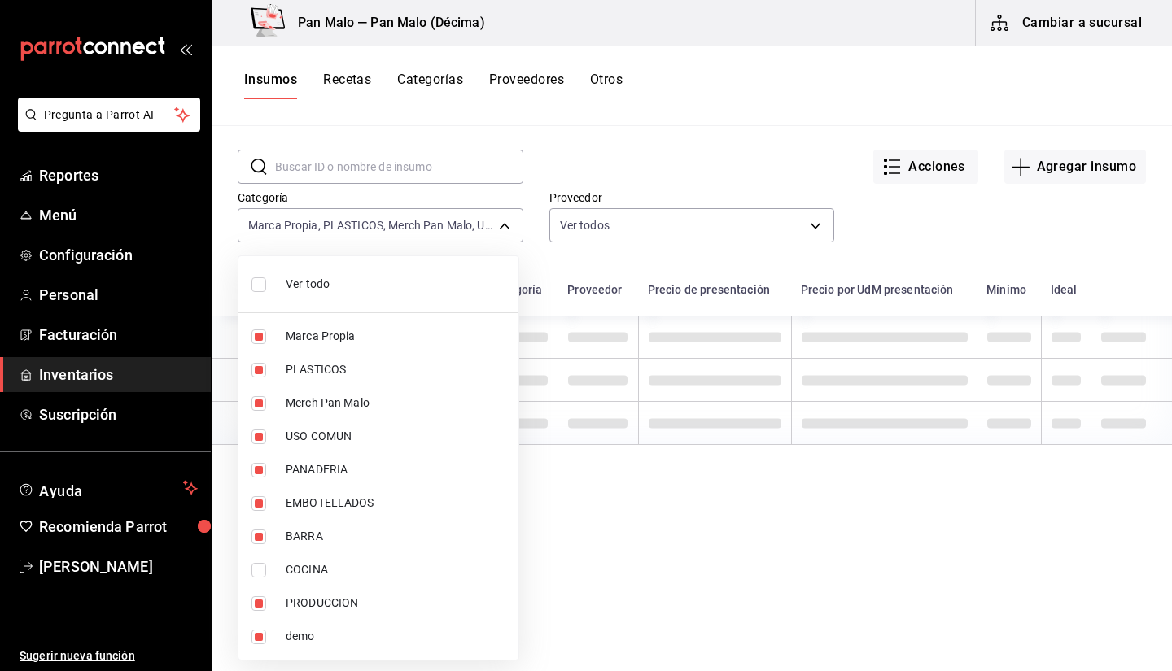
click at [291, 567] on span "COCINA" at bounding box center [396, 569] width 220 height 17
type input "57a97c15-a577-4602-bf7e-77eca11ca1d4,845d24ca-60dd-4e7e-b3c9-ca2702778d83,d2582…"
checkbox input "true"
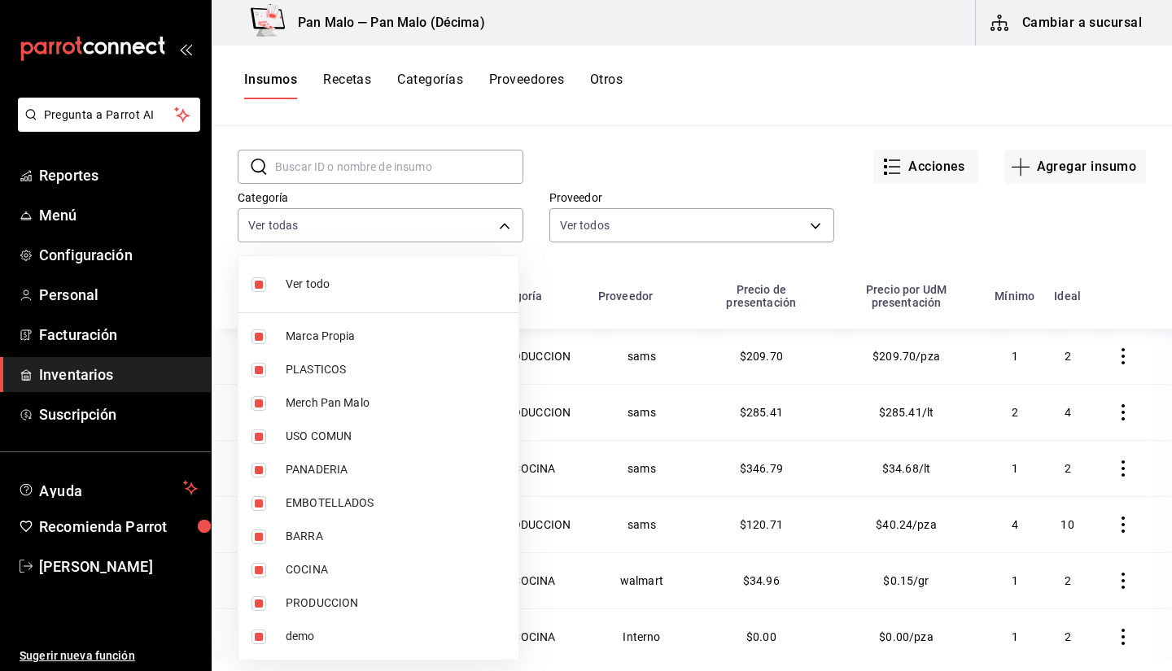
click at [316, 274] on li "Ver todo" at bounding box center [378, 284] width 280 height 43
checkbox input "false"
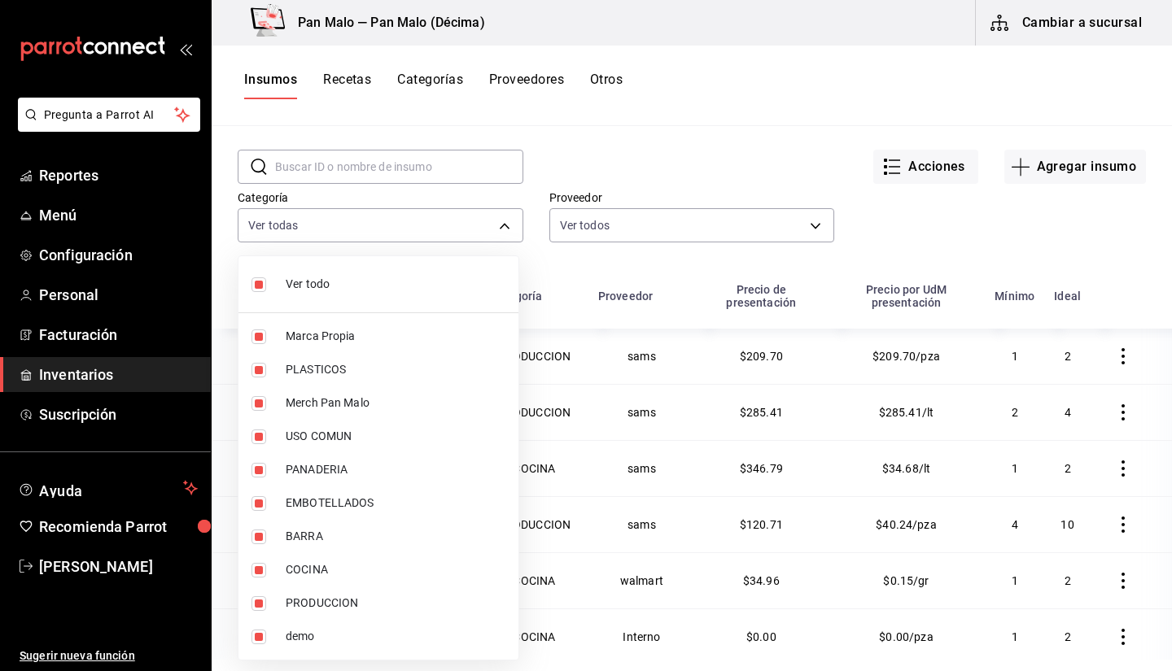
checkbox input "false"
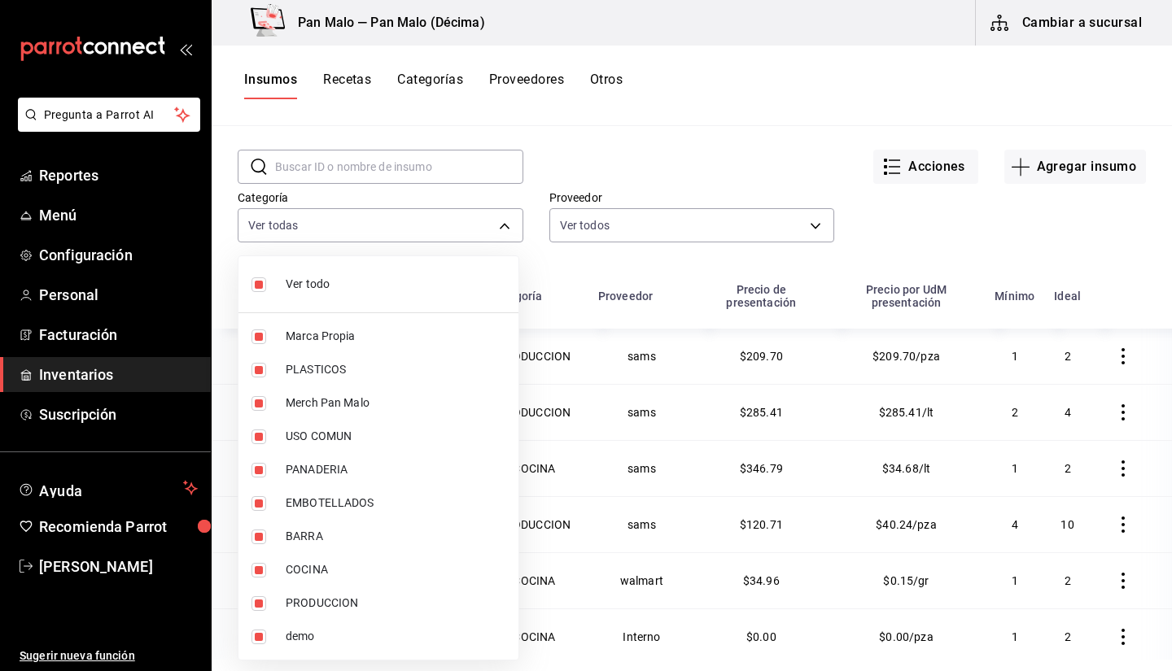
checkbox input "false"
click at [633, 193] on div at bounding box center [586, 335] width 1172 height 671
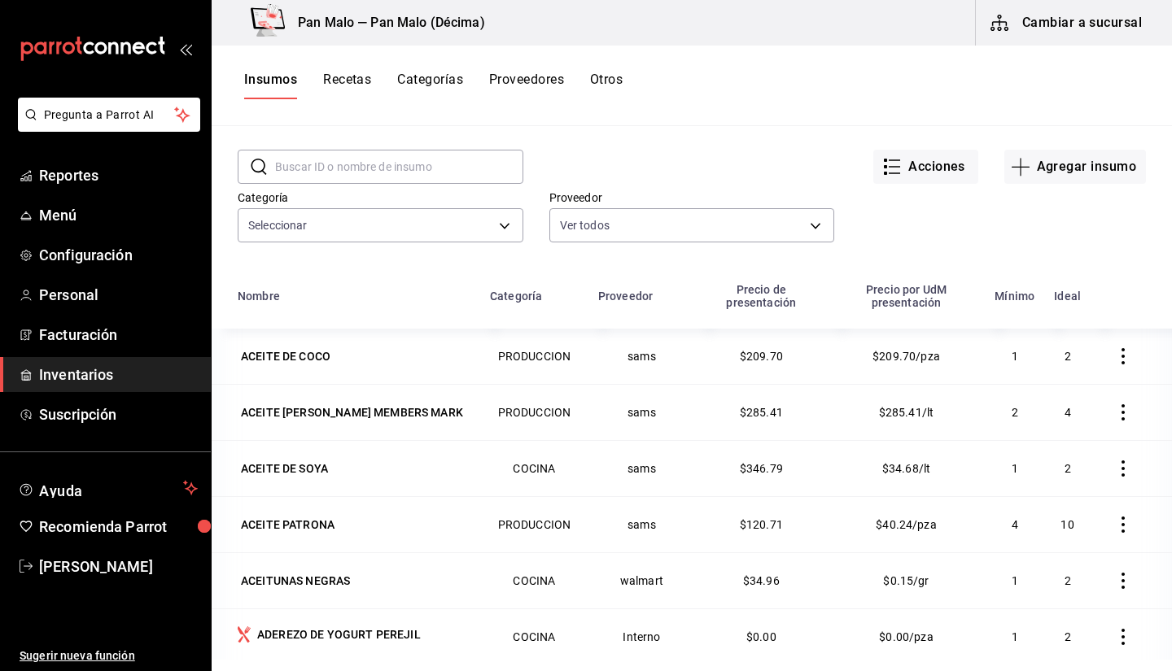
click at [406, 162] on input "text" at bounding box center [399, 167] width 248 height 33
type input "salsa"
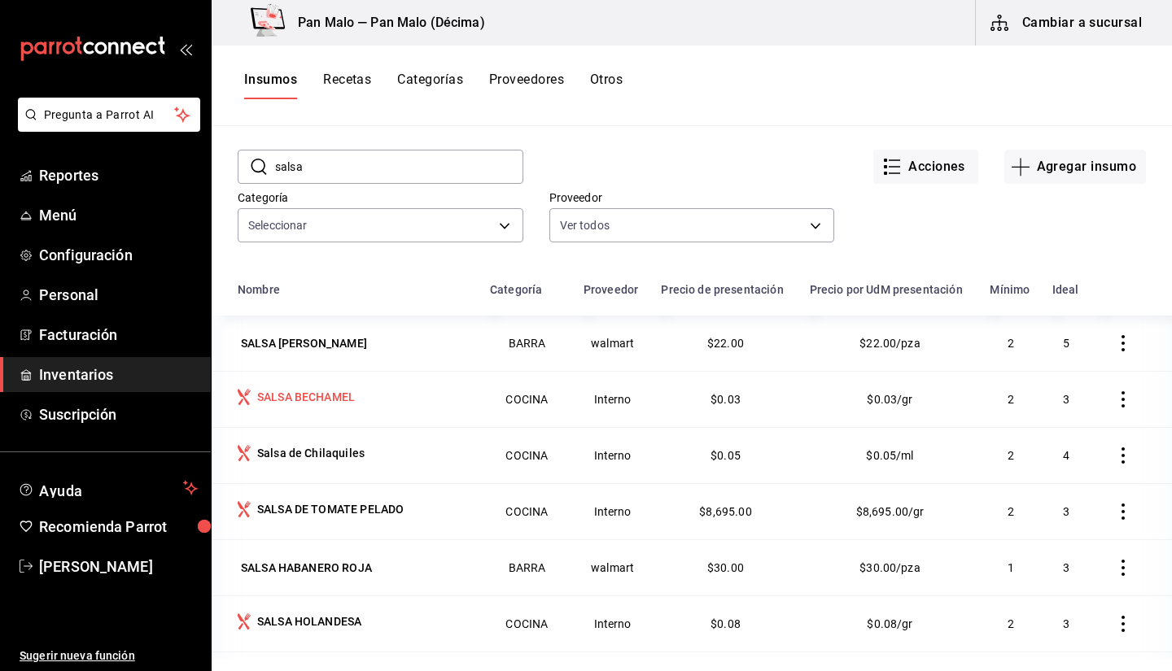
click at [304, 395] on div "SALSA BECHAMEL" at bounding box center [306, 397] width 98 height 16
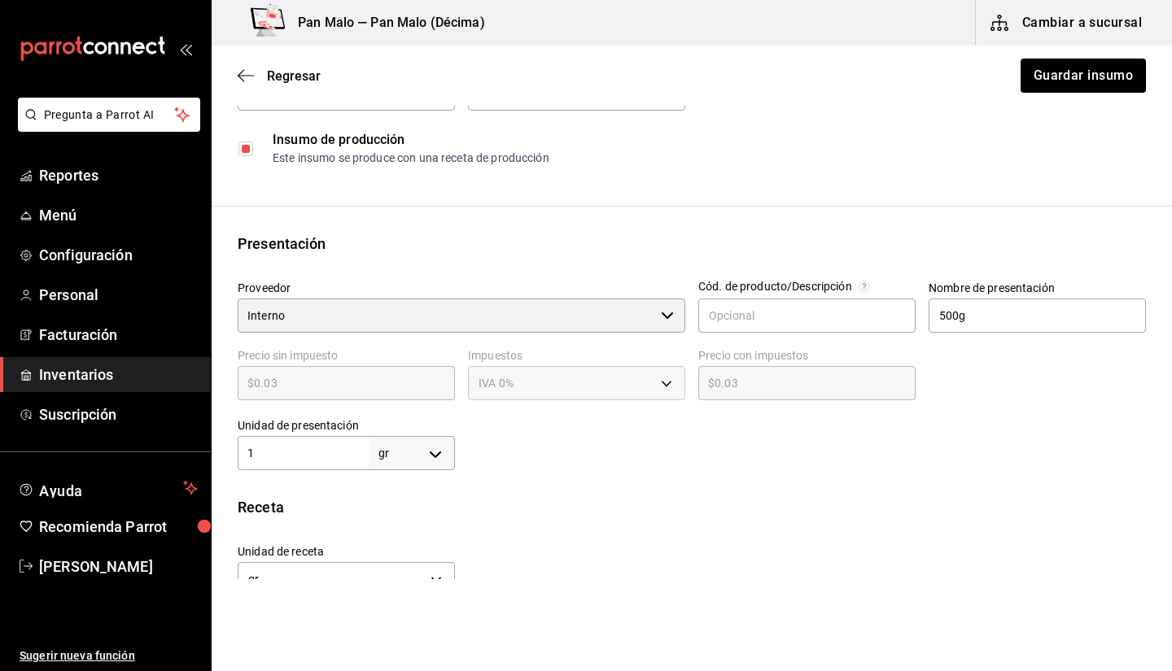
scroll to position [166, 0]
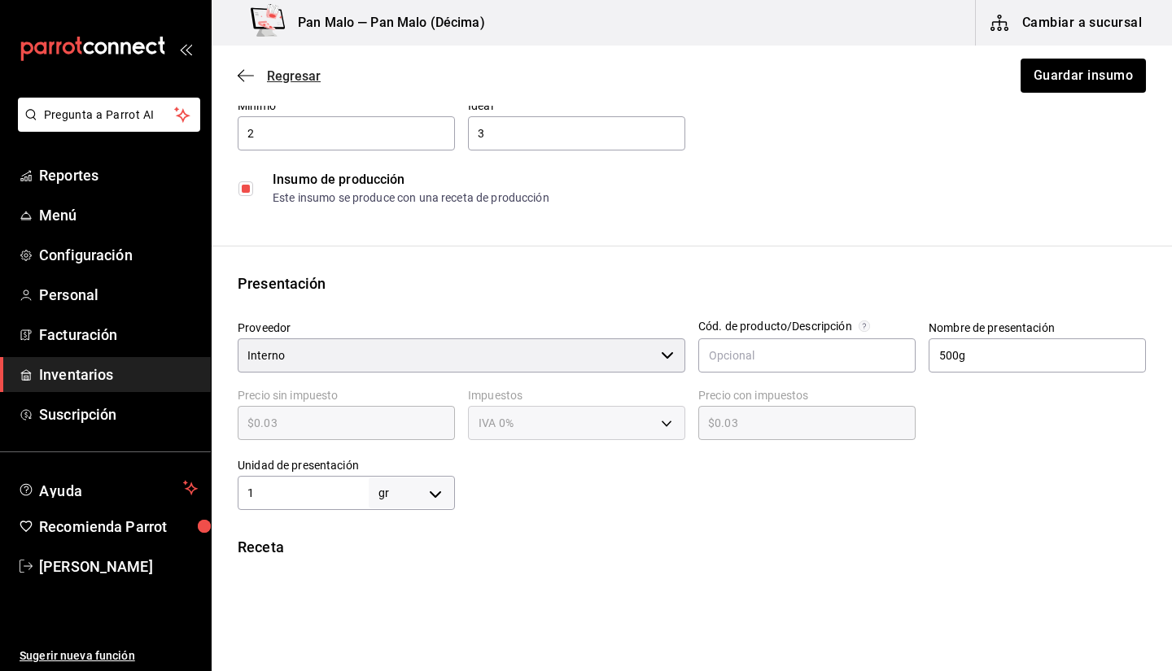
click at [251, 76] on icon "button" at bounding box center [246, 75] width 16 height 1
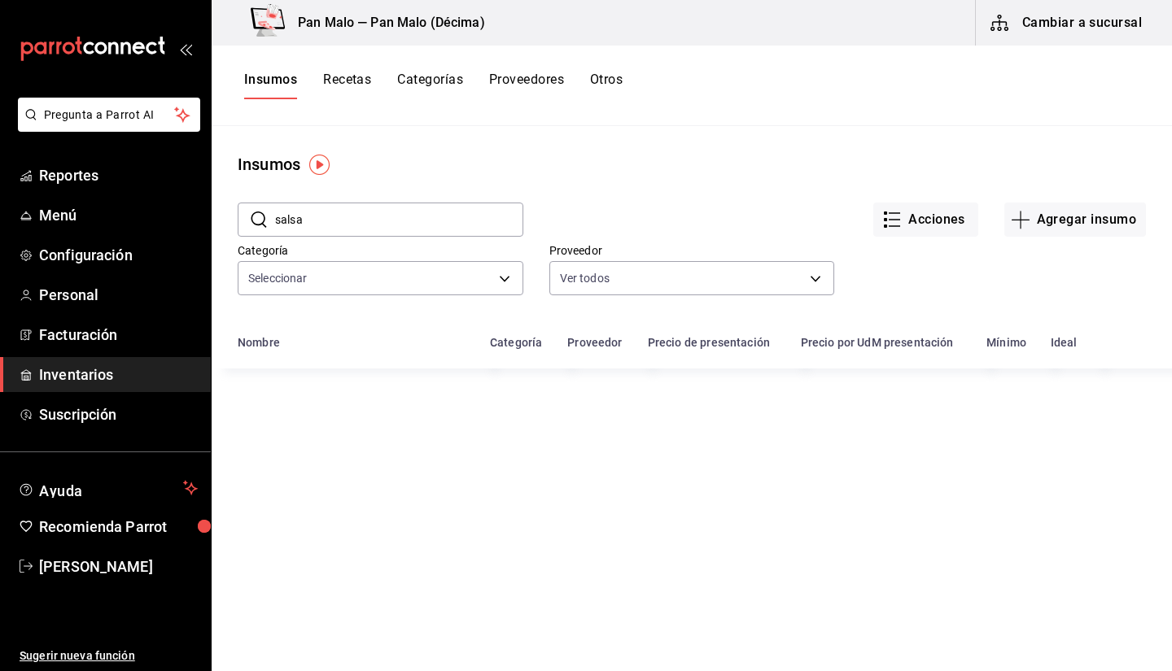
click at [356, 82] on button "Recetas" at bounding box center [347, 86] width 48 height 28
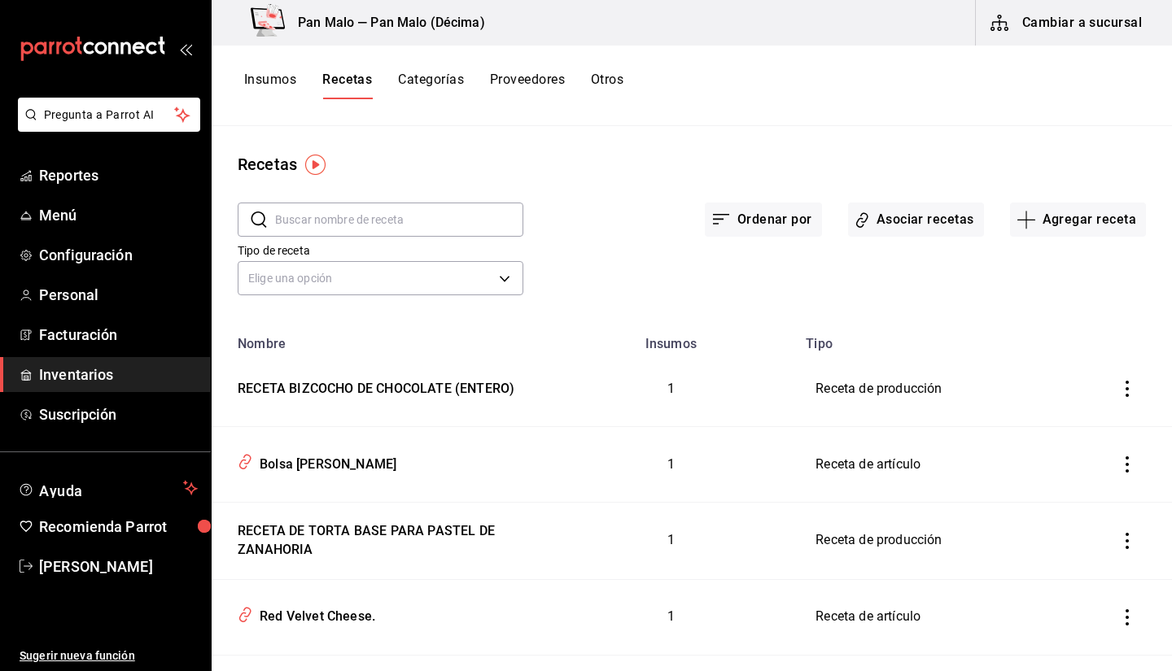
click at [443, 212] on input "text" at bounding box center [399, 219] width 248 height 33
type input "s"
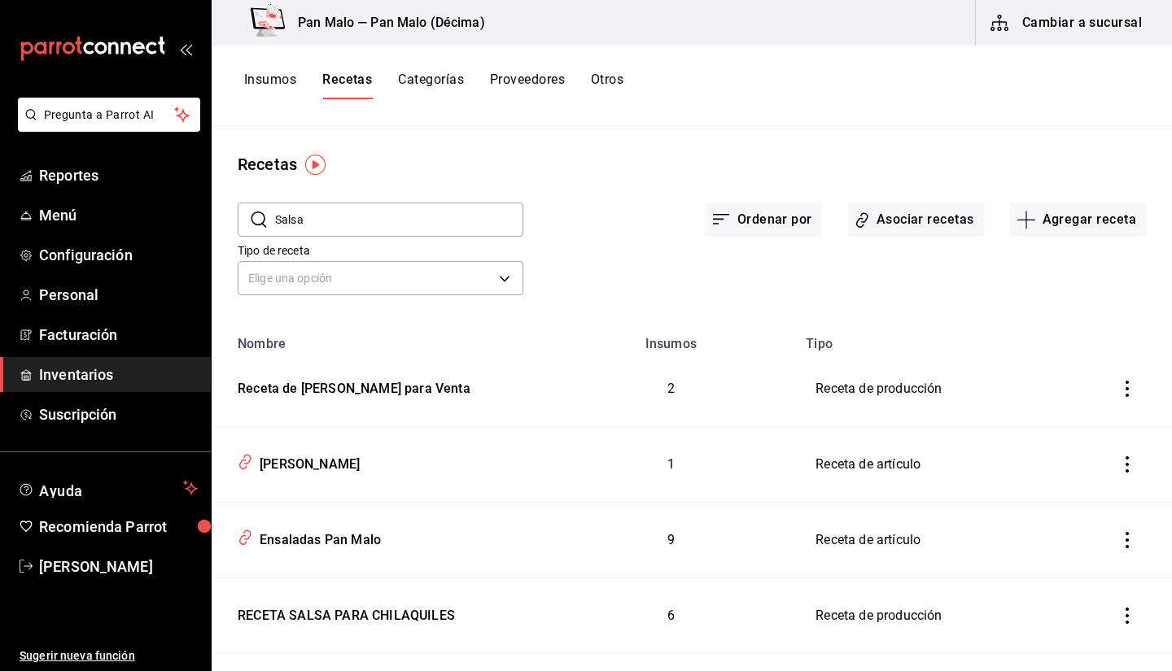
type input "Salsa"
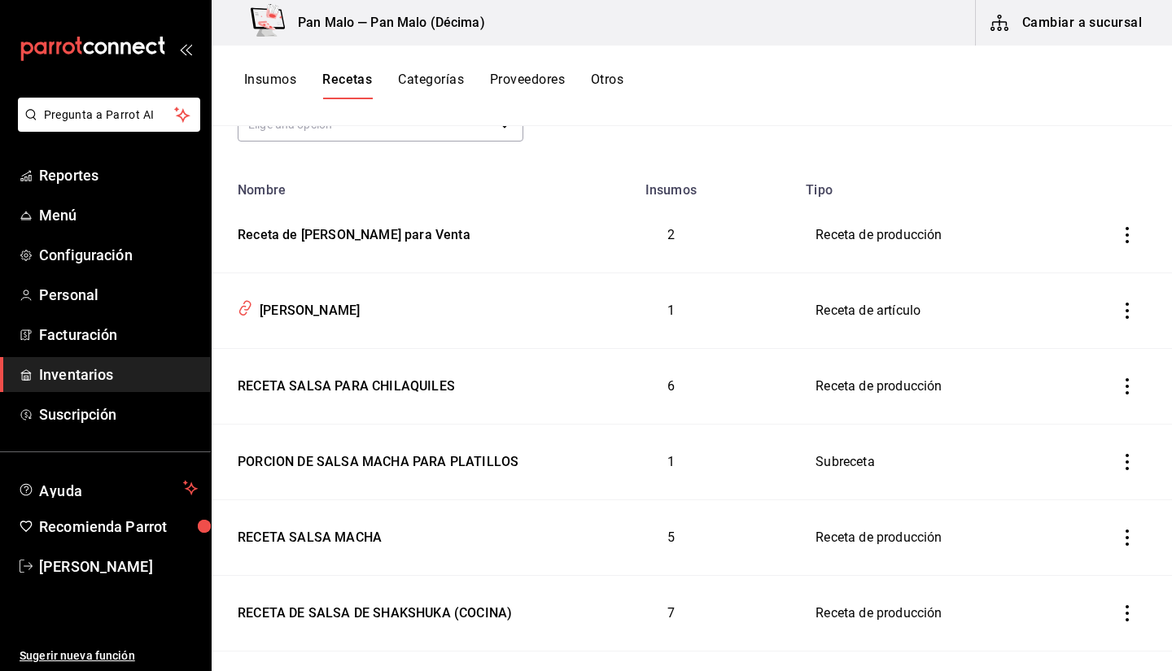
scroll to position [155, 0]
click at [1119, 535] on icon "inventoriesTable" at bounding box center [1127, 536] width 16 height 16
click at [376, 238] on div at bounding box center [586, 335] width 1172 height 671
click at [341, 229] on div "Receta de [PERSON_NAME] para Venta" at bounding box center [350, 230] width 239 height 25
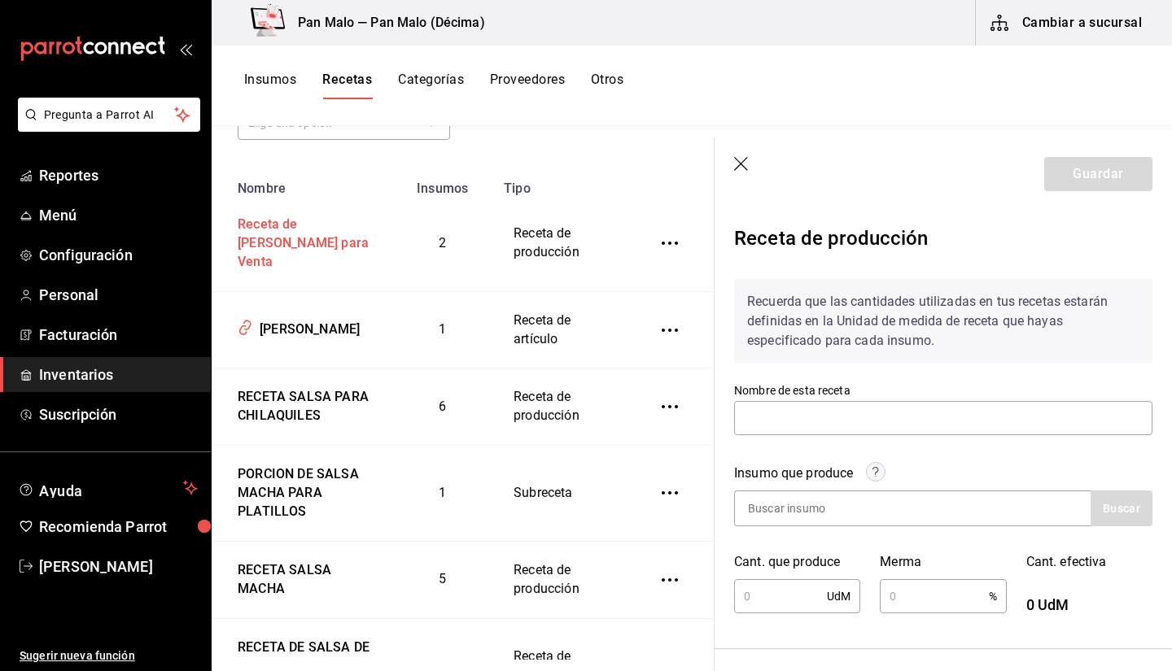
type input "Receta de [PERSON_NAME] para Venta"
type input "1"
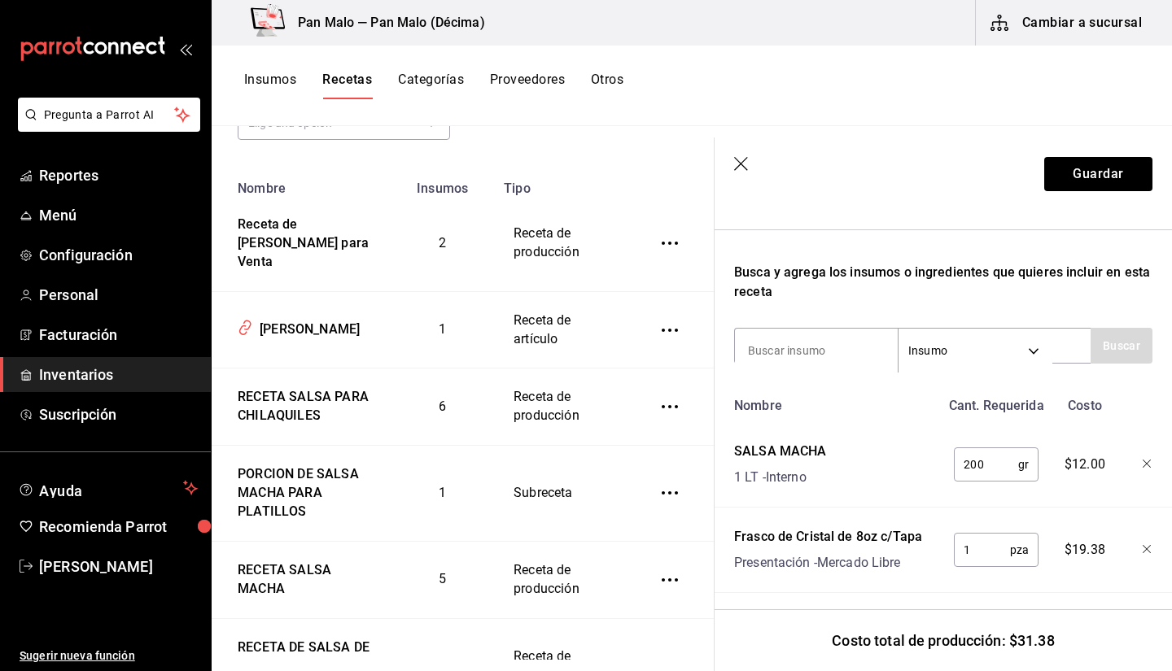
scroll to position [477, 0]
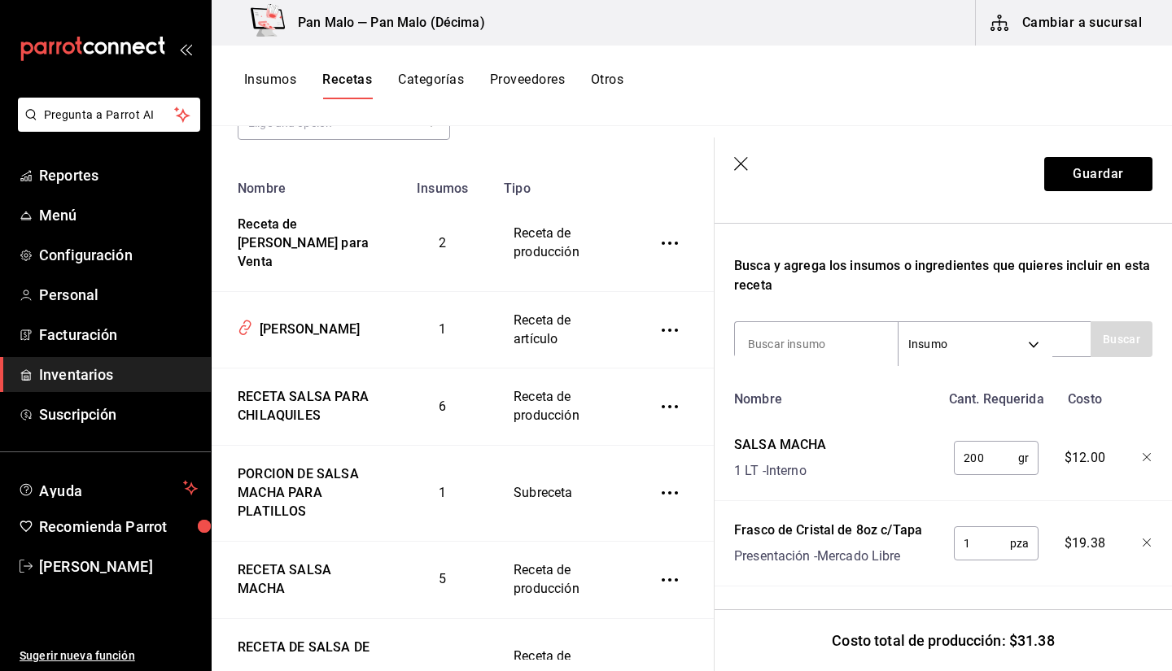
click at [328, 402] on div "RECETA SALSA PARA CHILAQUILES" at bounding box center [301, 404] width 140 height 44
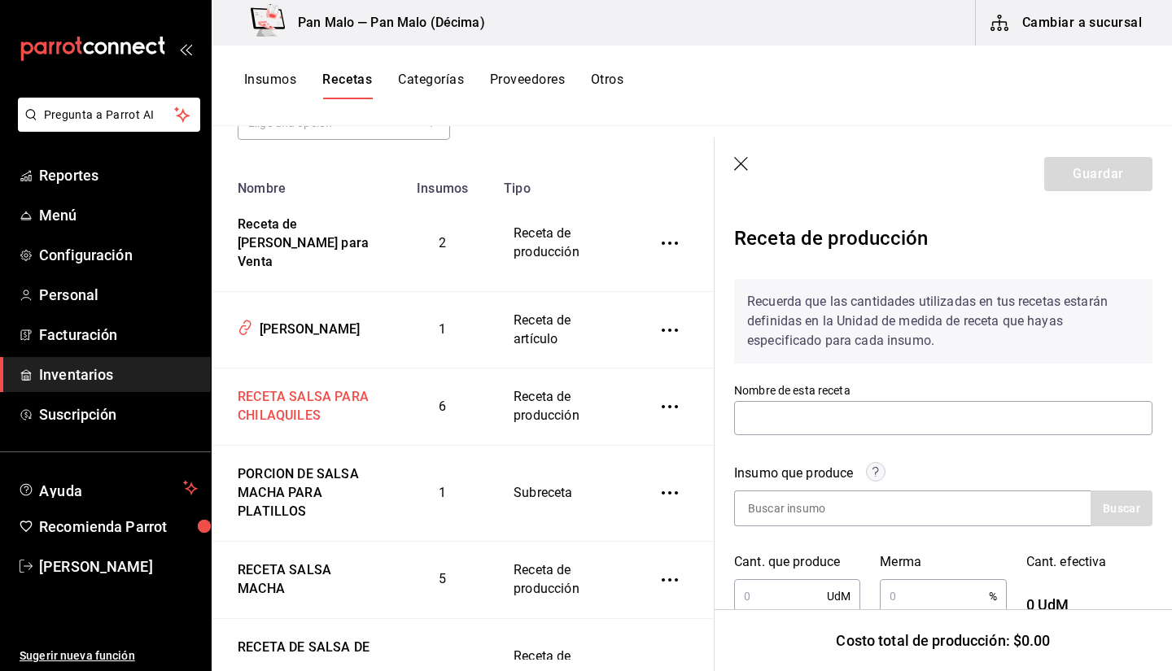
type input "RECETA SALSA PARA CHILAQUILES"
type input "1,500"
type input "5"
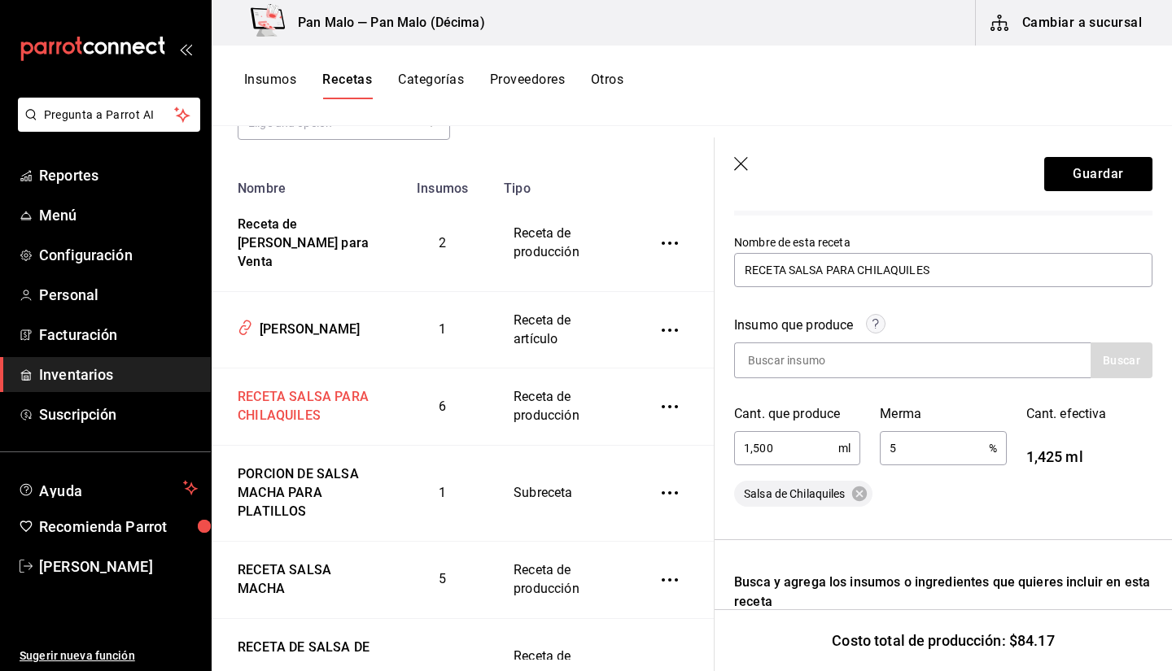
scroll to position [128, 0]
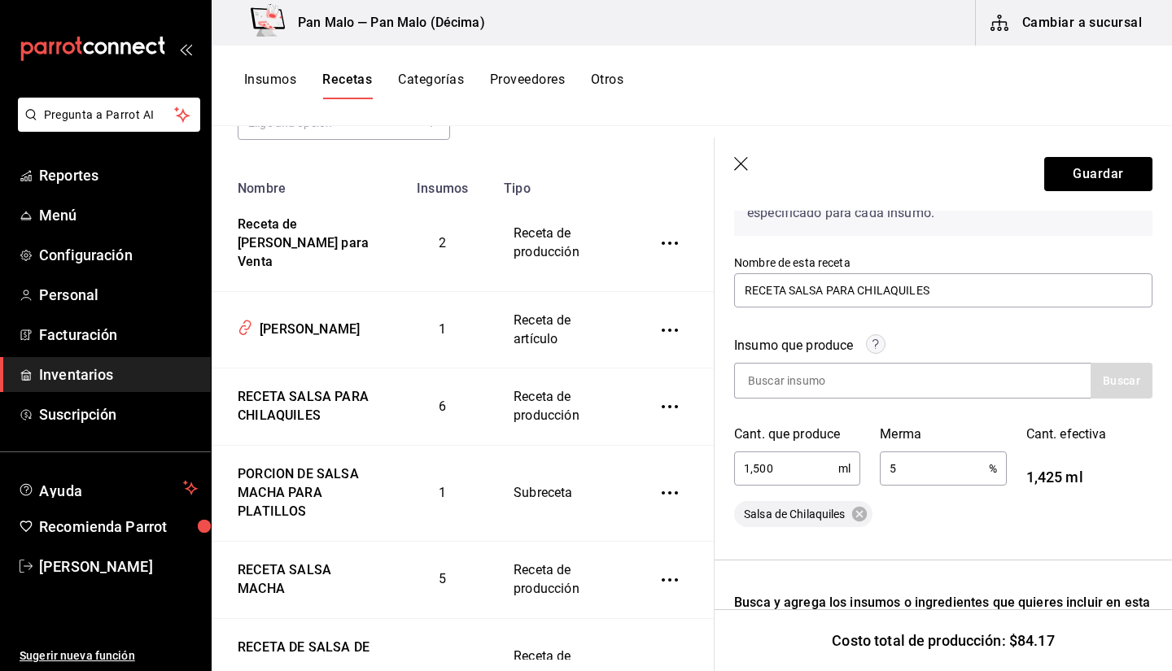
click at [756, 11] on div "Pan Malo — Pan Malo (Décima) Cambiar a sucursal" at bounding box center [692, 23] width 960 height 46
click at [312, 483] on div "PORCION DE SALSA MACHA PARA PLATILLOS" at bounding box center [301, 490] width 140 height 63
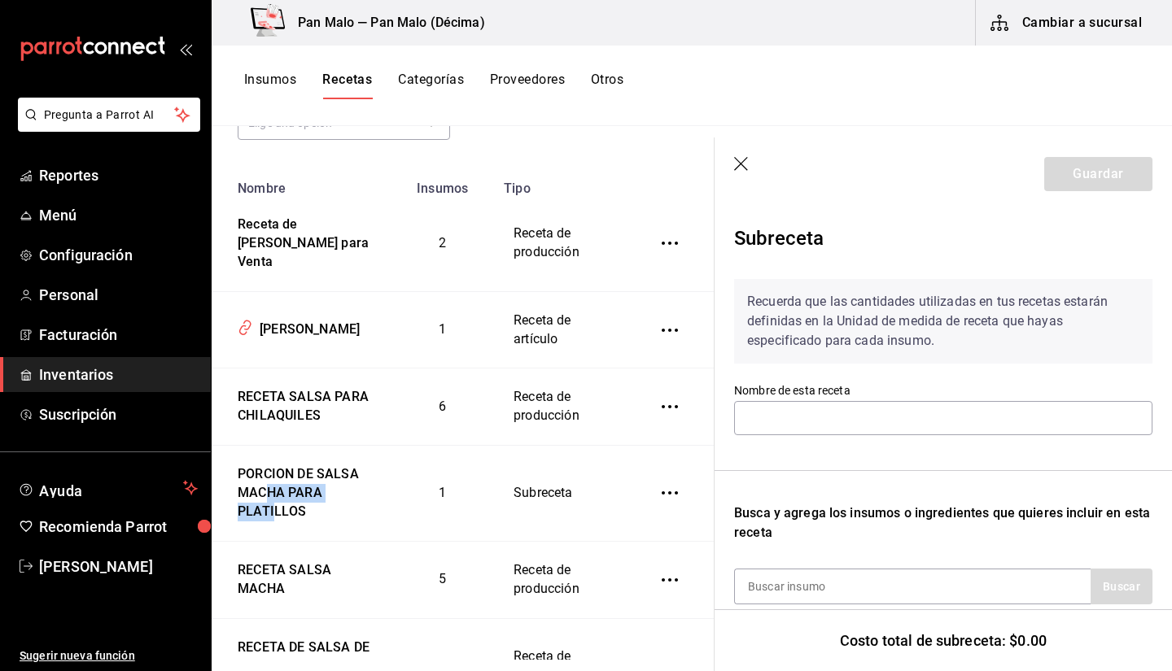
type input "PORCION DE SALSA MACHA PARA PLATILLOS"
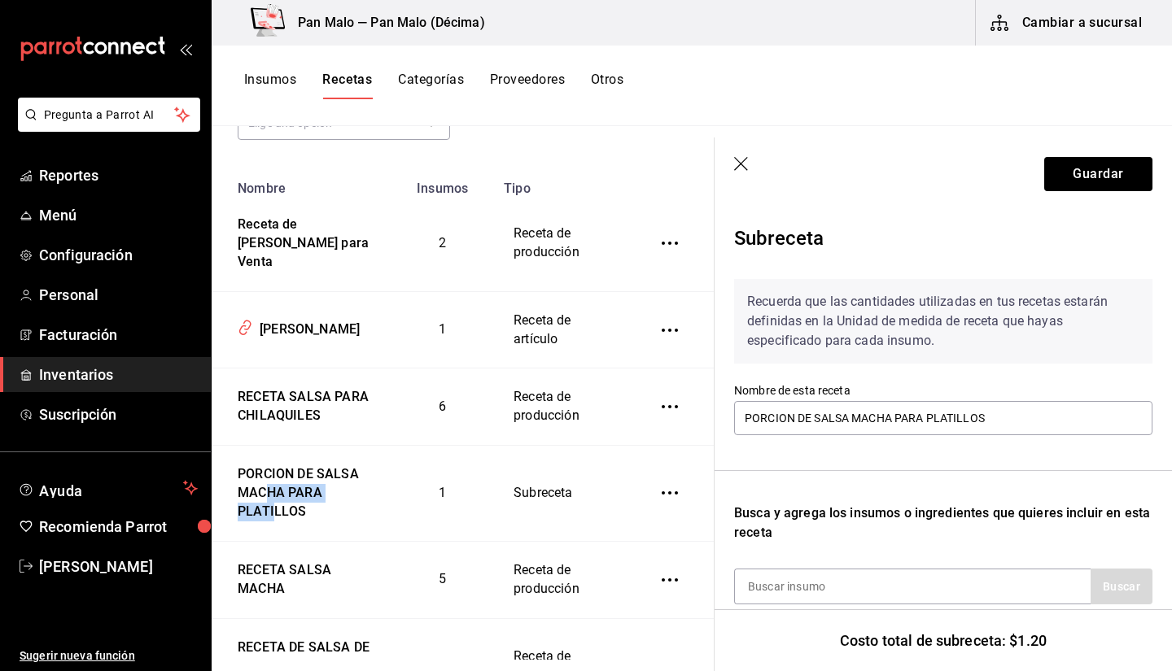
scroll to position [286, 0]
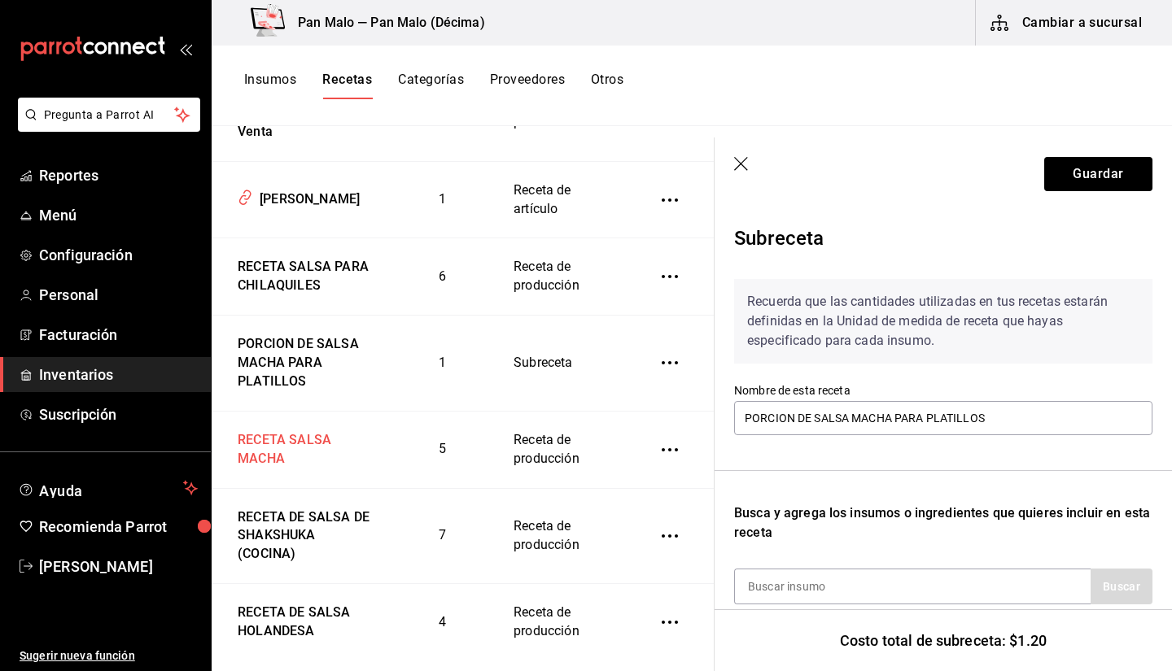
click at [322, 448] on div "RECETA SALSA MACHA" at bounding box center [301, 447] width 140 height 44
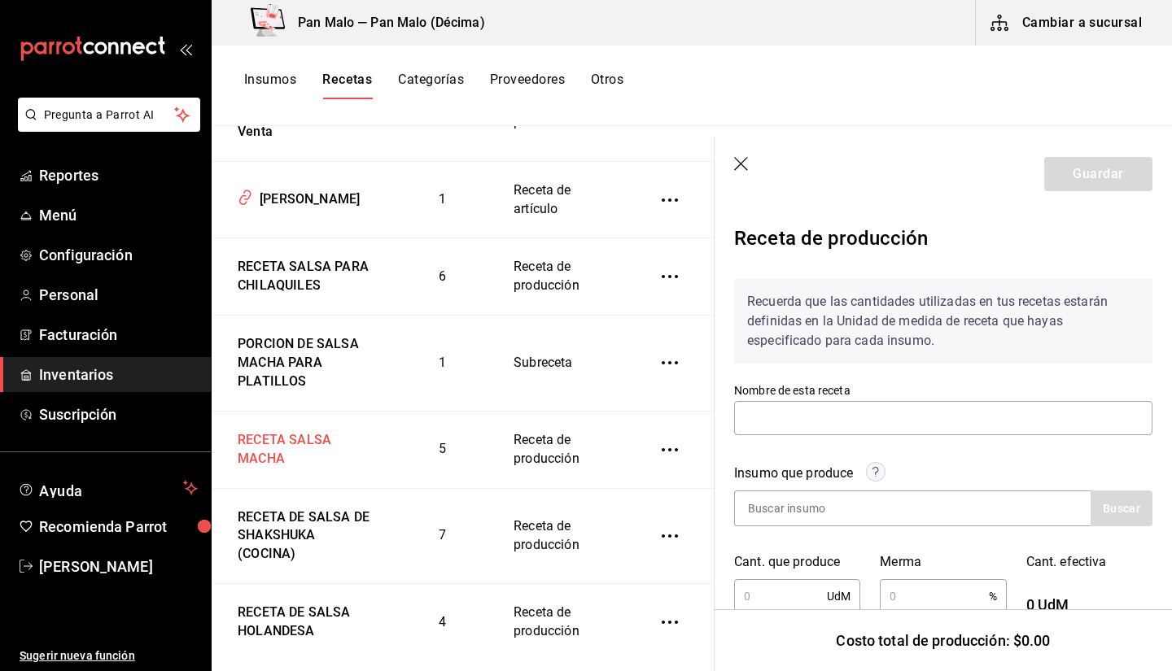
type input "RECETA SALSA MACHA"
type input "430"
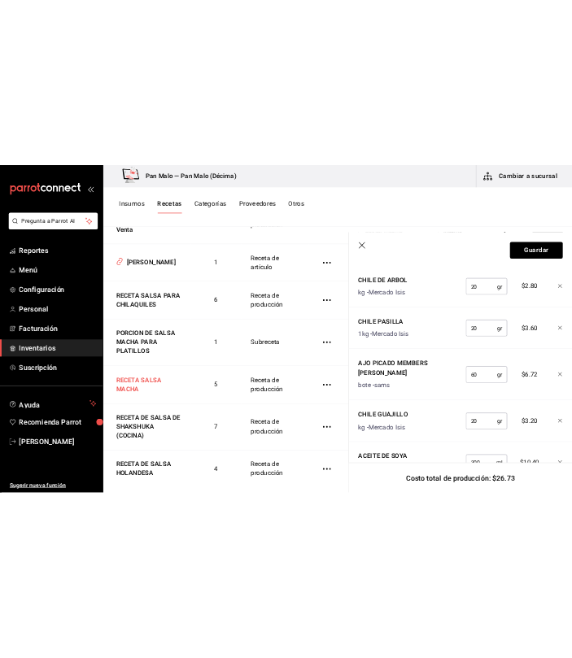
scroll to position [674, 0]
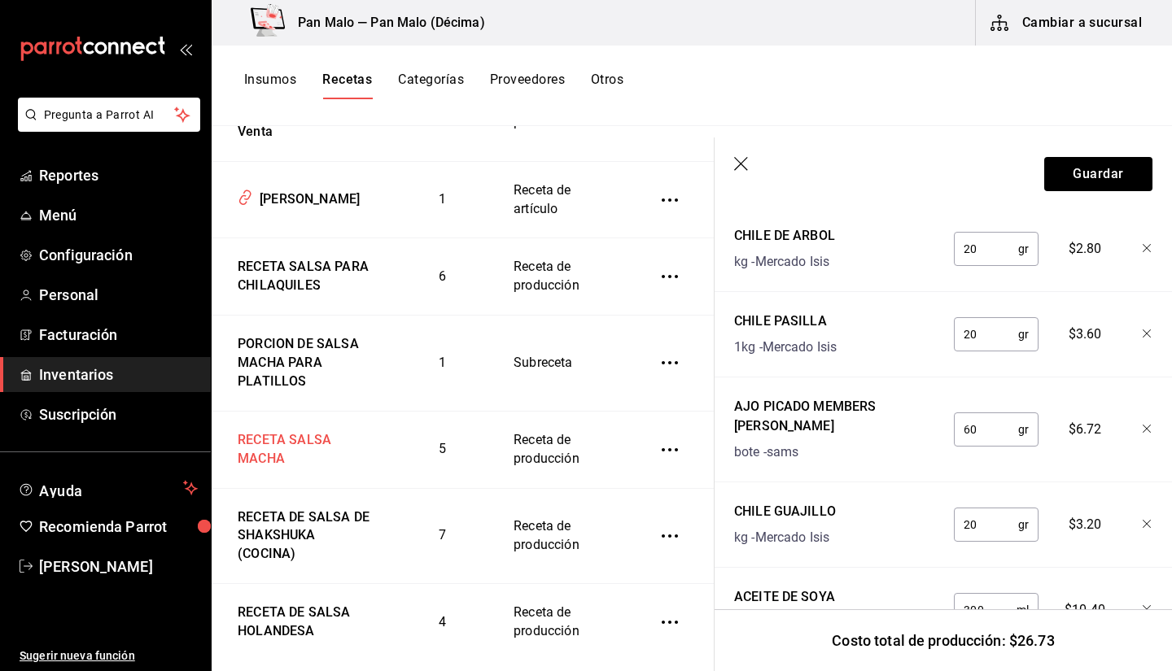
drag, startPoint x: 322, startPoint y: 448, endPoint x: 304, endPoint y: 465, distance: 24.2
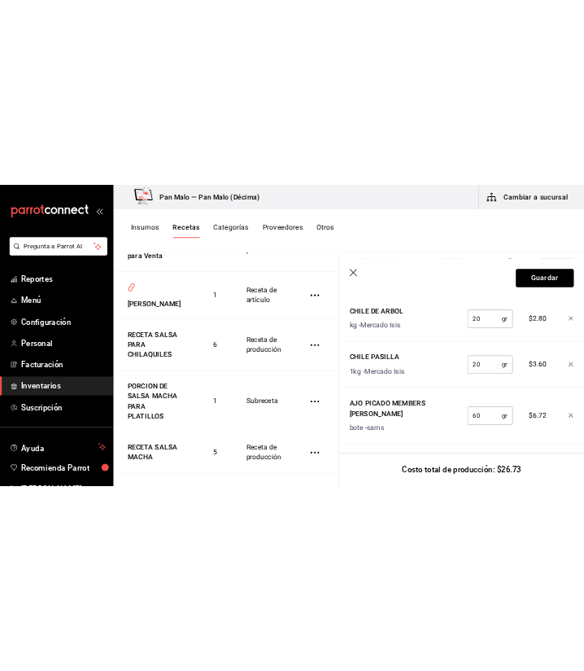
scroll to position [414, 0]
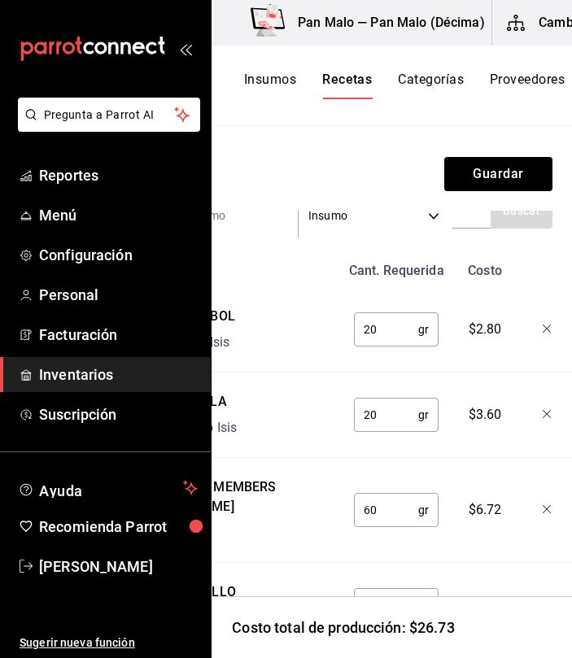
click at [180, 52] on icon "open_drawer_menu" at bounding box center [183, 50] width 7 height 12
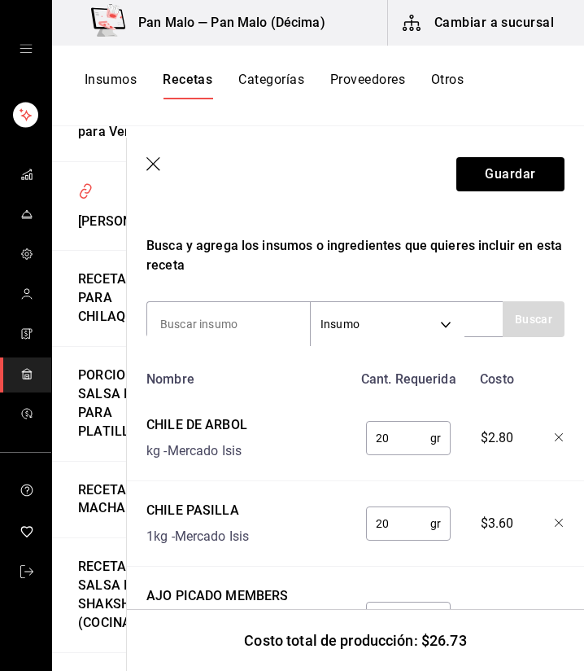
scroll to position [555, 0]
